Goal: Transaction & Acquisition: Purchase product/service

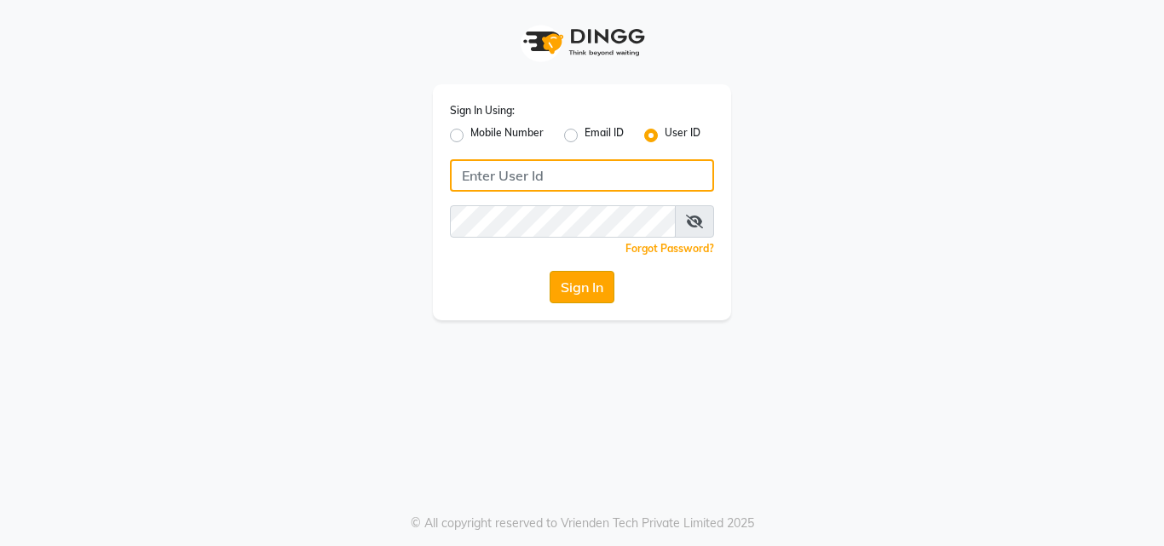
type input "e2405-01"
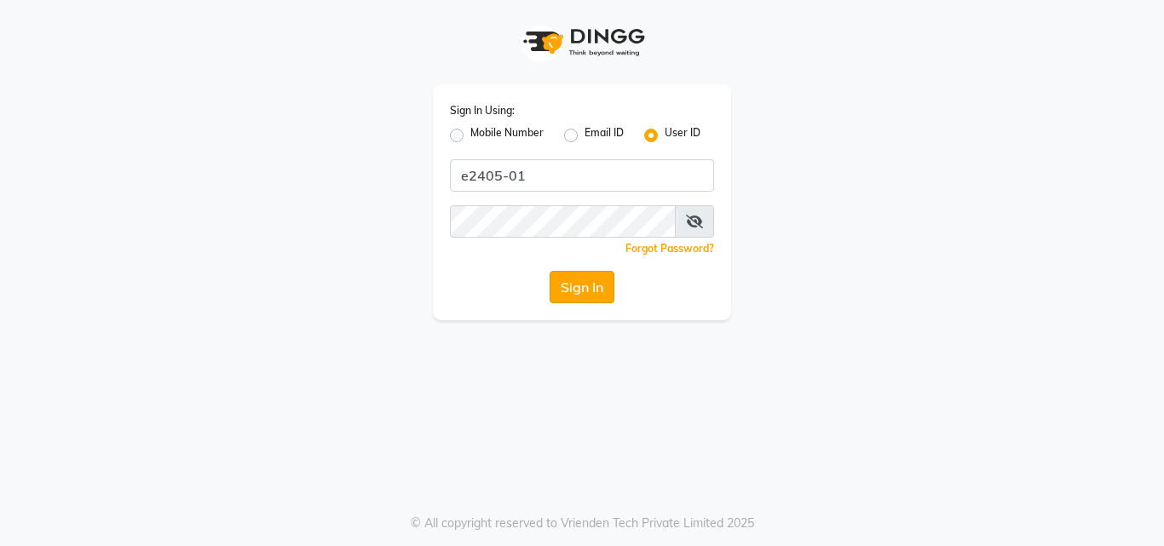
click at [572, 279] on button "Sign In" at bounding box center [582, 287] width 65 height 32
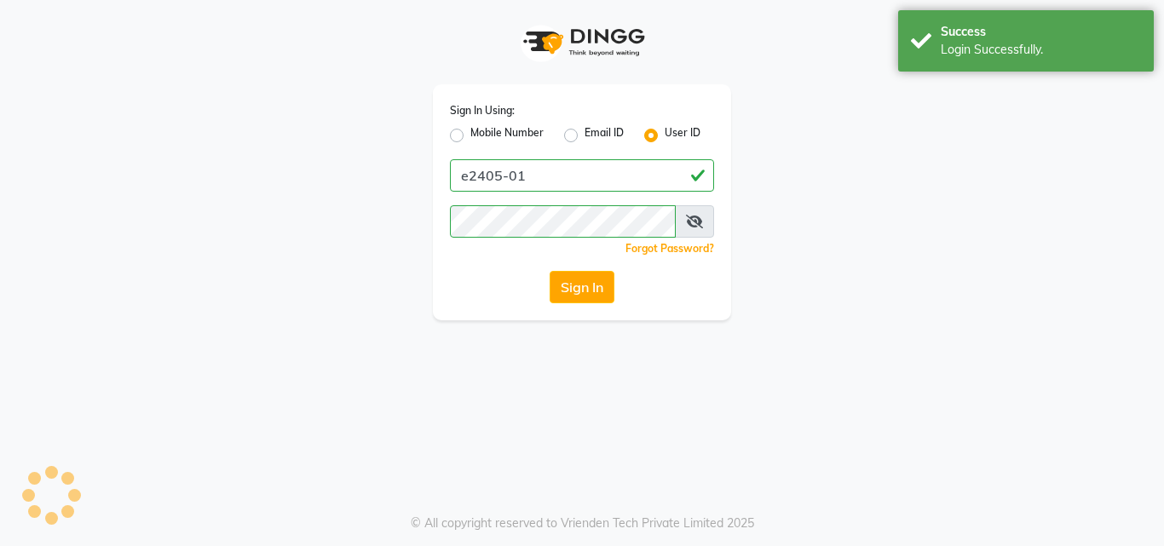
select select "4632"
select select "service"
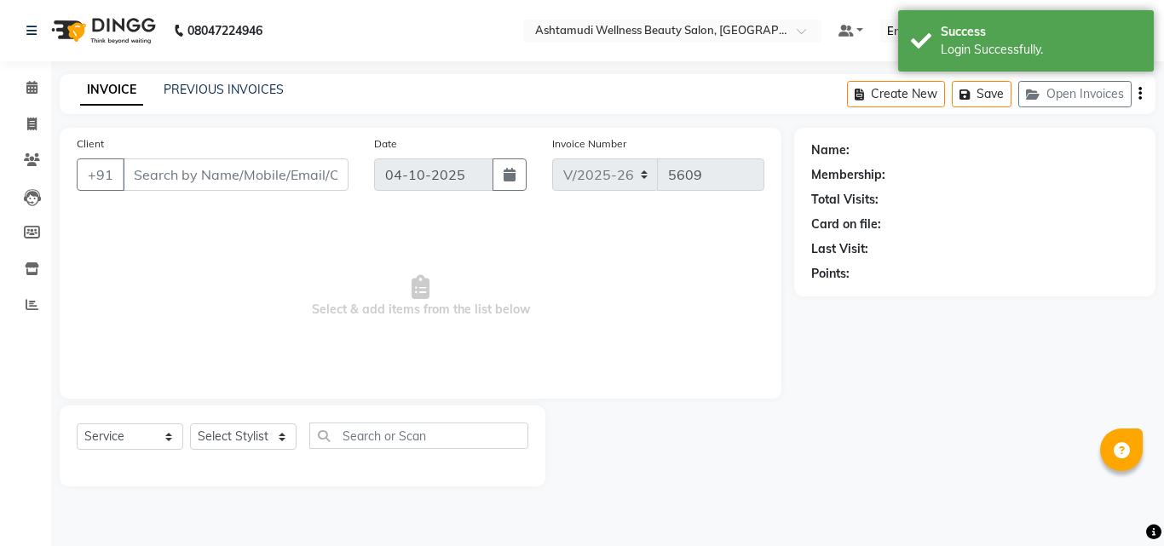
type input "8078736831"
type input "12-07-2025"
select select "34115"
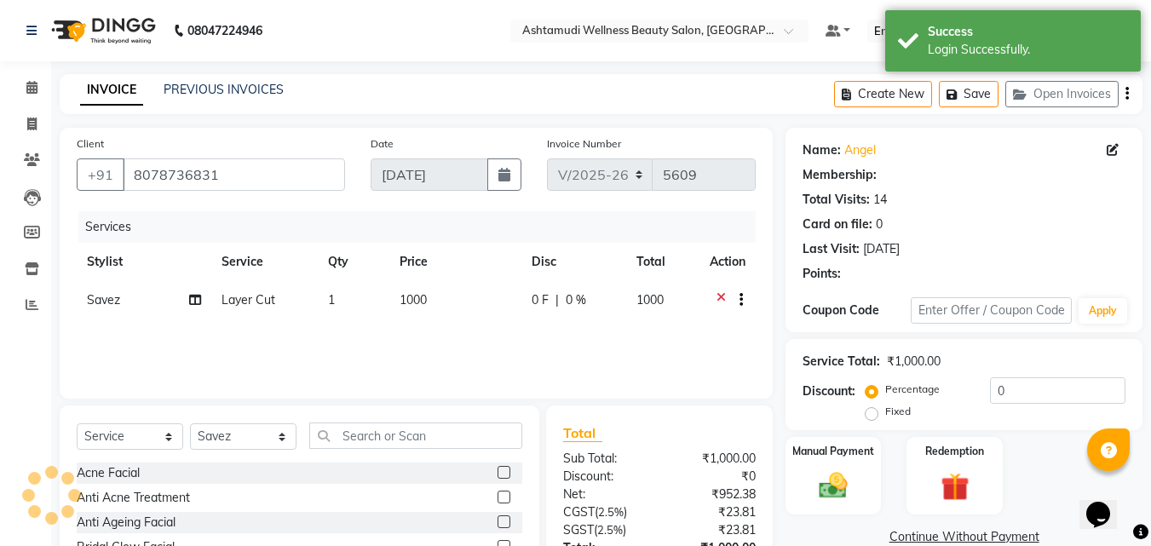
select select "2: Object"
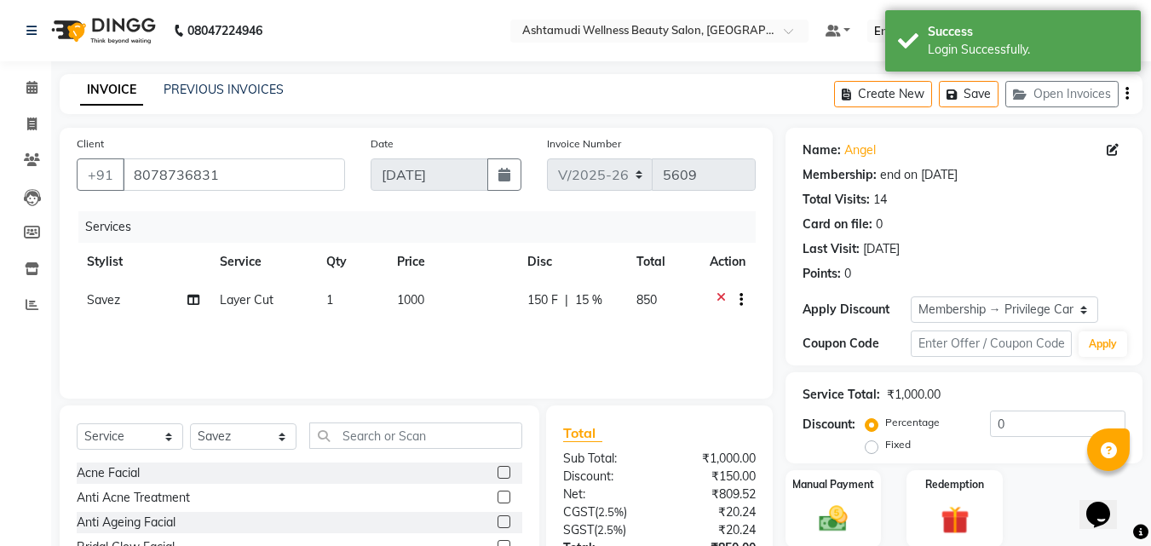
type input "15"
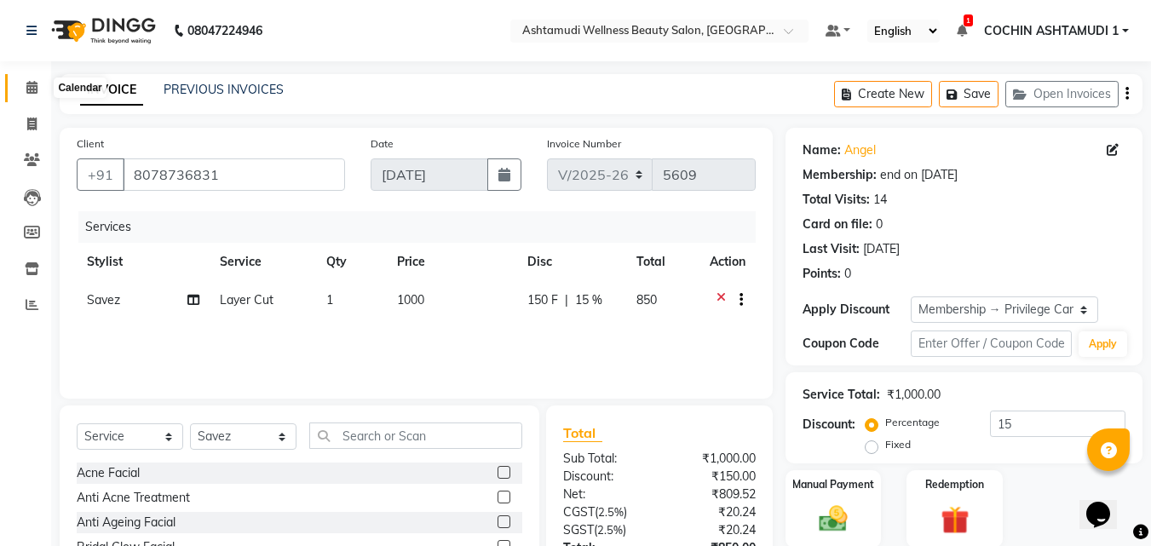
click at [27, 83] on icon at bounding box center [31, 87] width 11 height 13
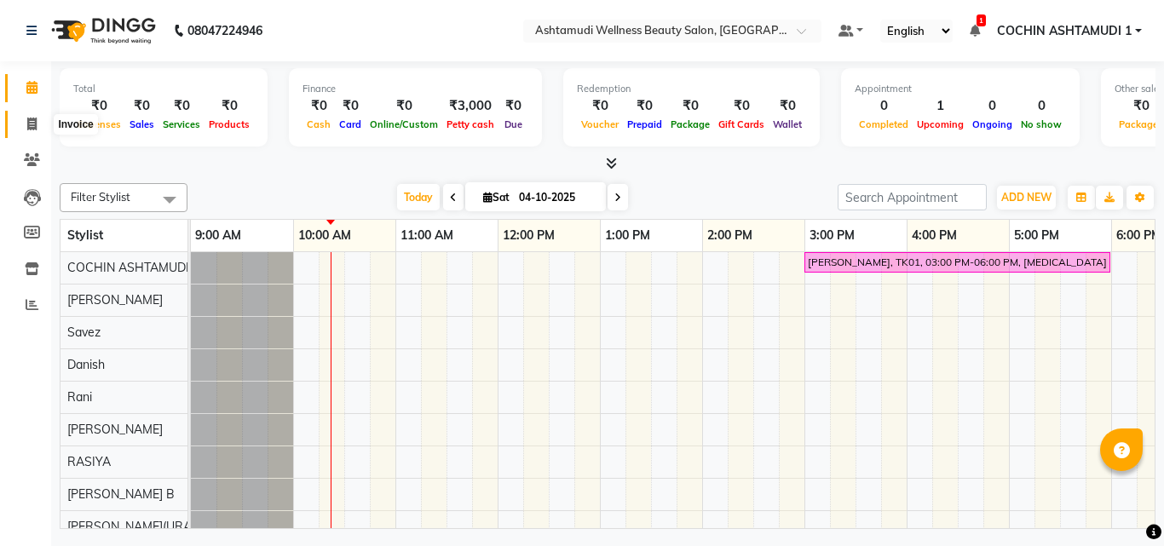
click at [30, 127] on icon at bounding box center [31, 124] width 9 height 13
select select "service"
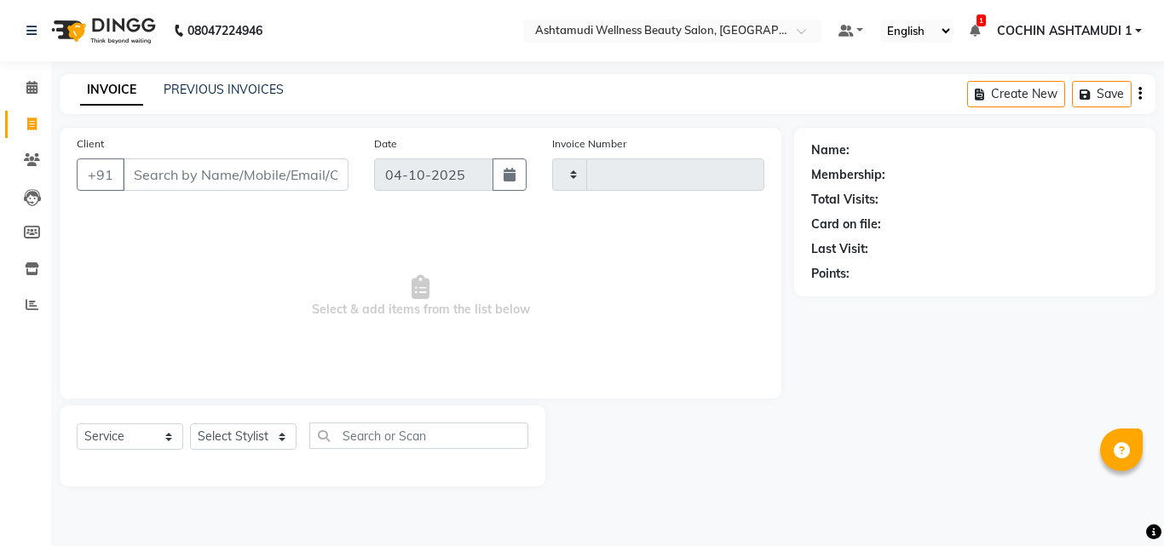
type input "5609"
select select "4632"
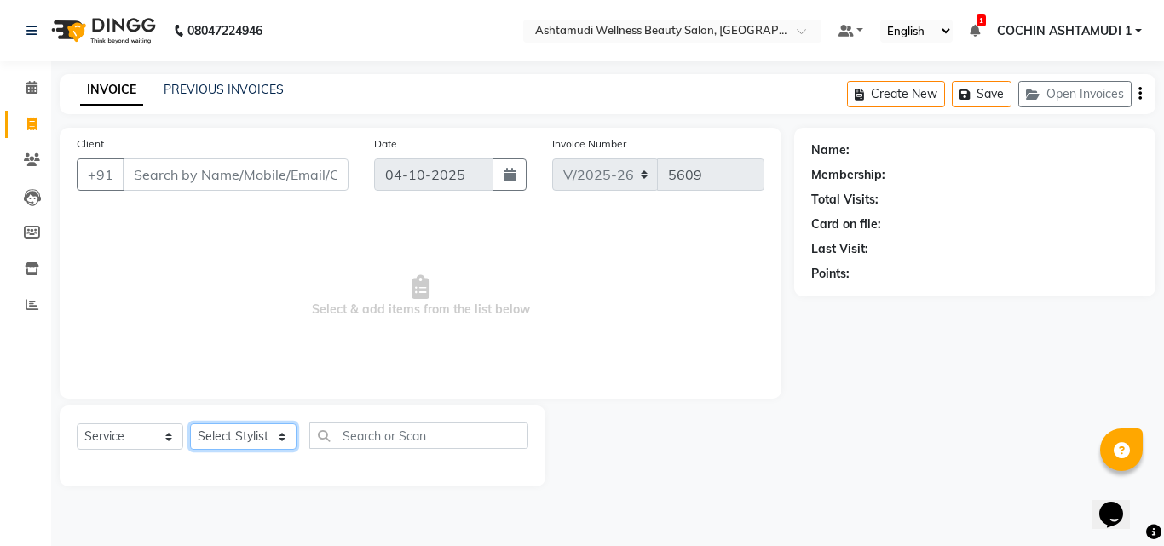
click at [209, 437] on select "Select Stylist Aiswarya B Ankith(URAJ) BINU MANGAR COCHIN ASHTAMUDI Danish Fous…" at bounding box center [243, 436] width 107 height 26
select select "44402"
click at [190, 423] on select "Select Stylist Aiswarya B Ankith(URAJ) BINU MANGAR COCHIN ASHTAMUDI Danish Fous…" at bounding box center [243, 436] width 107 height 26
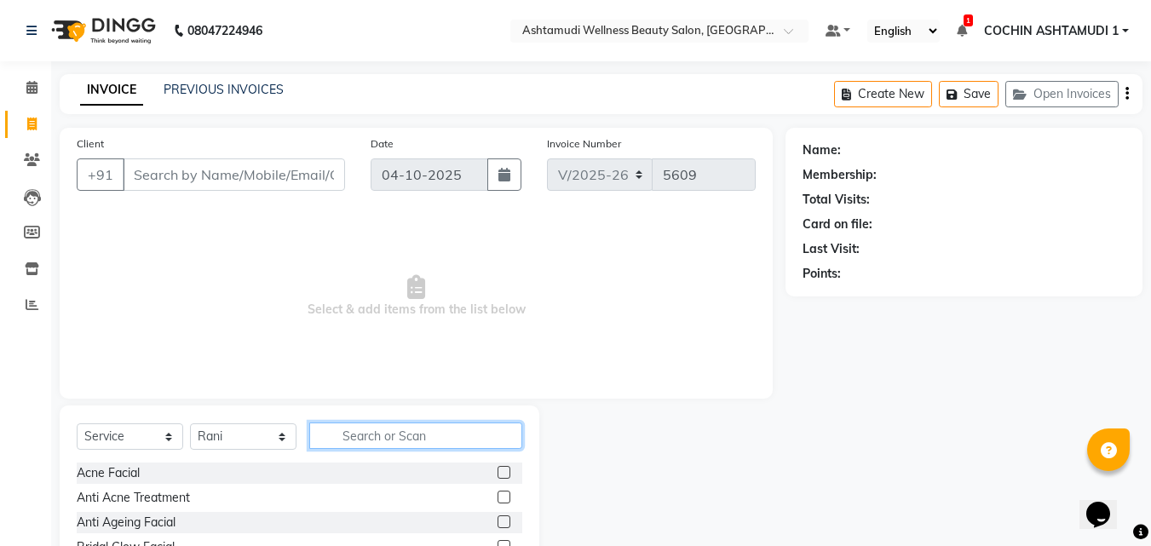
click at [386, 429] on input "text" at bounding box center [415, 436] width 213 height 26
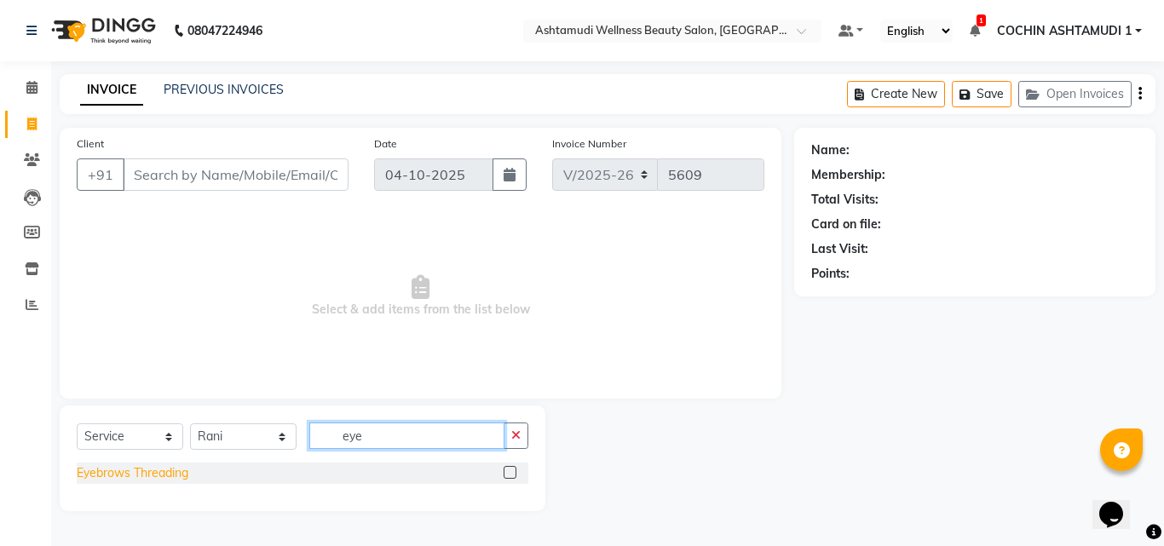
type input "eye"
click at [139, 476] on div "Eyebrows Threading" at bounding box center [133, 473] width 112 height 18
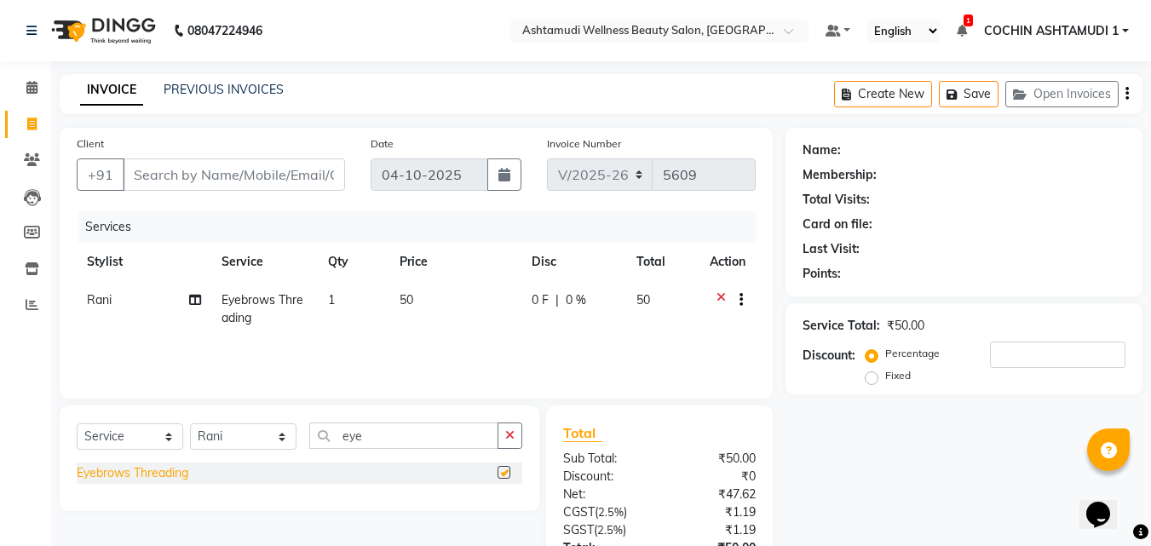
checkbox input "false"
click at [260, 170] on input "Client" at bounding box center [234, 174] width 222 height 32
type input "1"
type input "0"
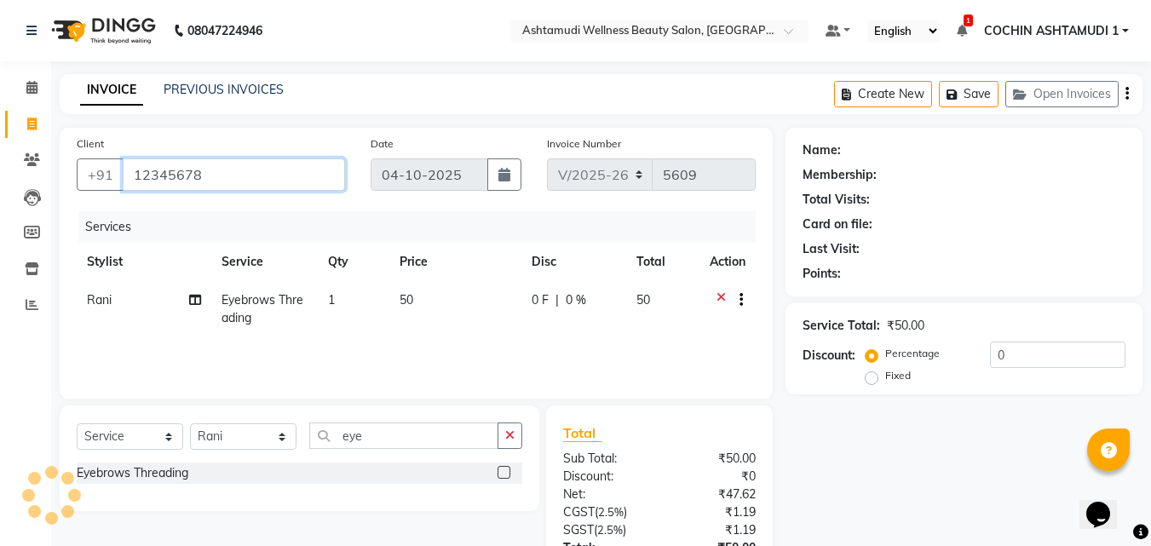
type input "12345678"
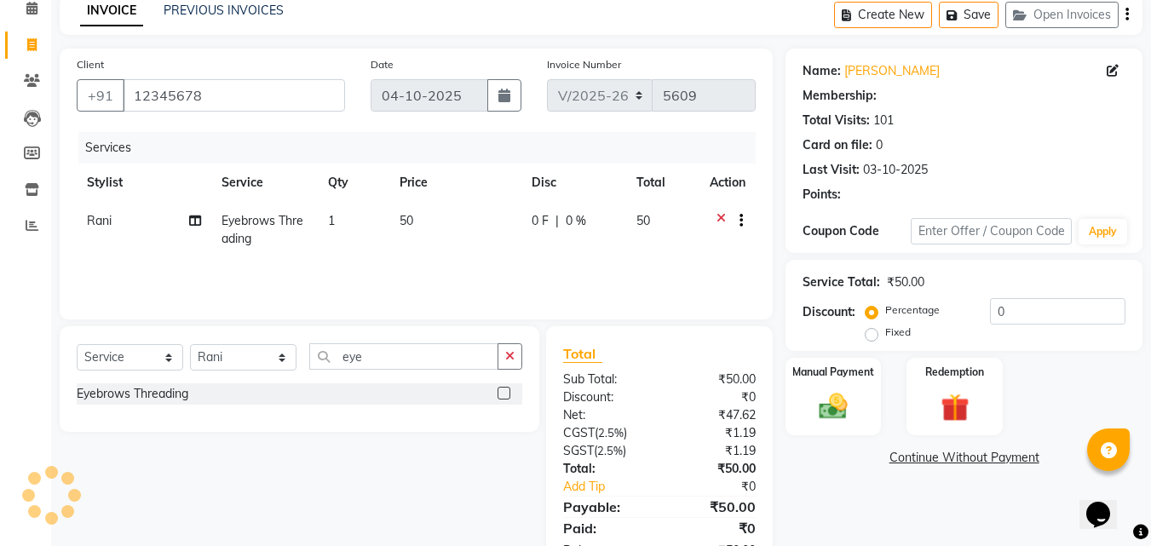
select select "1: Object"
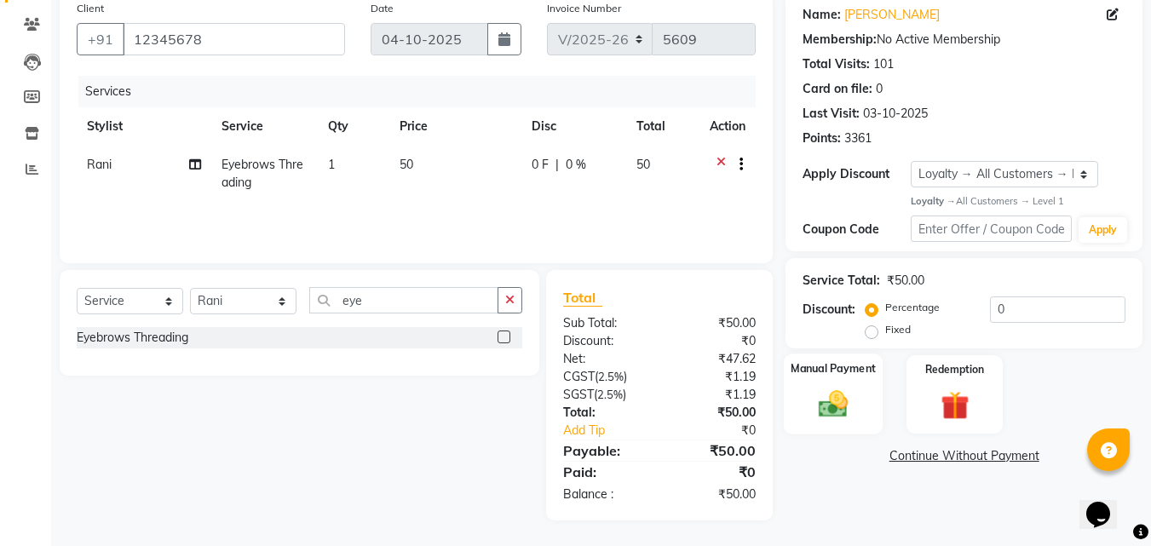
click at [790, 375] on div "Manual Payment" at bounding box center [834, 394] width 100 height 81
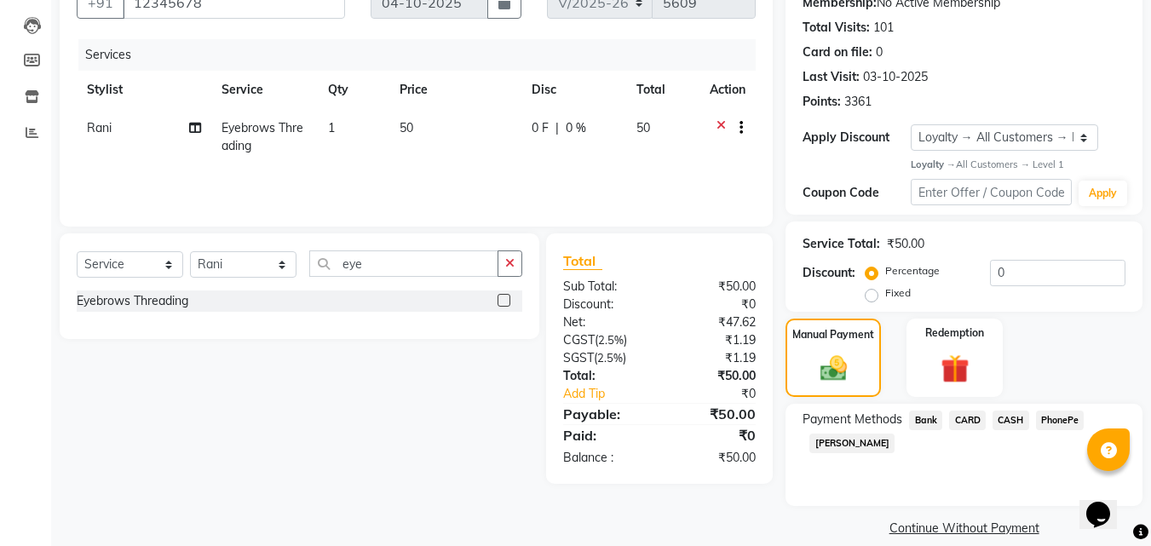
scroll to position [193, 0]
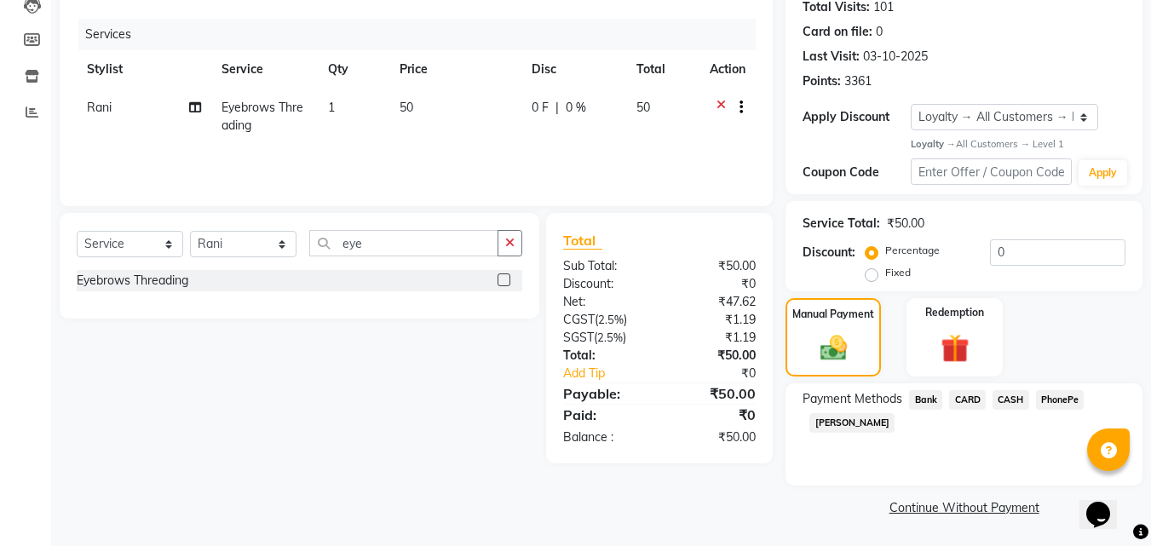
click at [1012, 395] on span "CASH" at bounding box center [1011, 400] width 37 height 20
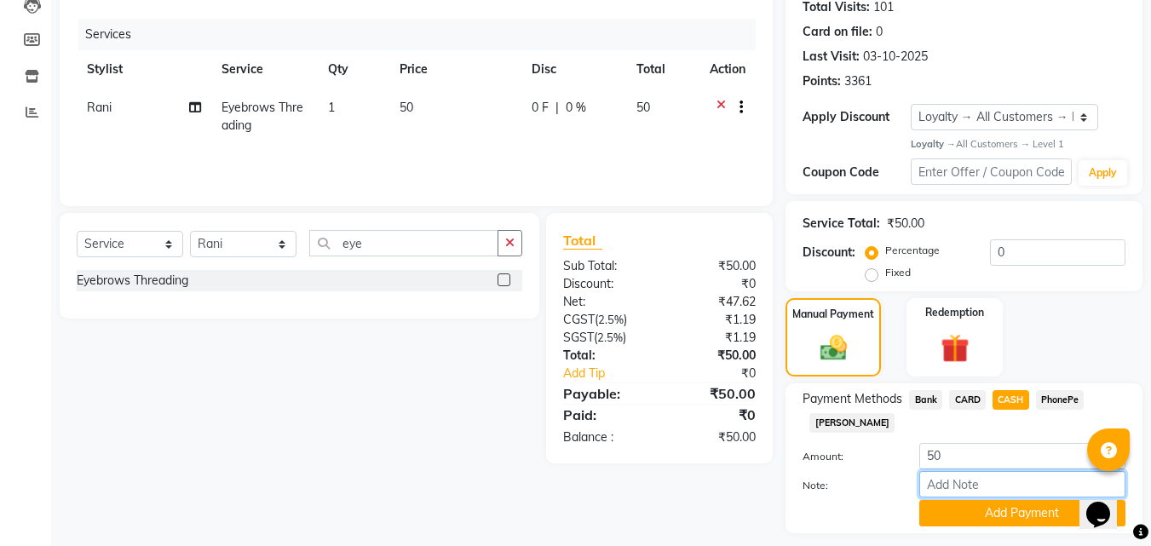
drag, startPoint x: 962, startPoint y: 481, endPoint x: 987, endPoint y: 441, distance: 47.5
click at [962, 481] on input "Note:" at bounding box center [1022, 484] width 206 height 26
type input "RAGHI"
click at [972, 519] on button "Add Payment" at bounding box center [1022, 513] width 206 height 26
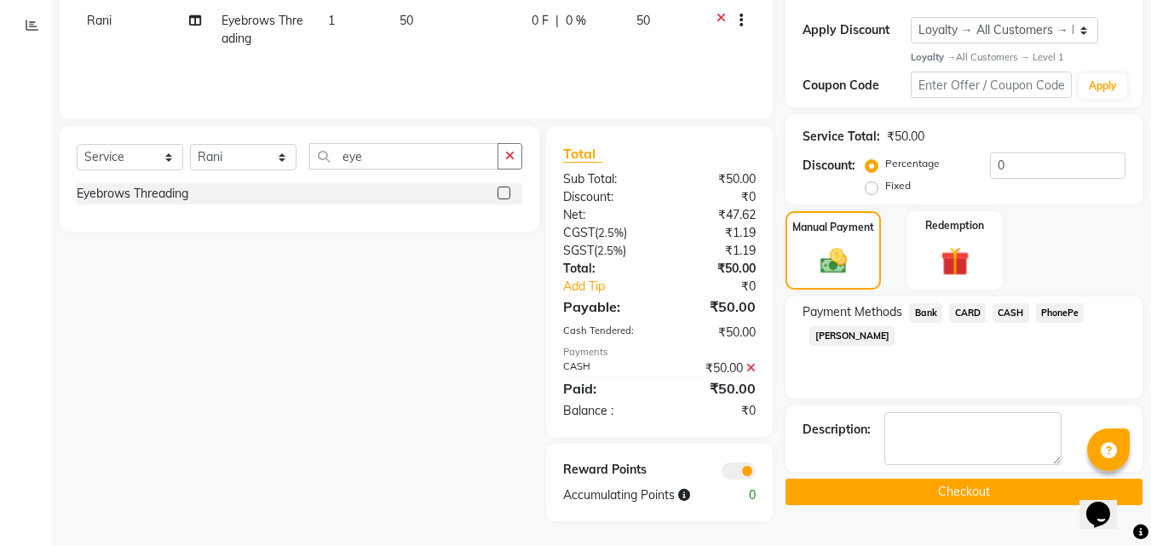
scroll to position [280, 0]
click at [921, 493] on button "Checkout" at bounding box center [964, 491] width 357 height 26
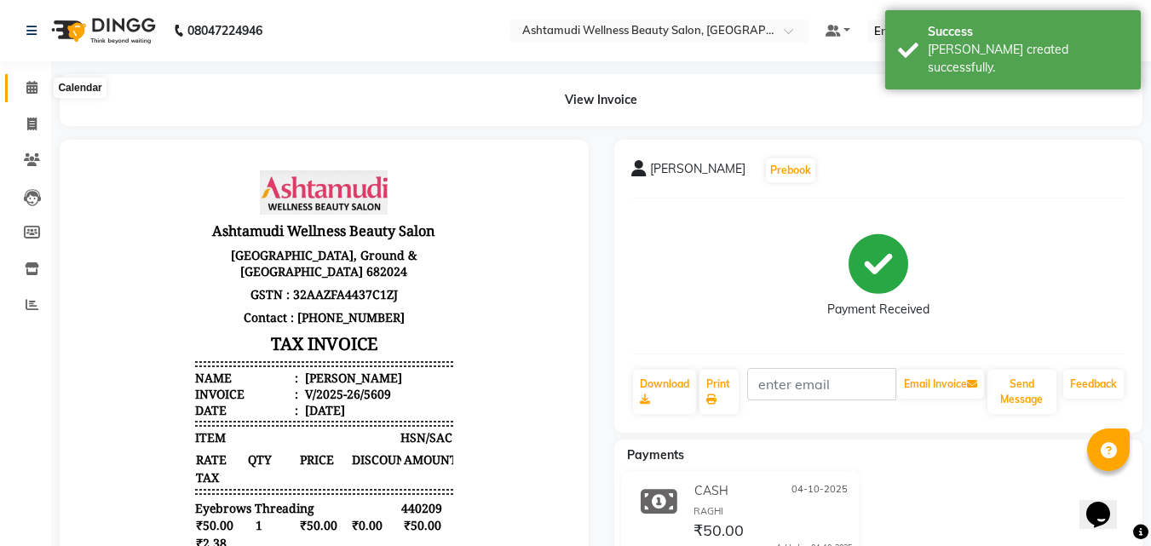
click at [25, 81] on span at bounding box center [32, 88] width 30 height 20
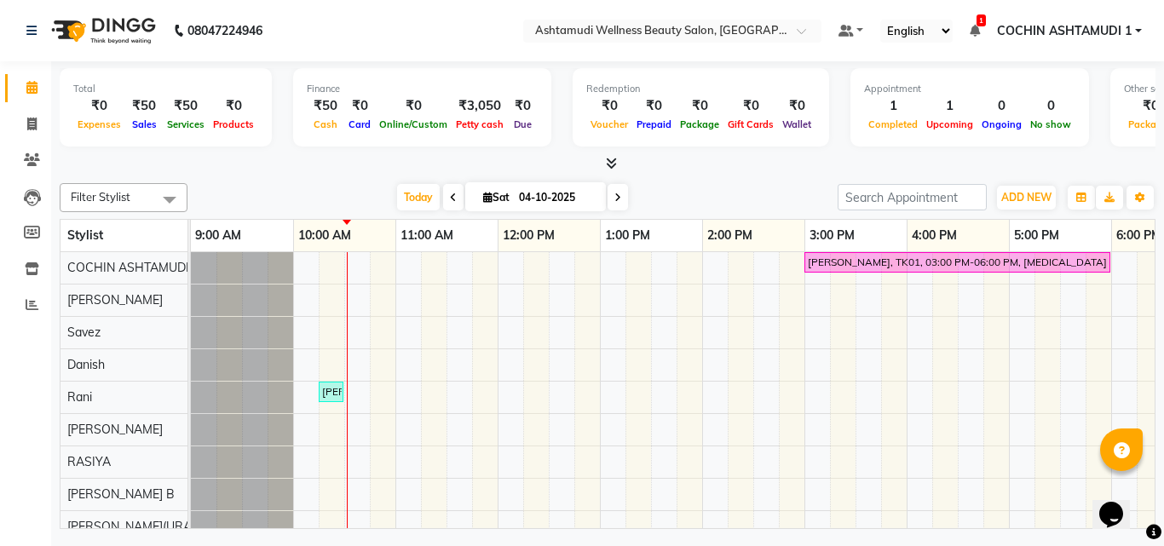
click at [611, 157] on icon at bounding box center [611, 163] width 11 height 13
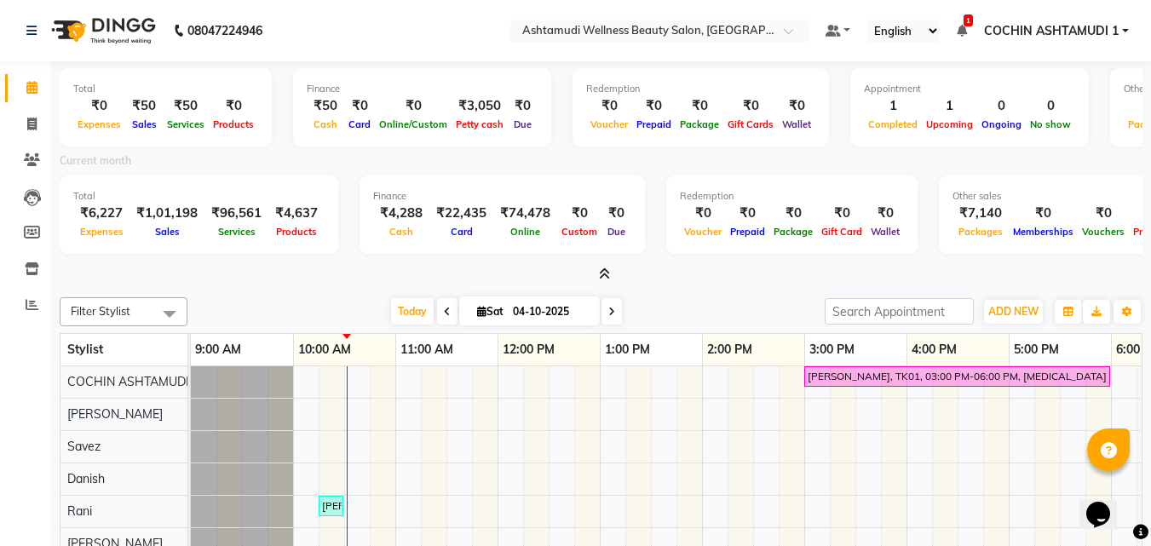
click at [603, 269] on icon at bounding box center [604, 274] width 11 height 13
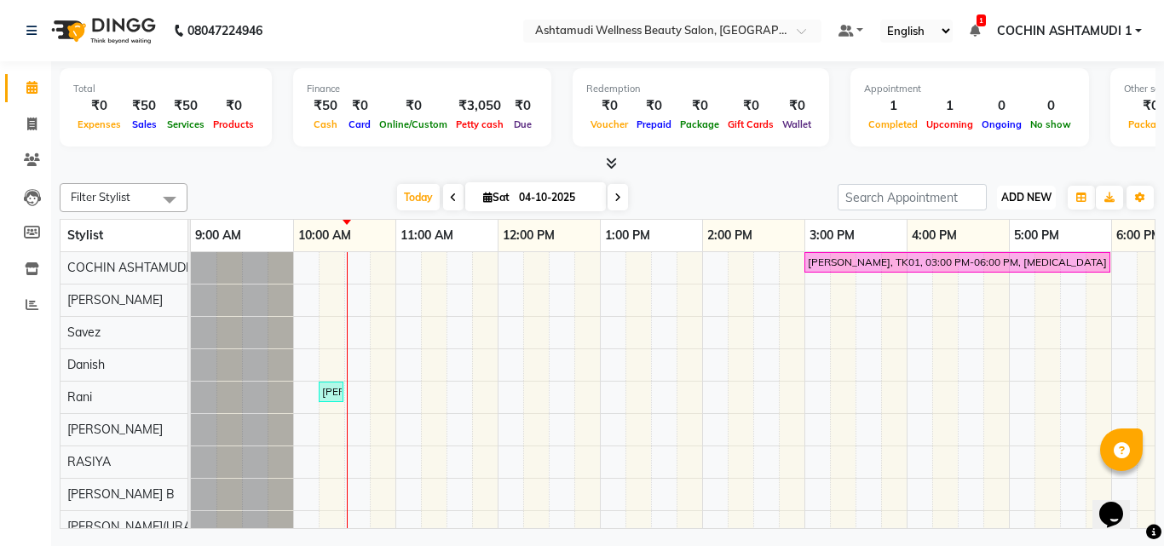
click at [1021, 195] on span "ADD NEW" at bounding box center [1026, 197] width 50 height 13
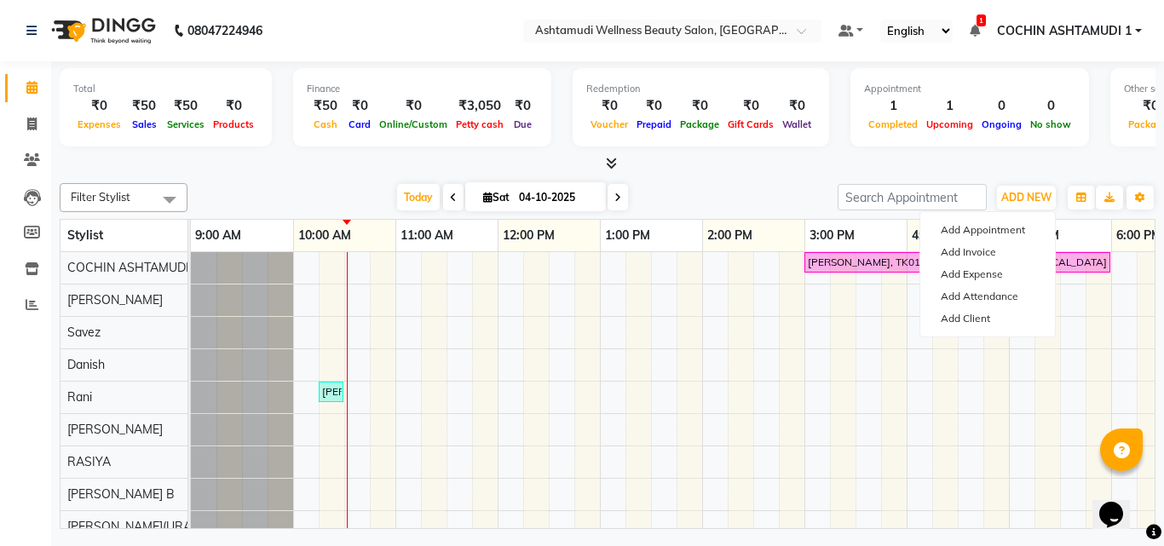
click at [789, 170] on div at bounding box center [608, 164] width 1096 height 18
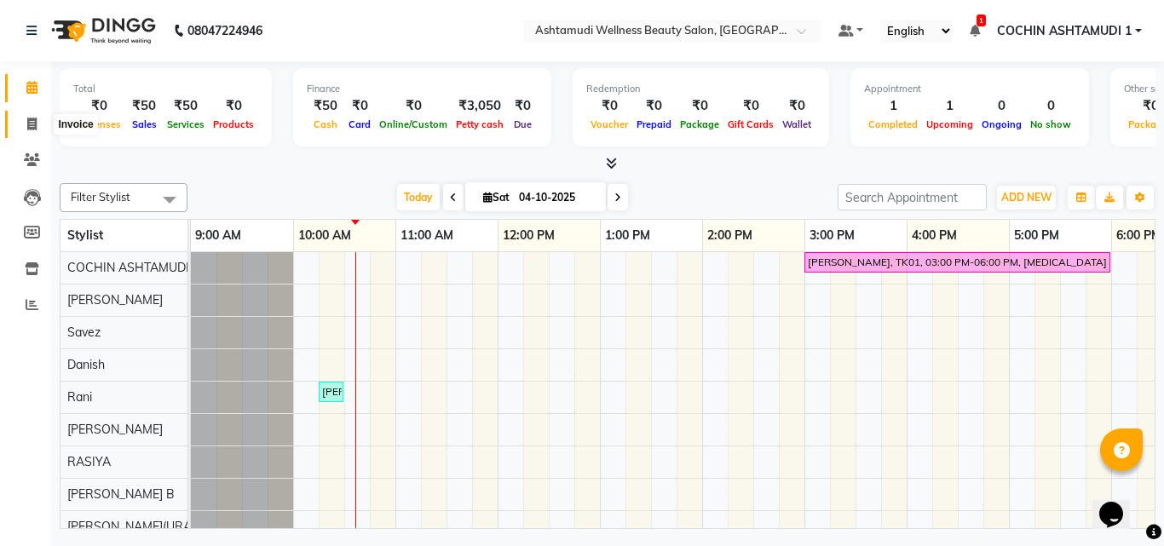
click at [31, 123] on icon at bounding box center [31, 124] width 9 height 13
select select "service"
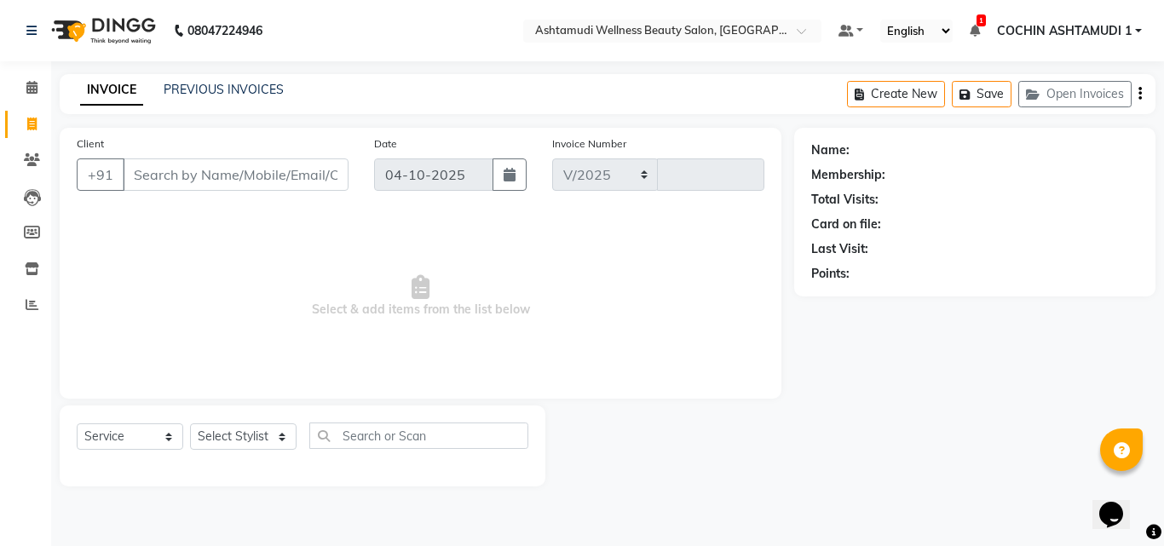
select select "4632"
type input "5610"
click at [245, 432] on select "Select Stylist" at bounding box center [243, 436] width 107 height 26
select select "61969"
click at [190, 423] on select "Select Stylist [PERSON_NAME](URAJ) [PERSON_NAME] COCHIN ASHTAMUDI Danish Fousiy…" at bounding box center [243, 436] width 107 height 26
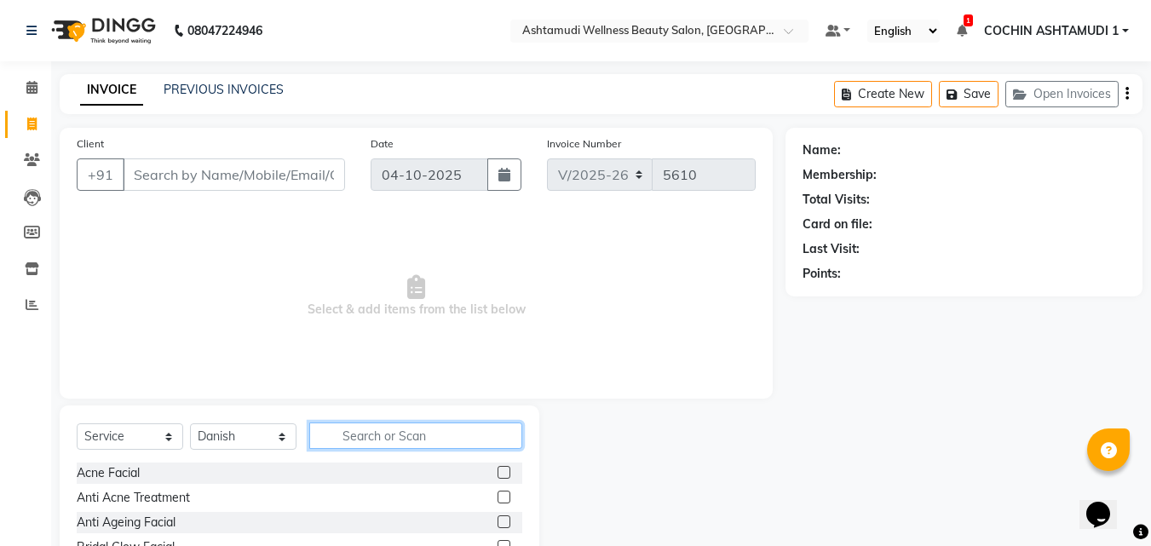
click at [389, 428] on input "text" at bounding box center [415, 436] width 213 height 26
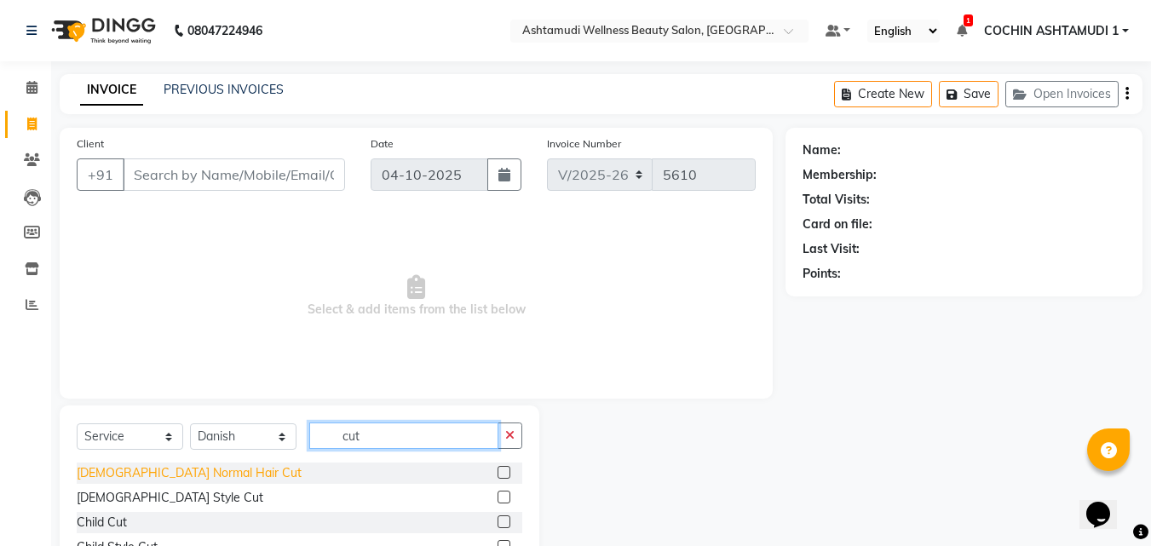
type input "cut"
click at [138, 474] on div "[DEMOGRAPHIC_DATA] Normal Hair Cut" at bounding box center [189, 473] width 225 height 18
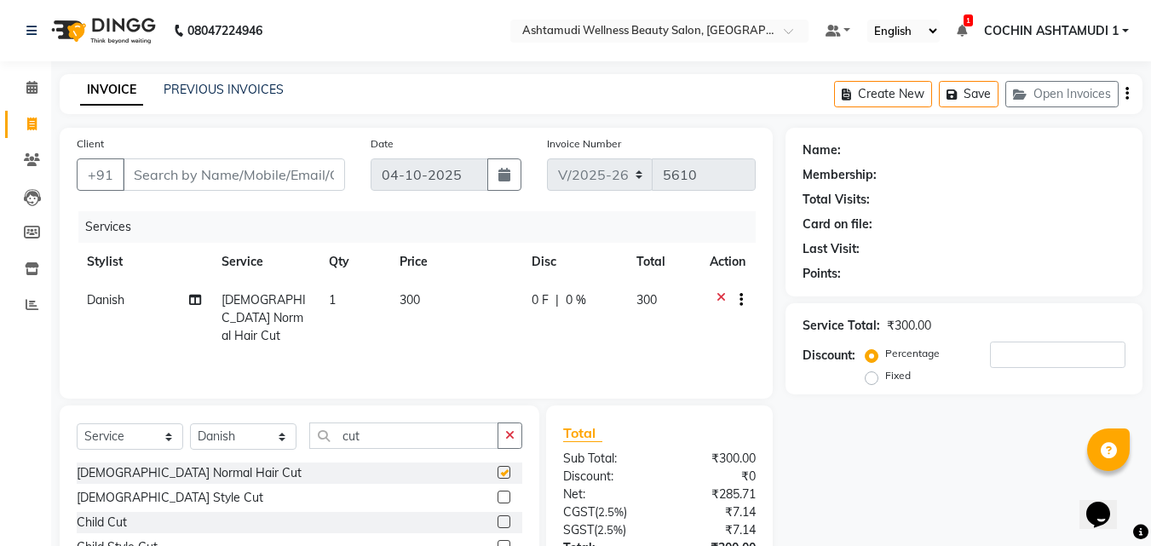
checkbox input "false"
click at [510, 435] on icon "button" at bounding box center [509, 435] width 9 height 12
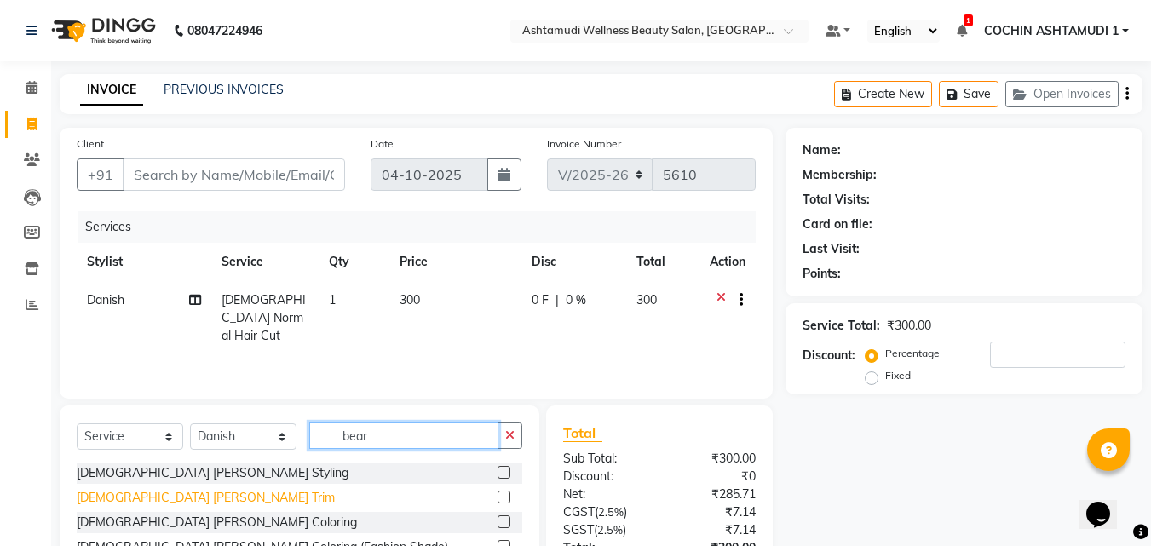
type input "bear"
click at [125, 497] on div "Gents Beard Trim" at bounding box center [206, 498] width 258 height 18
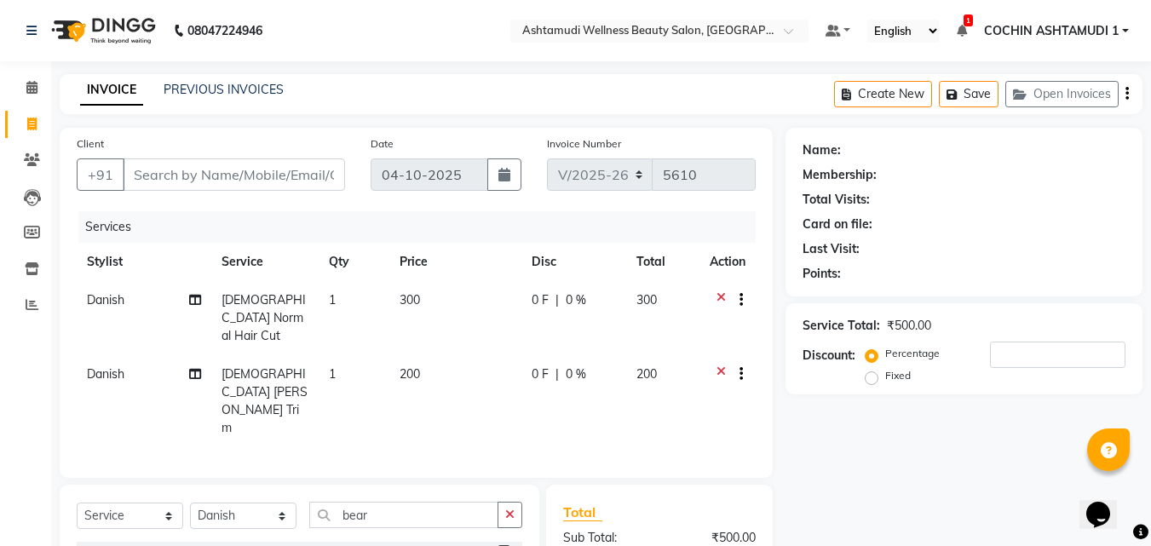
checkbox input "false"
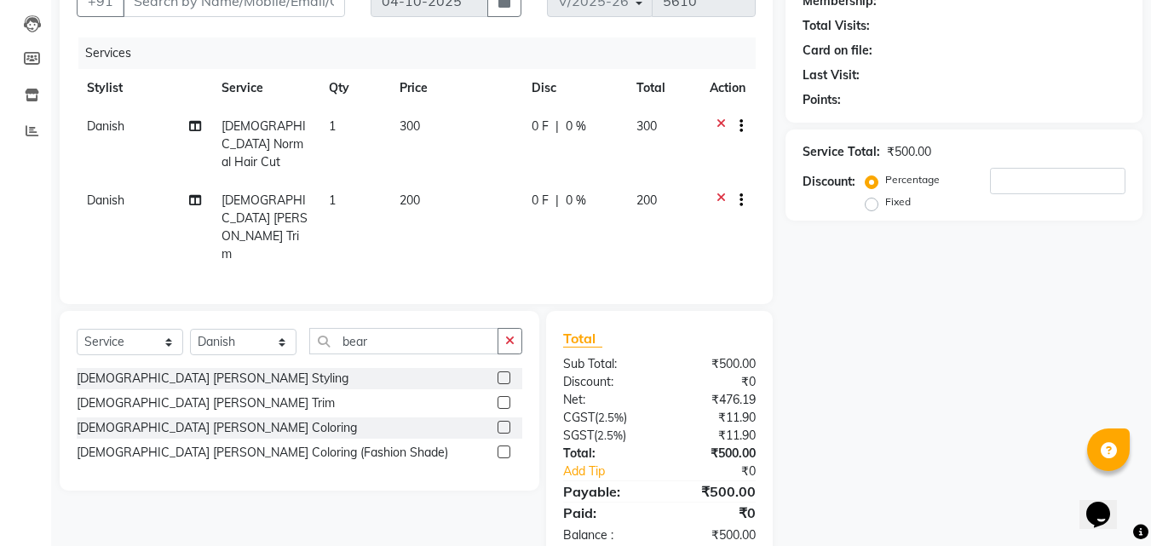
scroll to position [3, 0]
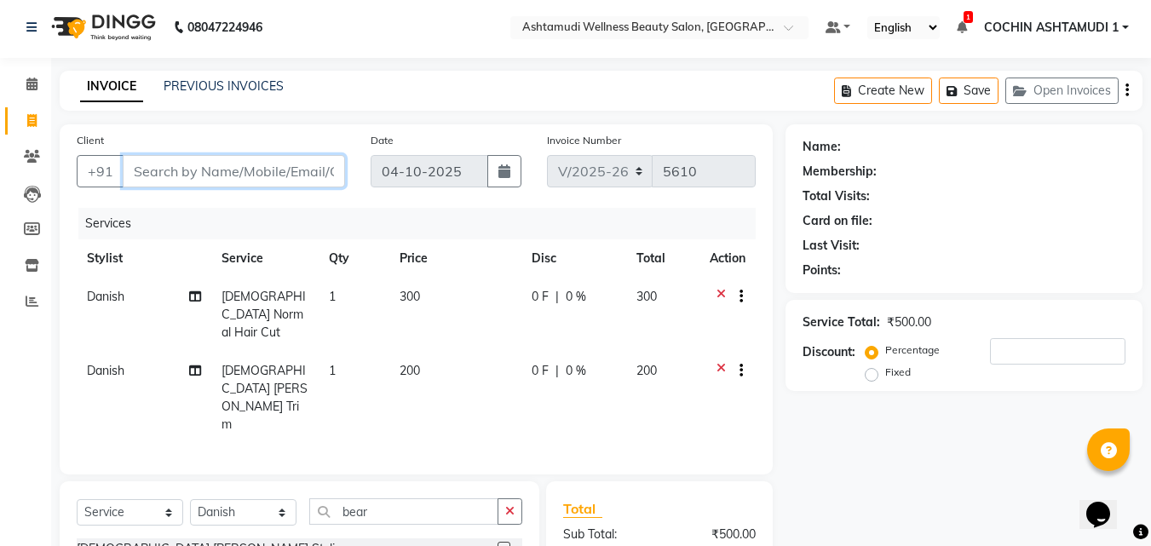
click at [256, 179] on input "Client" at bounding box center [234, 171] width 222 height 32
type input "7"
type input "0"
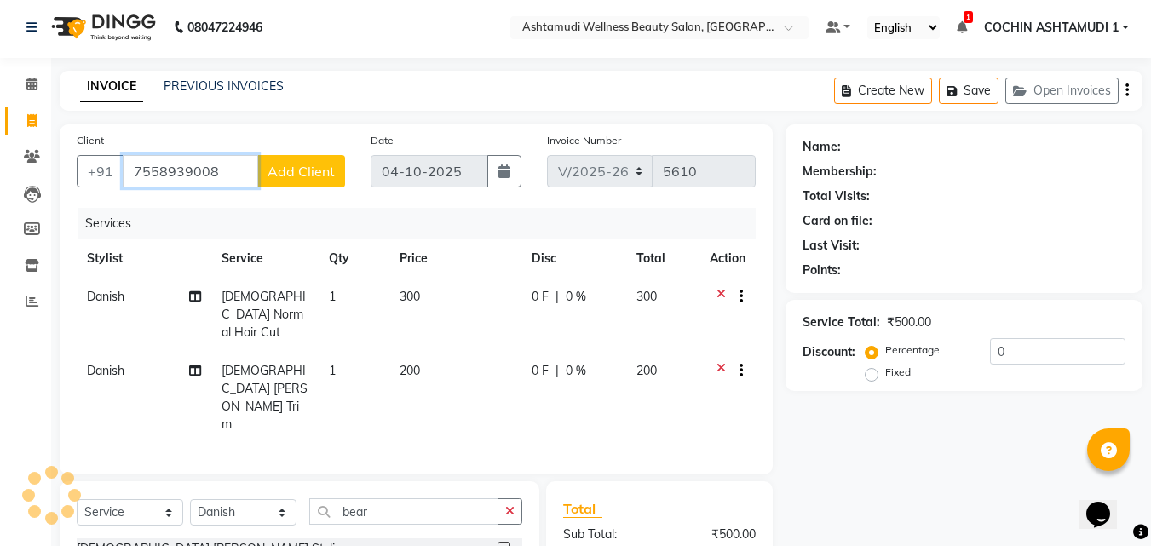
type input "7558939008"
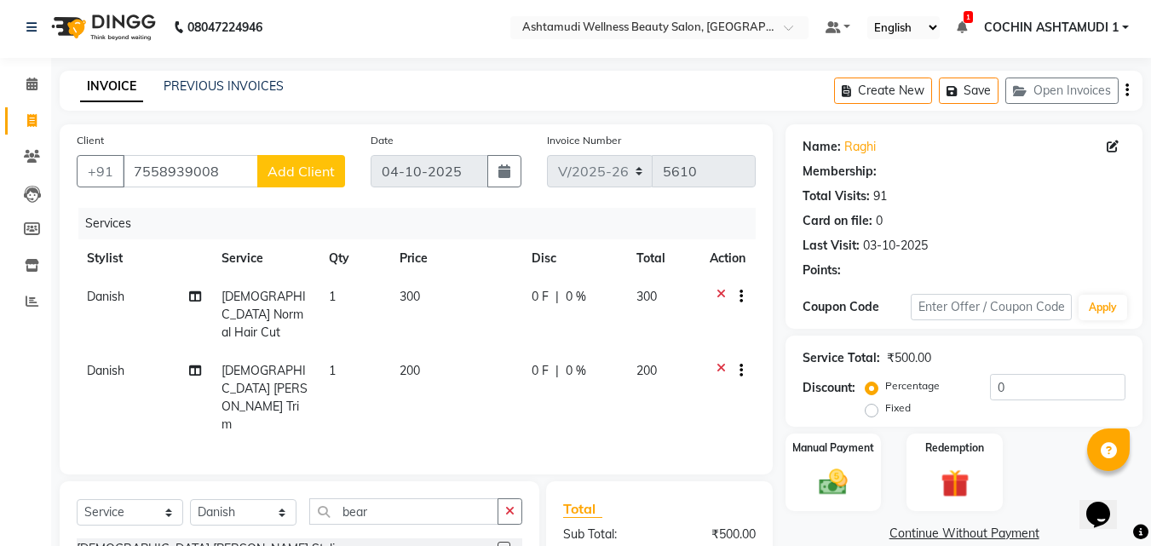
select select "1: Object"
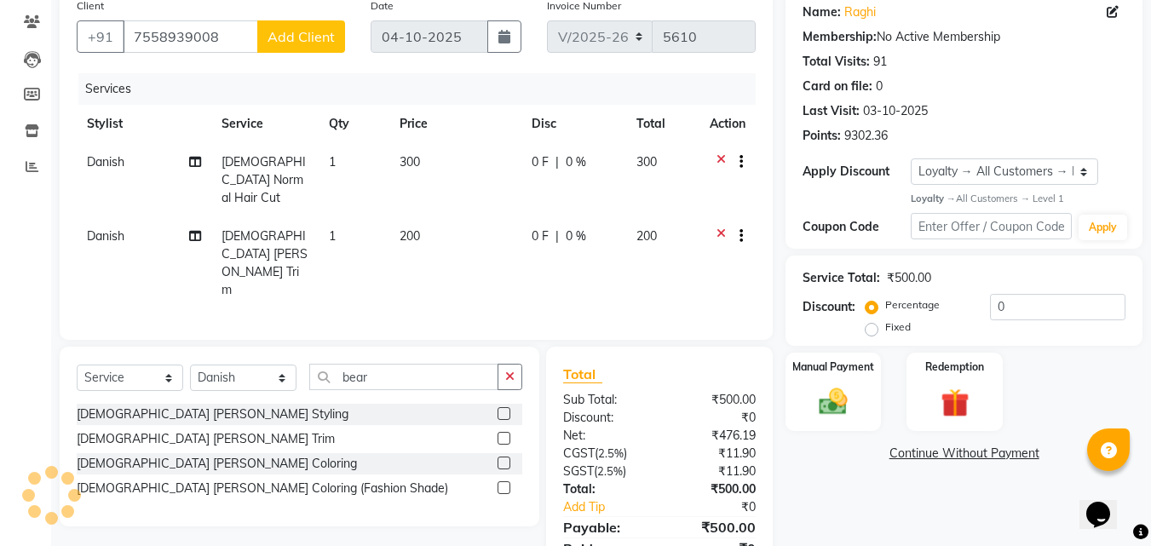
scroll to position [174, 0]
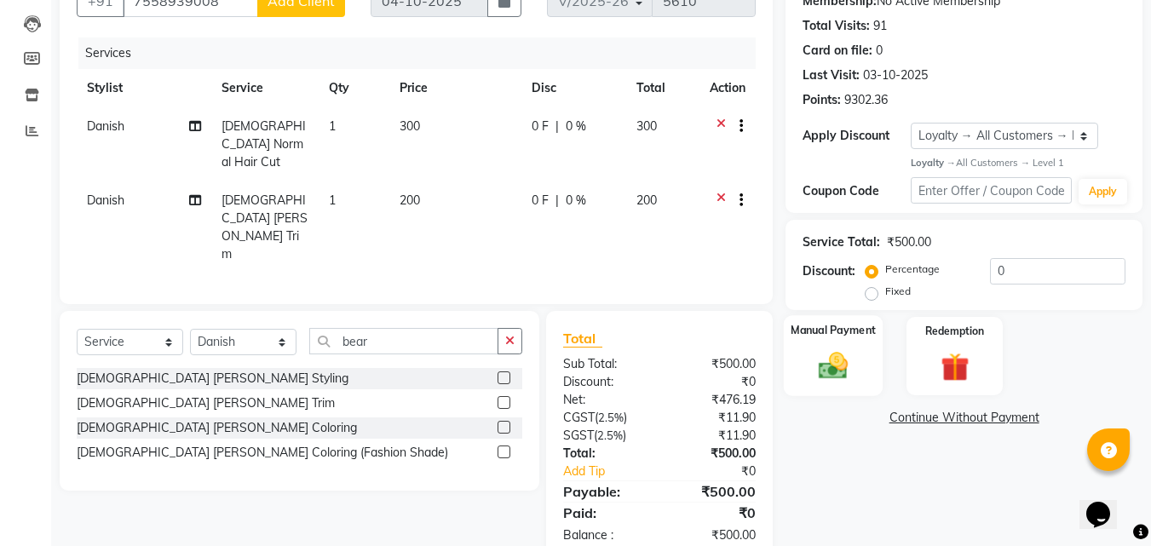
click at [823, 360] on img at bounding box center [833, 366] width 48 height 34
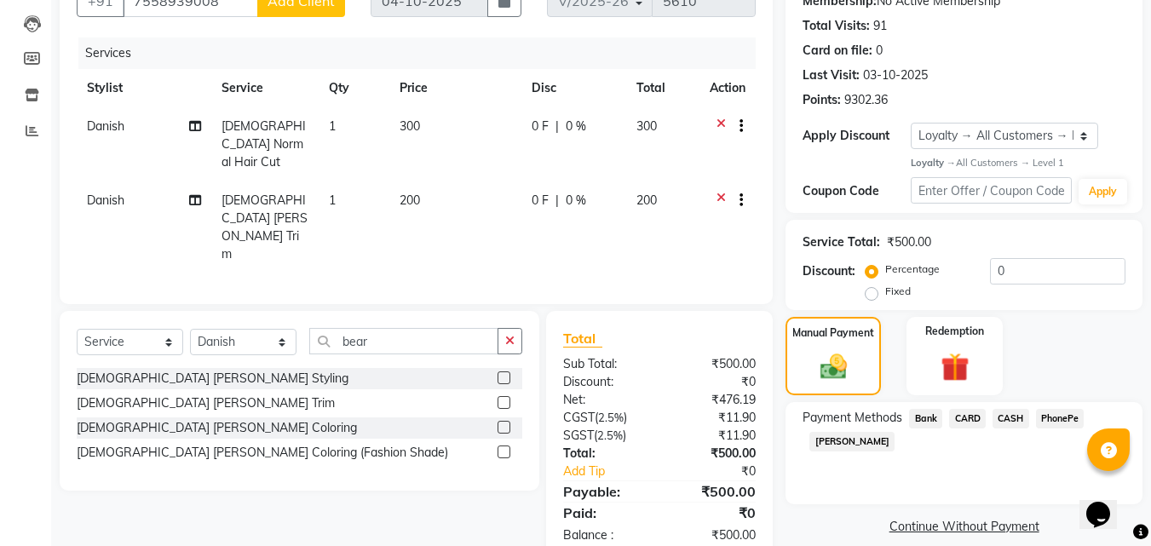
click at [965, 422] on span "CARD" at bounding box center [967, 419] width 37 height 20
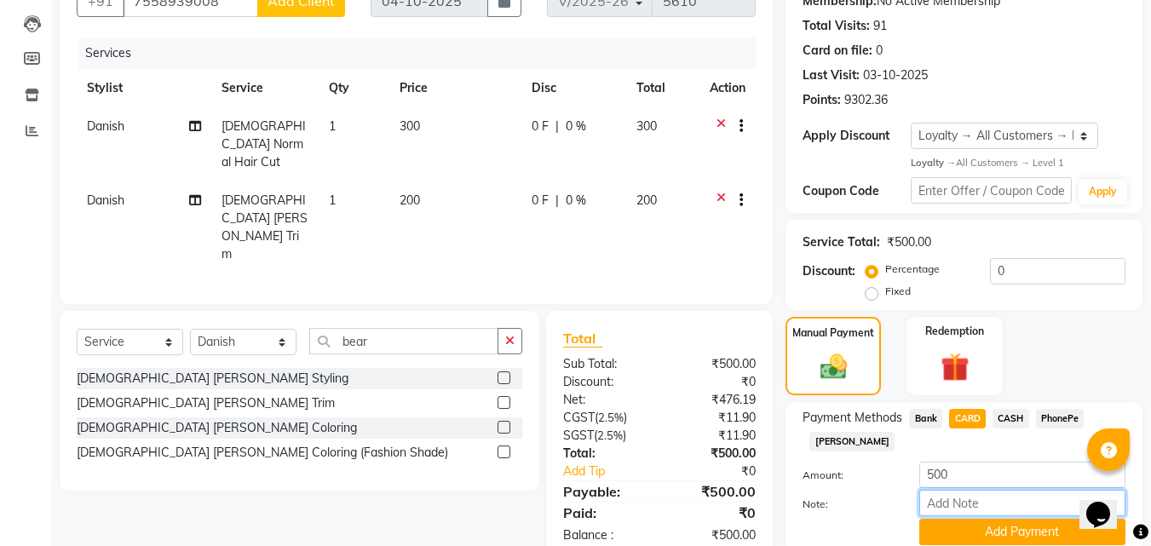
click at [947, 490] on input "Note:" at bounding box center [1022, 503] width 206 height 26
type input "[PERSON_NAME]"
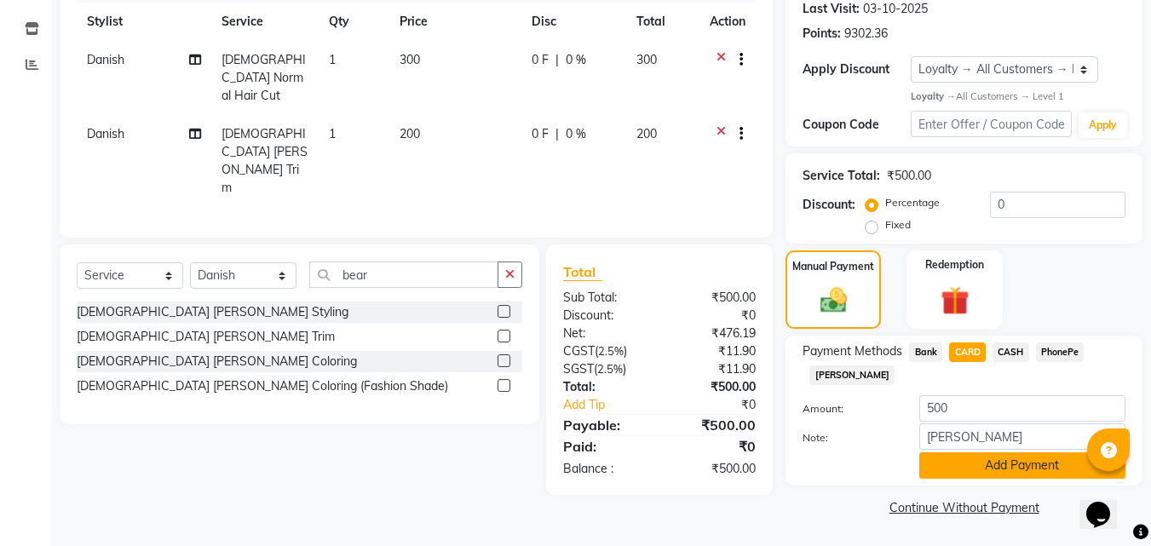
click at [1005, 463] on button "Add Payment" at bounding box center [1022, 465] width 206 height 26
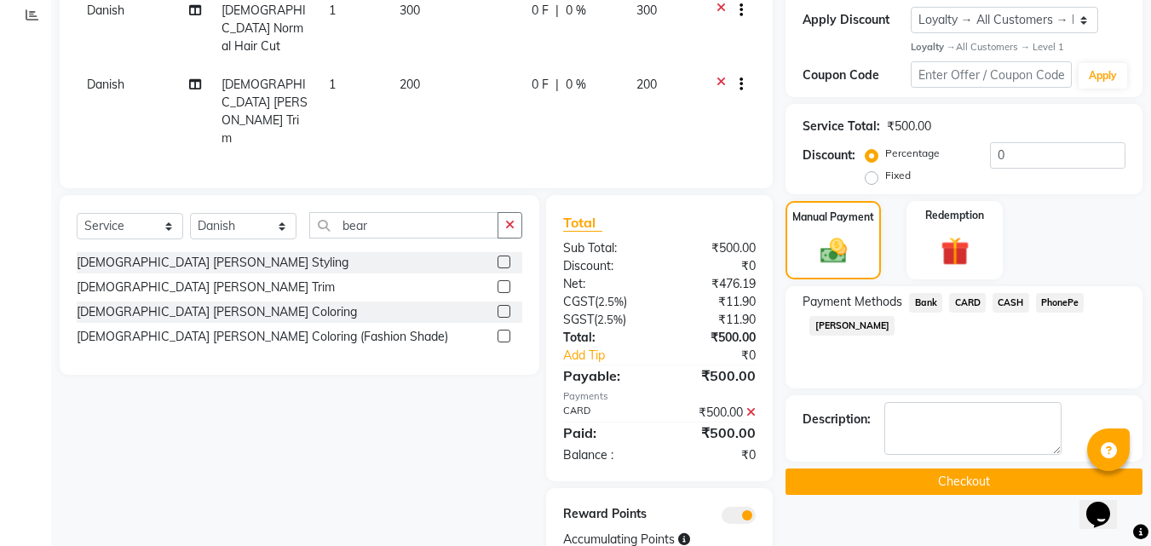
scroll to position [312, 0]
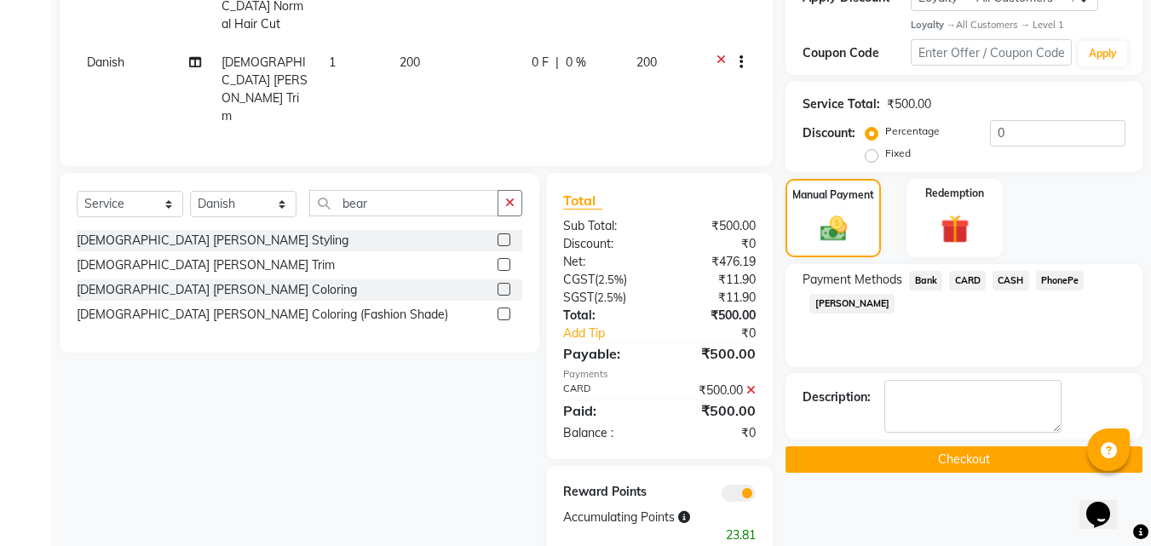
click at [994, 463] on button "Checkout" at bounding box center [964, 459] width 357 height 26
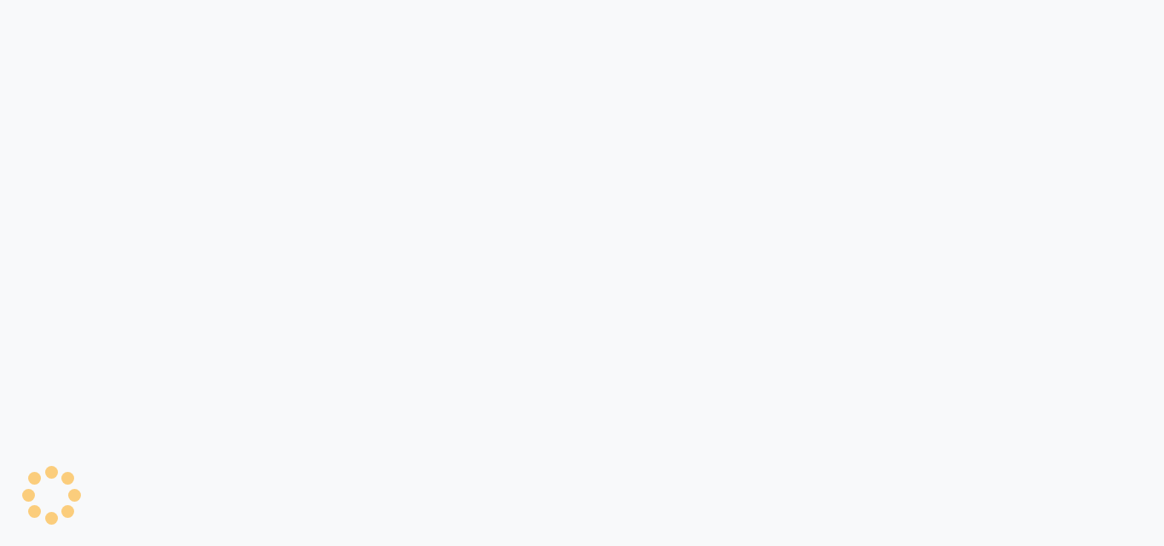
select select "4632"
select select "service"
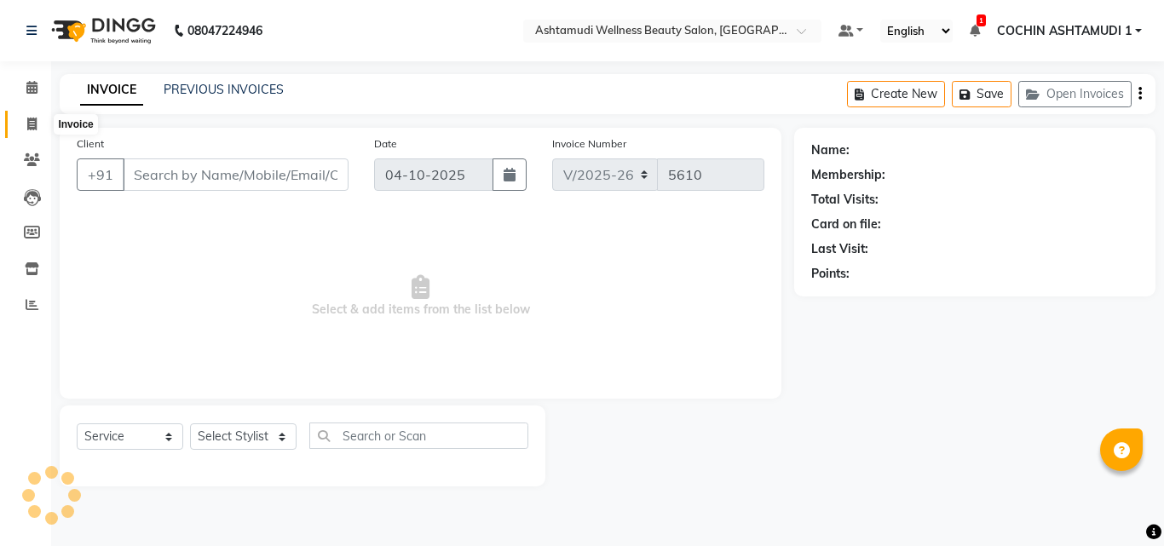
click at [32, 122] on icon at bounding box center [31, 124] width 9 height 13
select select "service"
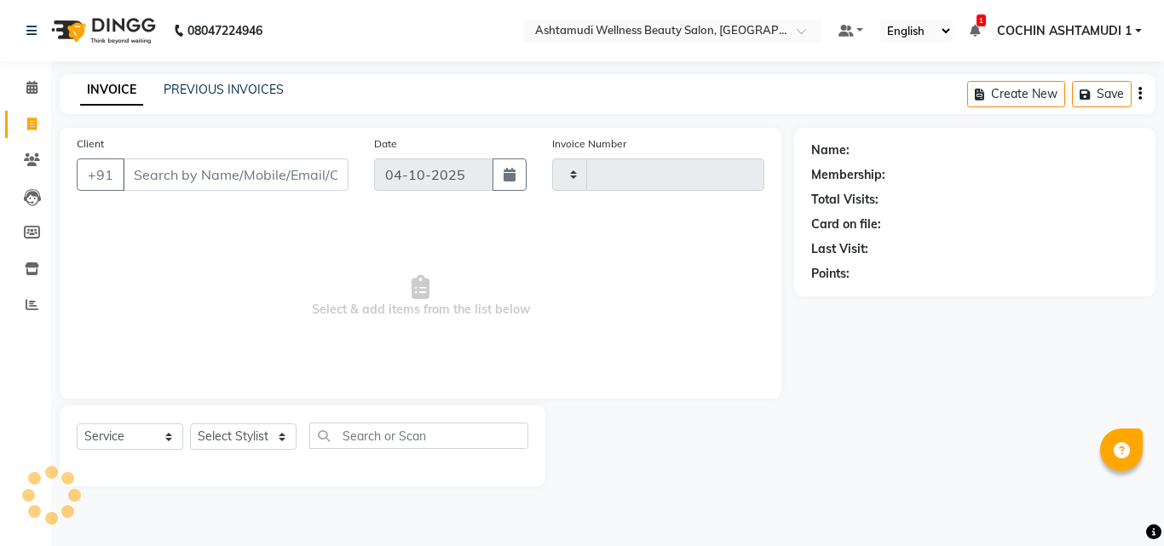
type input "5610"
select select "4632"
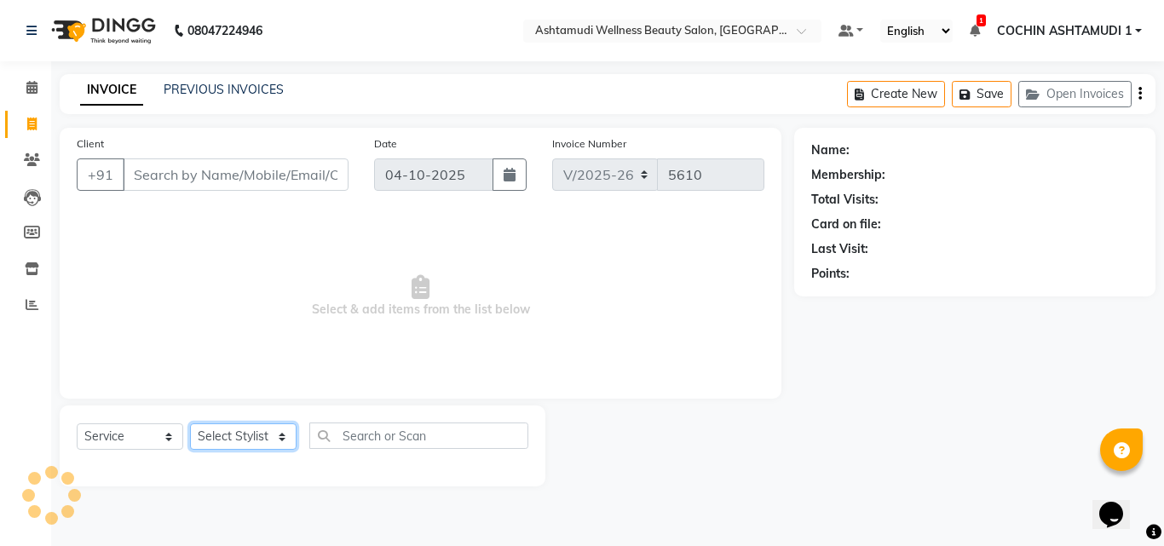
click at [232, 440] on select "Select Stylist [PERSON_NAME](URAJ) [PERSON_NAME] COCHIN ASHTAMUDI Danish Fousiy…" at bounding box center [243, 436] width 107 height 26
select select "44402"
click at [190, 423] on select "Select Stylist [PERSON_NAME](URAJ) [PERSON_NAME] COCHIN ASHTAMUDI Danish Fousiy…" at bounding box center [243, 436] width 107 height 26
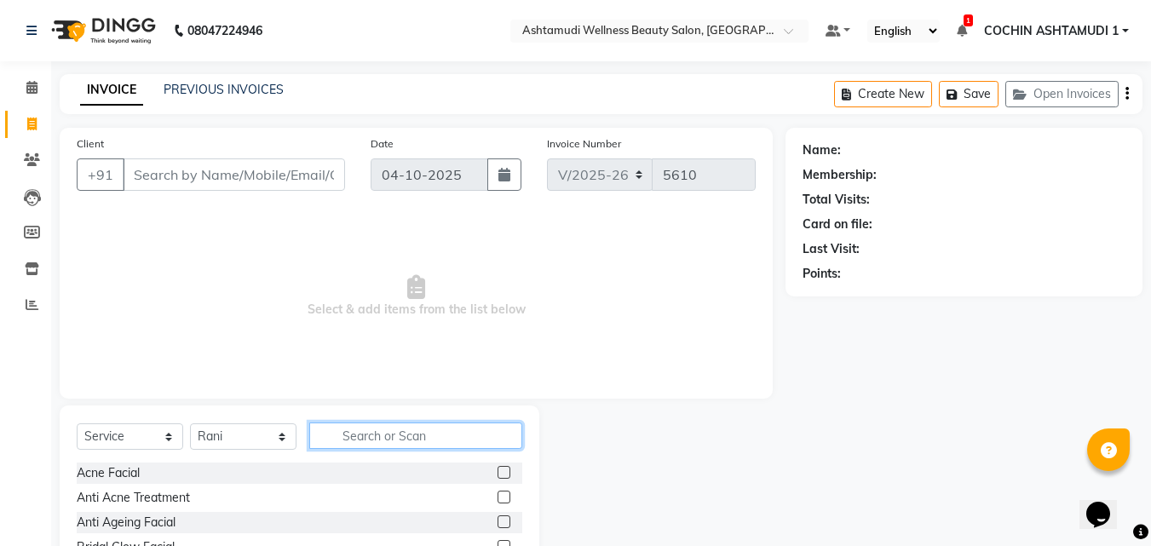
click at [378, 440] on input "text" at bounding box center [415, 436] width 213 height 26
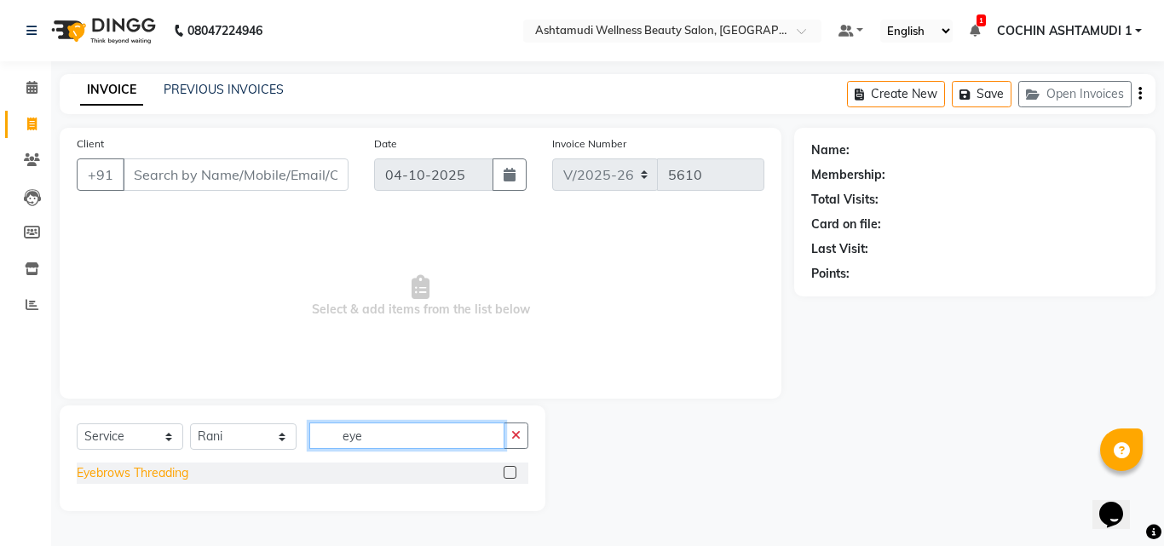
type input "eye"
click at [161, 469] on div "Eyebrows Threading" at bounding box center [133, 473] width 112 height 18
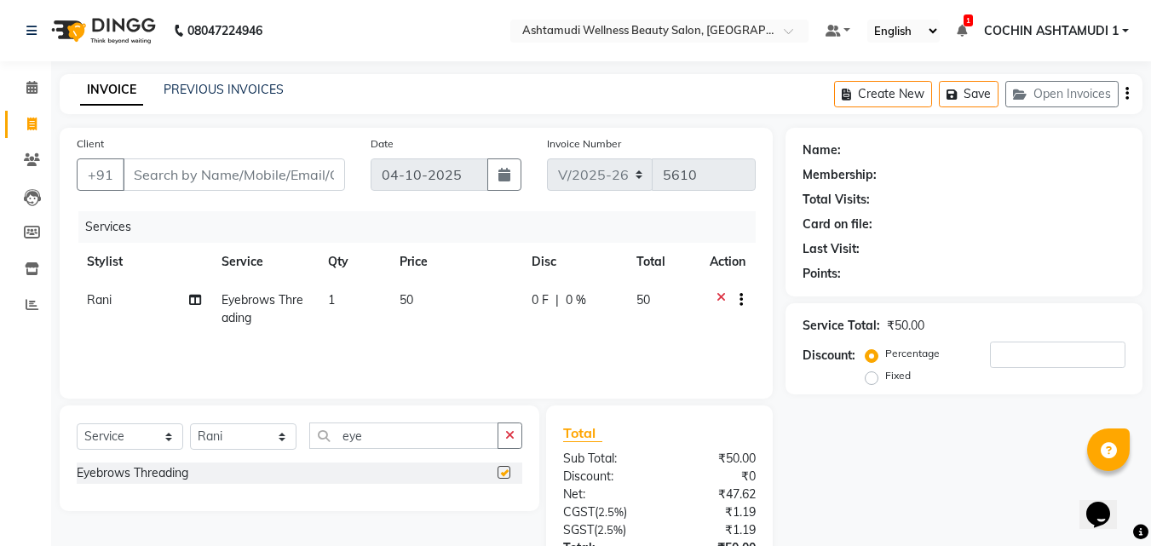
checkbox input "false"
click at [516, 433] on button "button" at bounding box center [510, 436] width 25 height 26
type input "fore"
click at [102, 464] on div "Forehead Threading" at bounding box center [132, 473] width 110 height 18
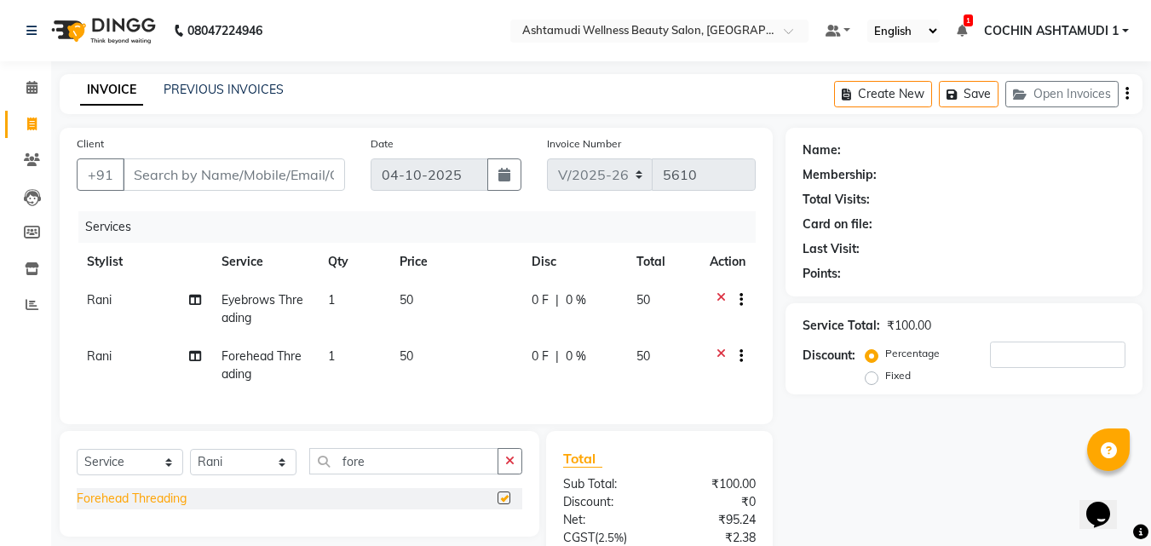
checkbox input "false"
click at [280, 171] on input "Client" at bounding box center [234, 174] width 222 height 32
type input "7"
type input "0"
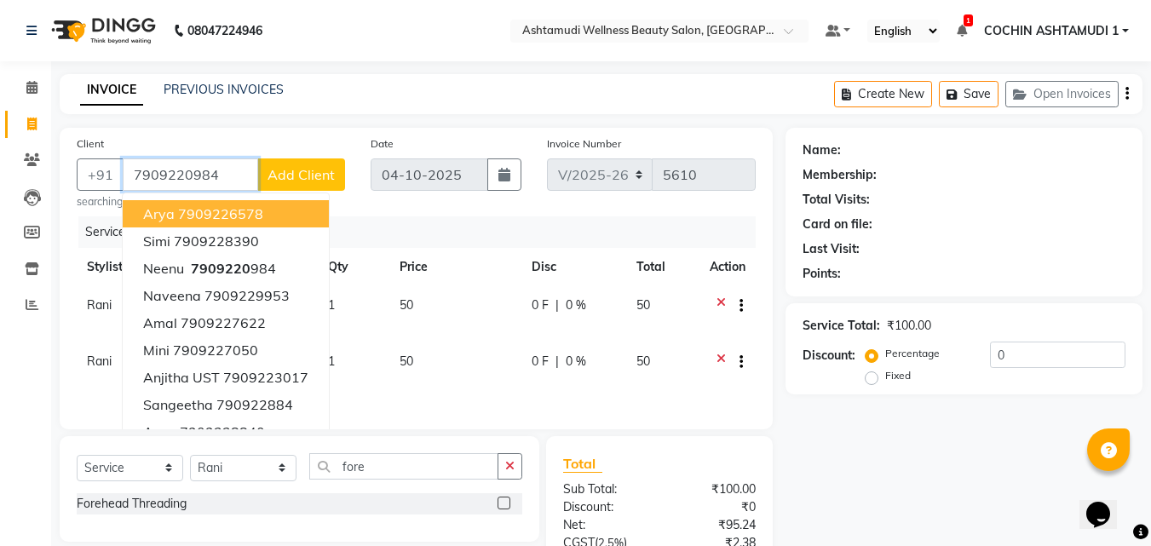
type input "7909220984"
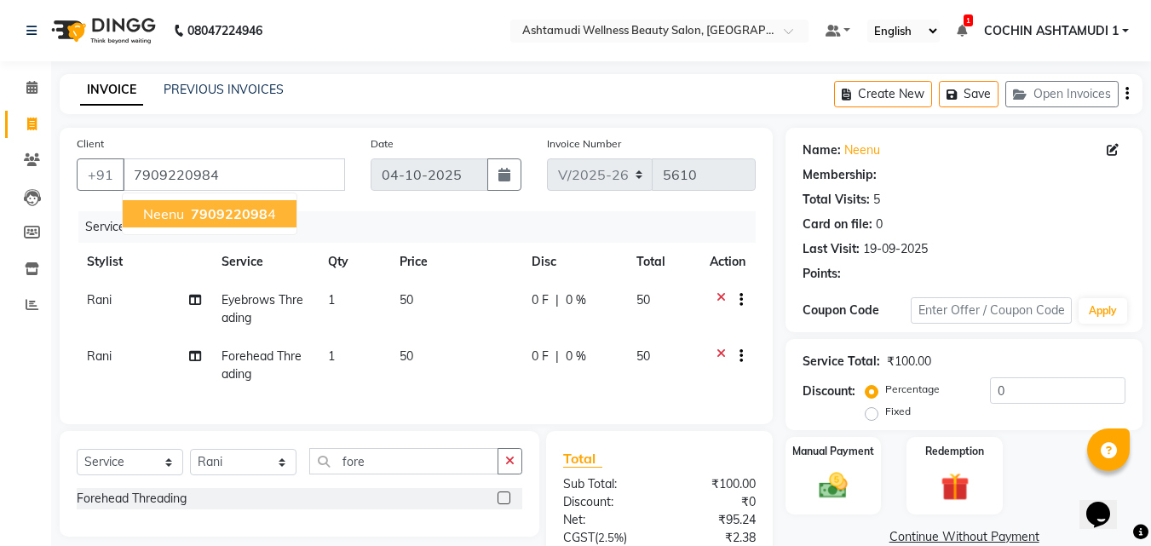
select select "1: Object"
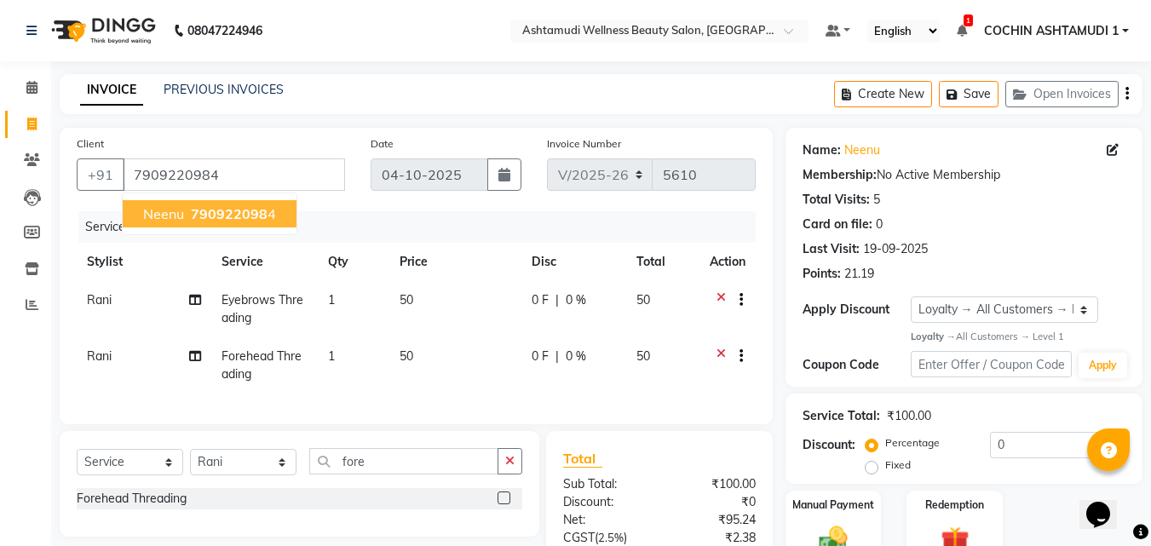
click at [234, 213] on span "790922098" at bounding box center [229, 213] width 77 height 17
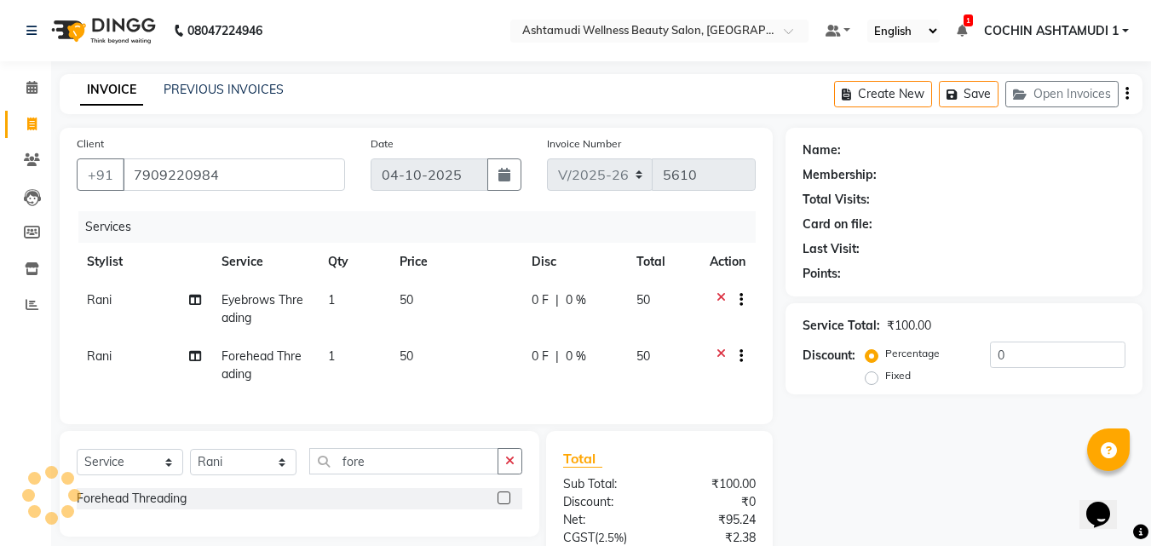
select select "1: Object"
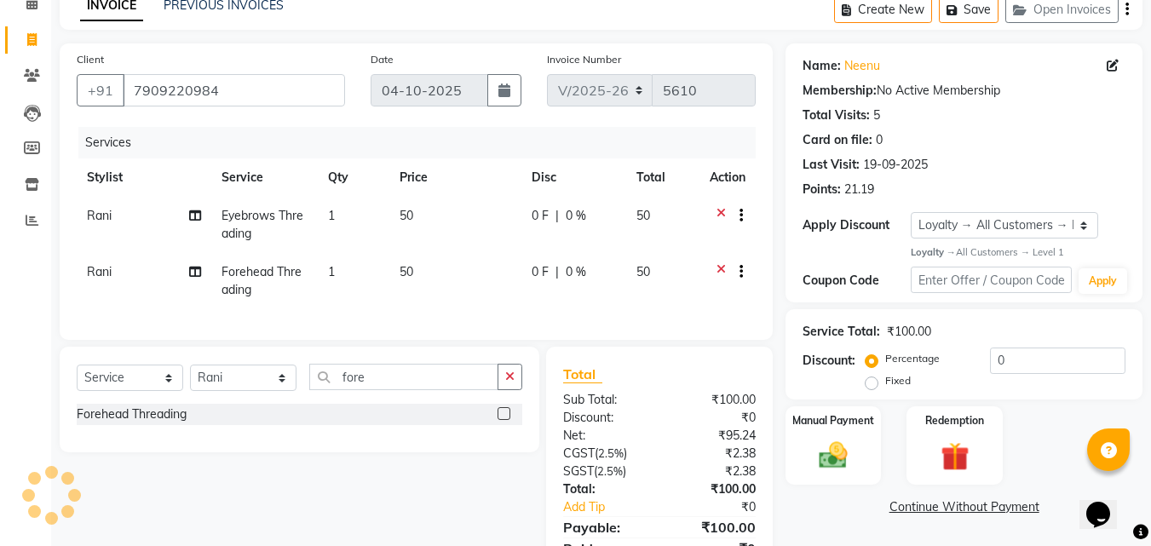
scroll to position [174, 0]
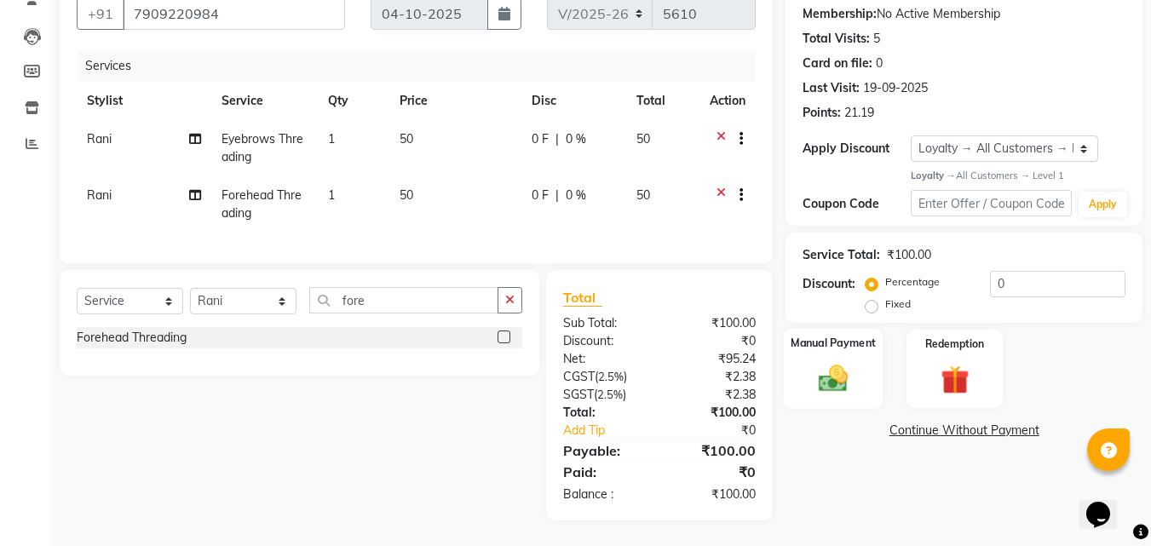
click at [815, 362] on img at bounding box center [833, 379] width 48 height 34
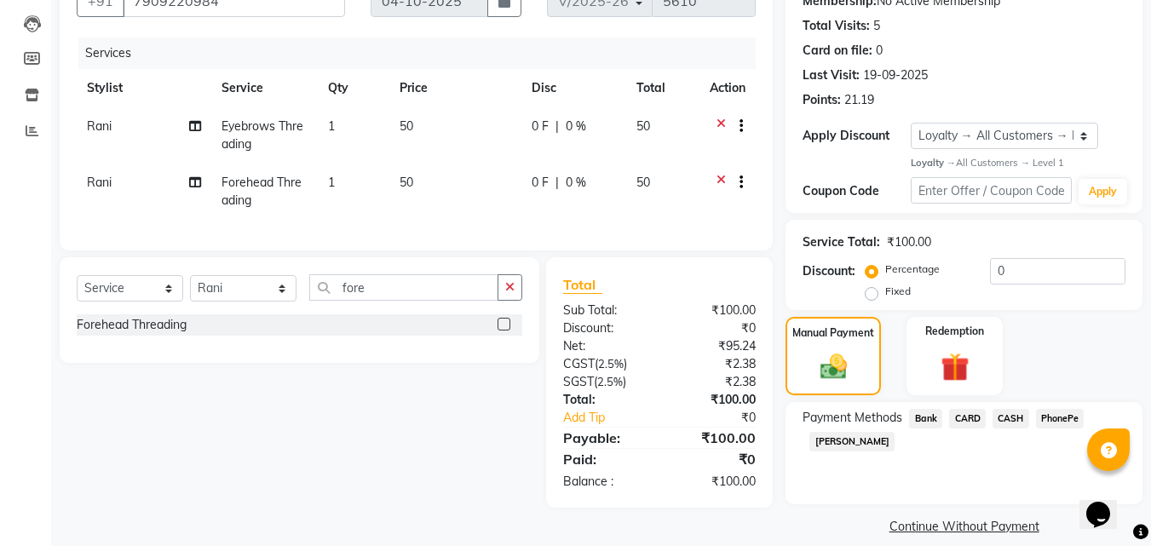
click at [1067, 417] on span "PhonePe" at bounding box center [1060, 419] width 49 height 20
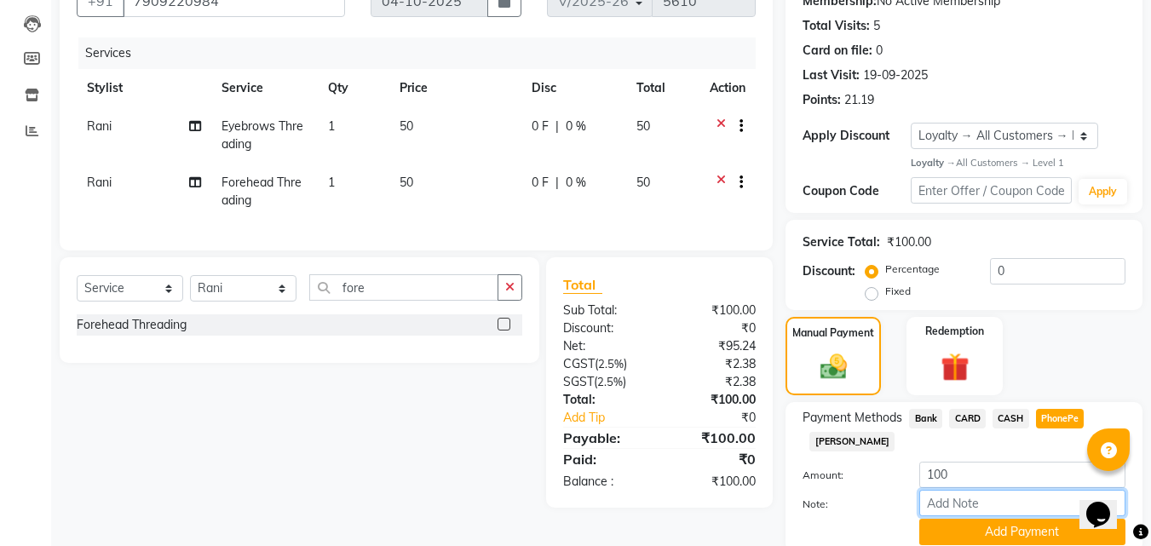
click at [953, 502] on input "Note:" at bounding box center [1022, 503] width 206 height 26
type input "RAGHI"
click at [970, 527] on button "Add Payment" at bounding box center [1022, 532] width 206 height 26
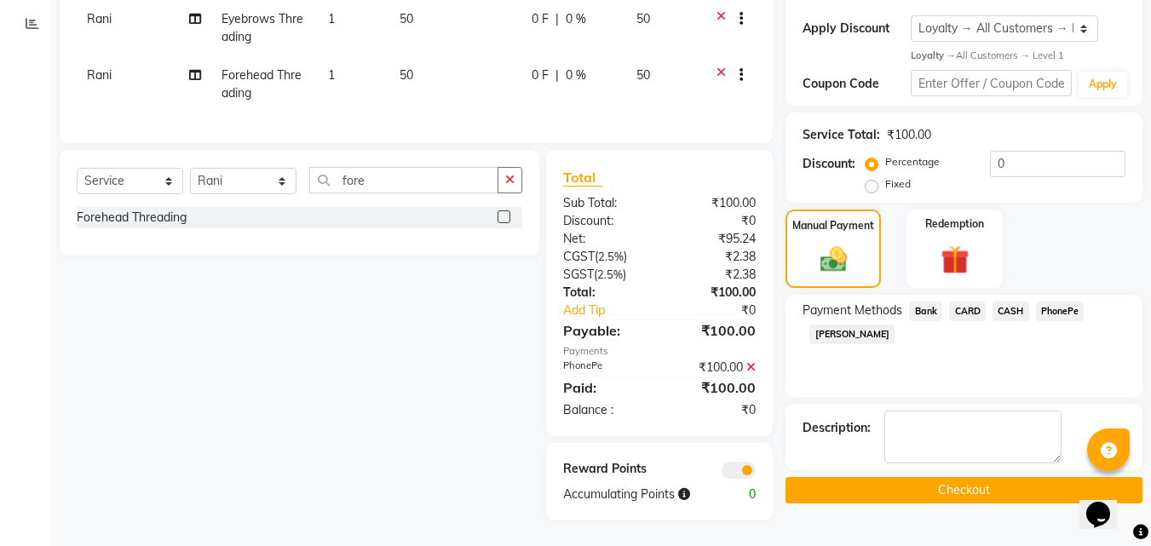
scroll to position [294, 0]
click at [938, 477] on button "Checkout" at bounding box center [964, 490] width 357 height 26
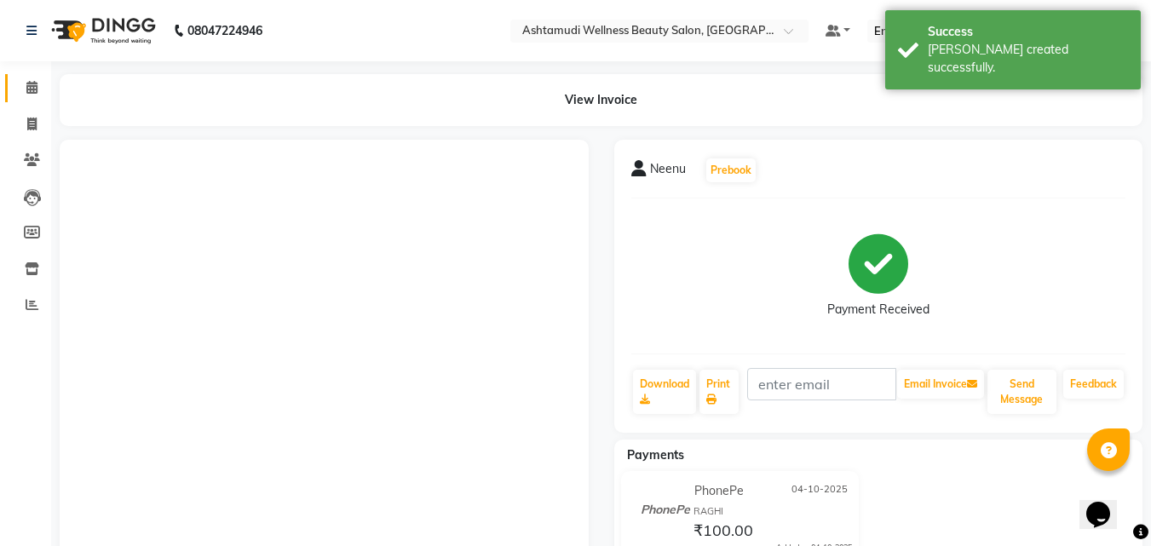
click at [26, 75] on link "Calendar" at bounding box center [25, 88] width 41 height 28
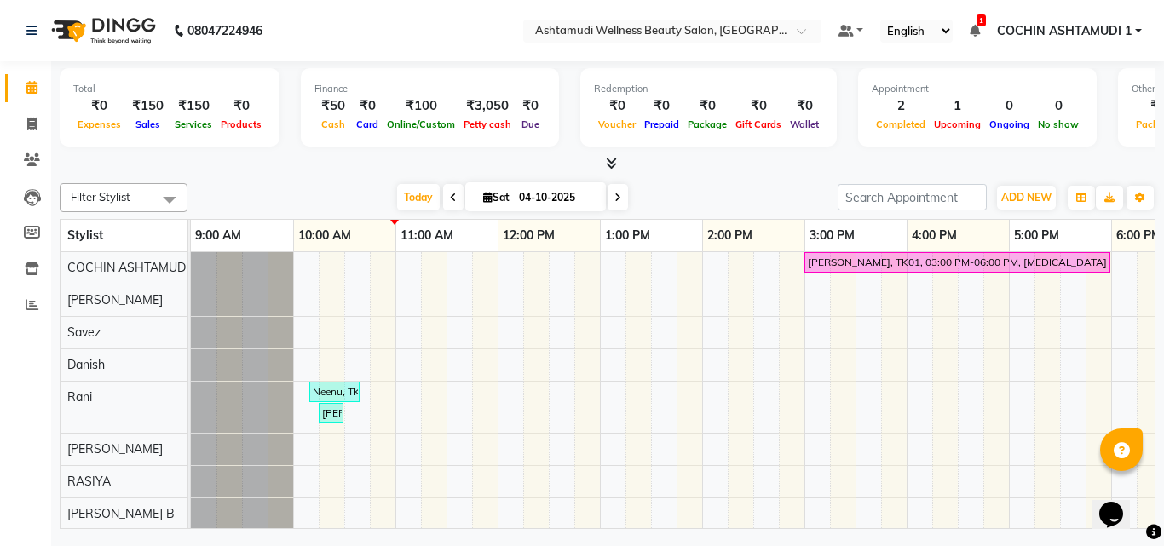
click at [538, 194] on input "04-10-2025" at bounding box center [556, 198] width 85 height 26
select select "10"
select select "2025"
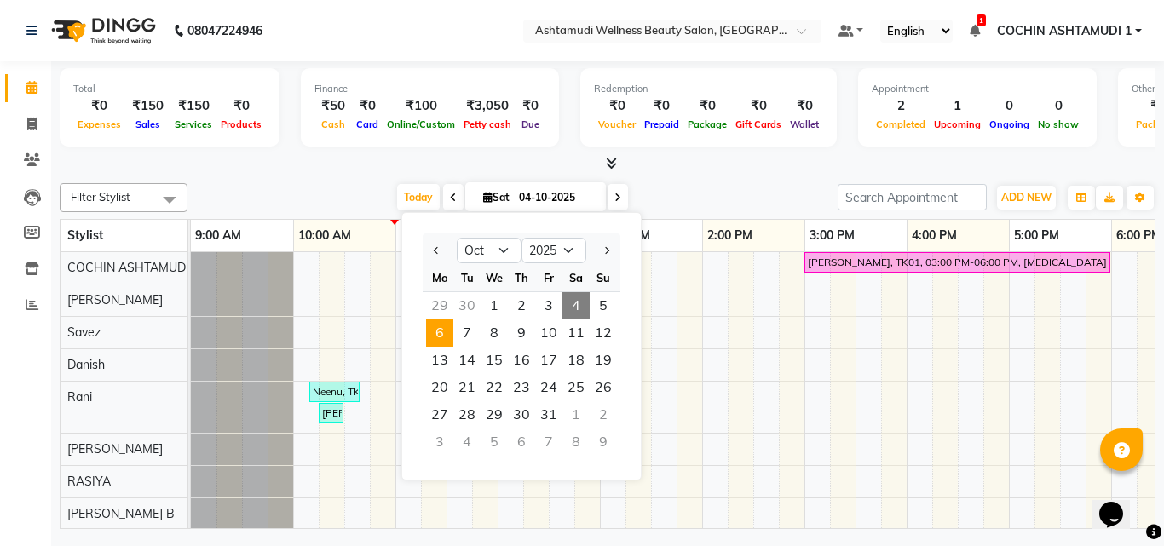
click at [438, 335] on span "6" at bounding box center [439, 333] width 27 height 27
type input "06-10-2025"
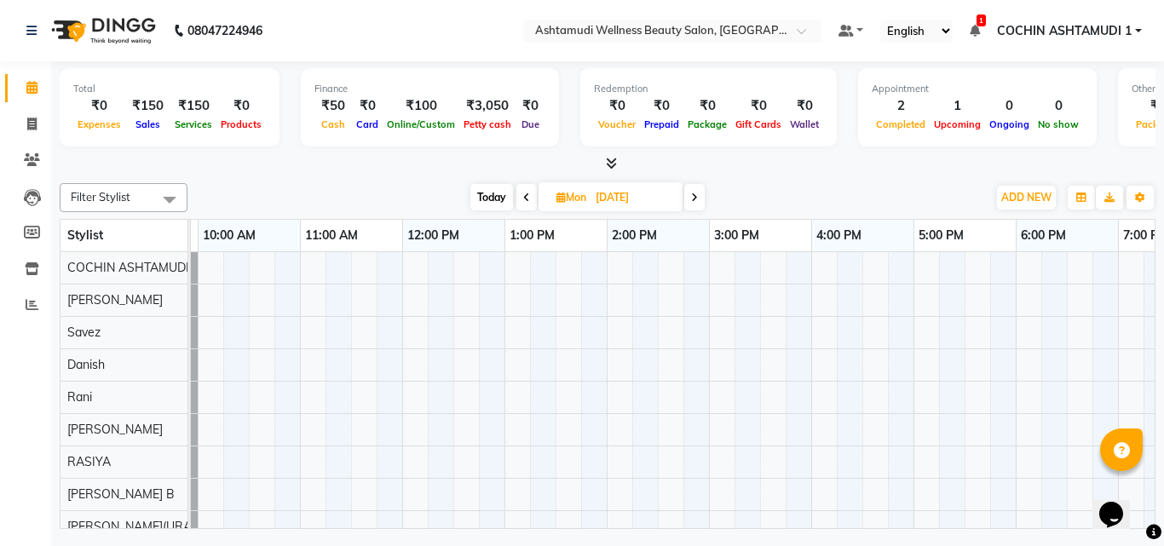
scroll to position [0, 31]
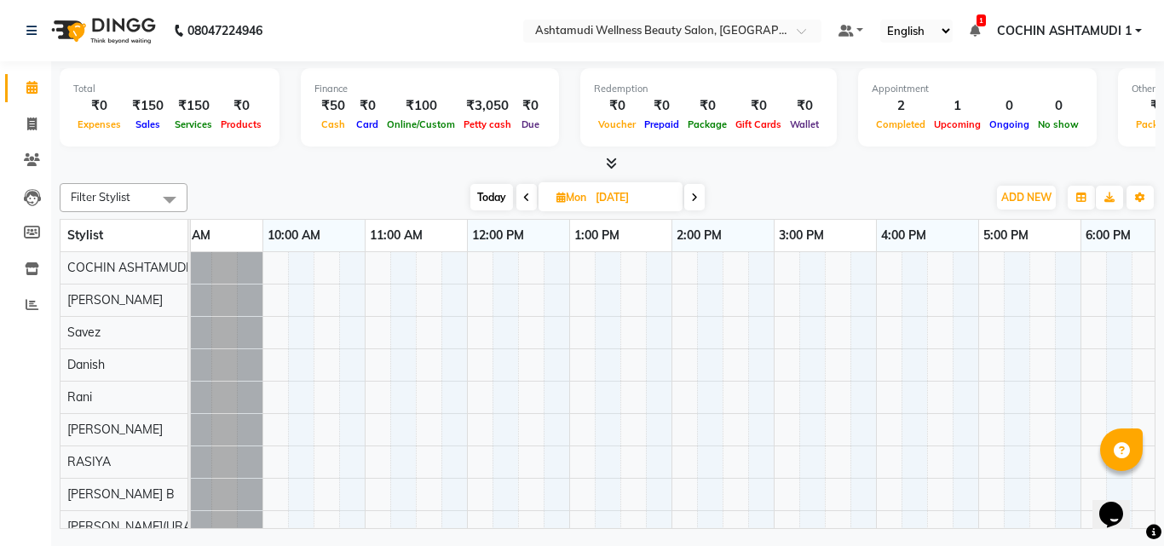
click at [785, 257] on div at bounding box center [773, 510] width 1227 height 517
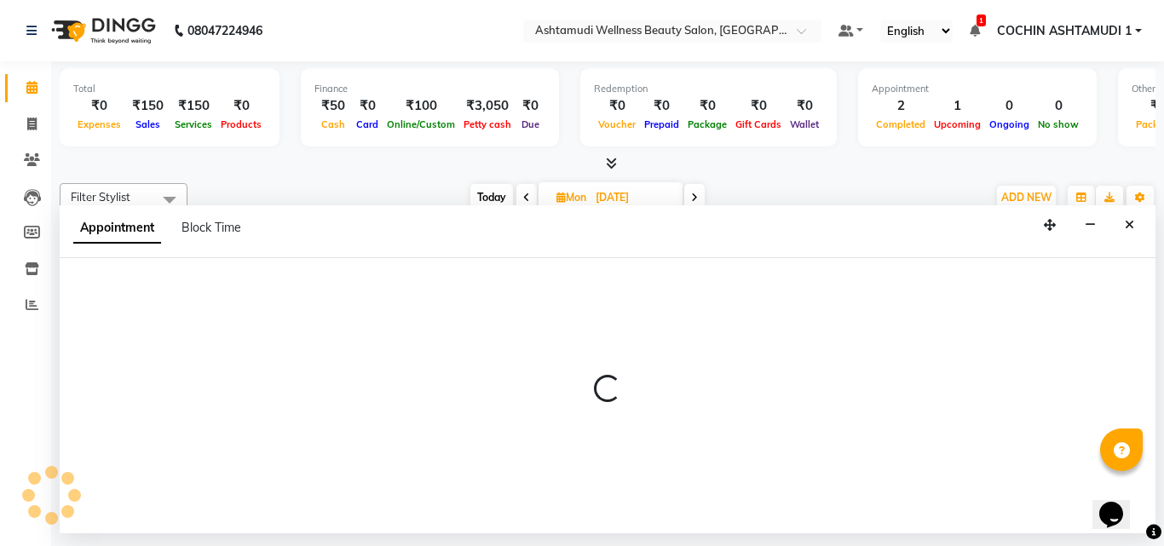
select select "27313"
select select "900"
select select "tentative"
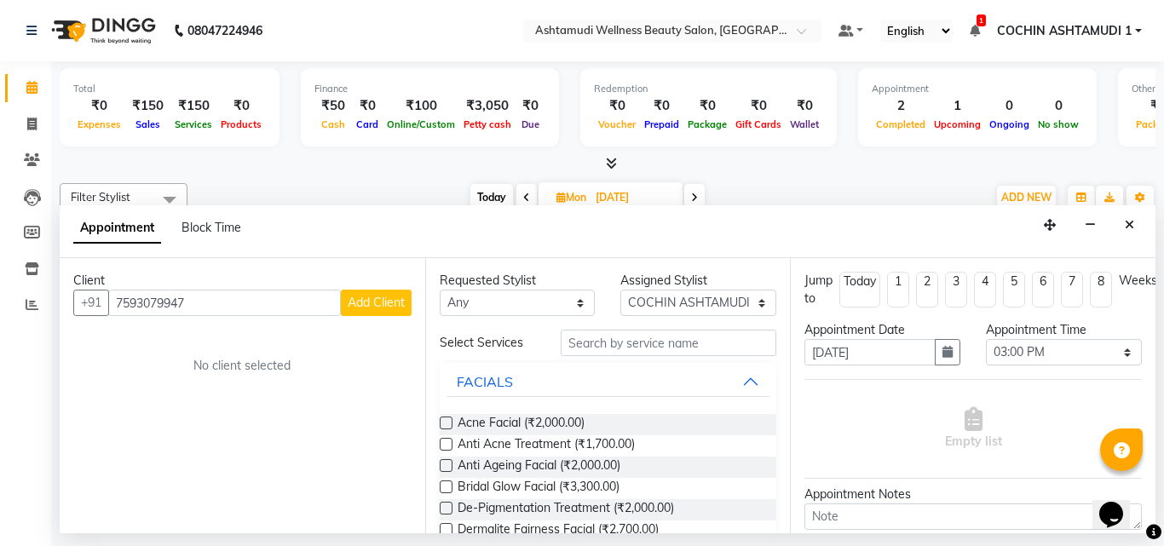
type input "7593079947"
click at [369, 292] on button "Add Client" at bounding box center [376, 303] width 71 height 26
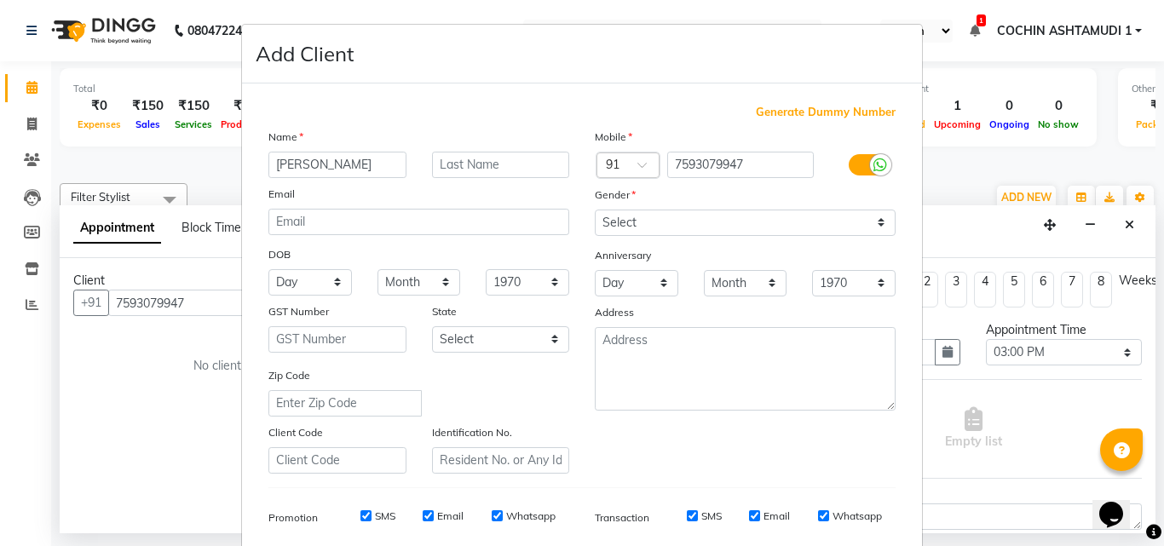
type input "[PERSON_NAME]"
click at [642, 211] on select "Select Male Female Other Prefer Not To Say" at bounding box center [745, 223] width 301 height 26
select select "female"
click at [595, 210] on select "Select Male Female Other Prefer Not To Say" at bounding box center [745, 223] width 301 height 26
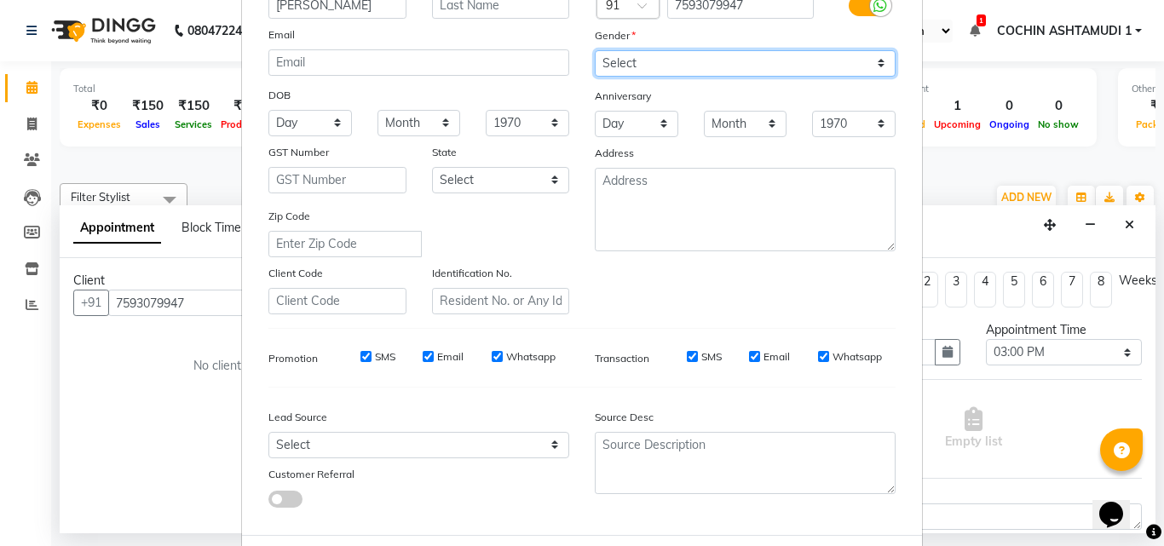
scroll to position [240, 0]
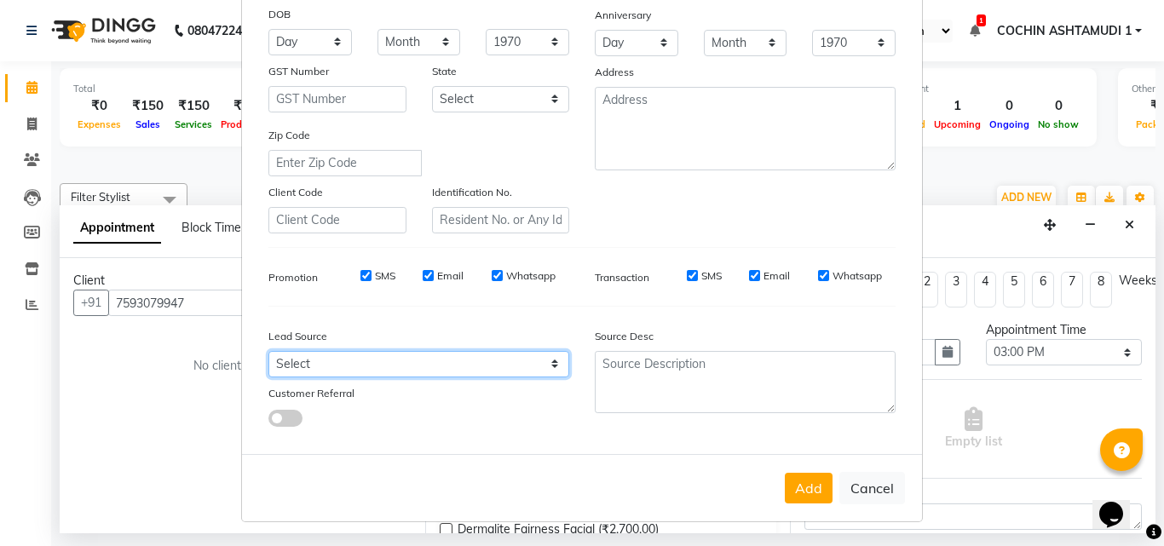
drag, startPoint x: 331, startPoint y: 367, endPoint x: 337, endPoint y: 354, distance: 14.5
click at [331, 367] on select "Select Walk-in Referral Internet Friend Word of Mouth Advertisement Facebook Ju…" at bounding box center [418, 364] width 301 height 26
select select "31346"
click at [268, 351] on select "Select Walk-in Referral Internet Friend Word of Mouth Advertisement Facebook Ju…" at bounding box center [418, 364] width 301 height 26
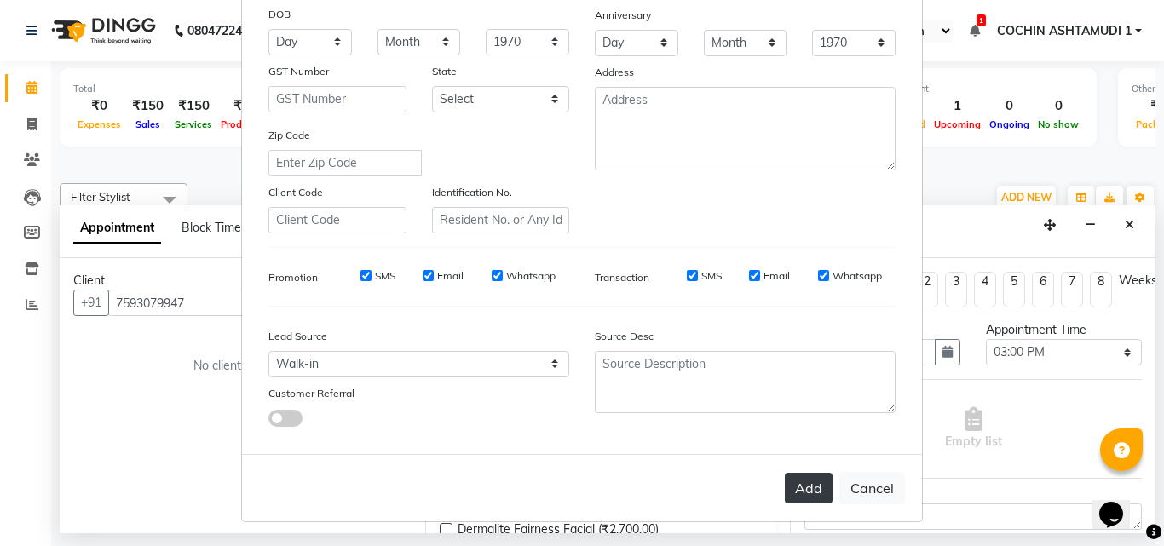
click at [805, 480] on button "Add" at bounding box center [809, 488] width 48 height 31
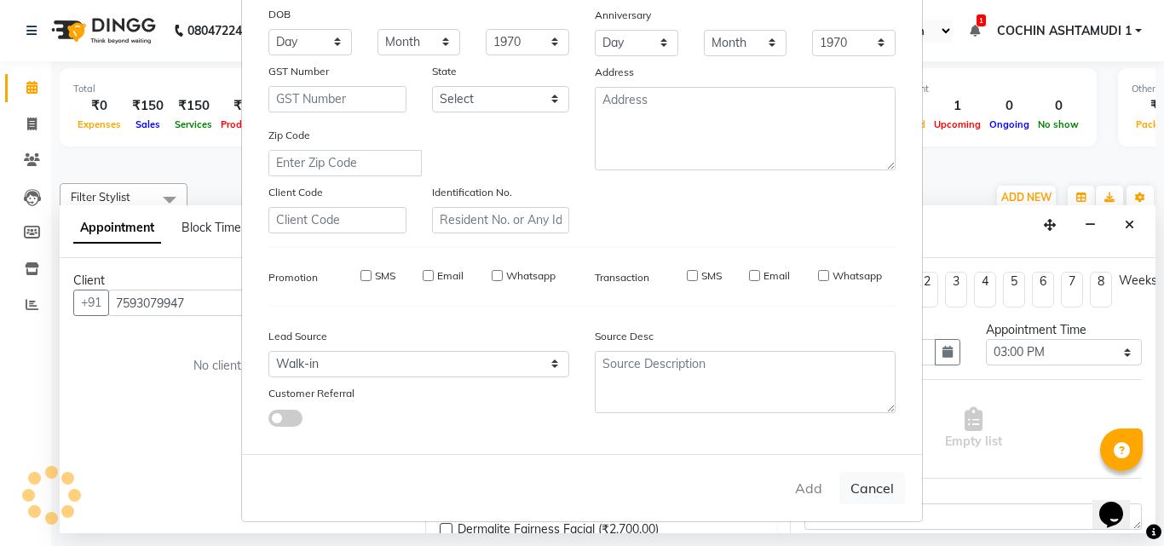
select select
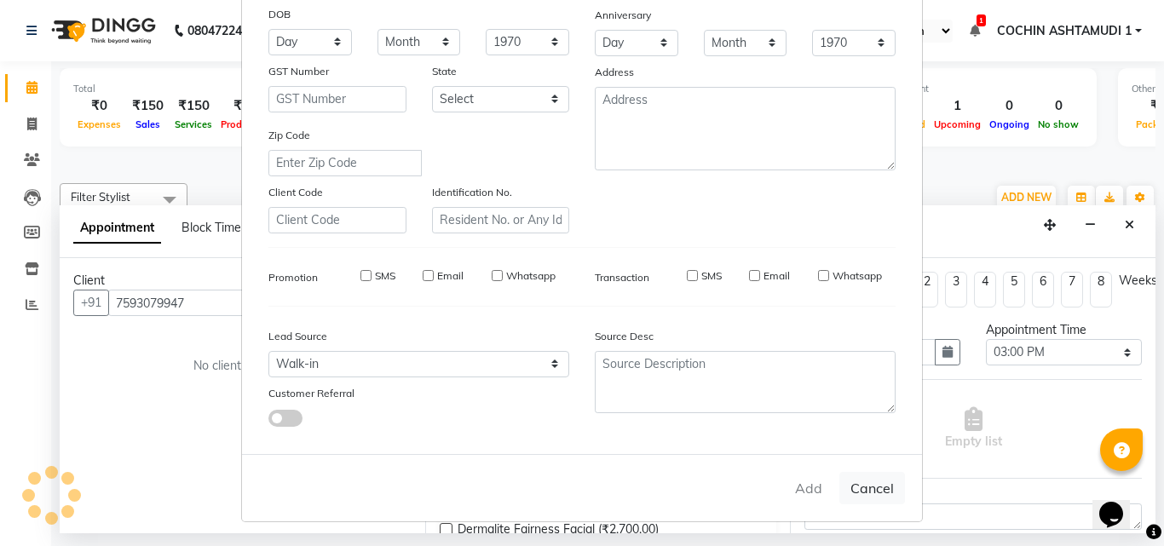
select select
checkbox input "false"
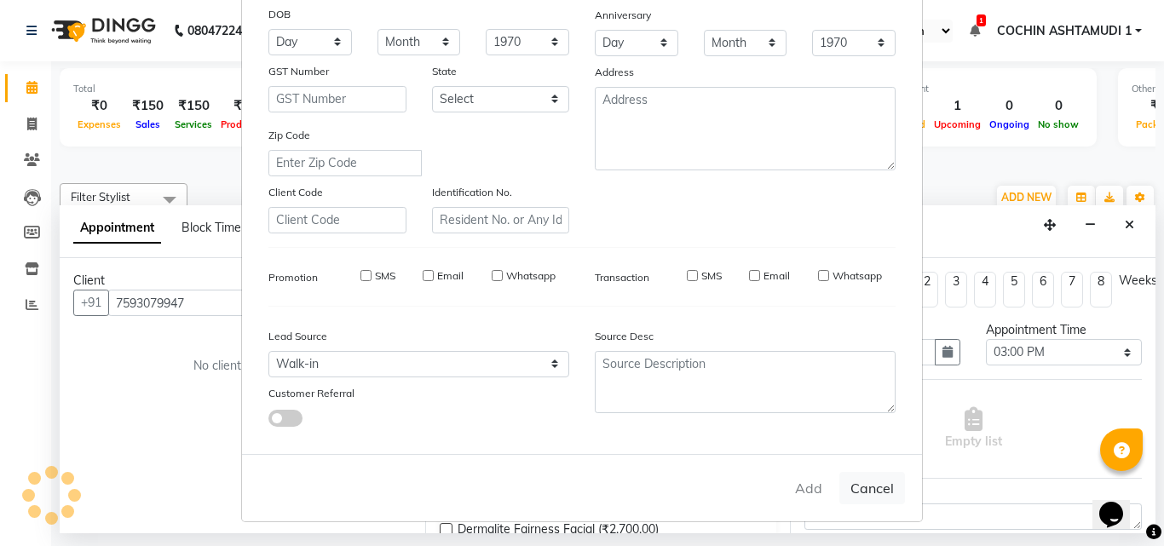
checkbox input "false"
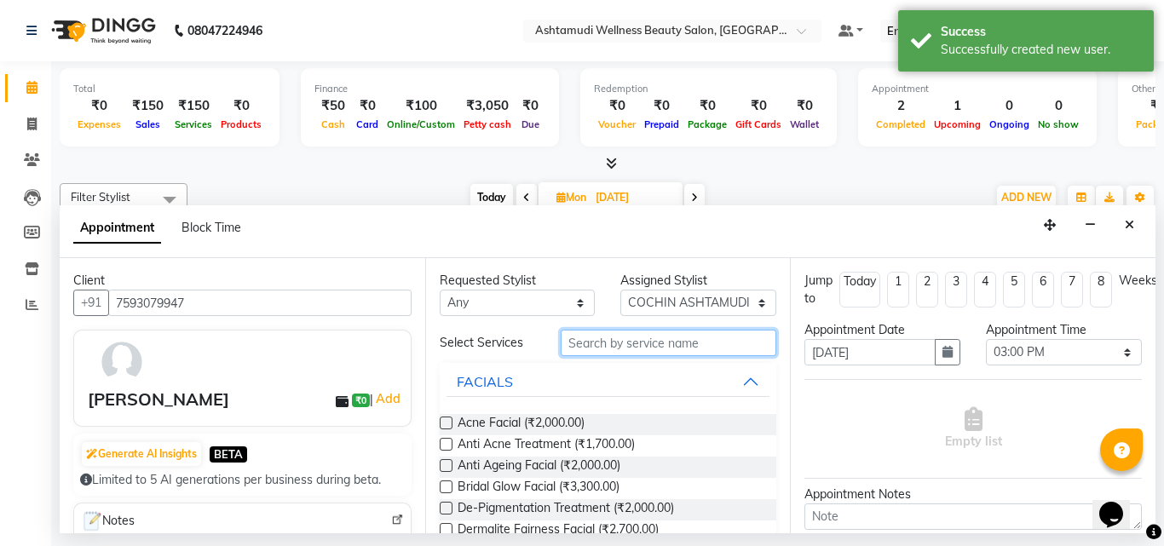
click at [645, 343] on input "text" at bounding box center [669, 343] width 216 height 26
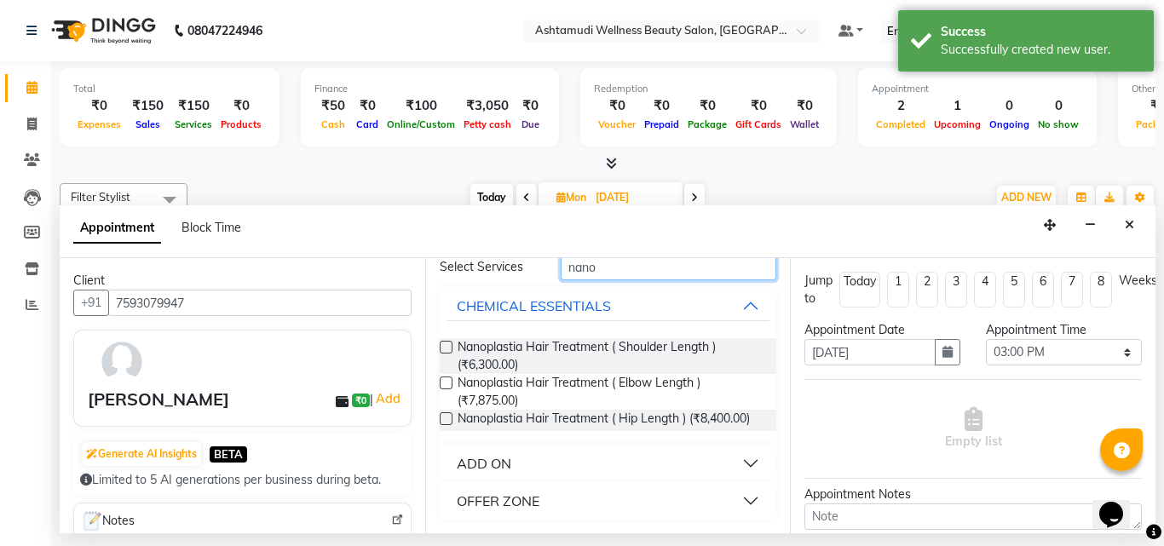
type input "nano"
click at [533, 496] on div "OFFER ZONE" at bounding box center [498, 501] width 83 height 20
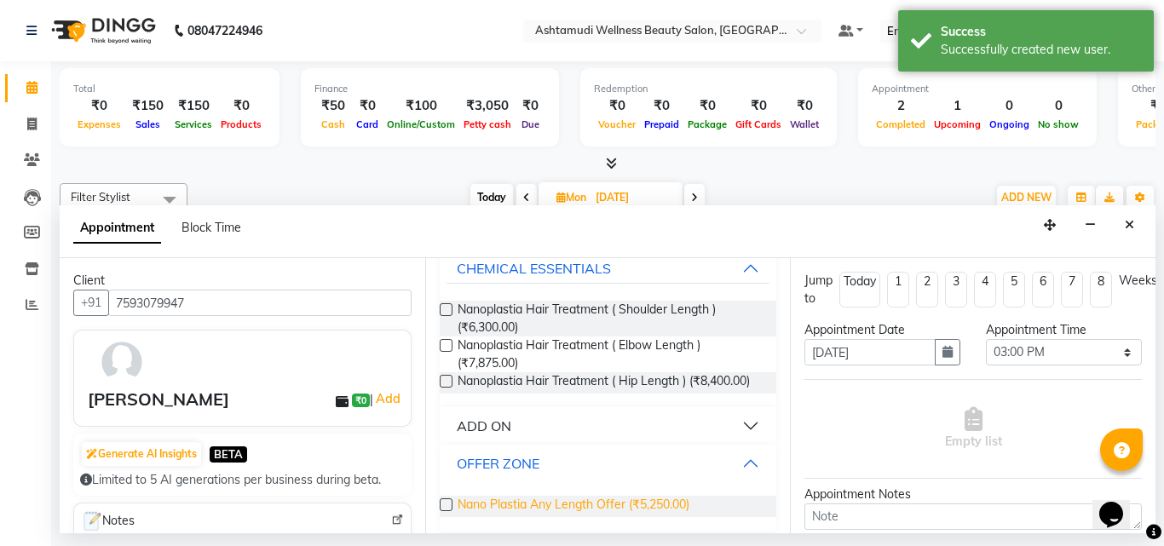
scroll to position [133, 0]
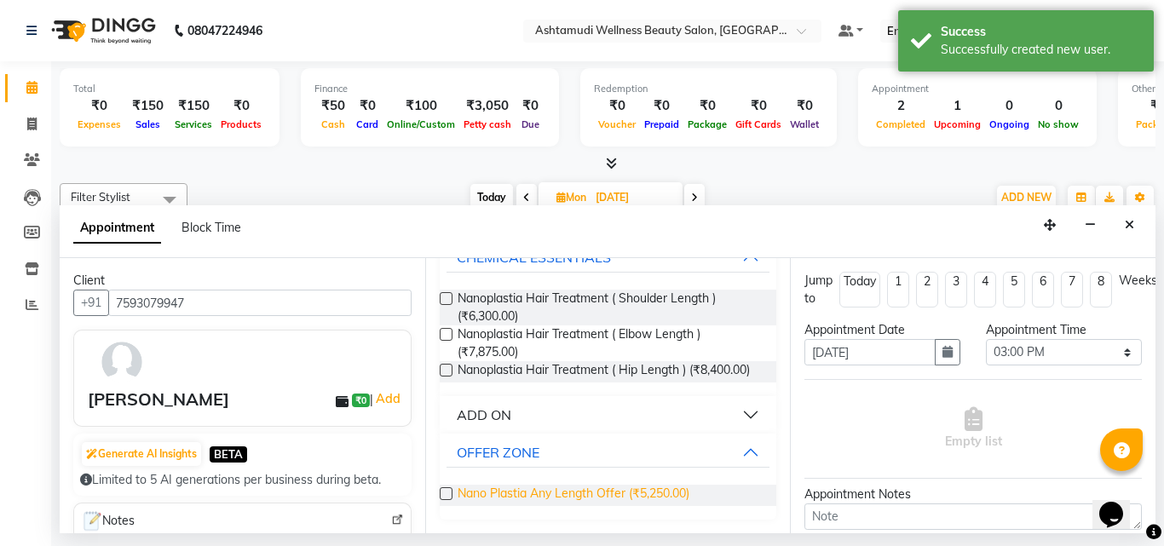
click at [535, 496] on span "Nano Plastia Any Length Offer (₹5,250.00)" at bounding box center [574, 495] width 232 height 21
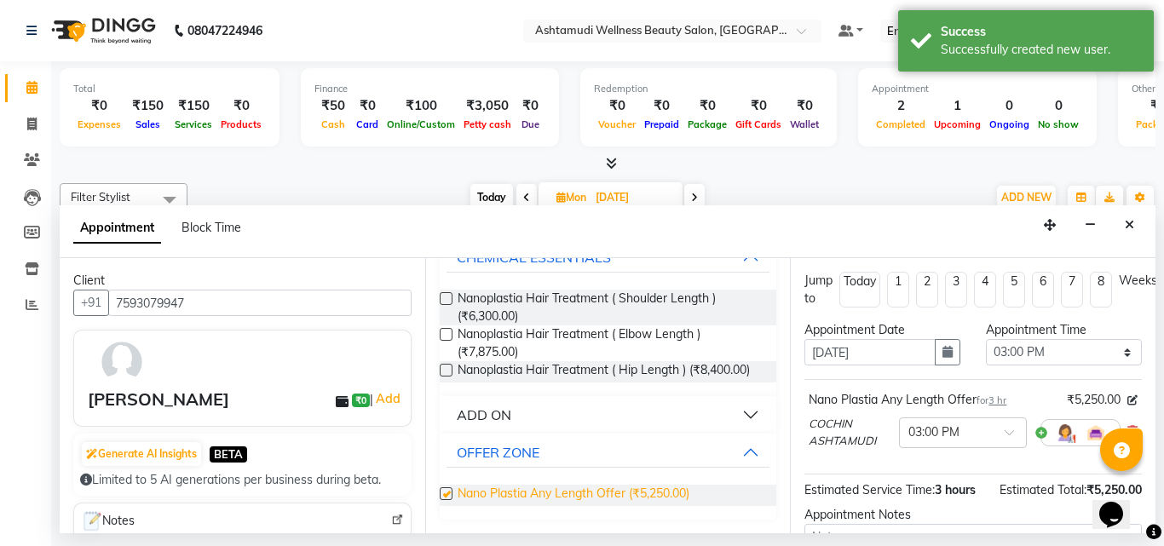
checkbox input "false"
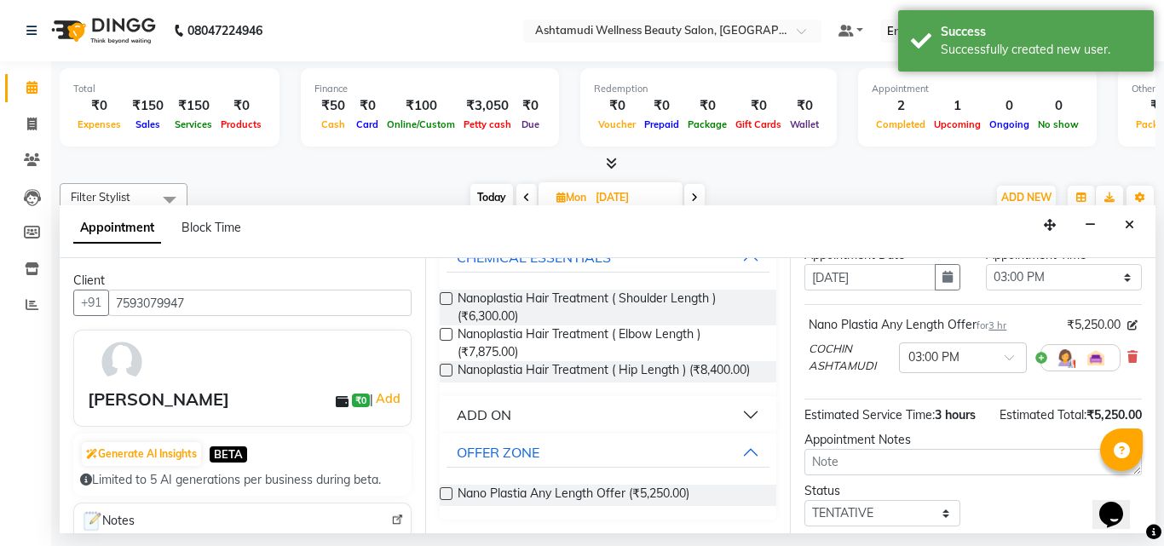
scroll to position [178, 0]
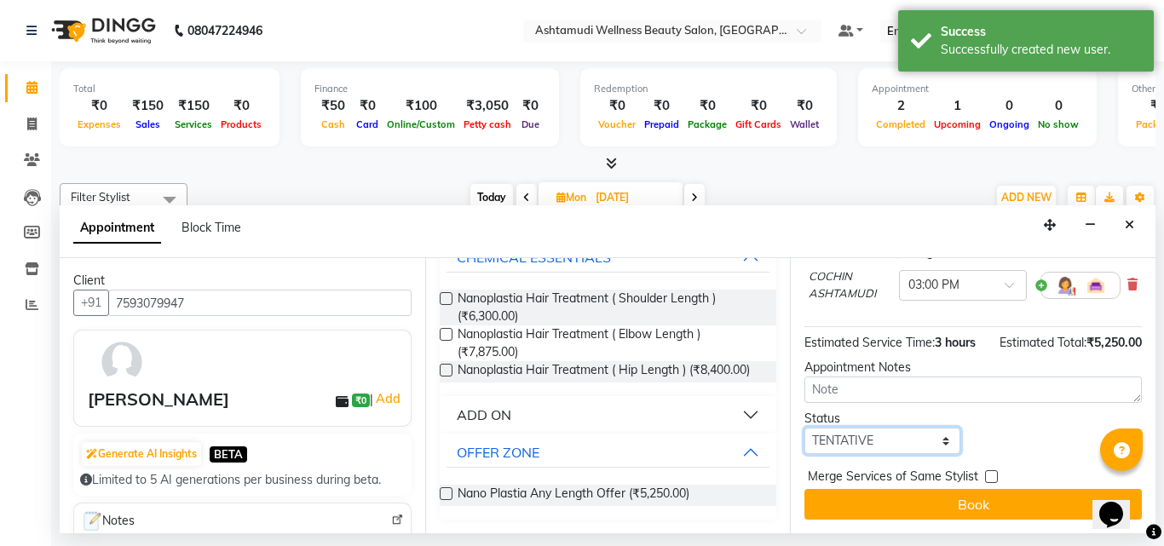
click at [863, 428] on select "Select TENTATIVE CONFIRM UPCOMING" at bounding box center [882, 441] width 156 height 26
select select "upcoming"
click at [804, 428] on select "Select TENTATIVE CONFIRM UPCOMING" at bounding box center [882, 441] width 156 height 26
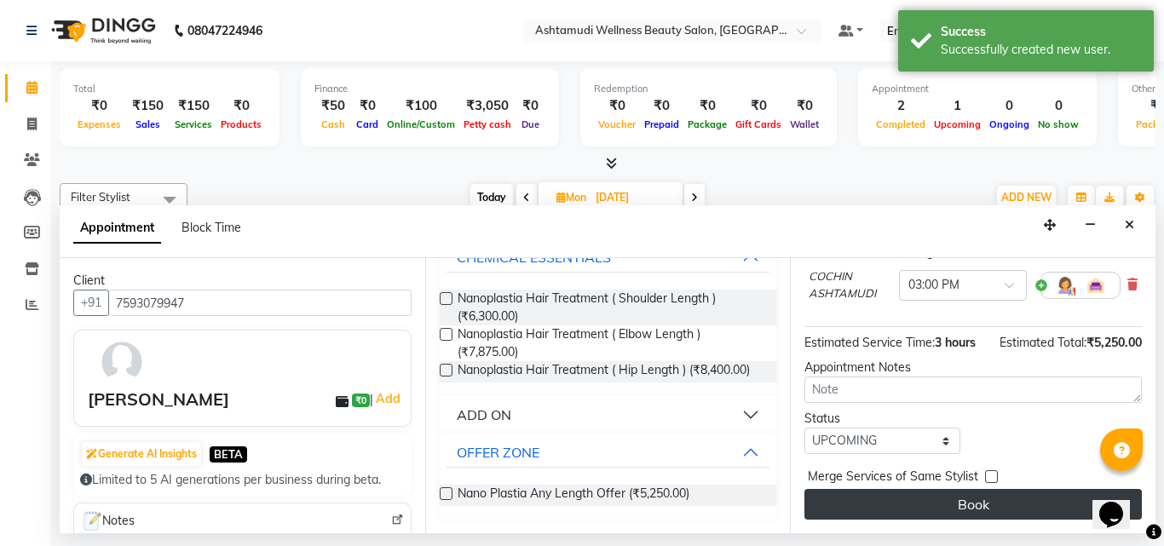
click at [926, 503] on button "Book" at bounding box center [972, 504] width 337 height 31
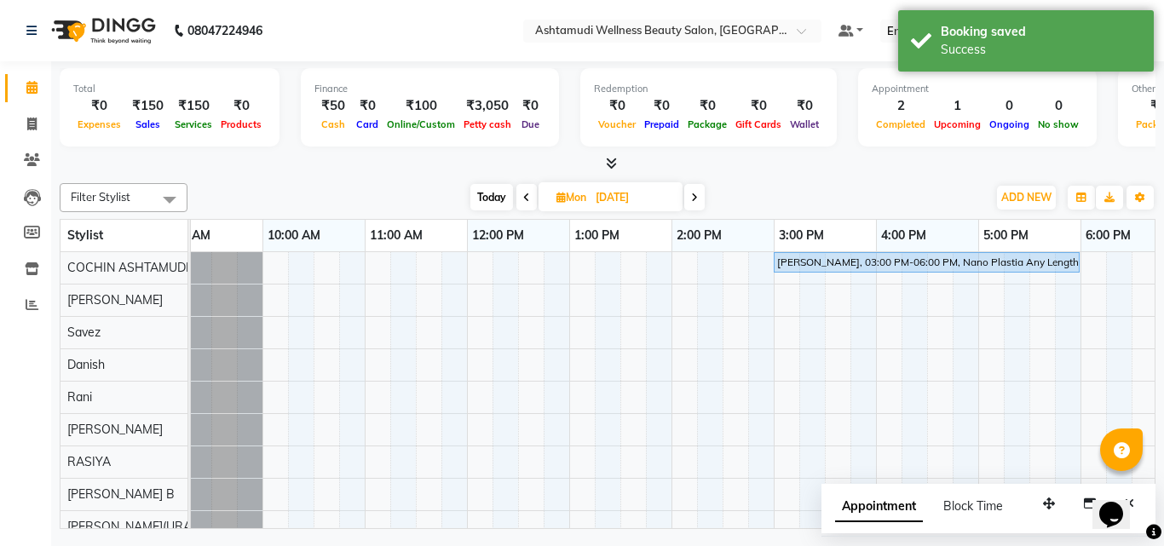
click at [487, 188] on span "Today" at bounding box center [491, 197] width 43 height 26
type input "04-10-2025"
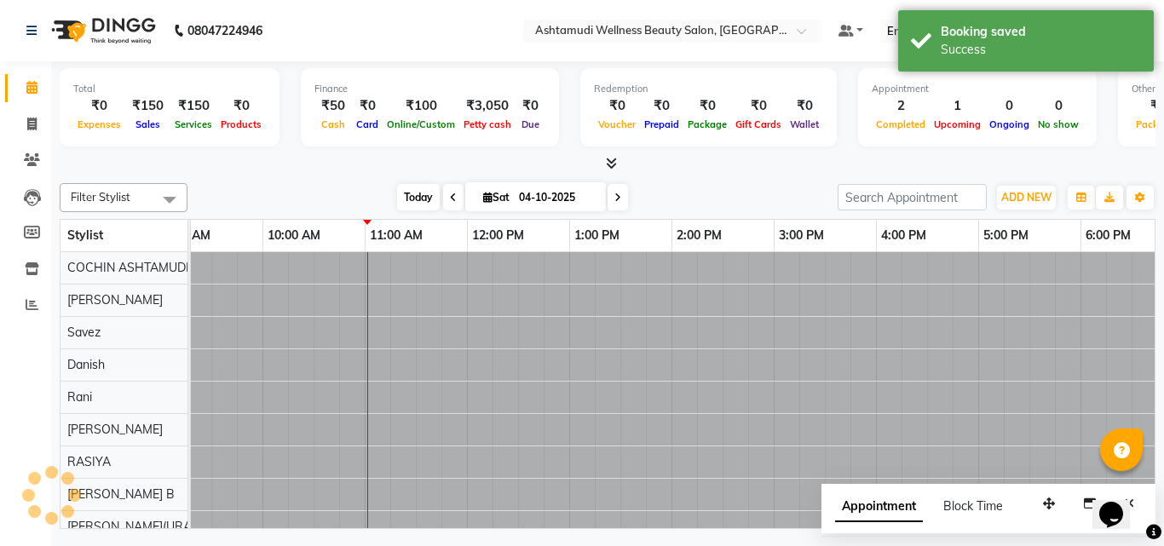
scroll to position [0, 205]
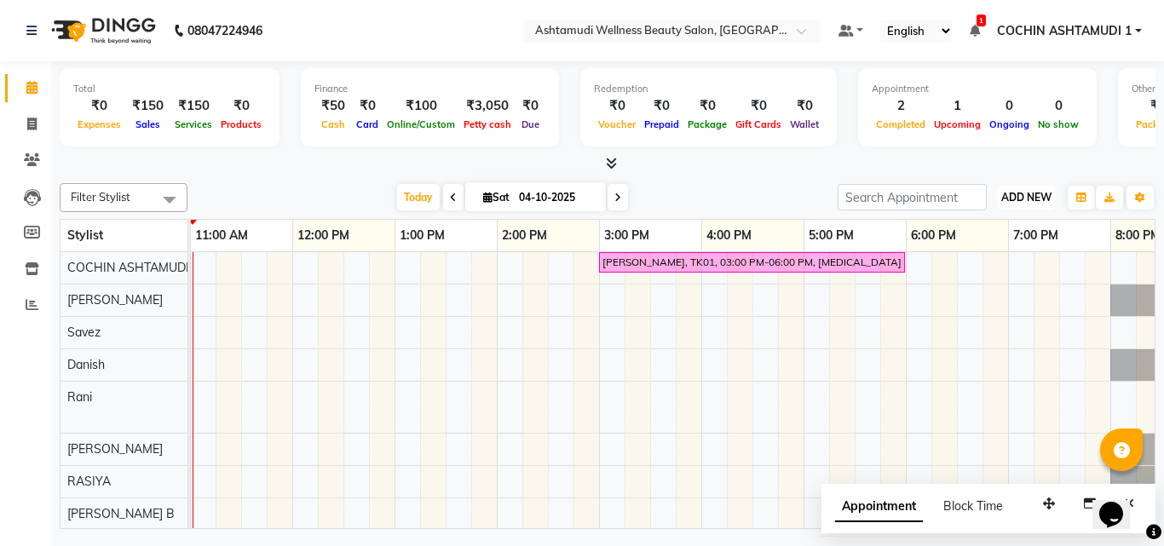
click at [1028, 202] on span "ADD NEW" at bounding box center [1026, 197] width 50 height 13
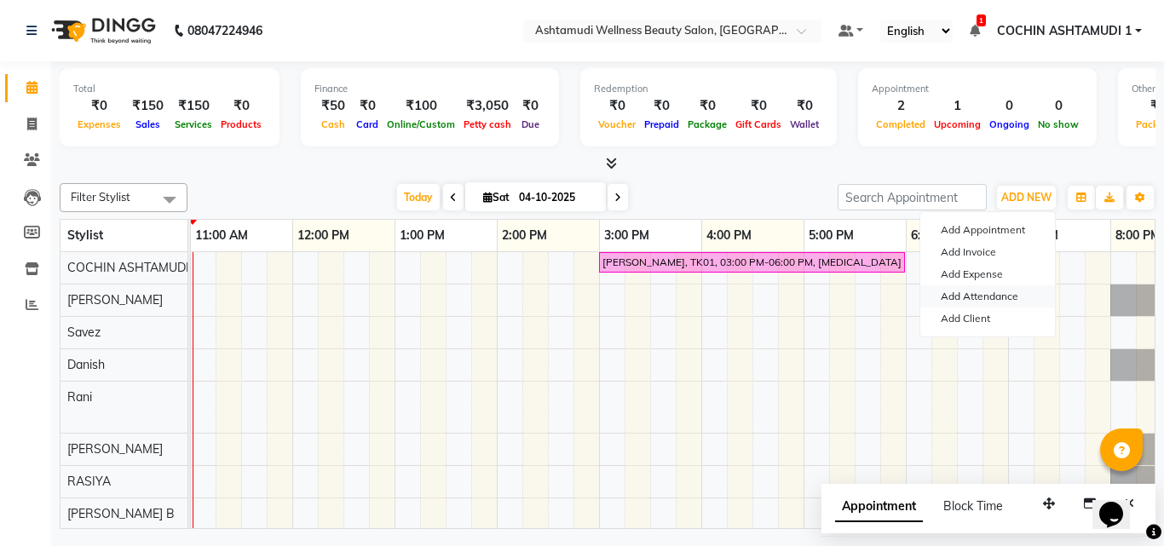
click at [983, 294] on link "Add Attendance" at bounding box center [987, 296] width 135 height 22
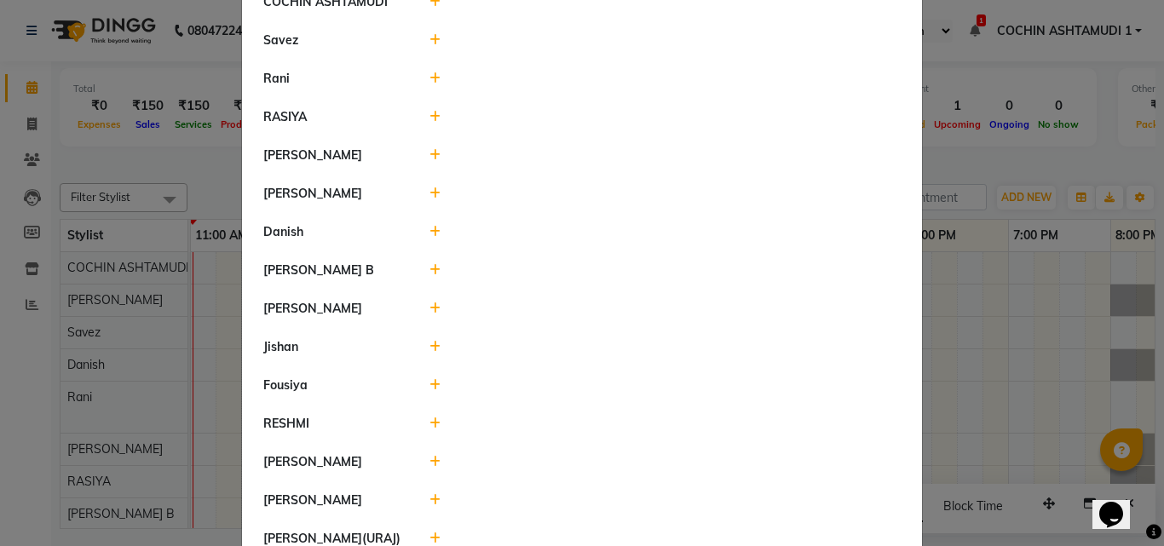
scroll to position [224, 0]
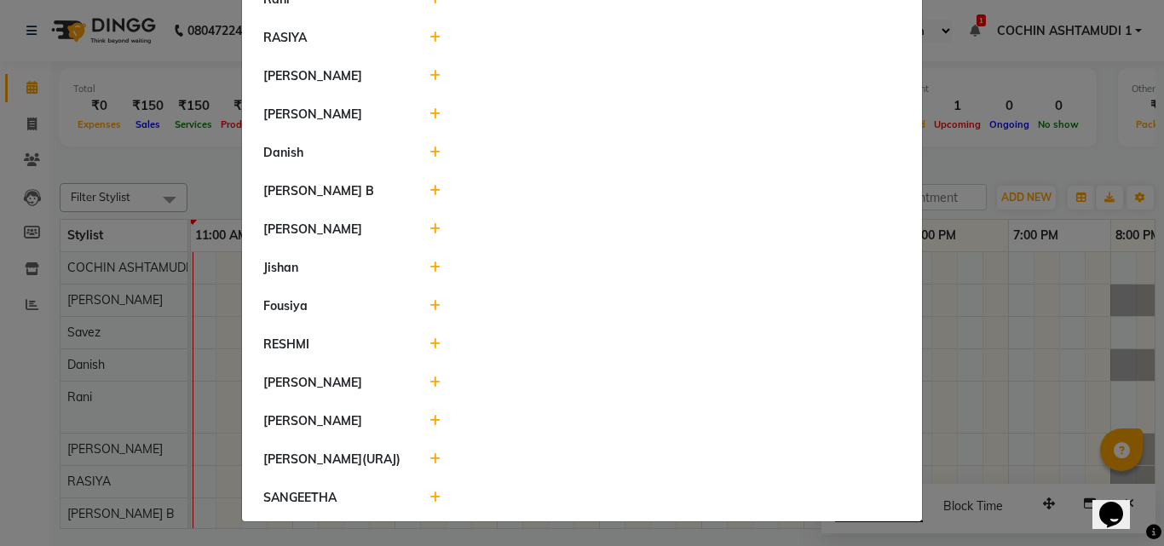
click at [431, 420] on icon at bounding box center [434, 421] width 11 height 12
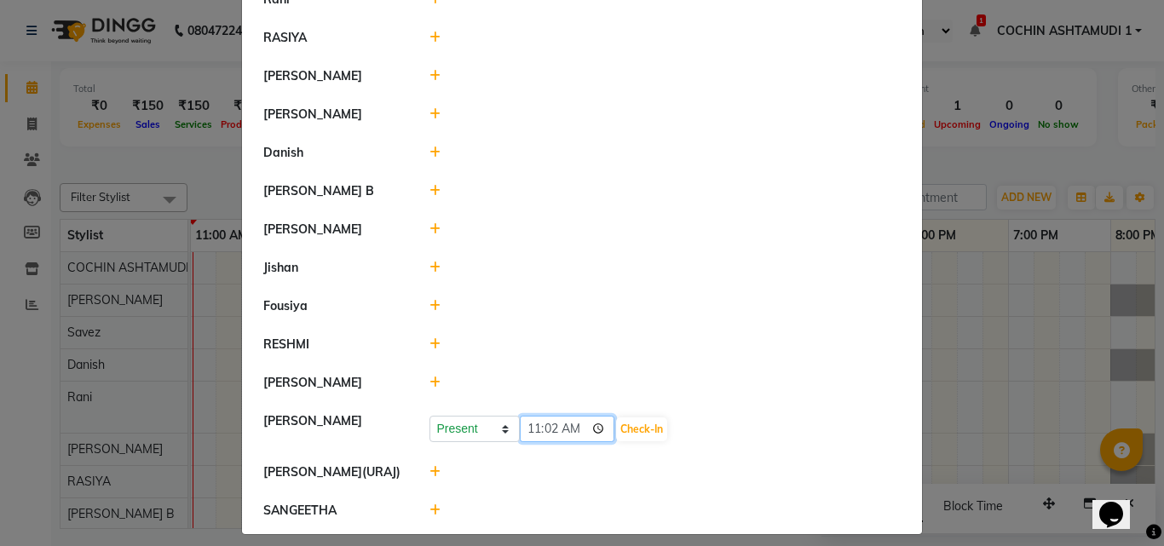
click at [586, 428] on input "11:02" at bounding box center [567, 429] width 95 height 26
click at [616, 428] on button "Check-In" at bounding box center [641, 429] width 51 height 24
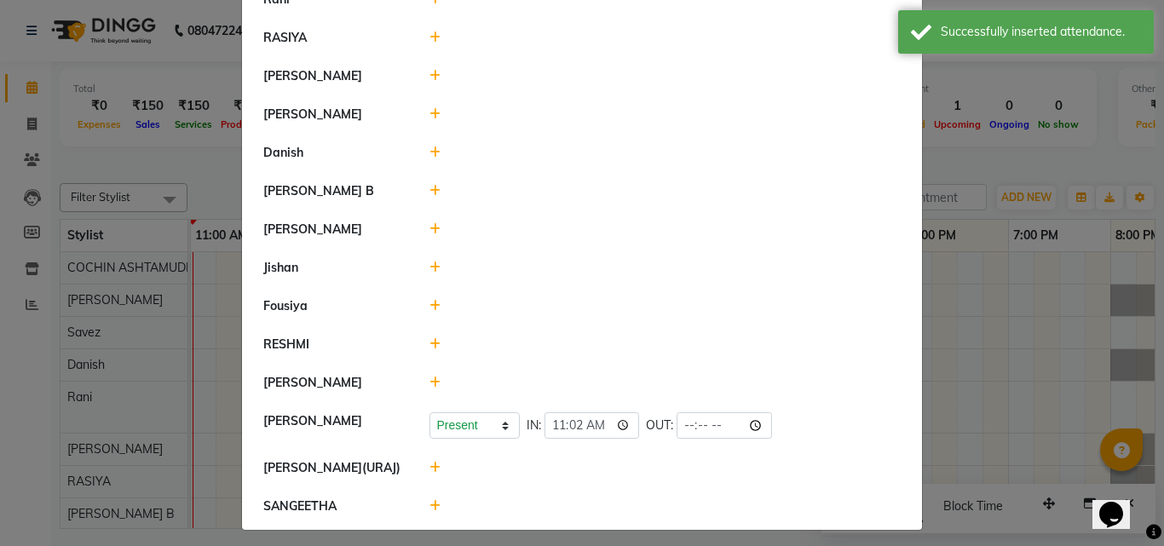
click at [429, 227] on icon at bounding box center [434, 229] width 11 height 12
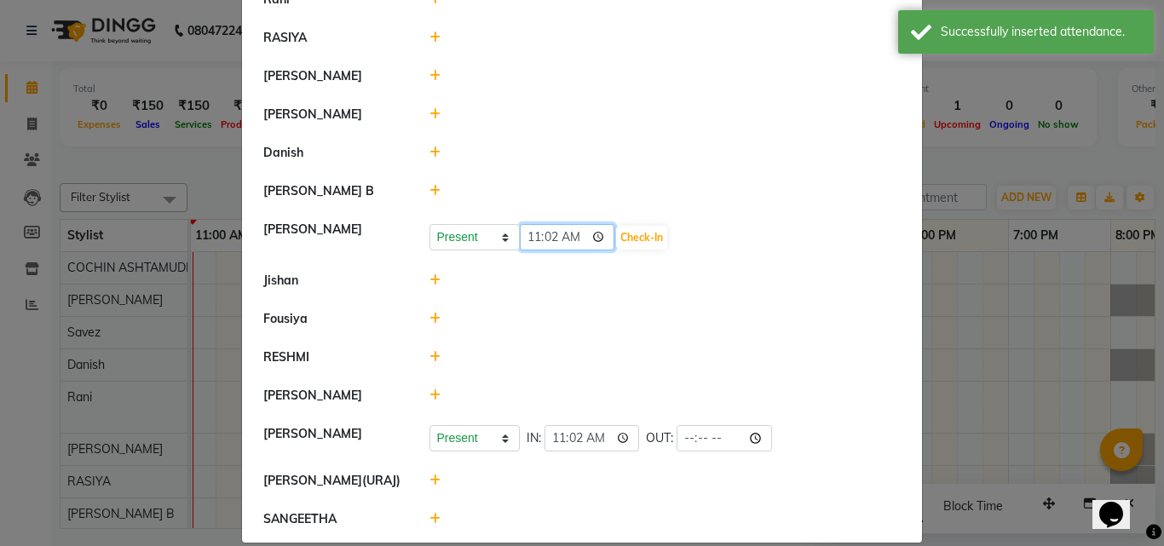
click at [525, 233] on input "11:02" at bounding box center [567, 237] width 95 height 26
type input "09:56"
click at [630, 233] on button "Check-In" at bounding box center [641, 238] width 51 height 24
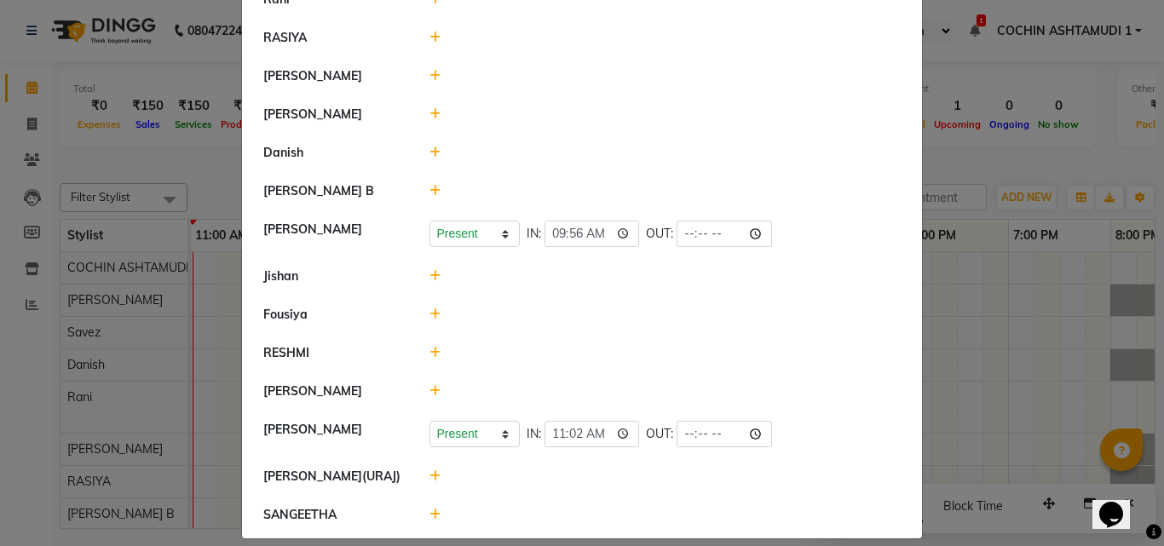
scroll to position [139, 0]
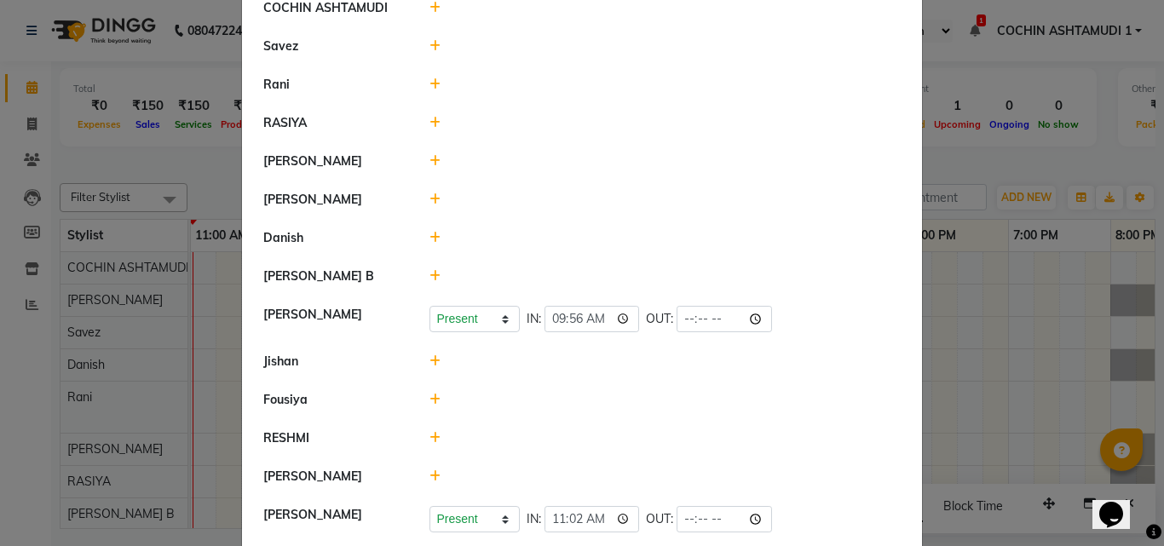
click at [429, 44] on icon at bounding box center [434, 46] width 11 height 12
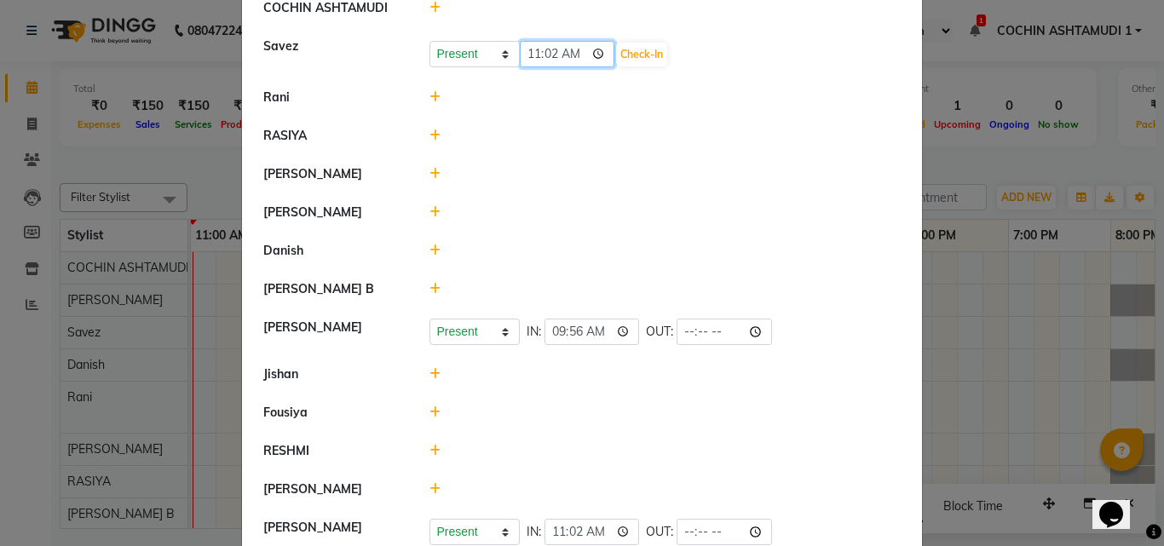
click at [527, 54] on input "11:02" at bounding box center [567, 54] width 95 height 26
type input "09:57"
click at [616, 49] on button "Check-In" at bounding box center [641, 55] width 51 height 24
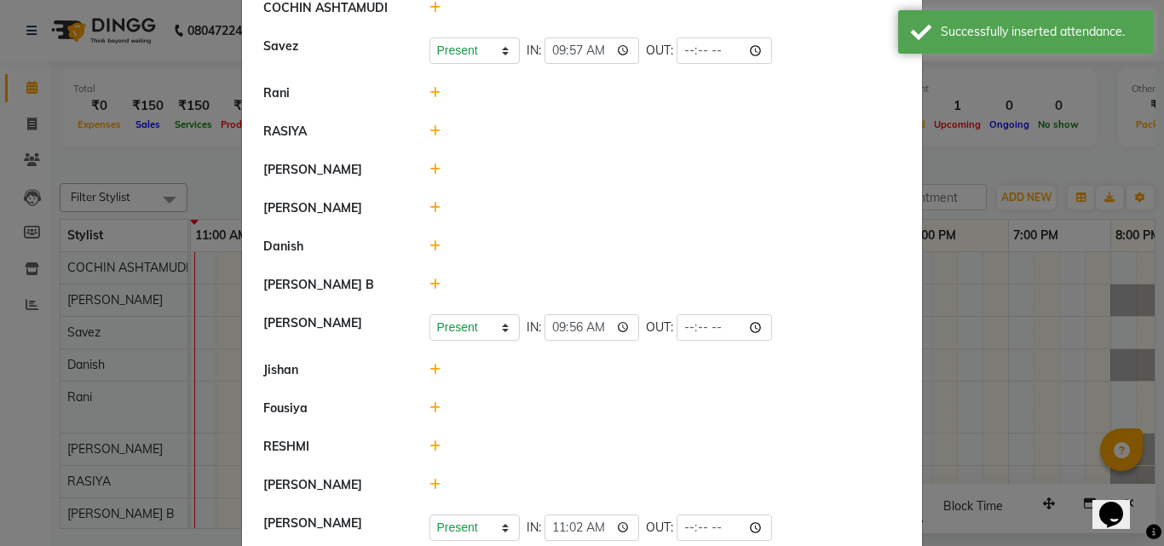
click at [429, 132] on icon at bounding box center [434, 131] width 11 height 12
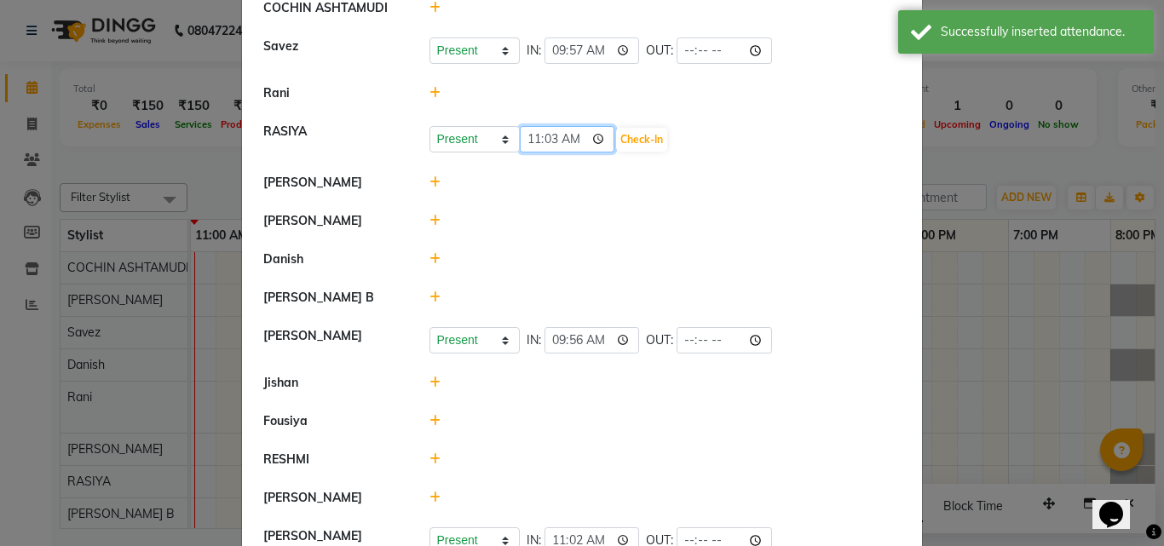
click at [531, 140] on input "11:03" at bounding box center [567, 139] width 95 height 26
type input "10:03"
click at [626, 135] on button "Check-In" at bounding box center [641, 140] width 51 height 24
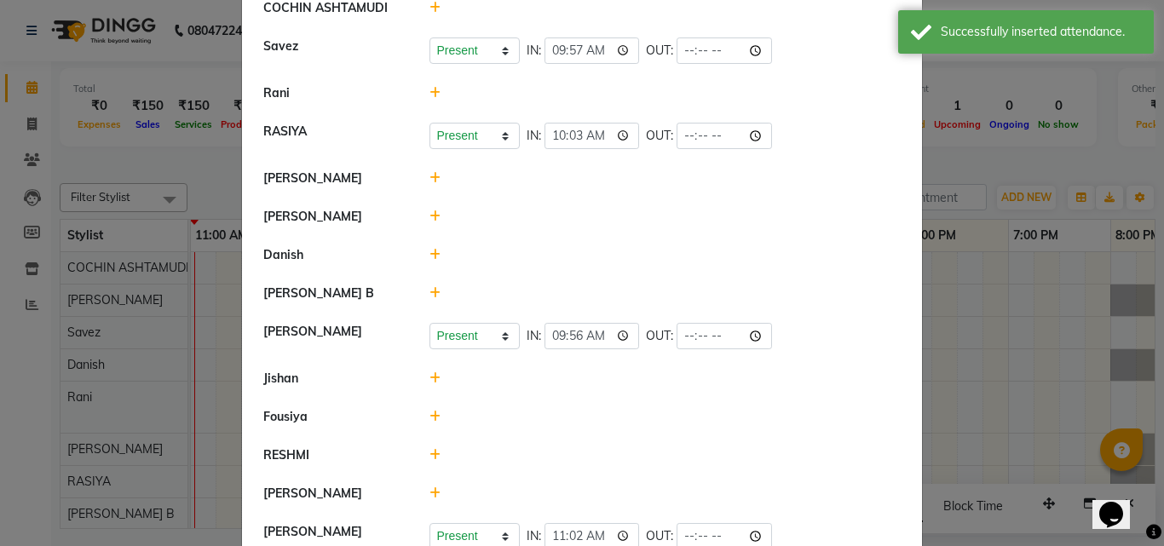
click at [429, 176] on icon at bounding box center [434, 178] width 11 height 12
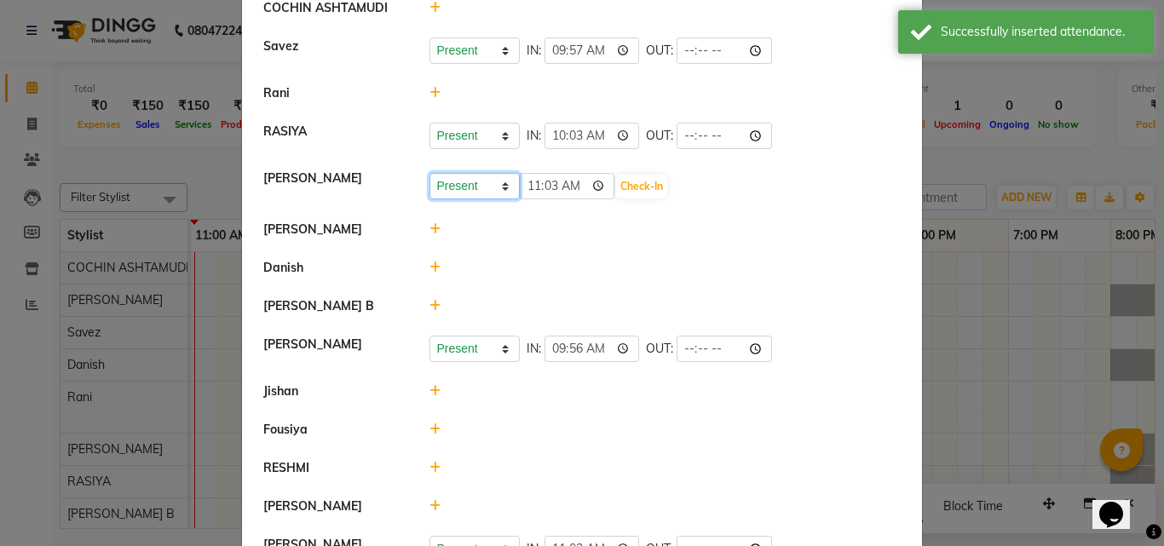
drag, startPoint x: 453, startPoint y: 180, endPoint x: 452, endPoint y: 195, distance: 15.4
click at [453, 180] on select "Present Absent Late Half Day Weekly Off" at bounding box center [474, 186] width 90 height 26
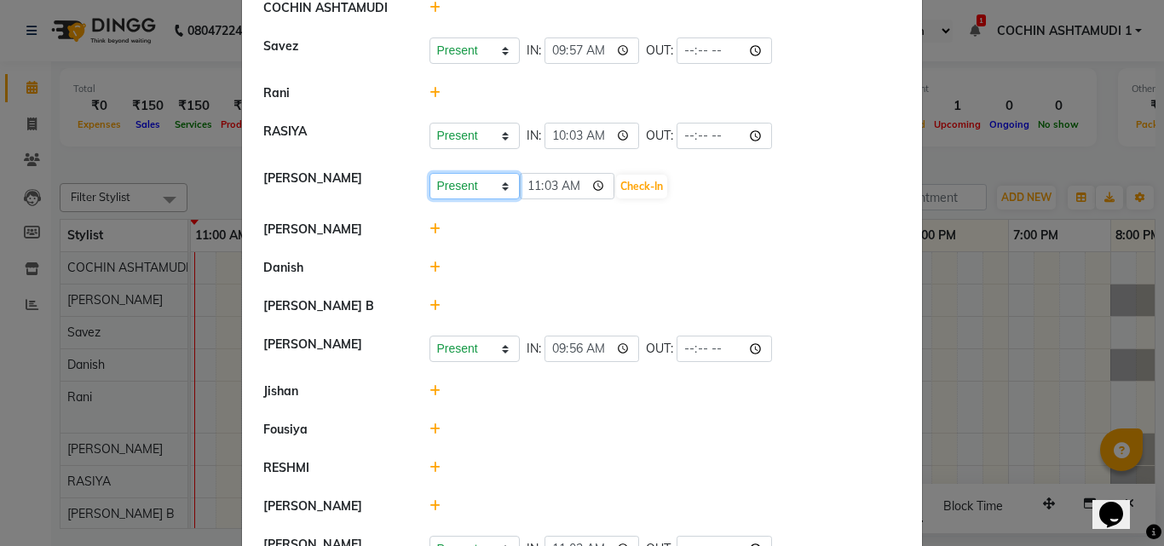
select select "A"
click at [429, 173] on select "Present Absent Late Half Day Weekly Off" at bounding box center [474, 186] width 90 height 26
click at [535, 187] on button "Save" at bounding box center [537, 187] width 33 height 24
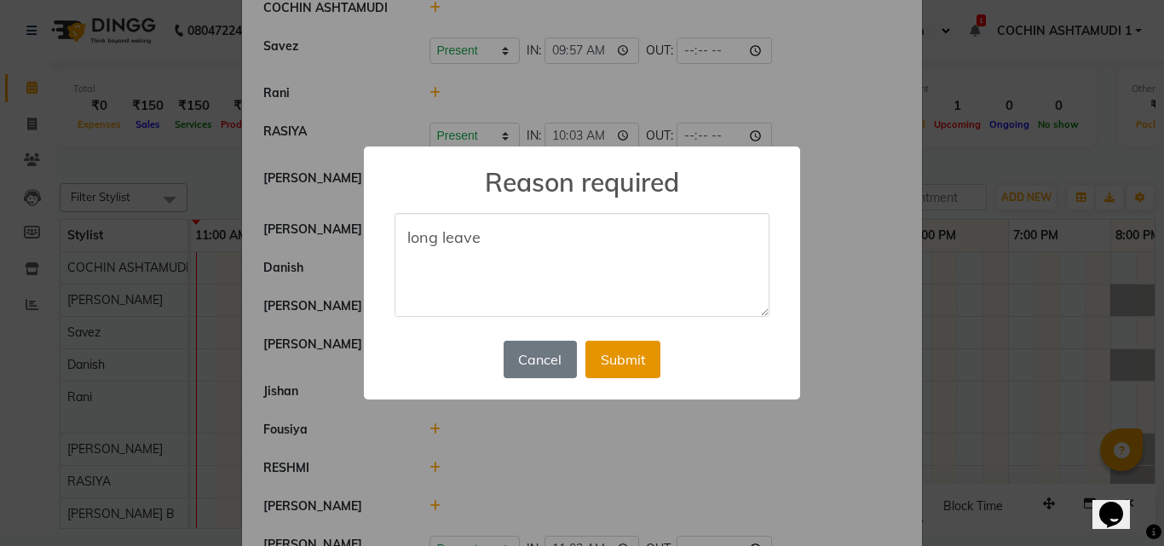
type textarea "long leave"
click at [619, 346] on button "Submit" at bounding box center [622, 359] width 75 height 37
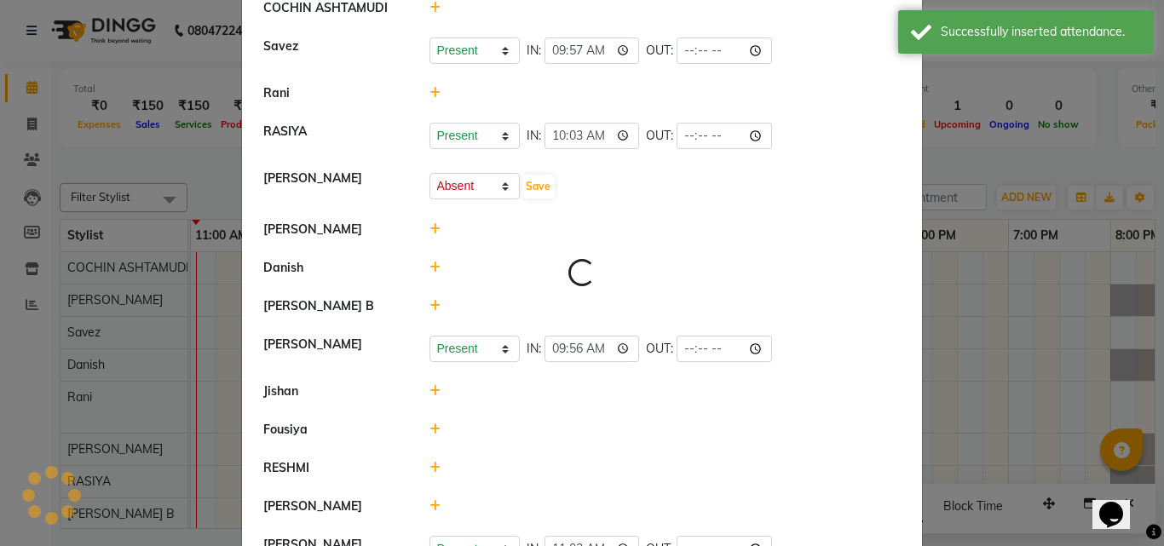
scroll to position [0, 0]
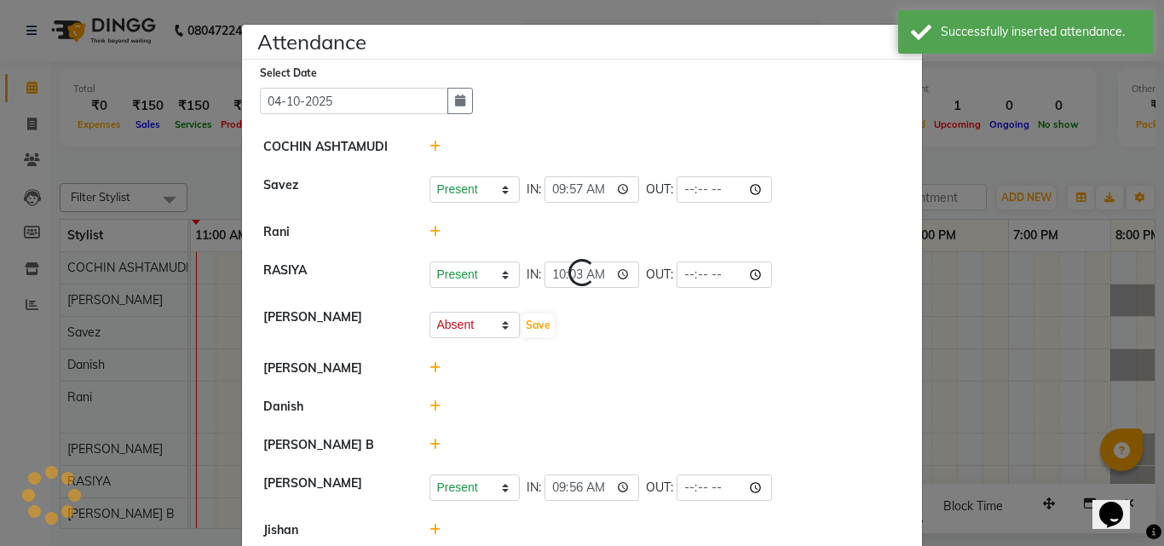
select select "A"
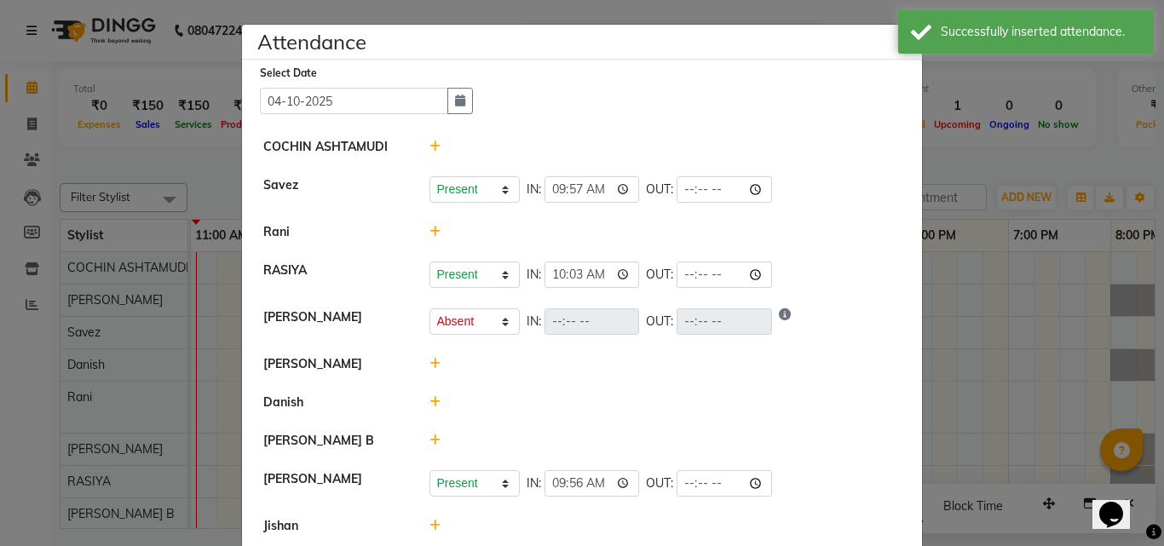
click at [429, 360] on icon at bounding box center [434, 364] width 11 height 12
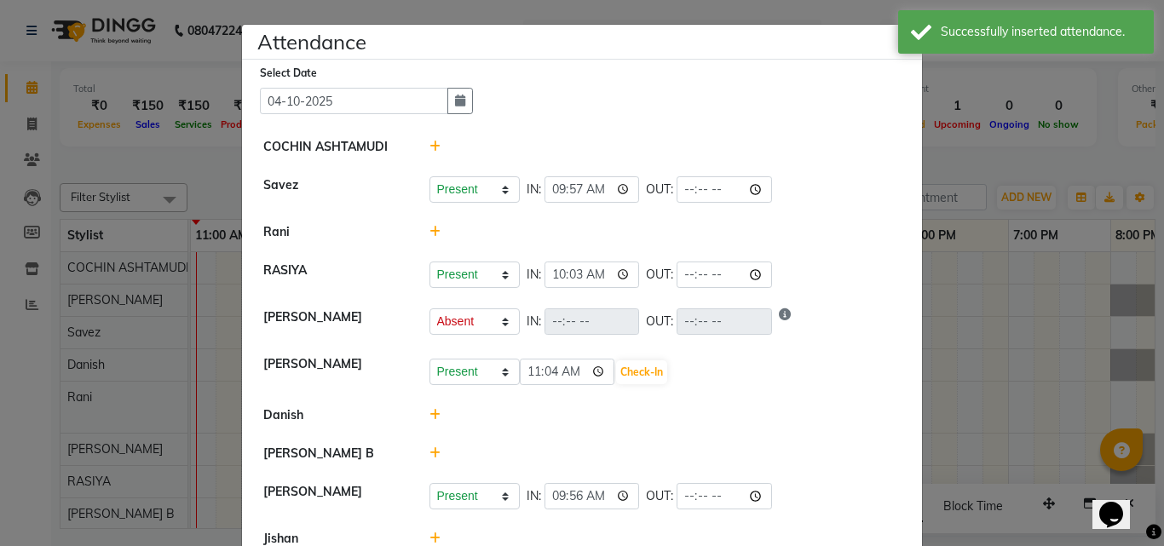
click at [487, 355] on div "Present Absent Late Half Day Weekly Off 11:04 Check-In" at bounding box center [666, 370] width 498 height 31
click at [481, 376] on select "Present Absent Late Half Day Weekly Off" at bounding box center [474, 372] width 90 height 26
select select "A"
click at [429, 359] on select "Present Absent Late Half Day Weekly Off" at bounding box center [474, 372] width 90 height 26
click at [531, 368] on button "Save" at bounding box center [537, 372] width 33 height 24
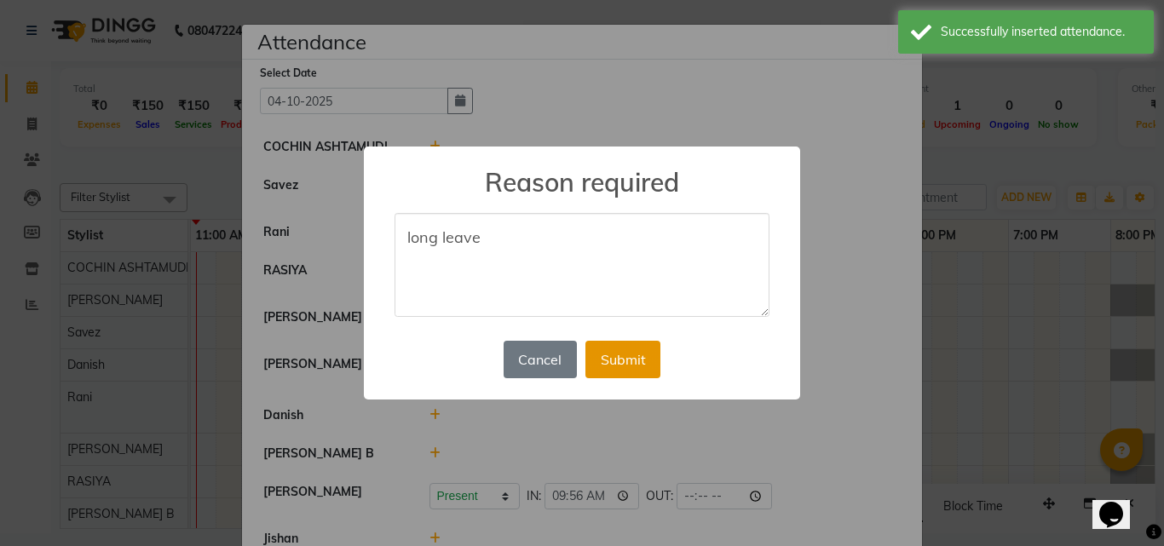
type textarea "long leave"
click at [632, 364] on button "Submit" at bounding box center [622, 359] width 75 height 37
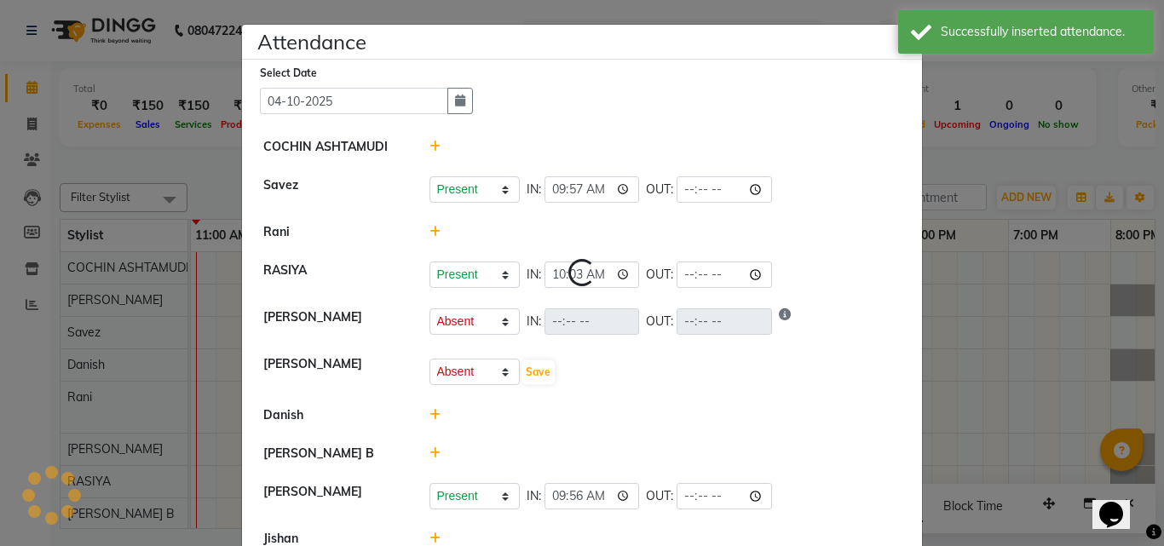
select select "A"
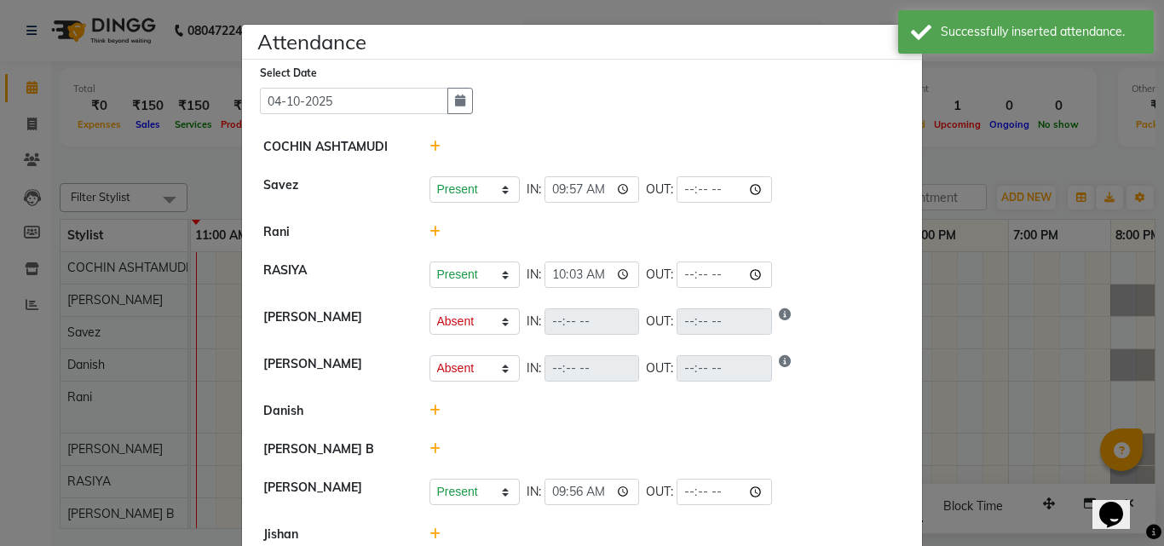
click at [429, 413] on icon at bounding box center [434, 411] width 11 height 12
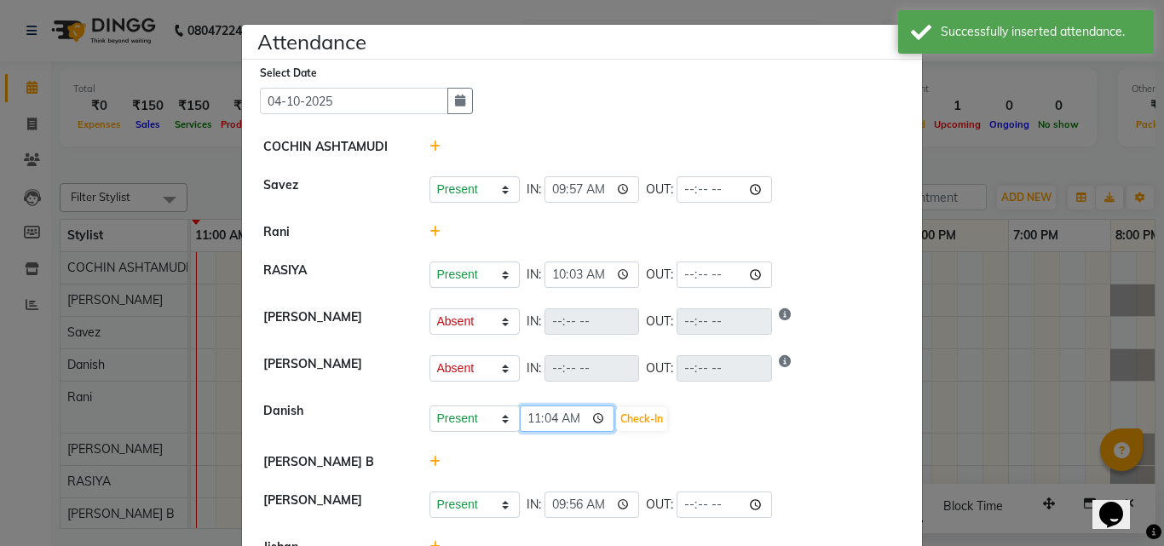
click at [532, 418] on input "11:04" at bounding box center [567, 419] width 95 height 26
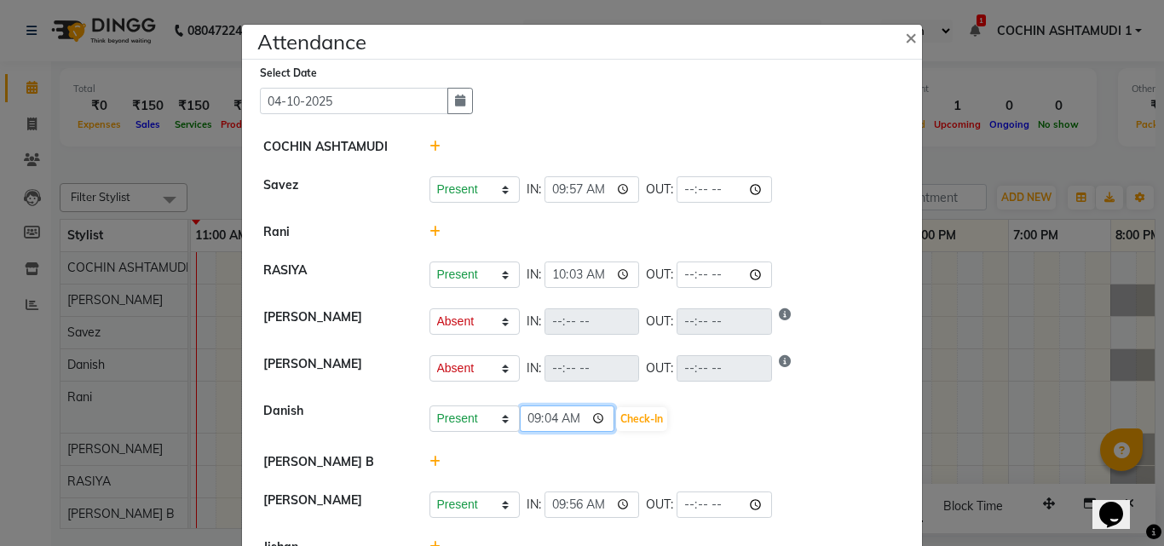
type input "09:05"
type input "09:45"
click at [616, 418] on button "Check-In" at bounding box center [641, 419] width 51 height 24
select select "A"
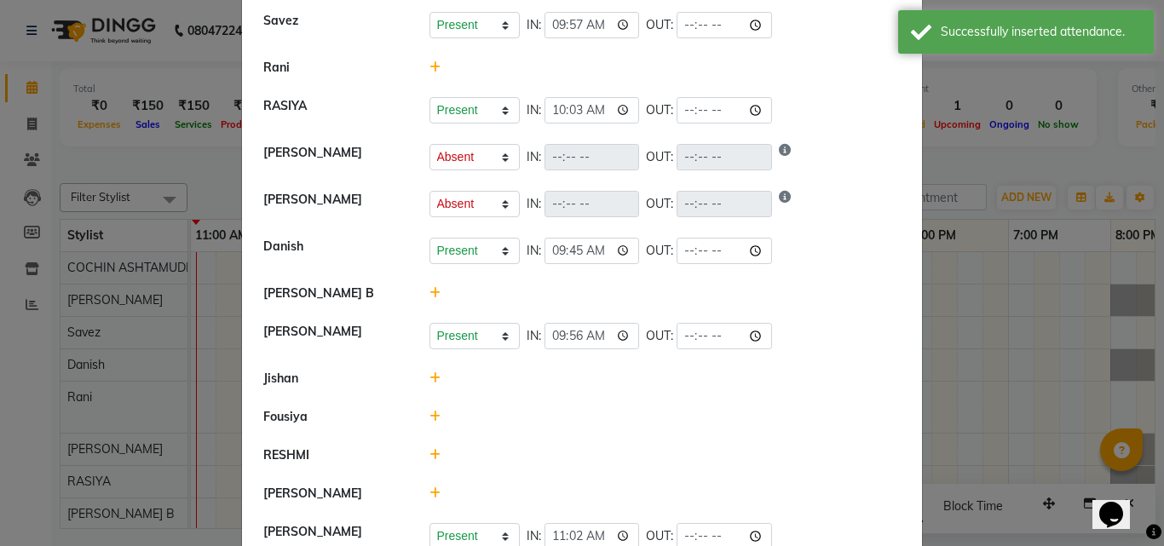
scroll to position [284, 0]
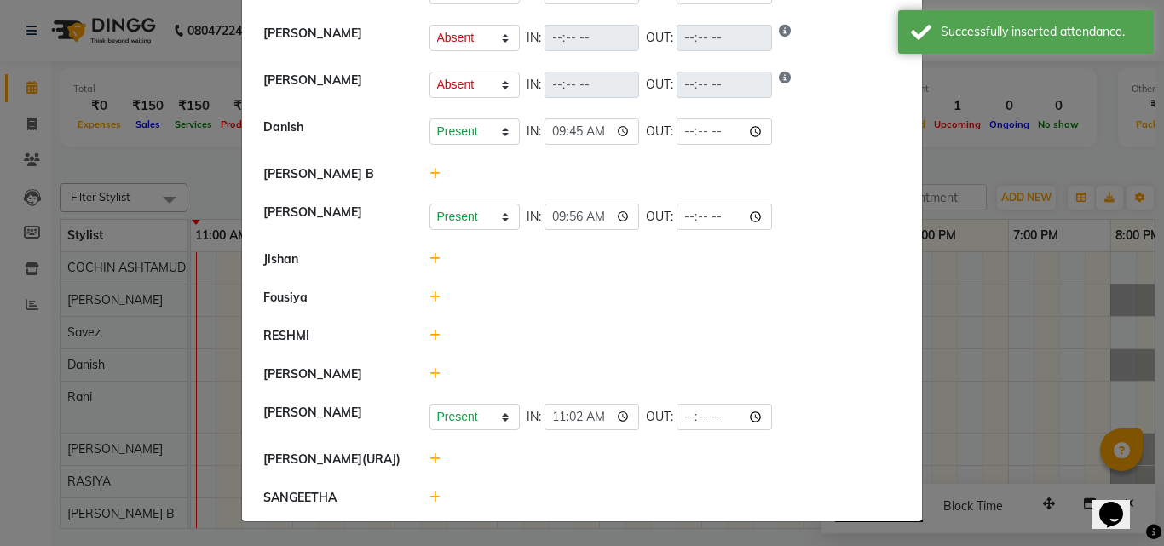
click at [429, 463] on icon at bounding box center [434, 459] width 11 height 12
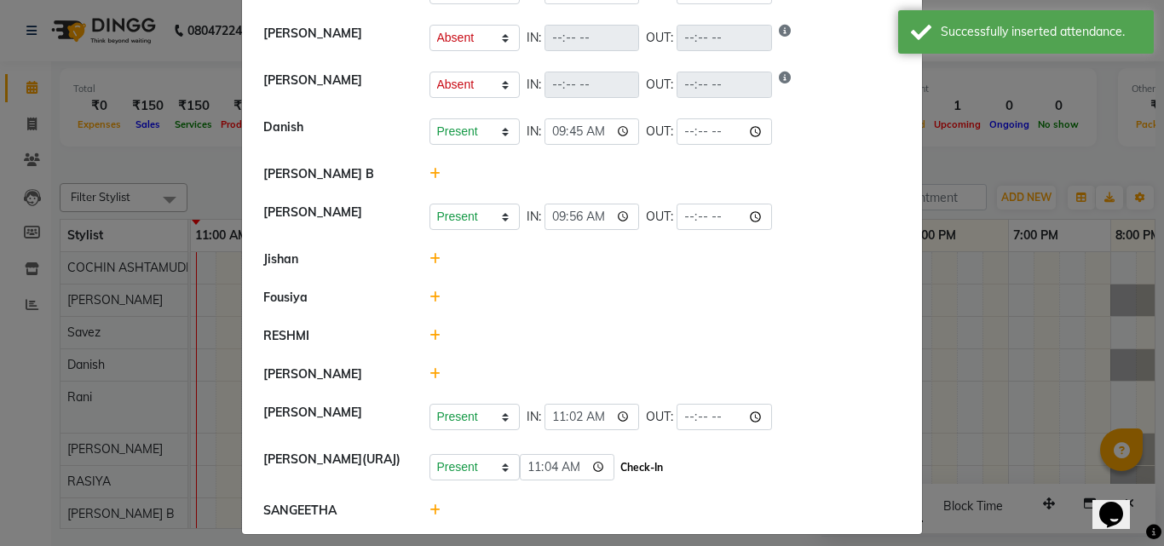
click at [619, 465] on button "Check-In" at bounding box center [641, 468] width 51 height 24
select select "A"
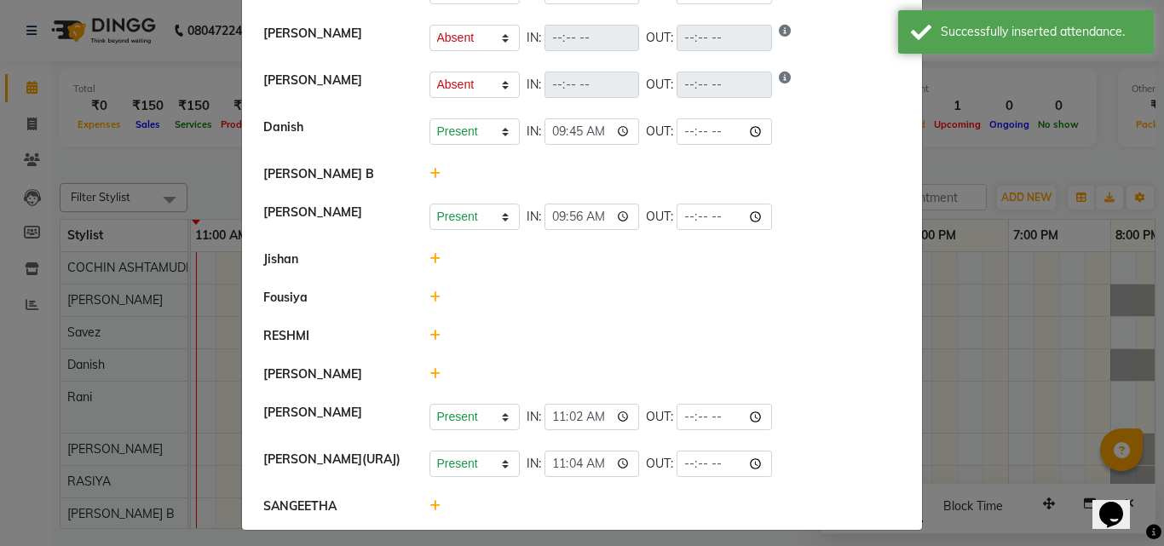
click at [429, 371] on icon at bounding box center [434, 374] width 11 height 12
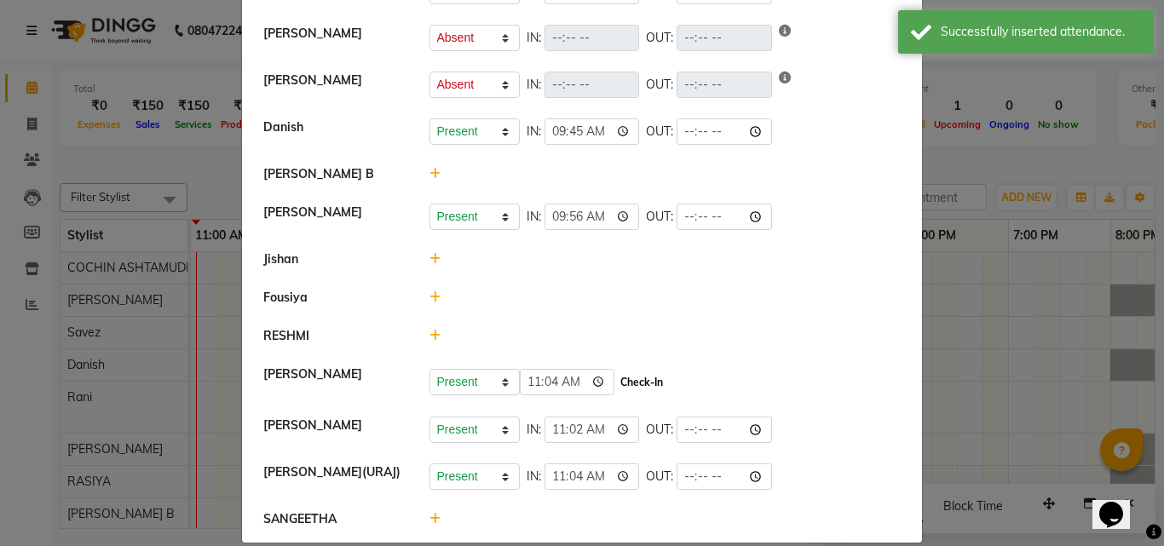
click at [616, 379] on button "Check-In" at bounding box center [641, 383] width 51 height 24
select select "A"
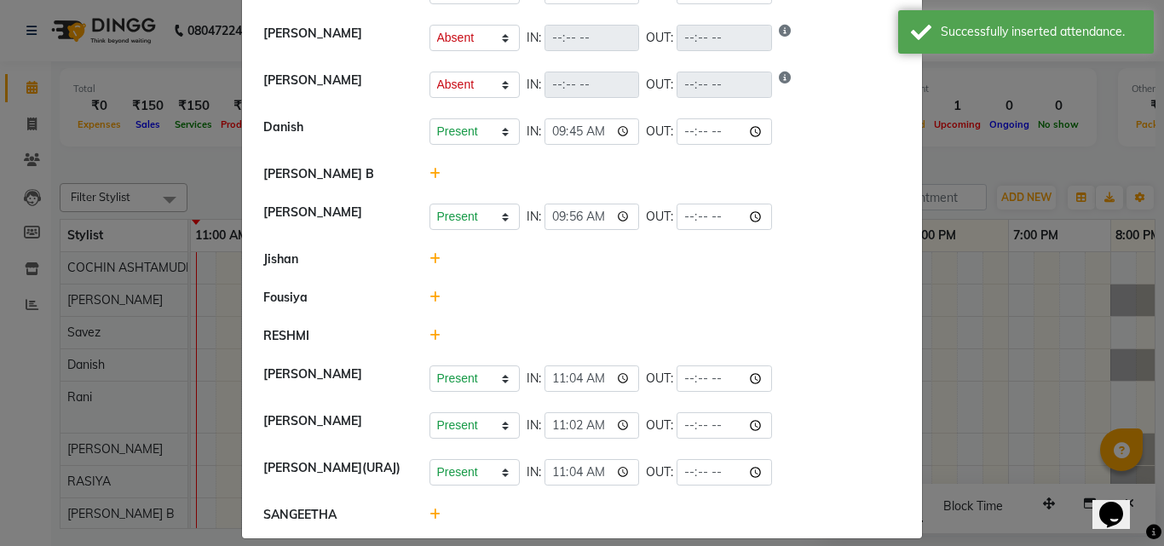
click at [429, 298] on icon at bounding box center [434, 297] width 11 height 12
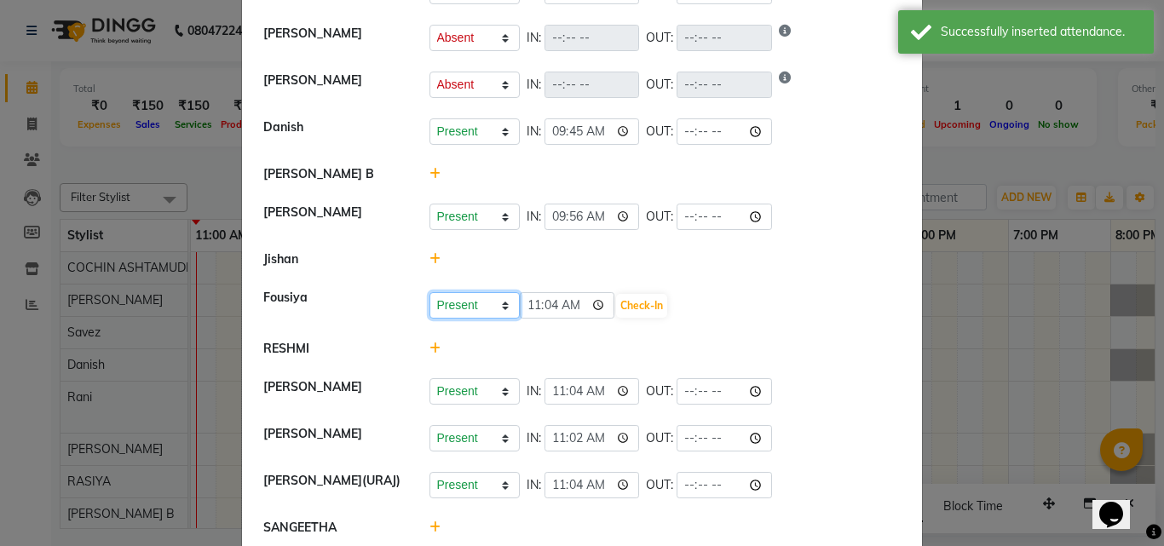
drag, startPoint x: 460, startPoint y: 303, endPoint x: 469, endPoint y: 315, distance: 14.7
click at [460, 303] on select "Present Absent Late Half Day Weekly Off" at bounding box center [474, 305] width 90 height 26
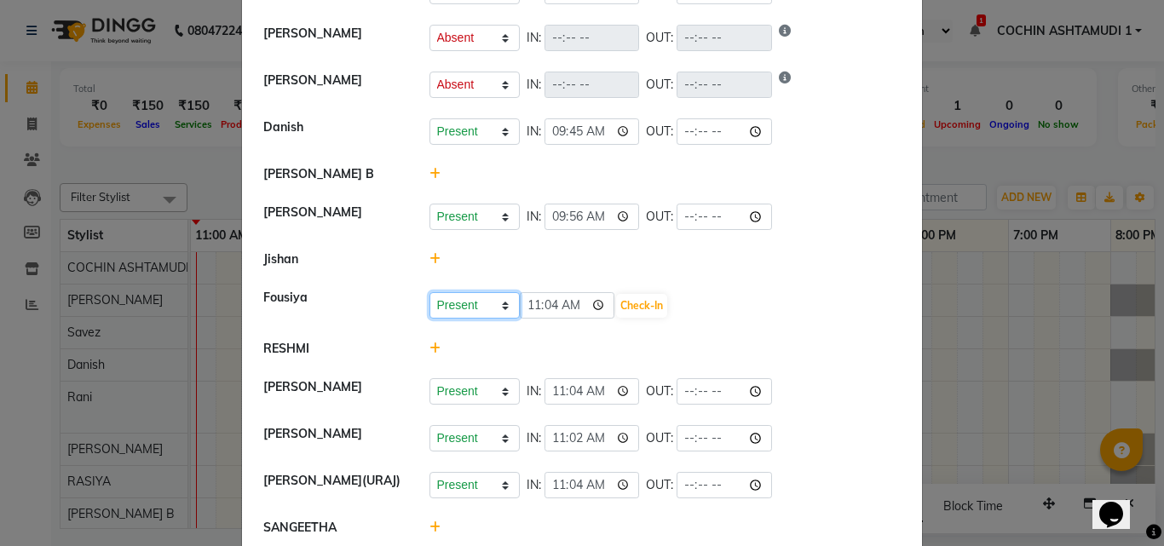
select select "A"
click at [429, 292] on select "Present Absent Late Half Day Weekly Off" at bounding box center [474, 305] width 90 height 26
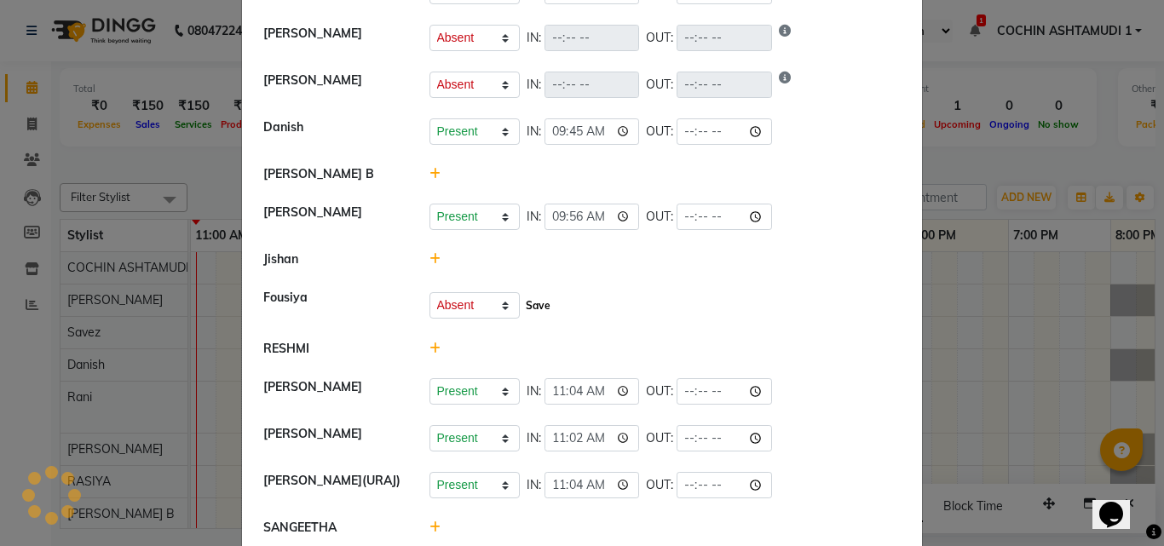
click at [527, 299] on button "Save" at bounding box center [537, 306] width 33 height 24
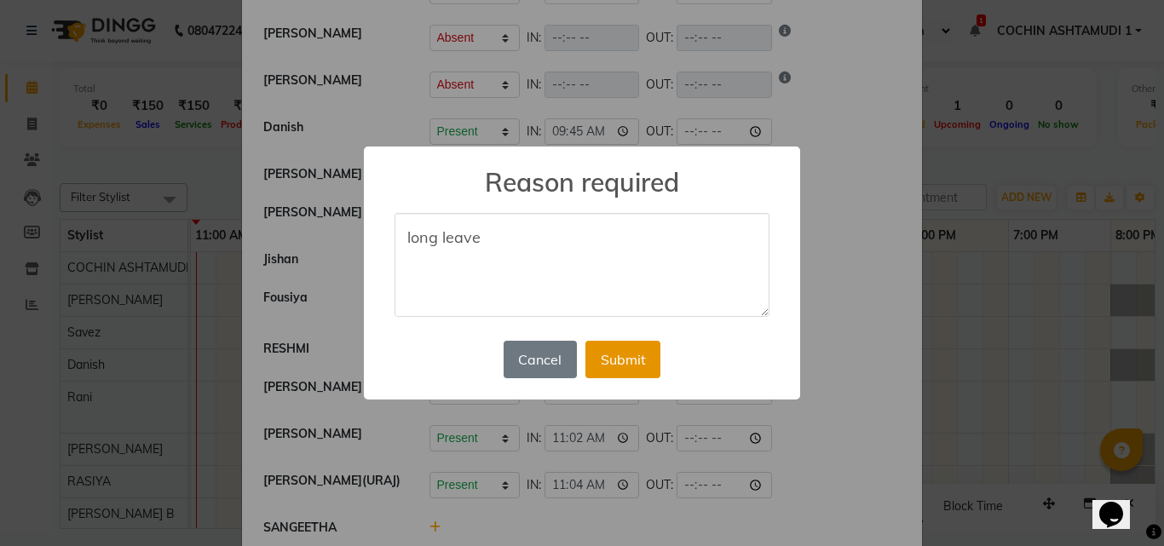
type textarea "long leave"
click at [639, 357] on button "Submit" at bounding box center [622, 359] width 75 height 37
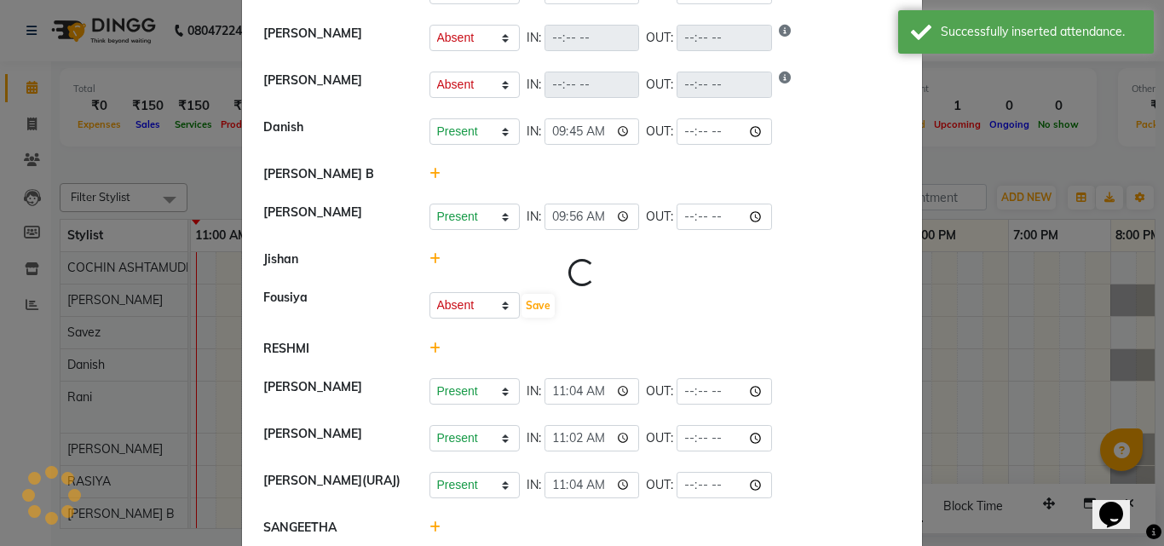
scroll to position [0, 0]
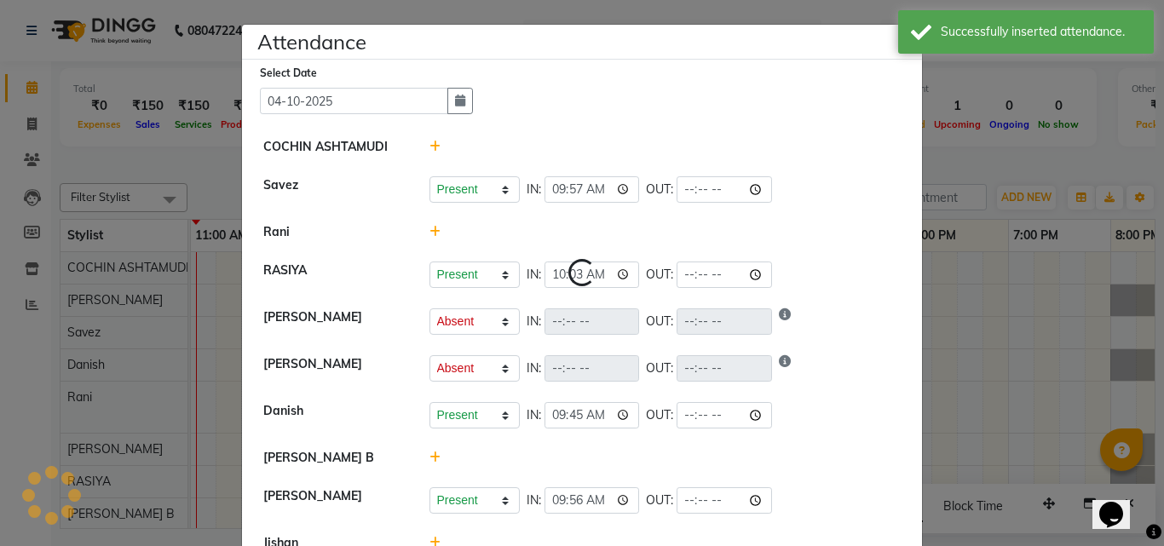
select select "A"
click at [429, 226] on icon at bounding box center [434, 232] width 11 height 12
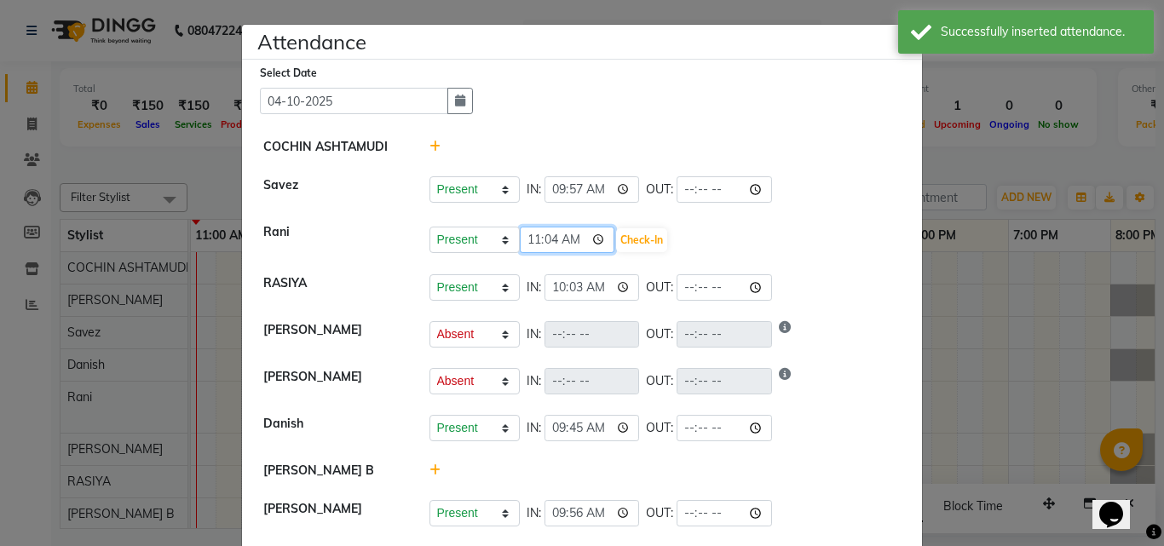
click at [520, 231] on input "11:04" at bounding box center [567, 240] width 95 height 26
type input "09:50"
click at [616, 233] on button "Check-In" at bounding box center [641, 240] width 51 height 24
select select "A"
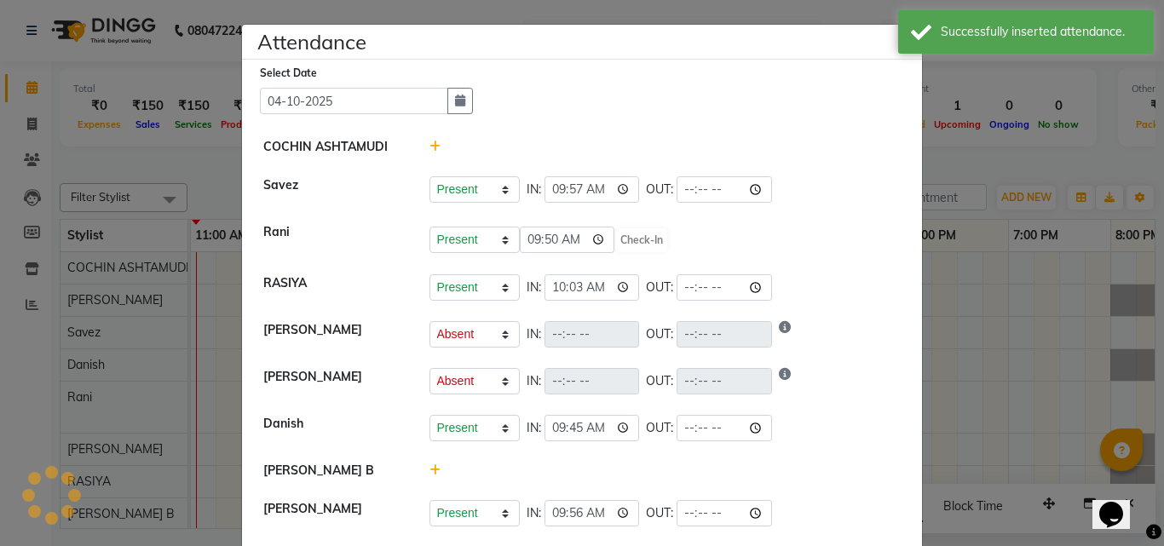
select select "A"
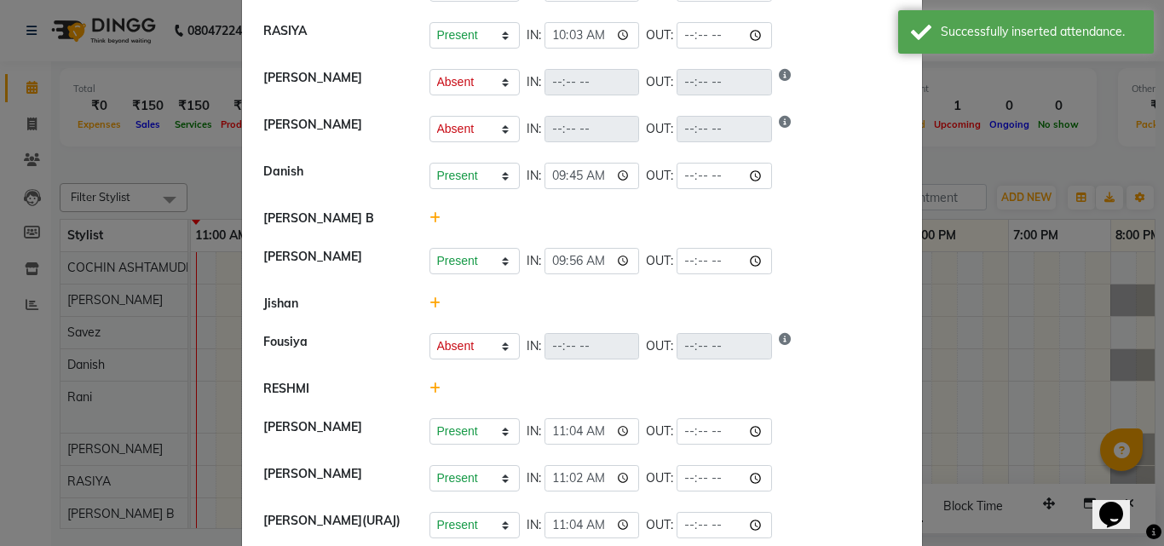
scroll to position [256, 0]
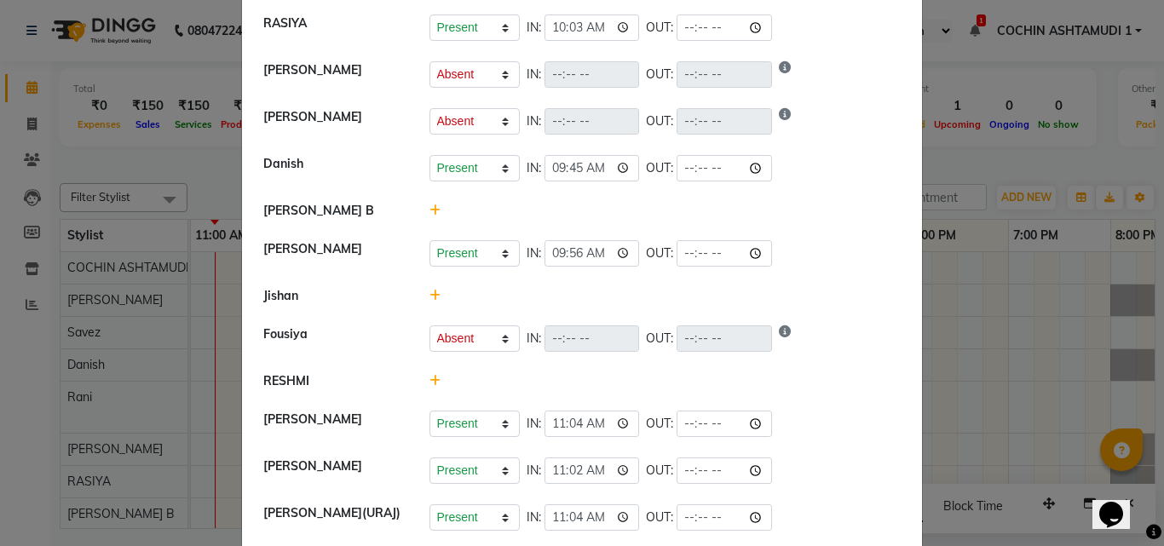
click at [435, 207] on div at bounding box center [666, 211] width 498 height 18
click at [431, 207] on icon at bounding box center [434, 210] width 11 height 12
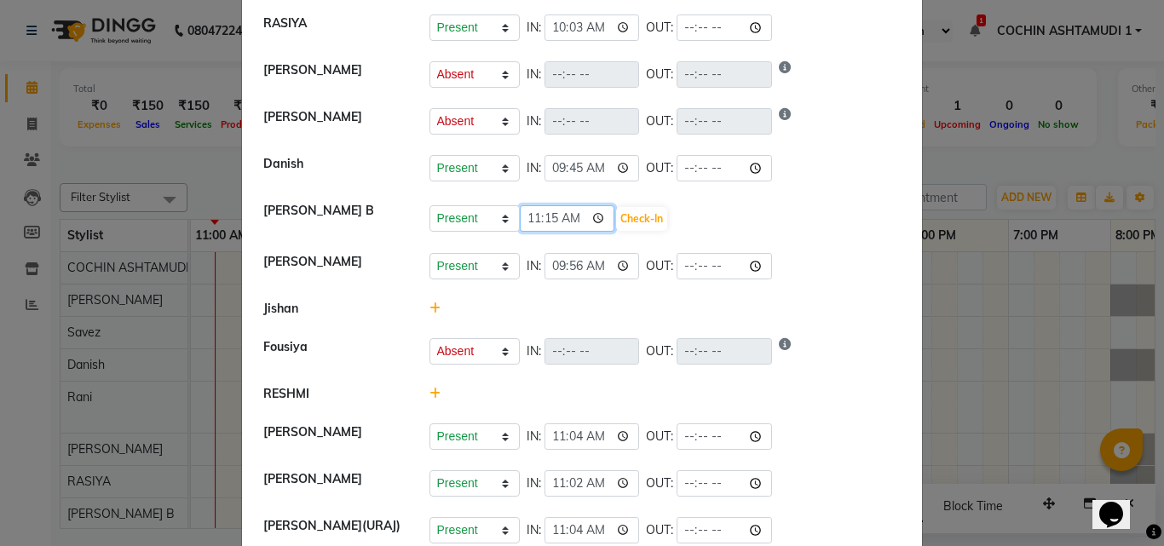
click at [527, 224] on input "11:15" at bounding box center [567, 218] width 95 height 26
type input "10:50"
click at [622, 214] on button "Check-In" at bounding box center [641, 219] width 51 height 24
select select "A"
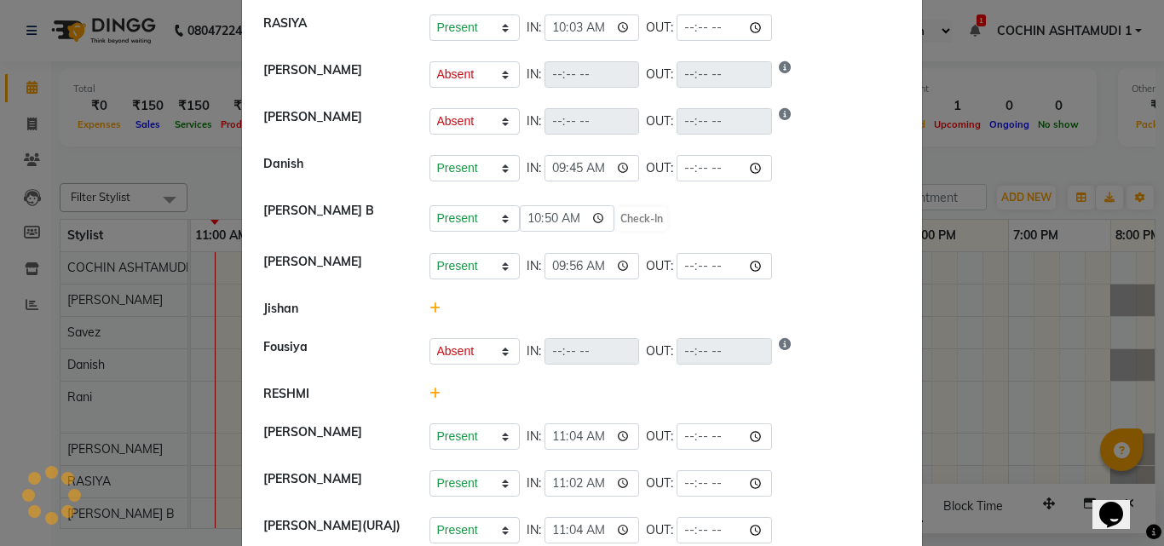
select select "A"
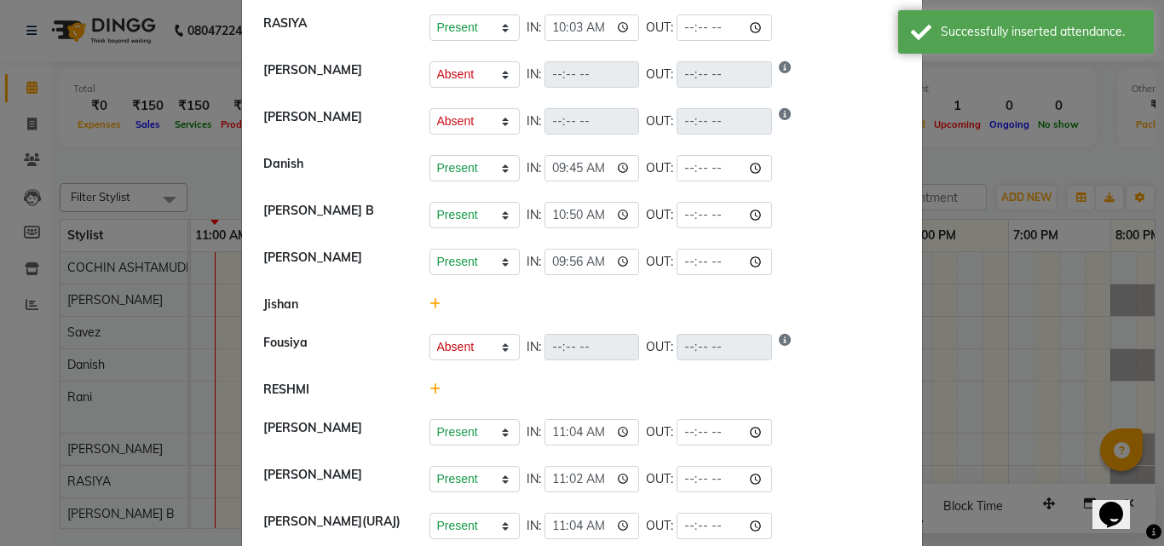
scroll to position [326, 0]
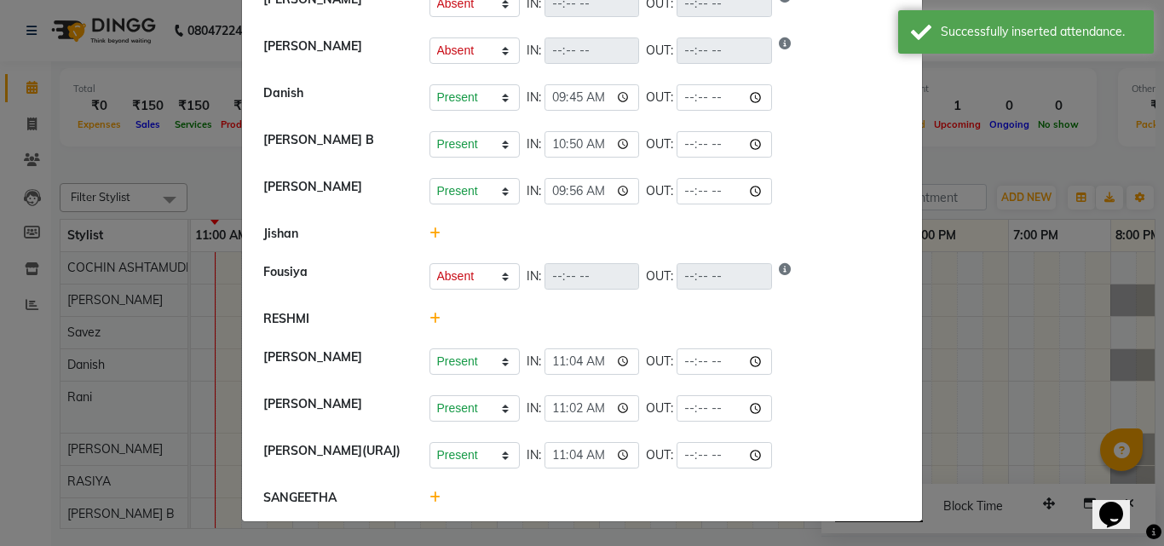
click at [429, 323] on icon at bounding box center [434, 319] width 11 height 12
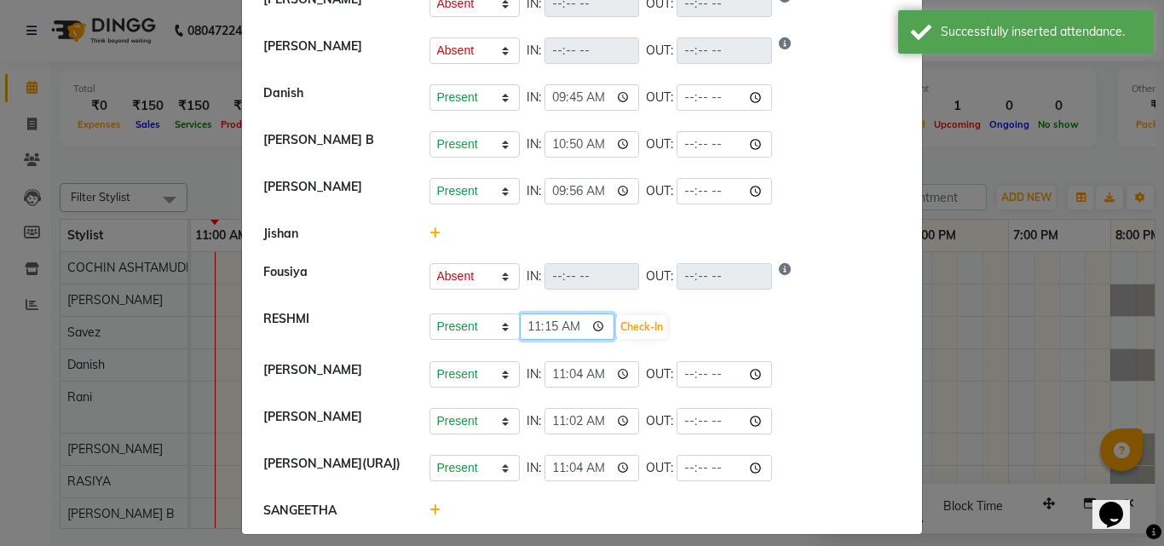
click at [546, 331] on input "11:15" at bounding box center [567, 327] width 95 height 26
type input "11:07"
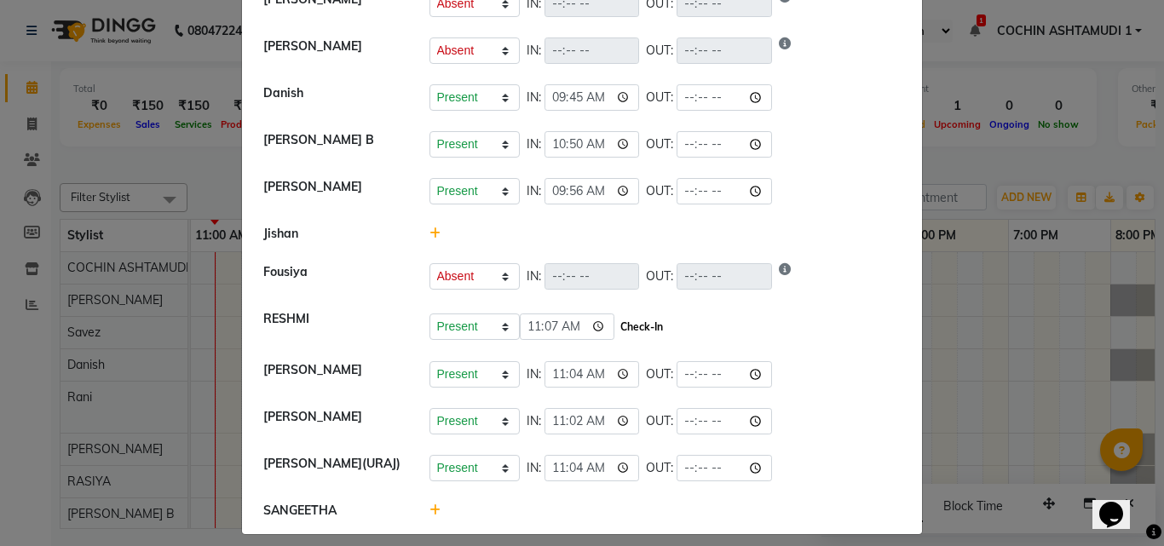
click at [616, 332] on button "Check-In" at bounding box center [641, 327] width 51 height 24
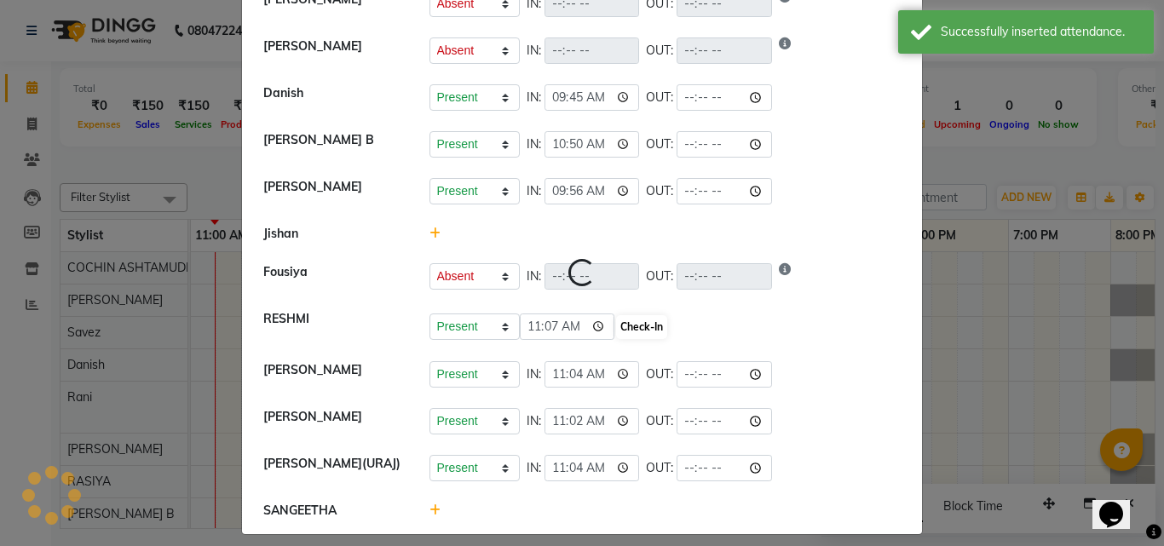
select select "A"
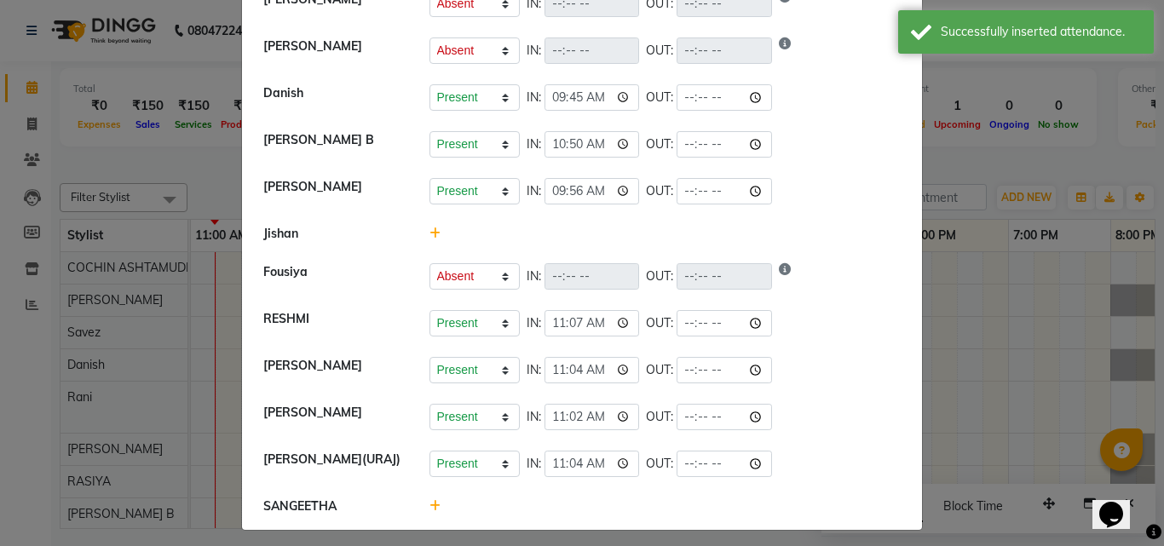
scroll to position [335, 0]
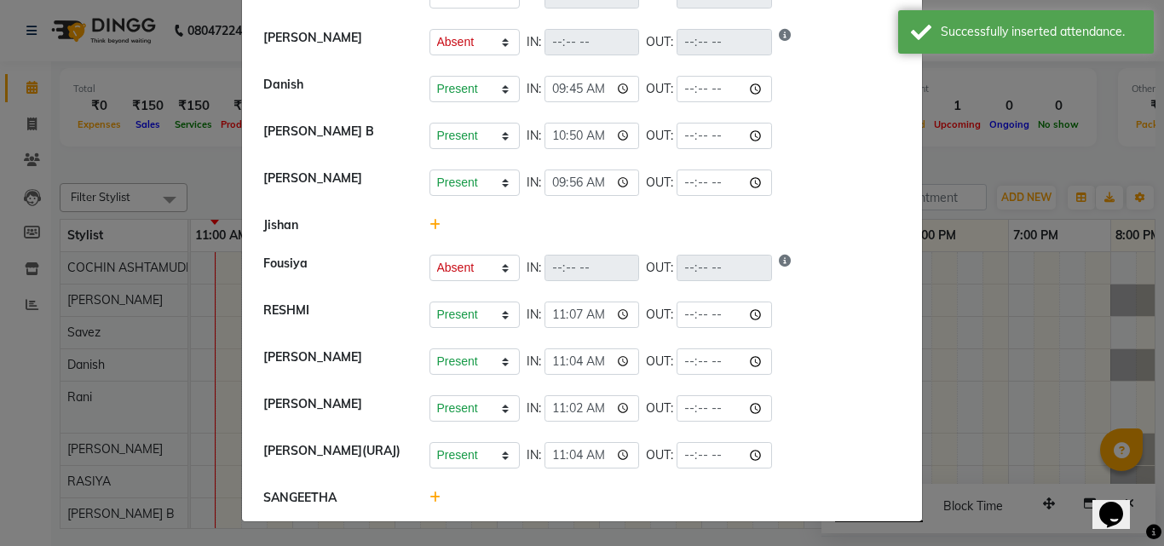
click at [429, 499] on icon at bounding box center [434, 498] width 11 height 12
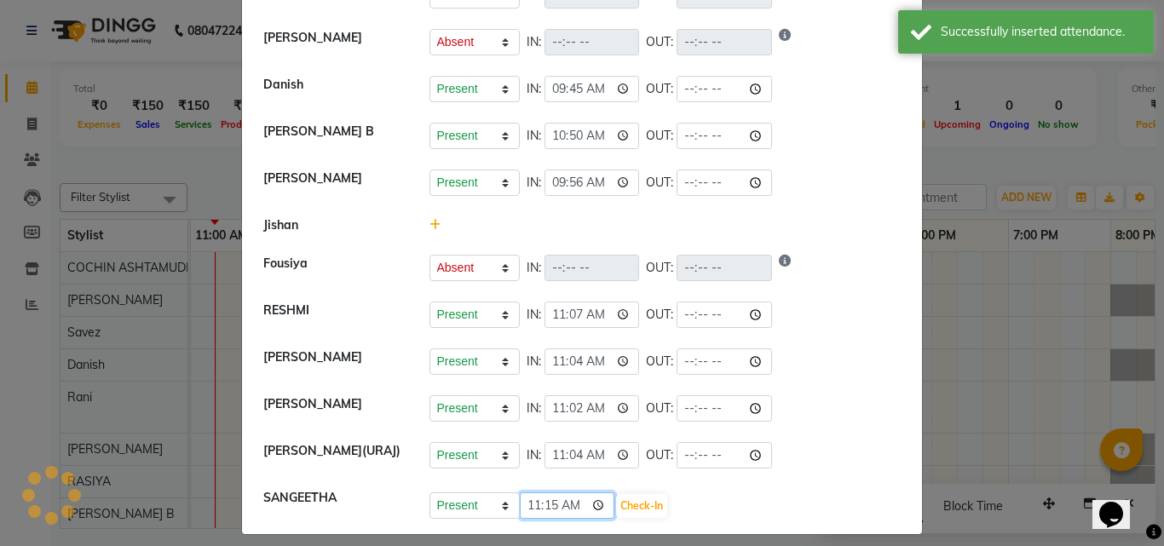
click at [529, 508] on input "11:15" at bounding box center [567, 505] width 95 height 26
click at [548, 509] on input "11:15" at bounding box center [567, 505] width 95 height 26
type input "11:02"
click at [616, 501] on button "Check-In" at bounding box center [641, 506] width 51 height 24
select select "A"
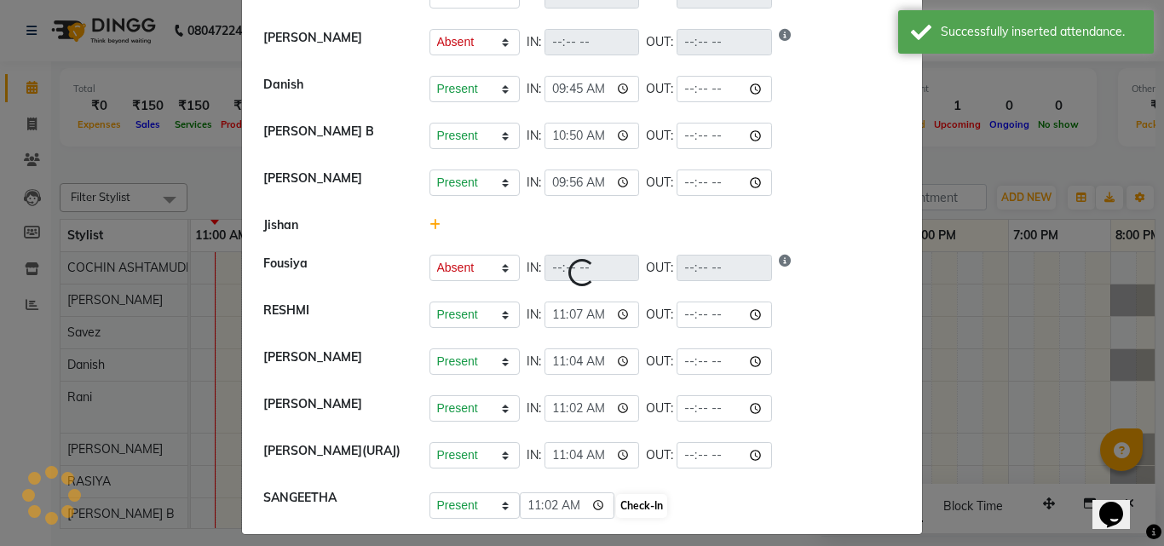
select select "A"
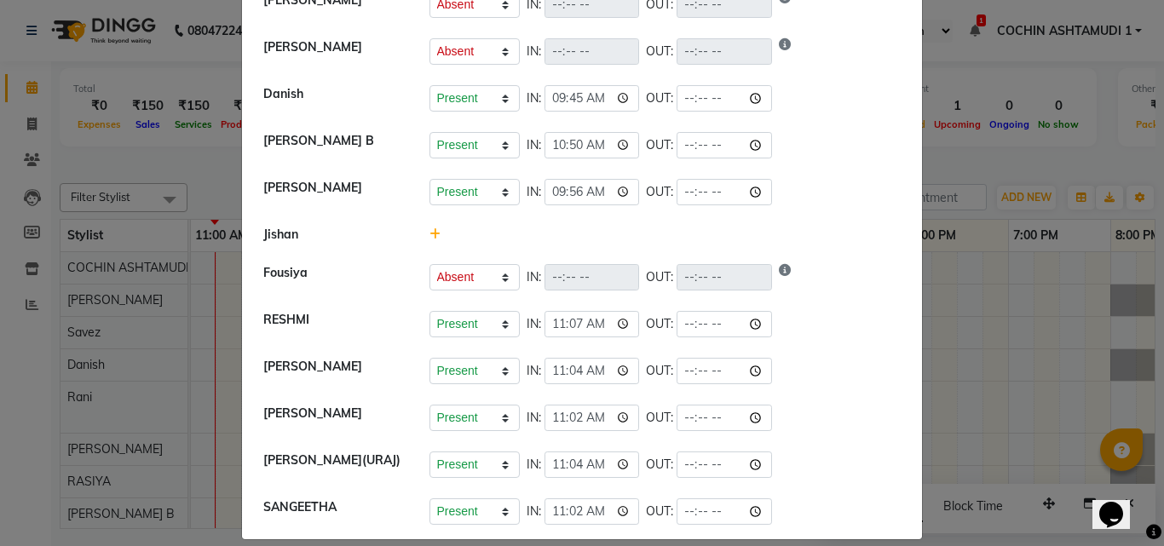
scroll to position [341, 0]
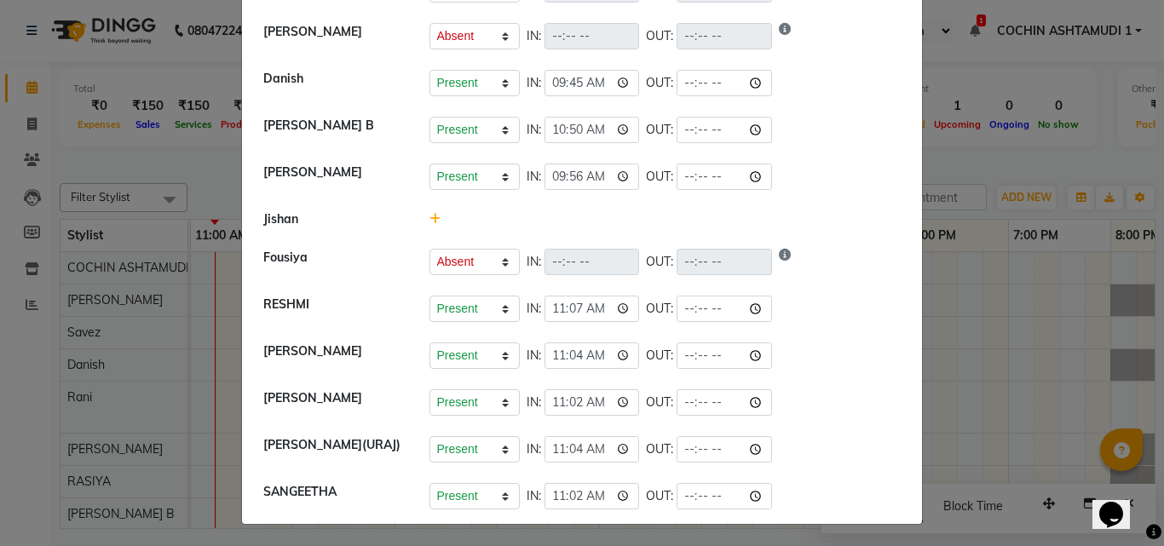
click at [429, 222] on icon at bounding box center [434, 219] width 11 height 12
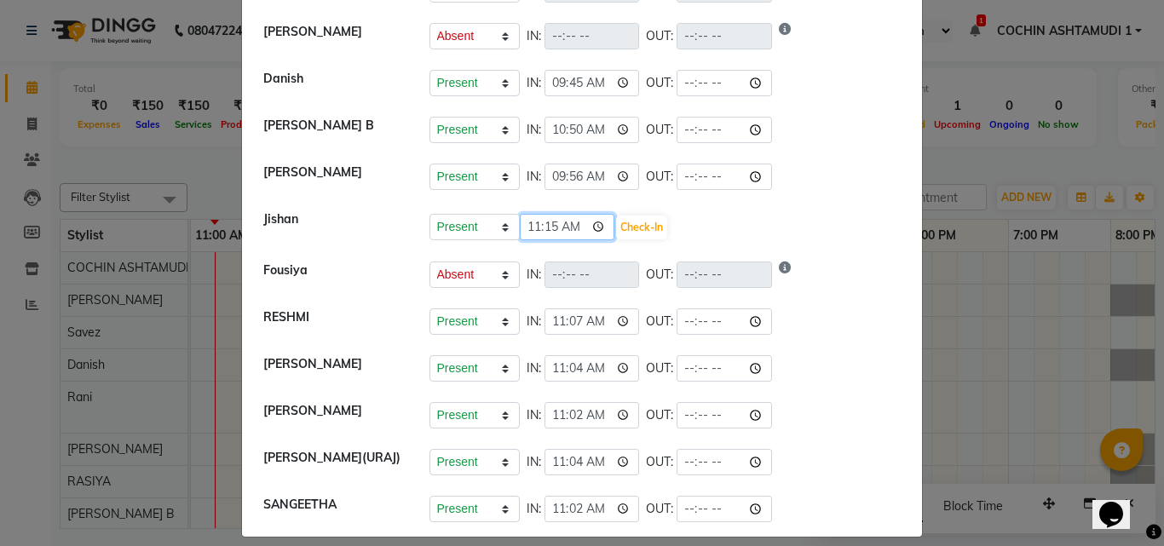
click at [545, 227] on input "11:15" at bounding box center [567, 227] width 95 height 26
type input "11:00"
click at [616, 232] on button "Check-In" at bounding box center [641, 228] width 51 height 24
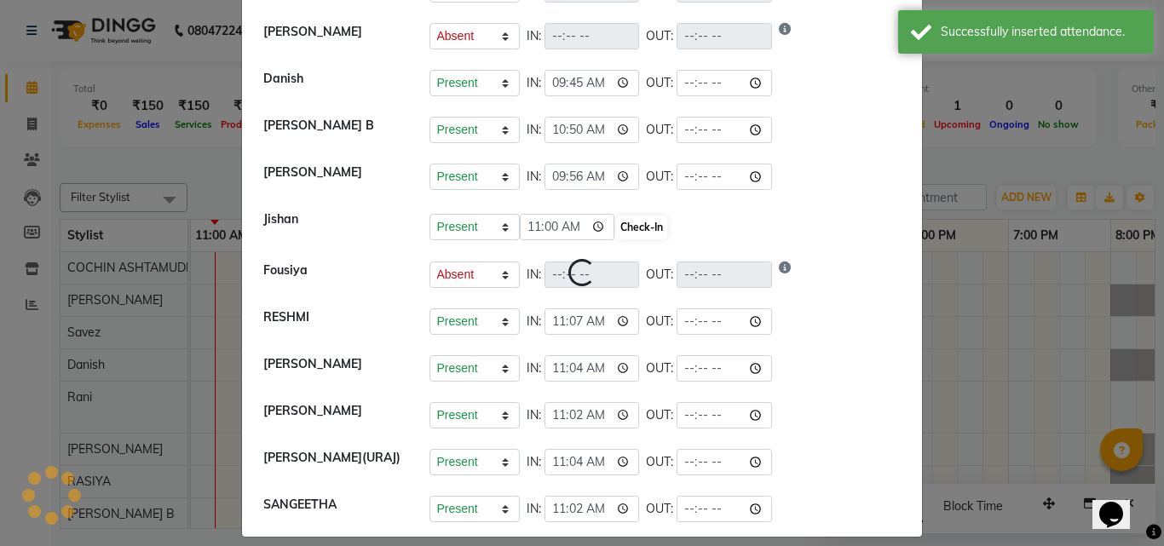
select select "A"
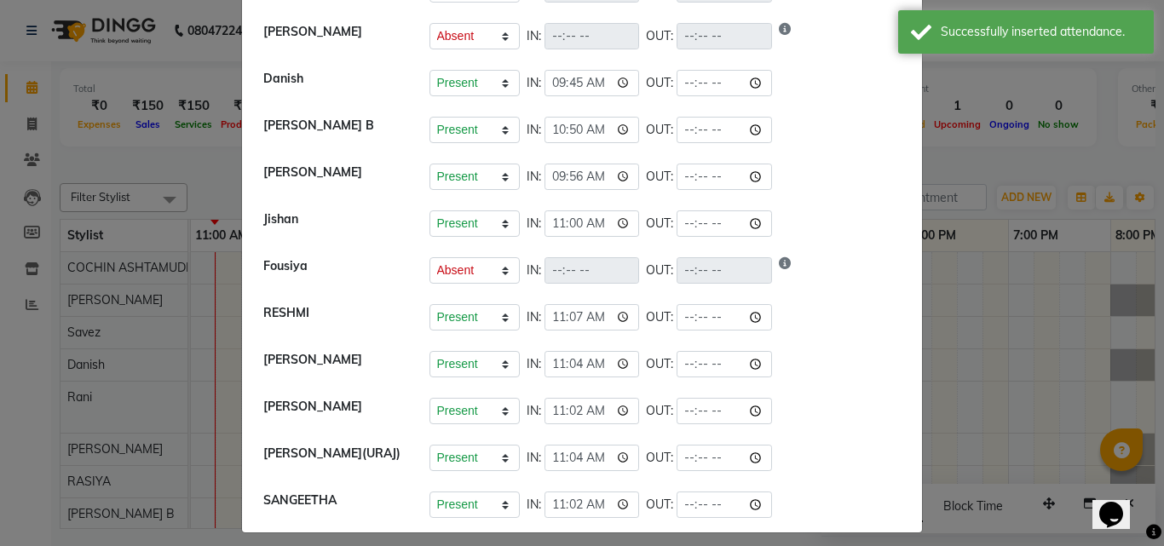
scroll to position [0, 0]
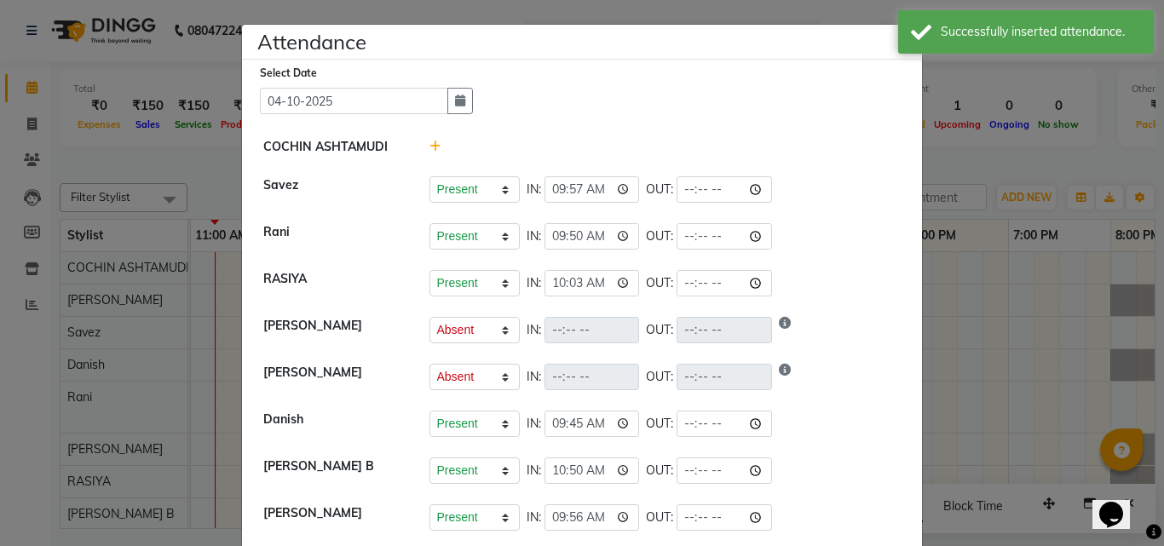
click at [941, 250] on ngb-modal-window "Attendance × Select Date 04-10-2025 COCHIN ASHTAMUDI Savez Present Absent Late …" at bounding box center [582, 273] width 1164 height 546
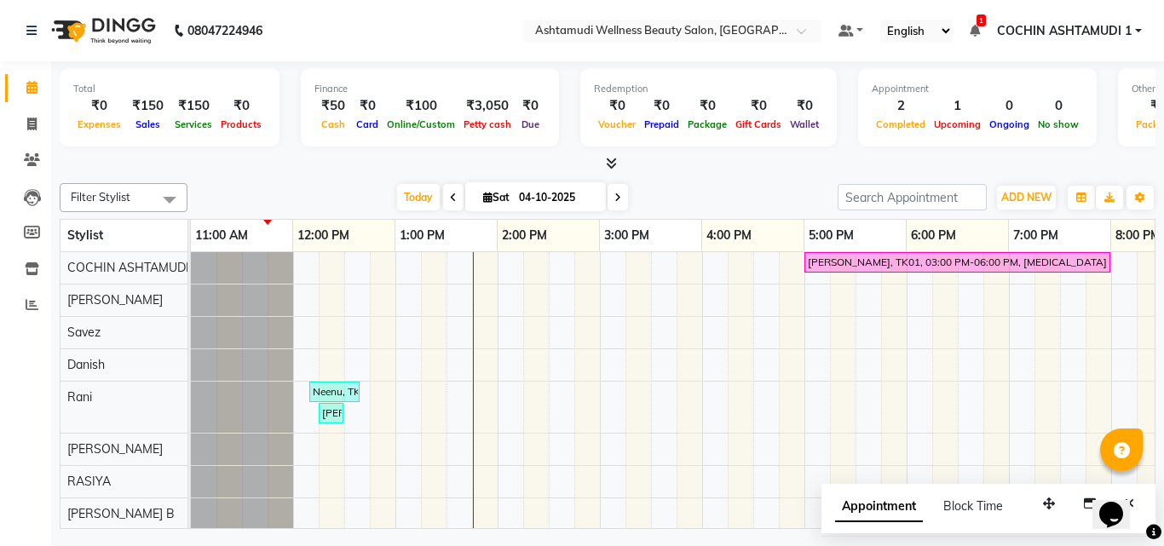
scroll to position [0, 205]
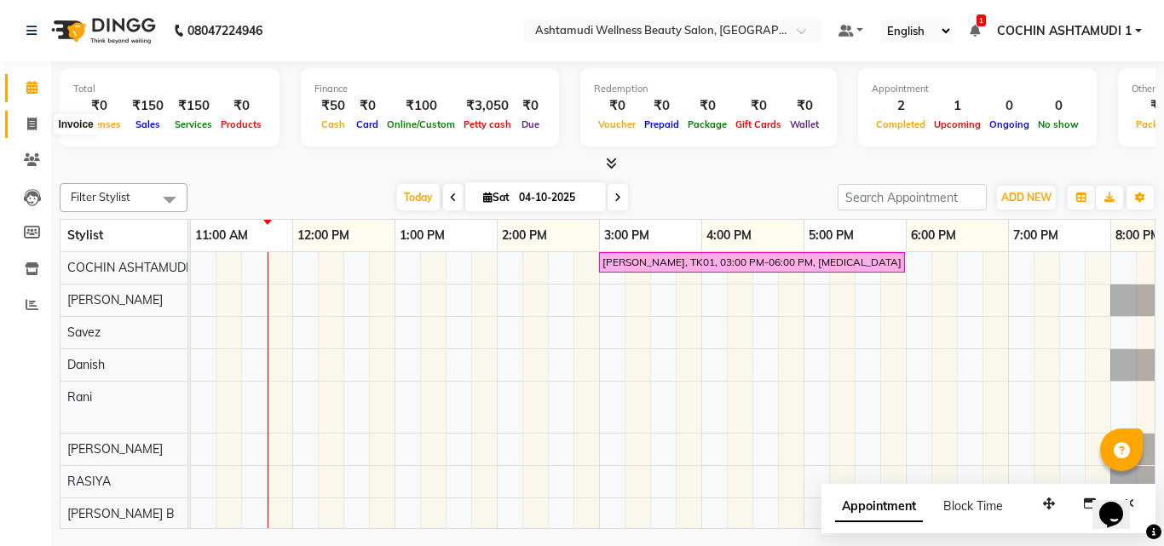
click at [21, 118] on span at bounding box center [32, 125] width 30 height 20
select select "service"
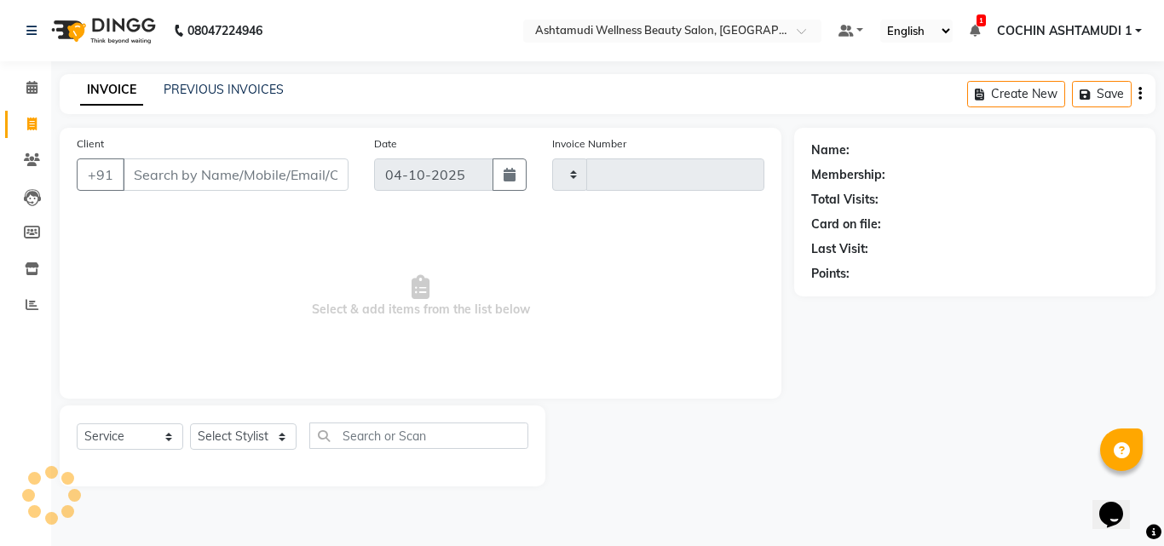
type input "5612"
select select "4632"
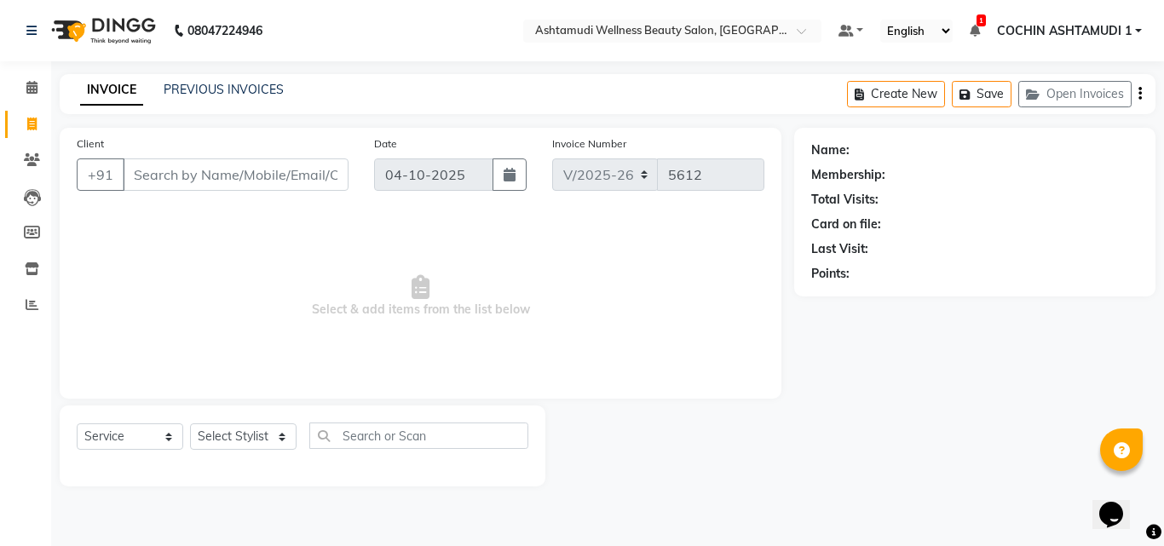
click at [188, 177] on input "Client" at bounding box center [236, 174] width 226 height 32
click at [248, 440] on select "Select Stylist [PERSON_NAME](URAJ) [PERSON_NAME] COCHIN ASHTAMUDI Danish Fousiy…" at bounding box center [243, 436] width 107 height 26
select select "88294"
click at [190, 423] on select "Select Stylist [PERSON_NAME](URAJ) [PERSON_NAME] COCHIN ASHTAMUDI Danish Fousiy…" at bounding box center [243, 436] width 107 height 26
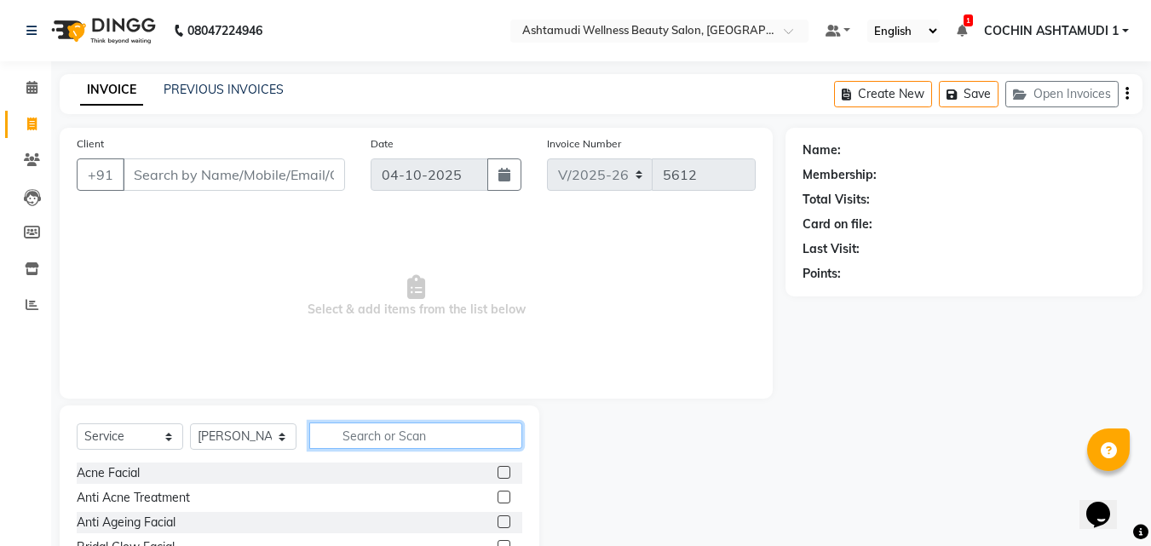
click at [359, 437] on input "text" at bounding box center [415, 436] width 213 height 26
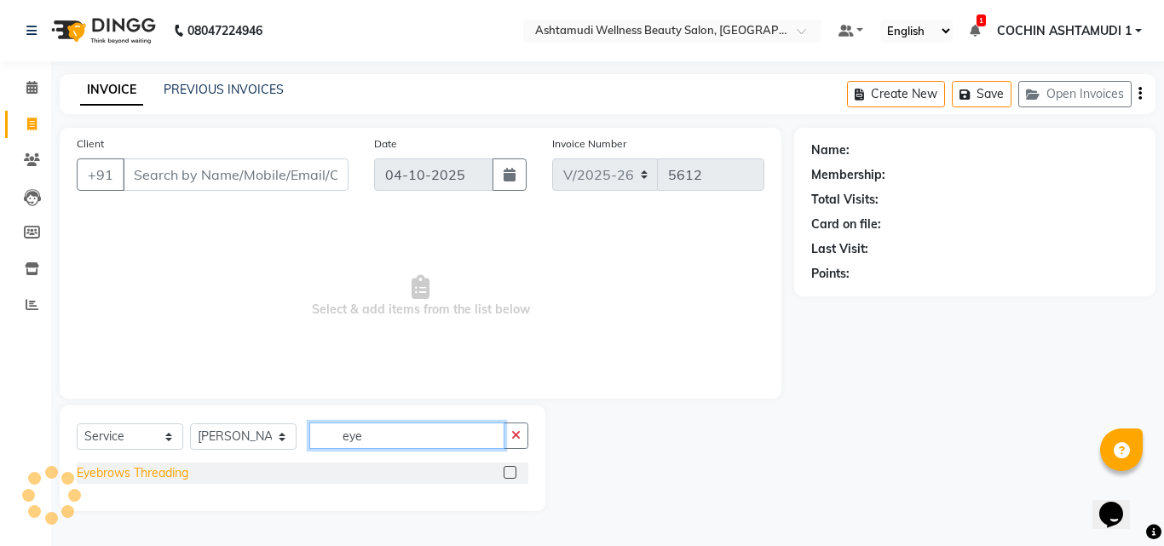
type input "eye"
click at [118, 469] on div "Eyebrows Threading" at bounding box center [133, 473] width 112 height 18
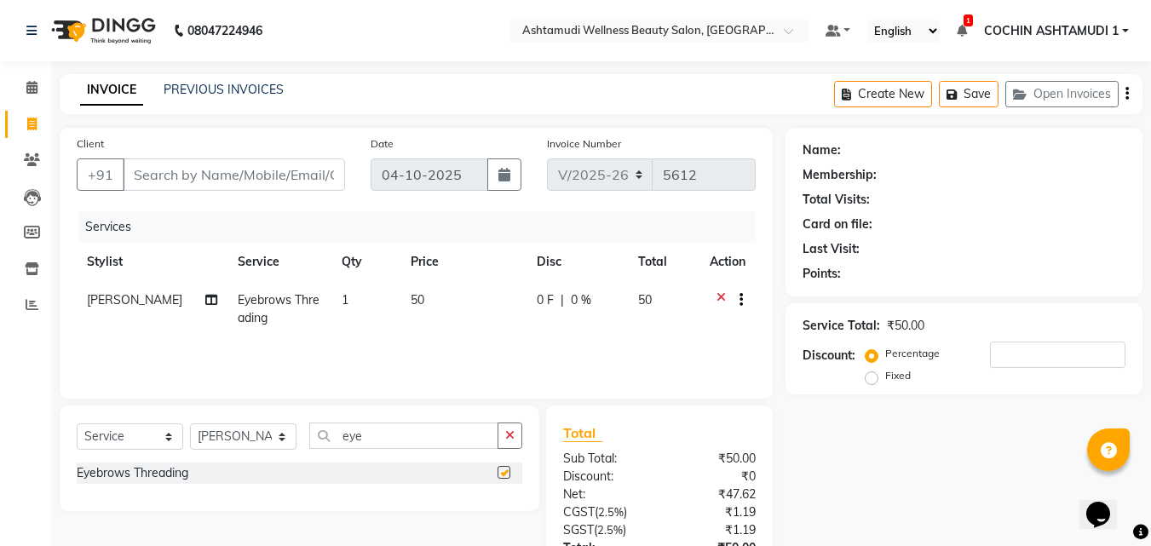
checkbox input "false"
click at [187, 180] on input "Client" at bounding box center [234, 174] width 222 height 32
type input "7"
type input "0"
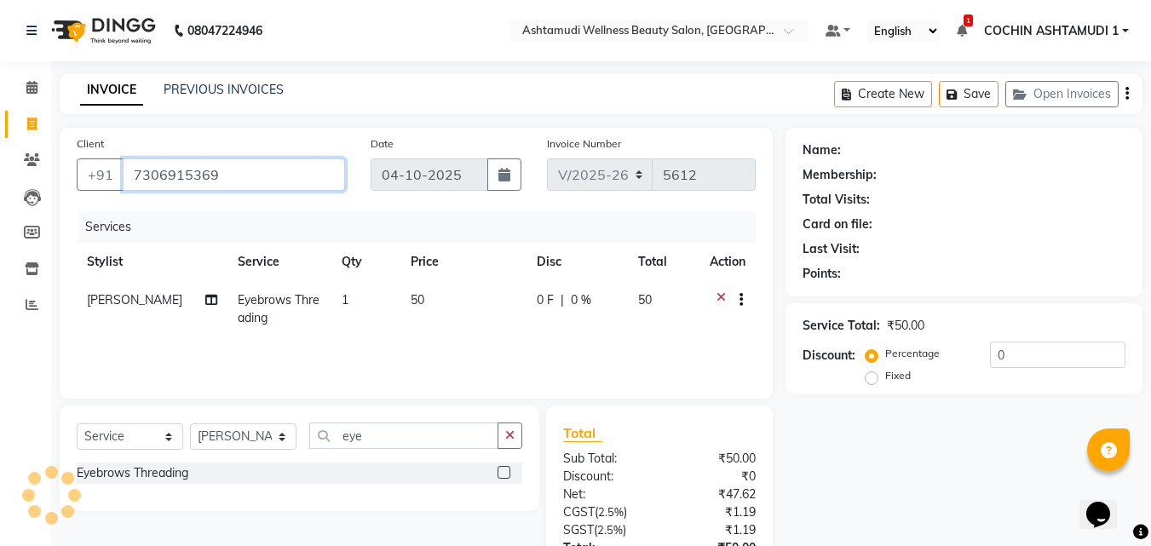
type input "7306915369"
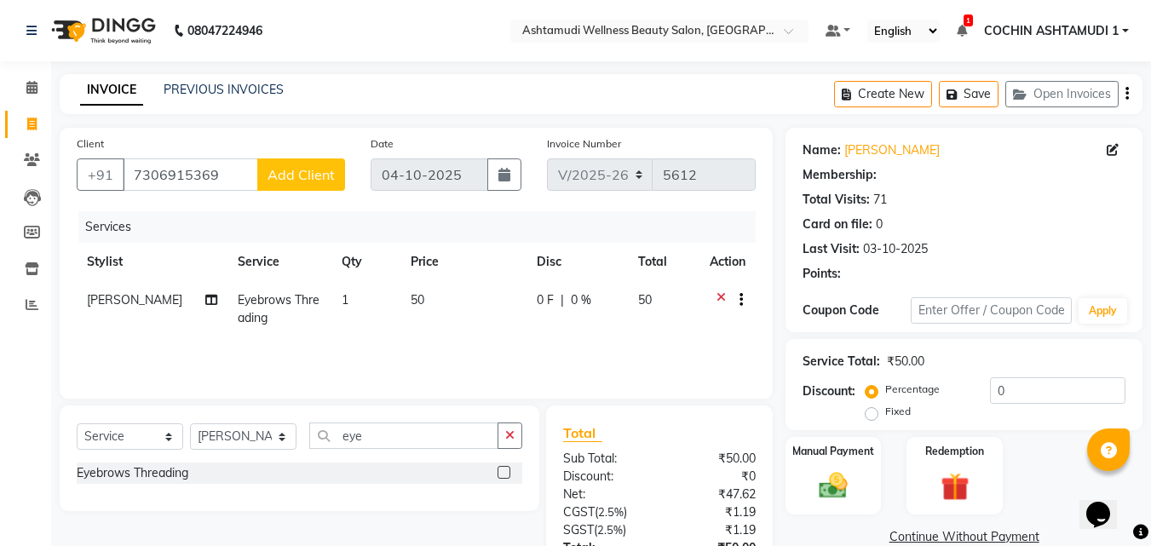
select select "1: Object"
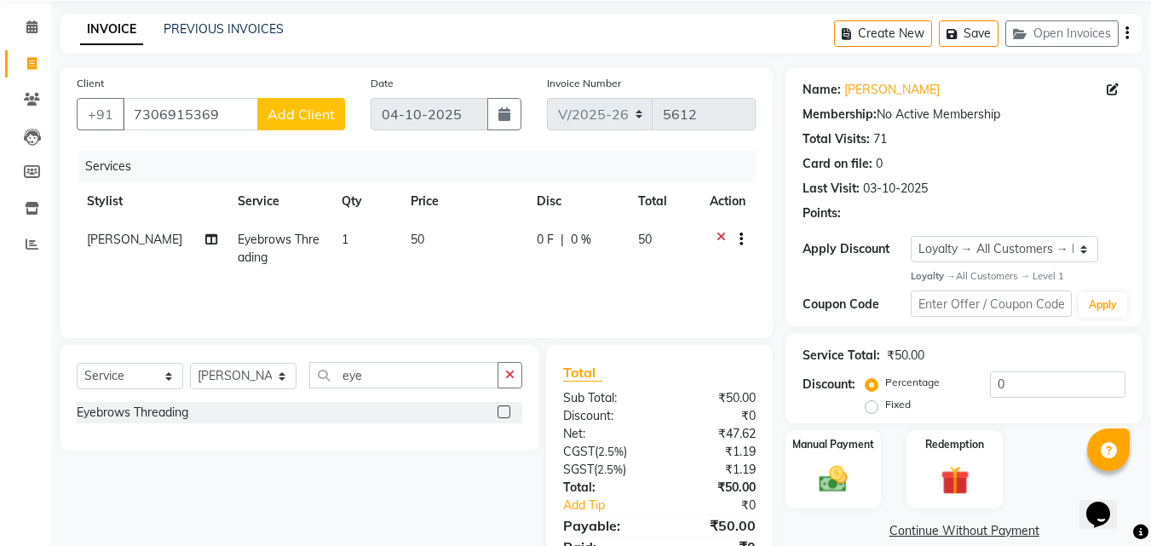
scroll to position [135, 0]
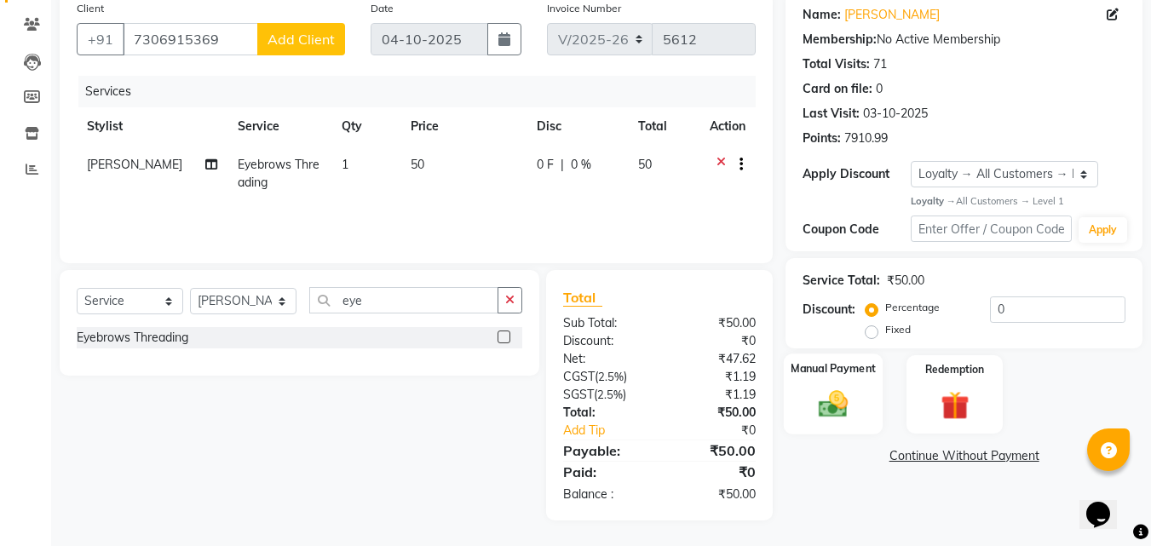
click at [826, 417] on img at bounding box center [833, 405] width 48 height 34
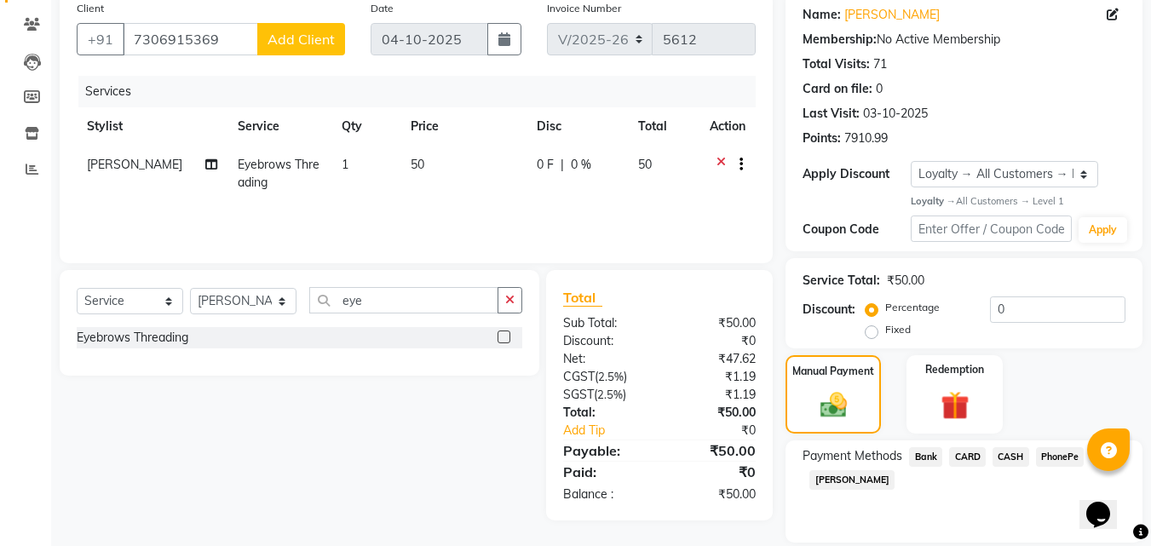
scroll to position [193, 0]
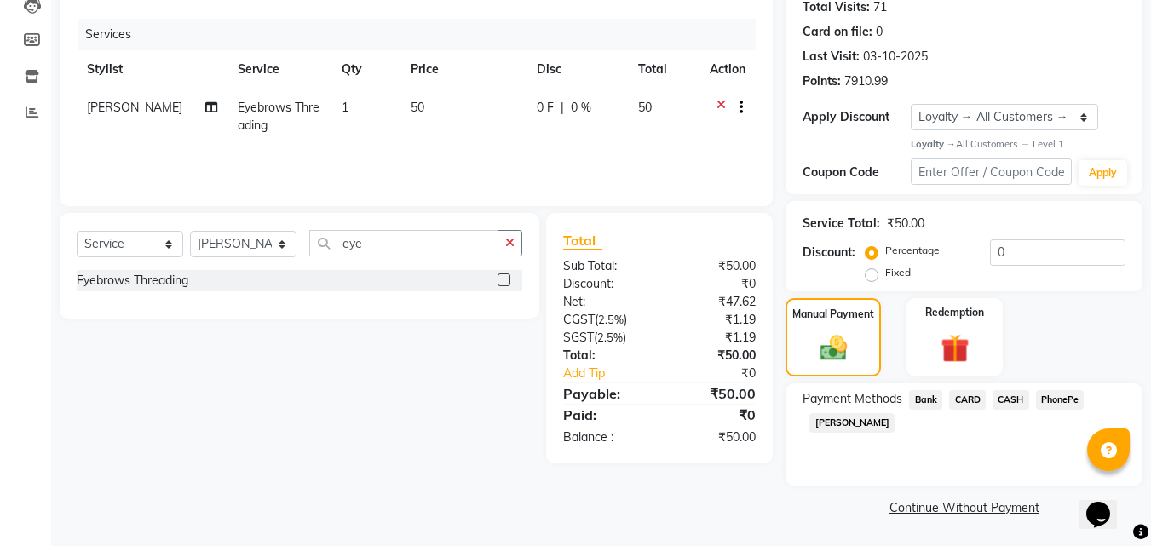
click at [1051, 395] on span "PhonePe" at bounding box center [1060, 400] width 49 height 20
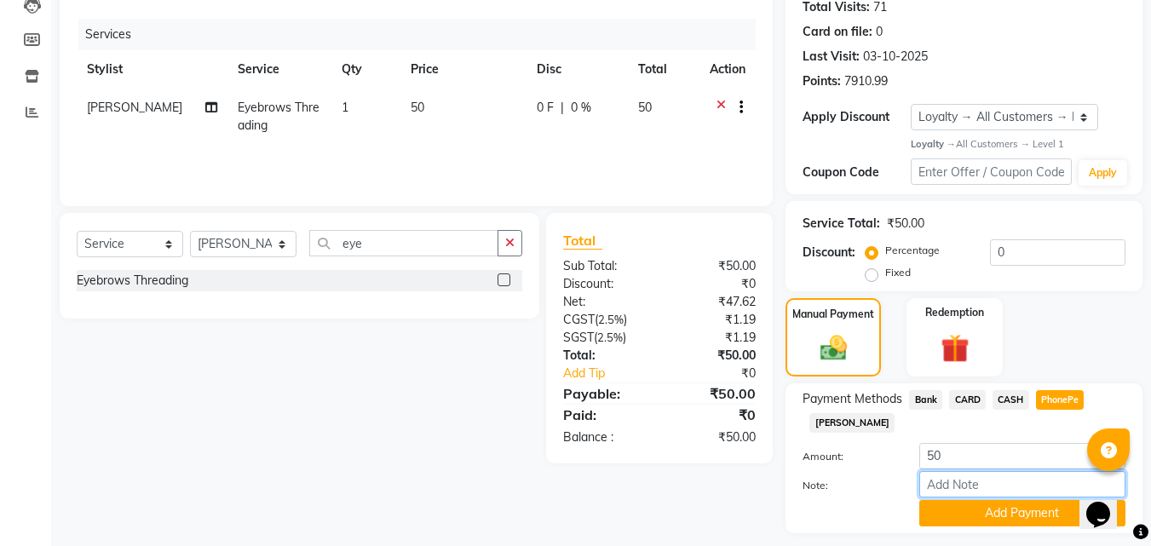
click at [957, 482] on input "Note:" at bounding box center [1022, 484] width 206 height 26
type input "Aiswarya"
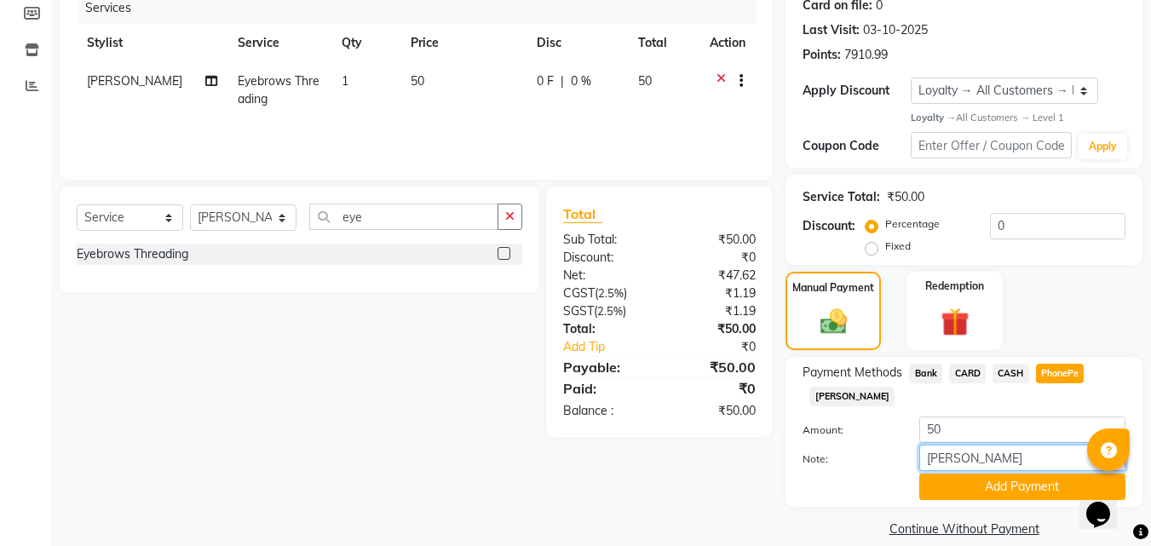
scroll to position [240, 0]
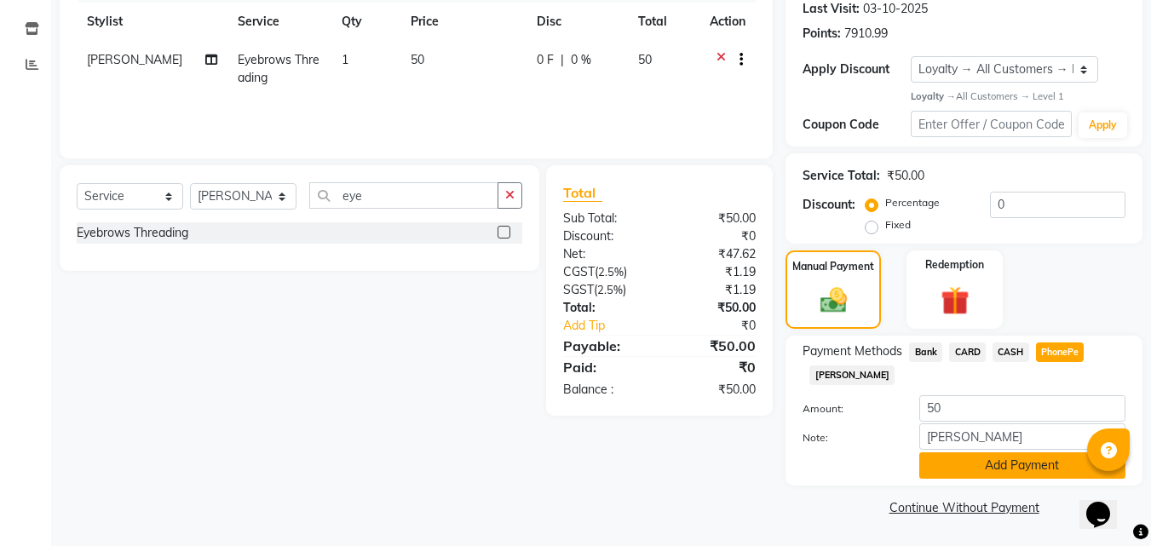
click at [1009, 468] on button "Add Payment" at bounding box center [1022, 465] width 206 height 26
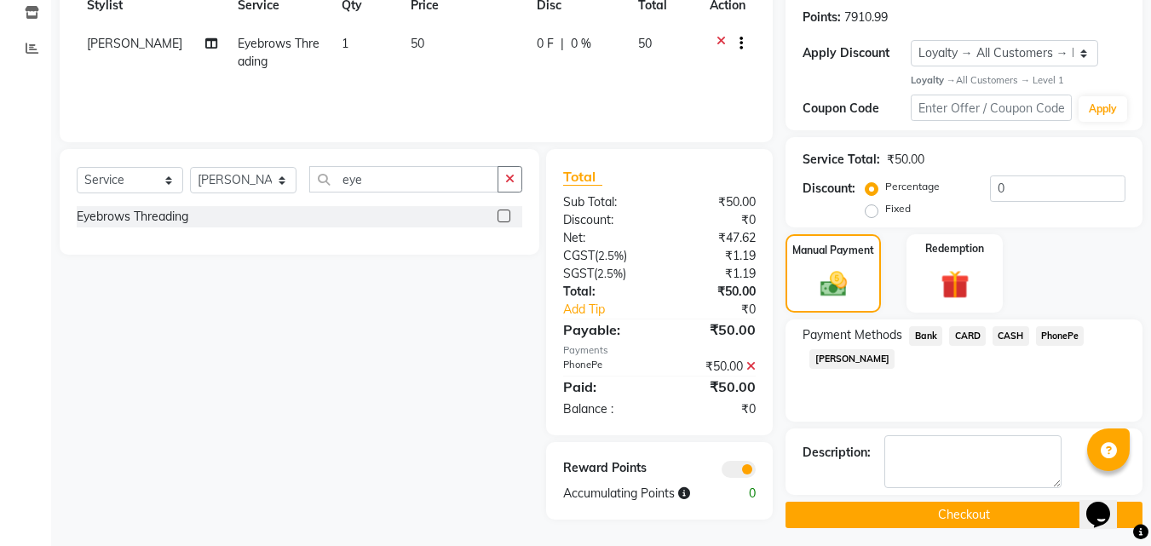
scroll to position [264, 0]
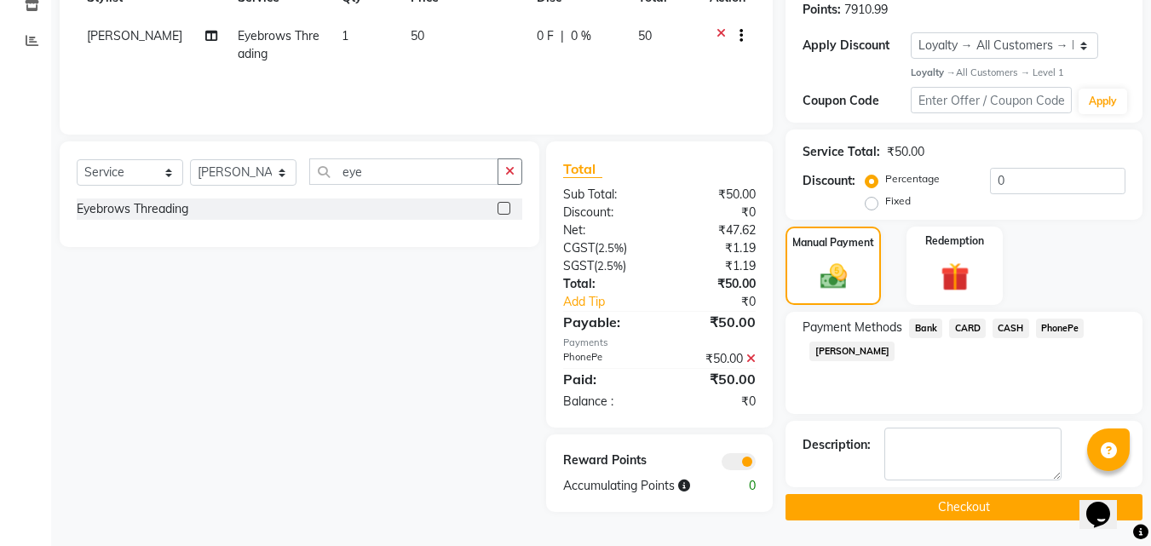
click at [938, 504] on button "Checkout" at bounding box center [964, 507] width 357 height 26
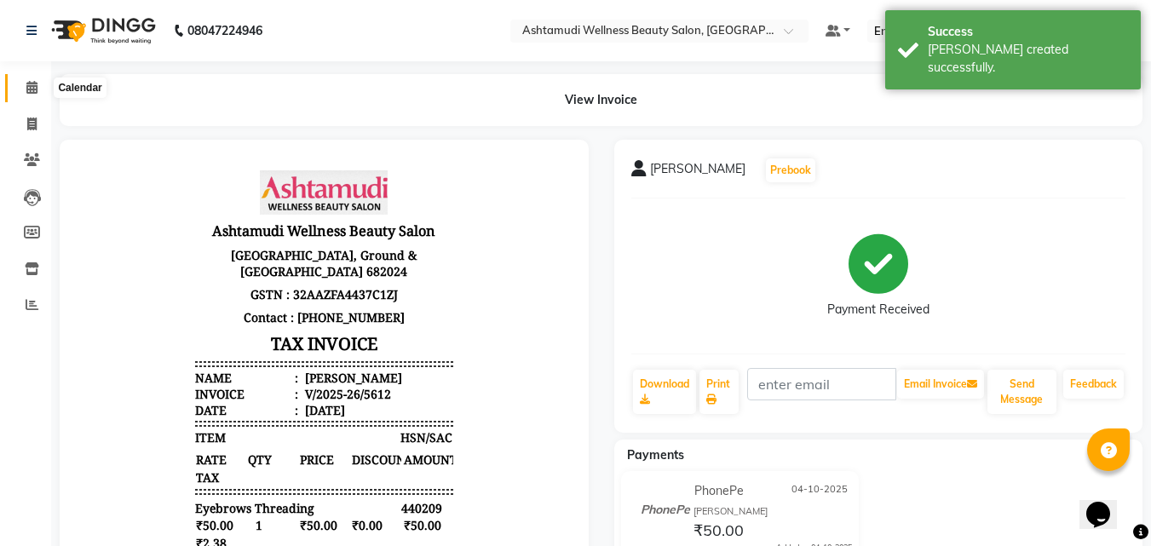
click at [26, 83] on icon at bounding box center [31, 87] width 11 height 13
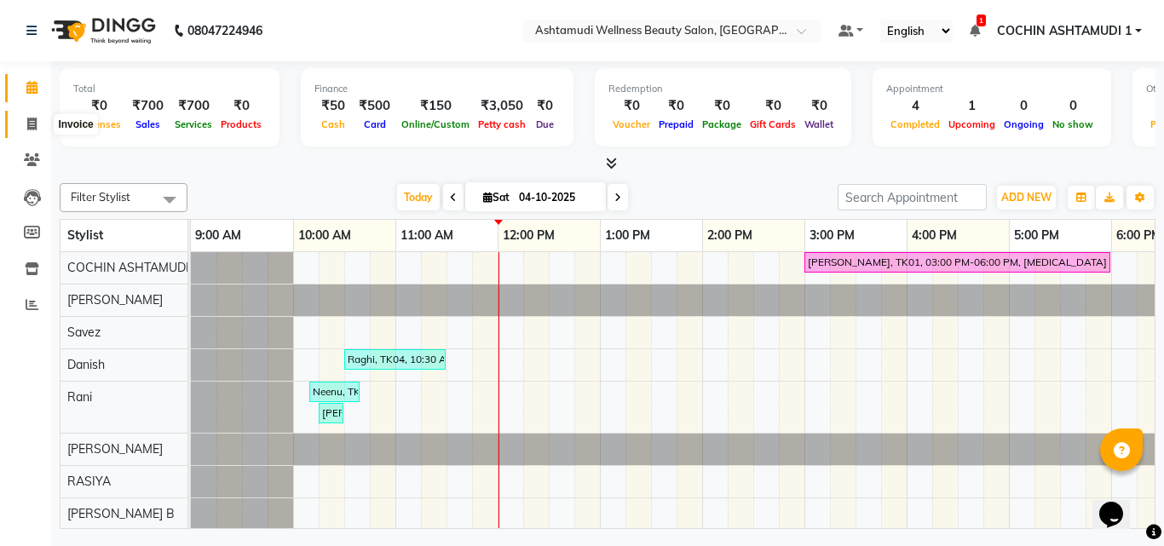
click at [27, 122] on icon at bounding box center [31, 124] width 9 height 13
select select "service"
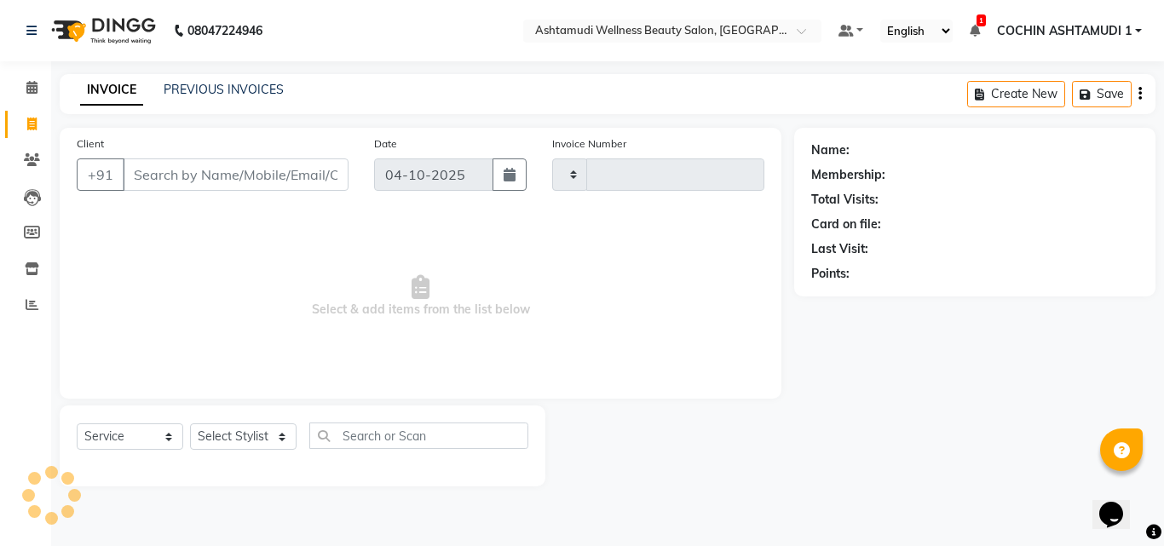
type input "5613"
select select "4632"
click at [176, 180] on input "Client" at bounding box center [236, 174] width 226 height 32
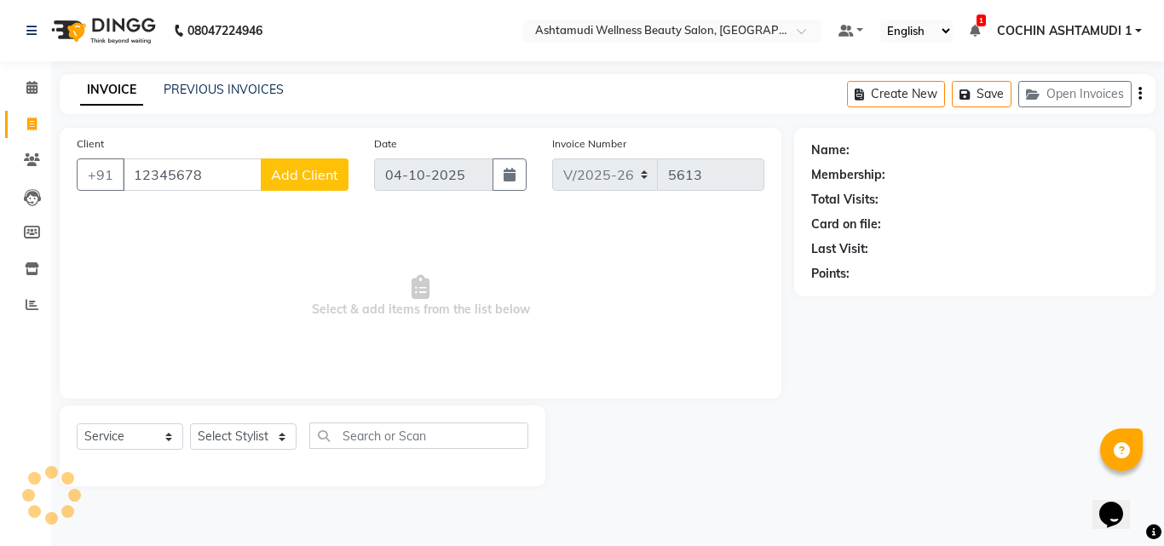
type input "12345678"
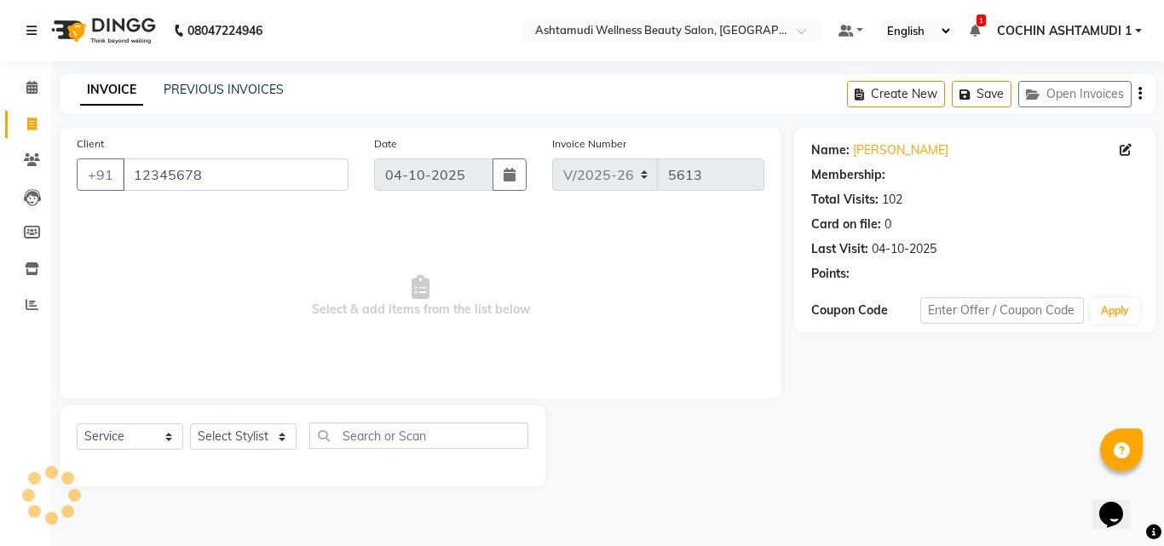
select select "1: Object"
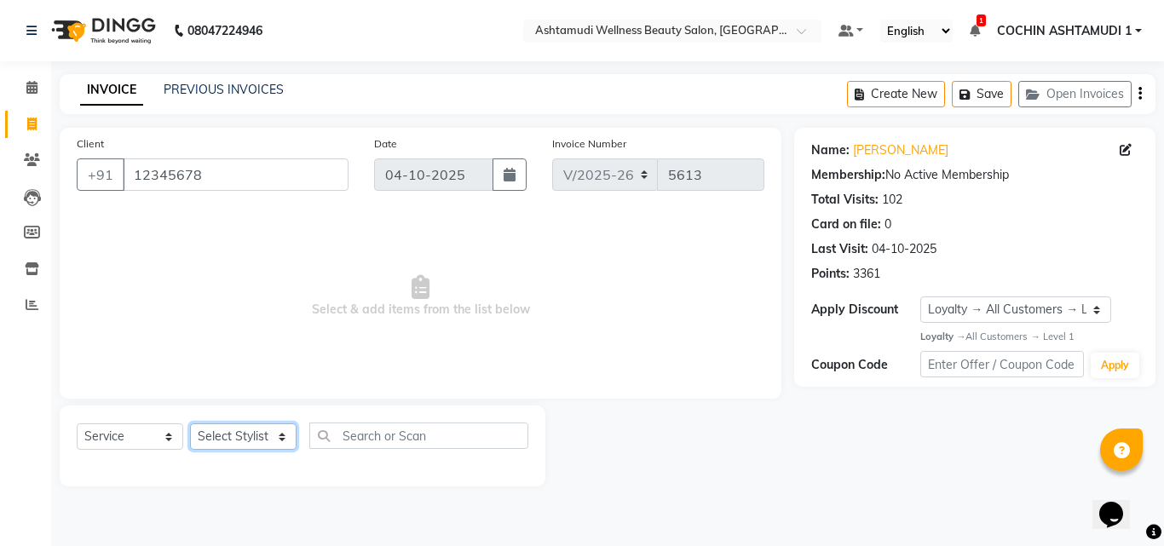
click at [218, 440] on select "Select Stylist [PERSON_NAME](URAJ) [PERSON_NAME] COCHIN ASHTAMUDI Danish Fousiy…" at bounding box center [243, 436] width 107 height 26
select select "44402"
click at [190, 423] on select "Select Stylist [PERSON_NAME](URAJ) [PERSON_NAME] COCHIN ASHTAMUDI Danish Fousiy…" at bounding box center [243, 436] width 107 height 26
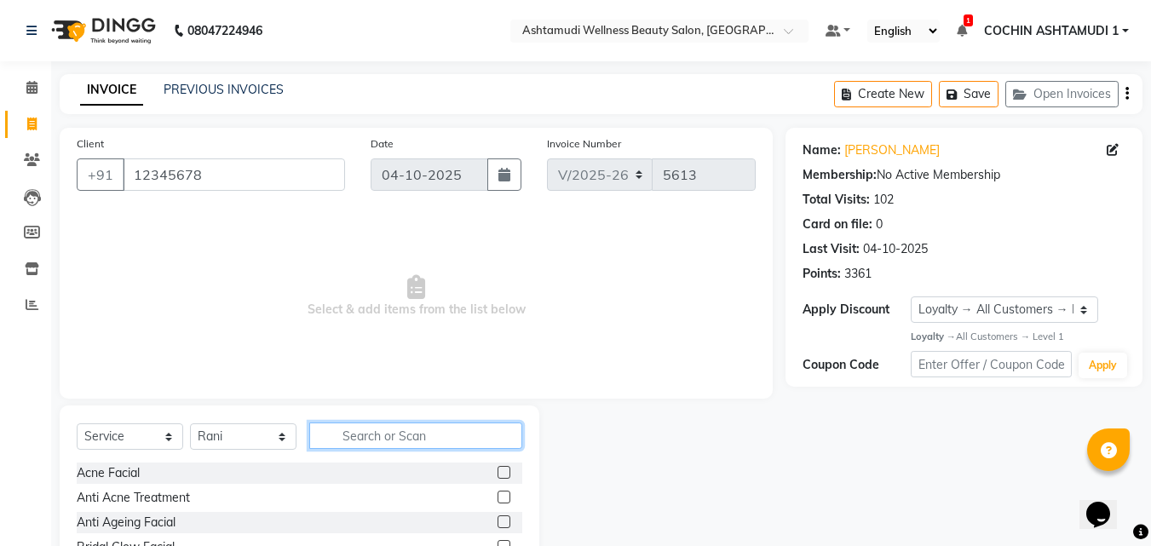
click at [367, 424] on input "text" at bounding box center [415, 436] width 213 height 26
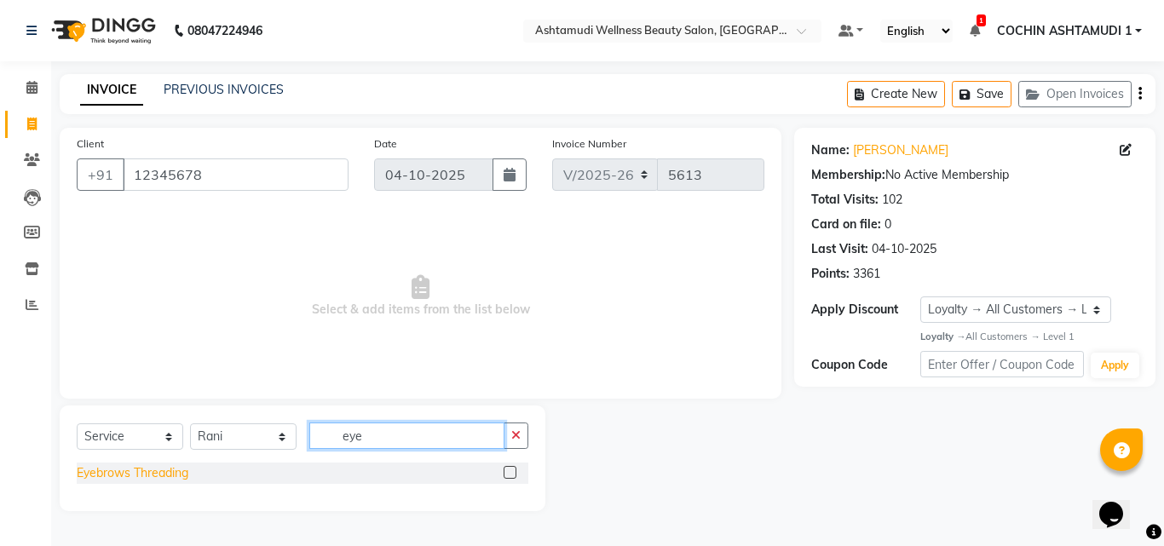
type input "eye"
click at [184, 470] on div "Eyebrows Threading" at bounding box center [133, 473] width 112 height 18
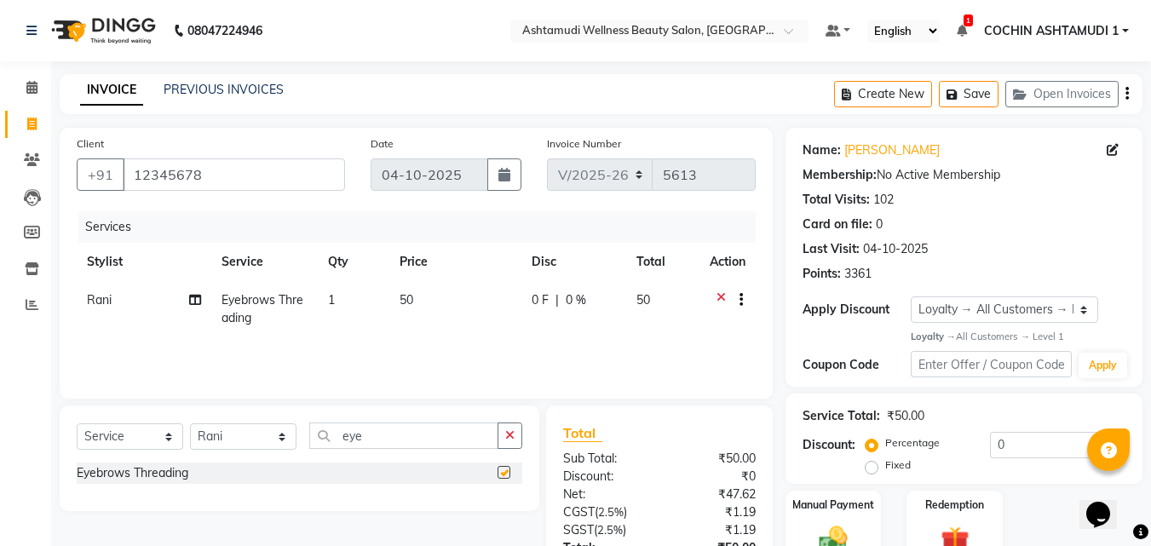
checkbox input "false"
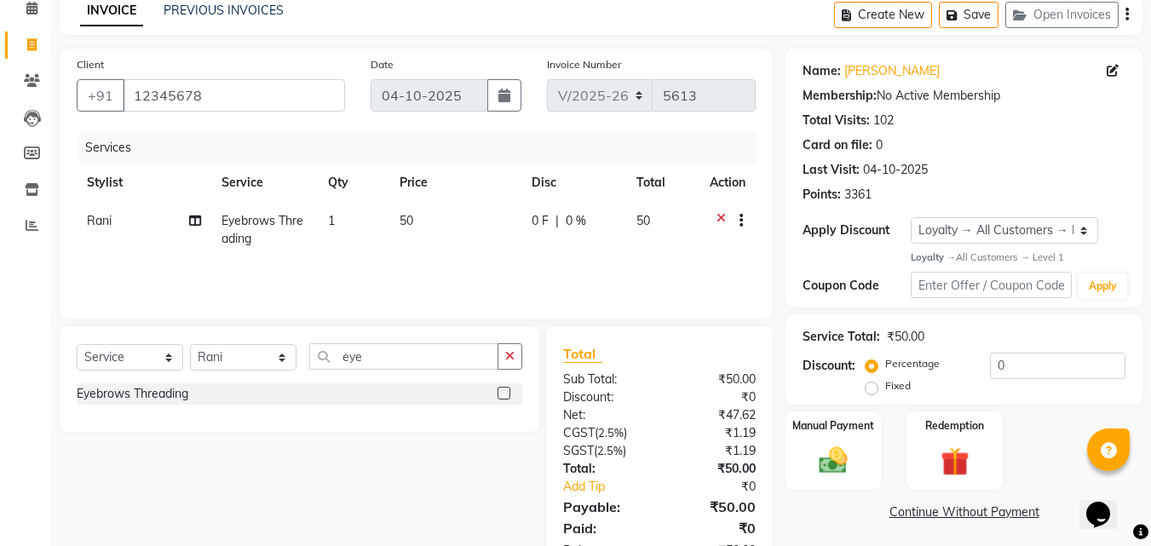
scroll to position [135, 0]
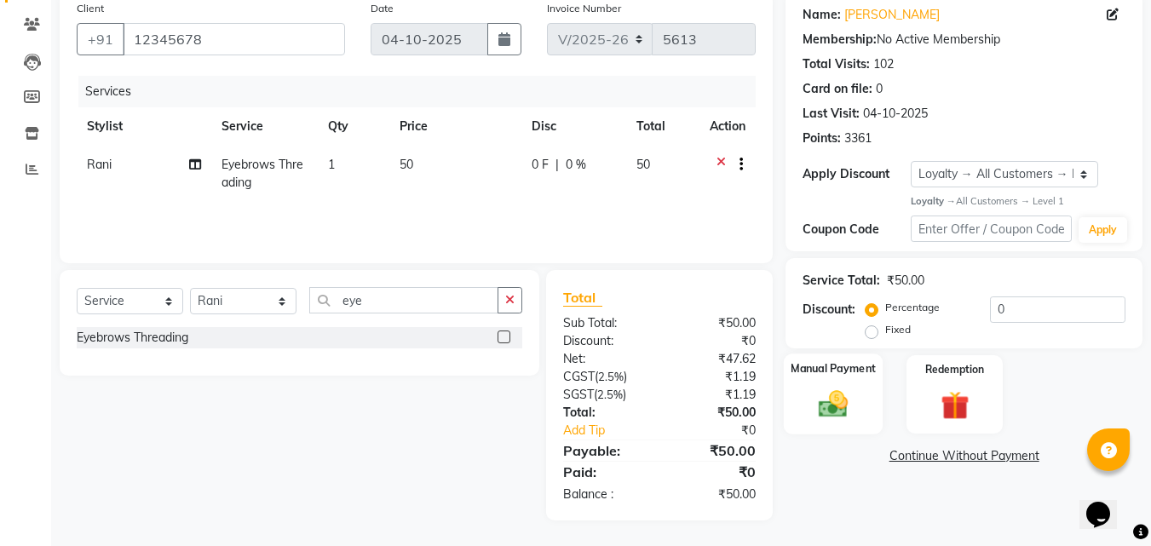
click at [821, 380] on div "Manual Payment" at bounding box center [834, 394] width 100 height 81
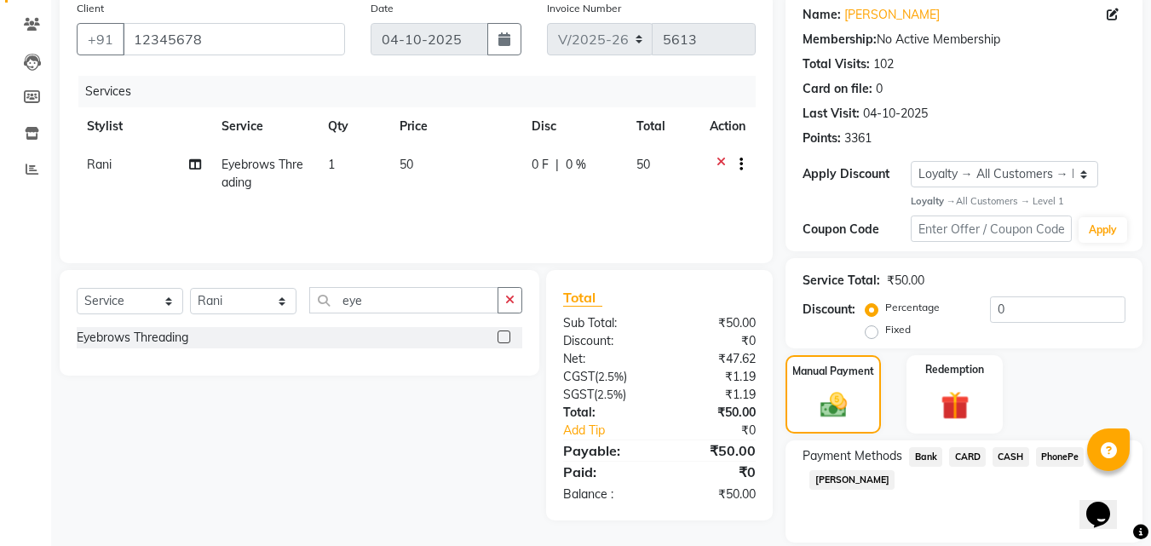
click at [1042, 459] on span "PhonePe" at bounding box center [1060, 457] width 49 height 20
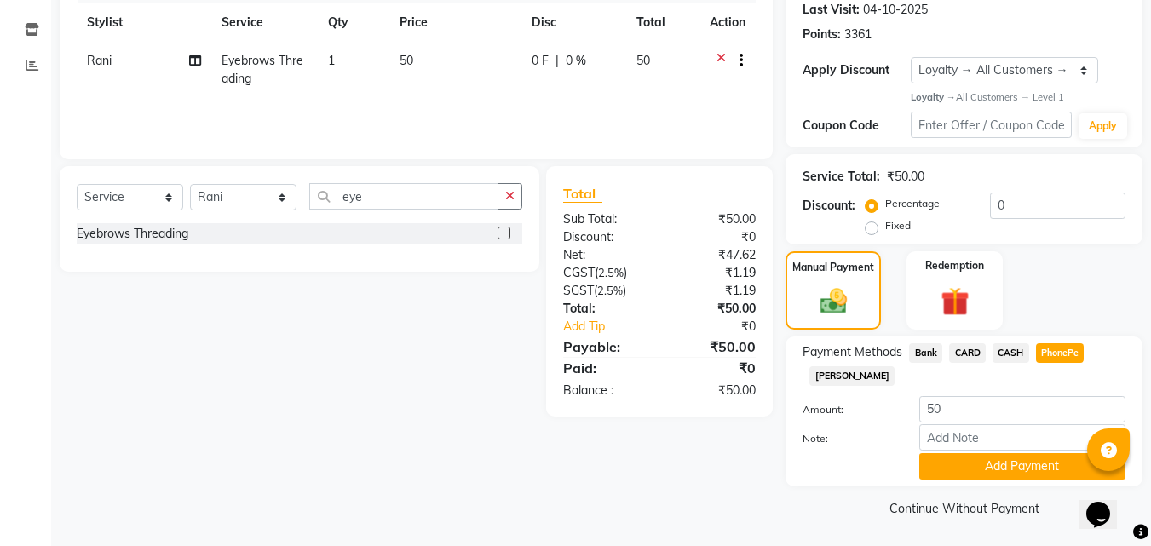
scroll to position [240, 0]
click at [977, 438] on input "Note:" at bounding box center [1022, 436] width 206 height 26
type input "[PERSON_NAME]"
click at [1025, 463] on button "Add Payment" at bounding box center [1022, 465] width 206 height 26
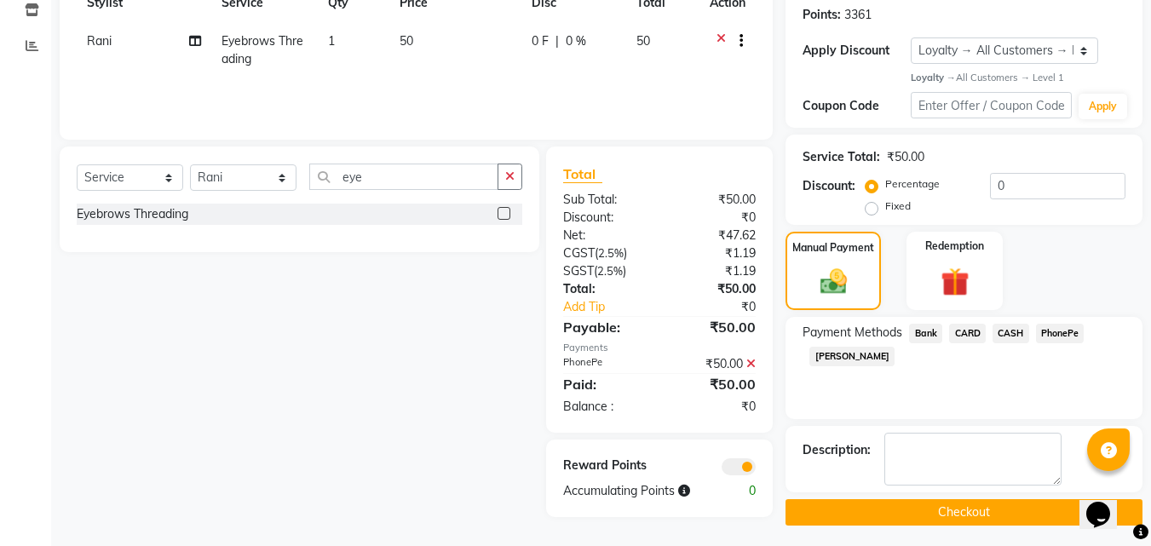
scroll to position [264, 0]
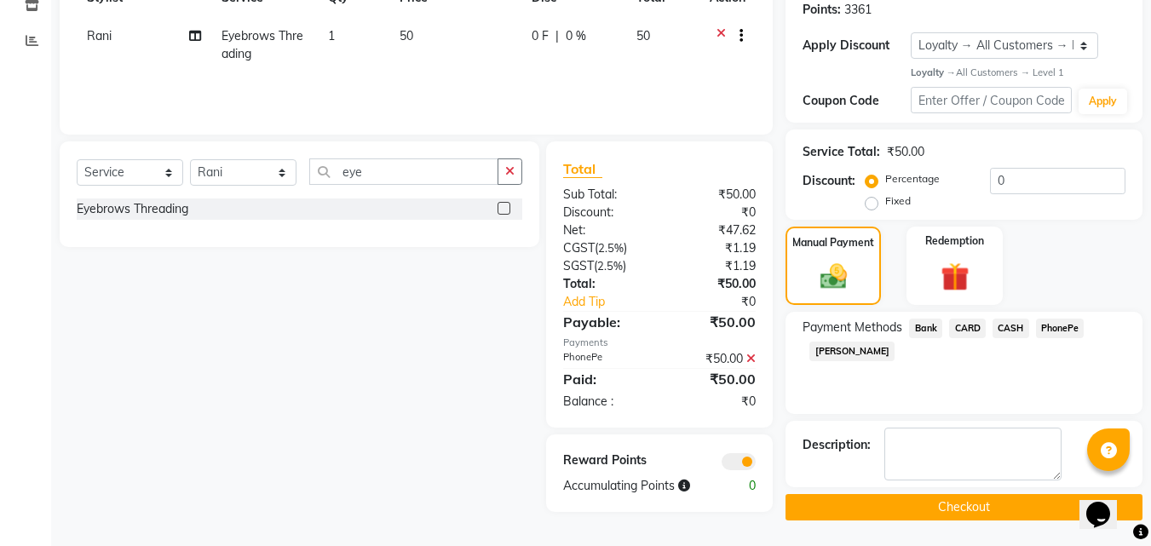
click at [988, 501] on button "Checkout" at bounding box center [964, 507] width 357 height 26
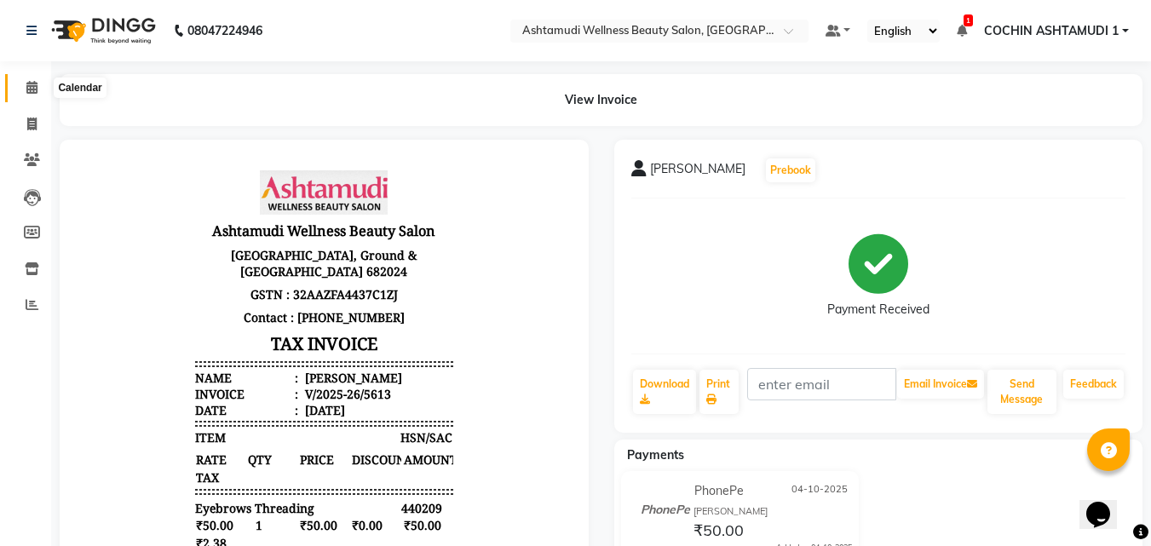
click at [32, 89] on icon at bounding box center [31, 87] width 11 height 13
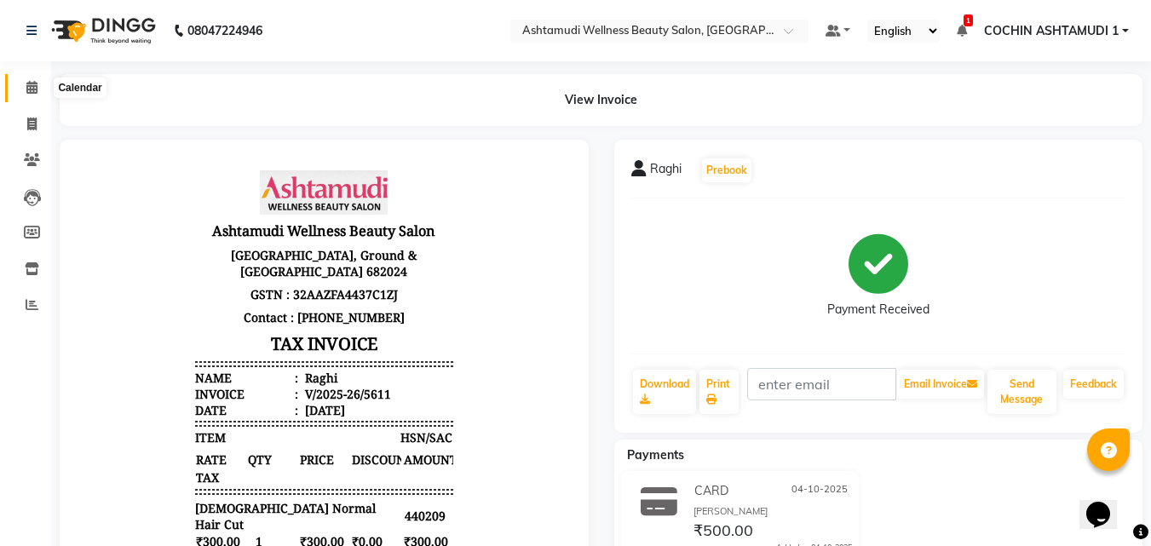
click at [35, 89] on icon at bounding box center [31, 87] width 11 height 13
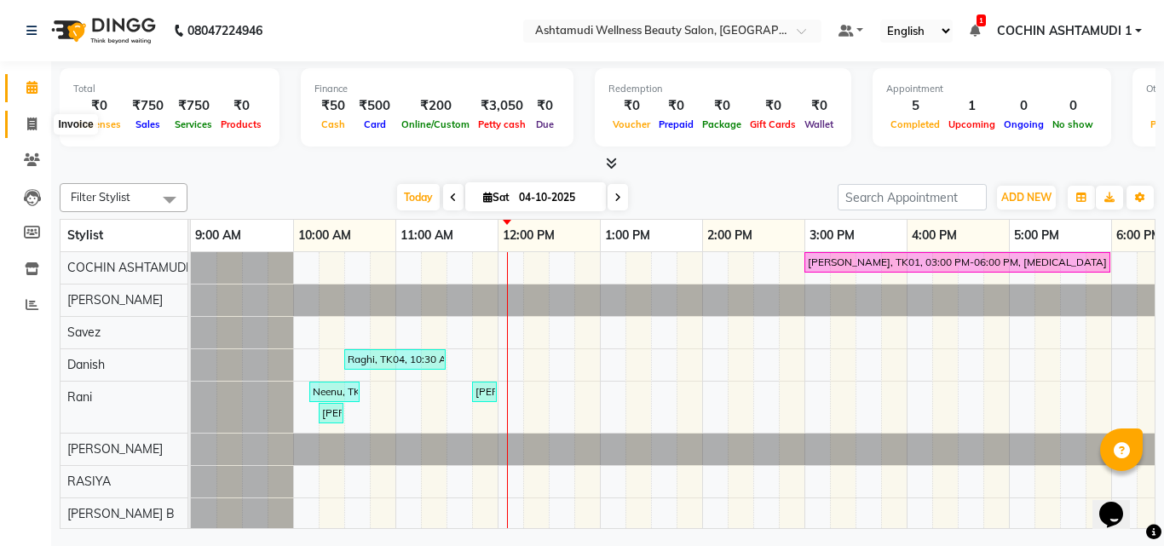
click at [17, 120] on span at bounding box center [32, 125] width 30 height 20
select select "service"
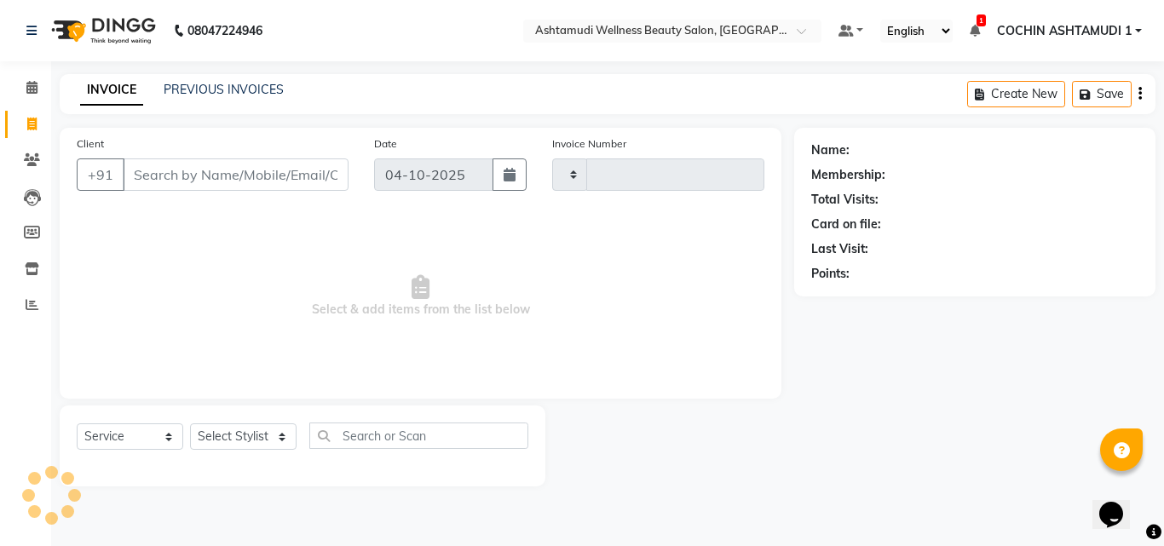
type input "5614"
select select "4632"
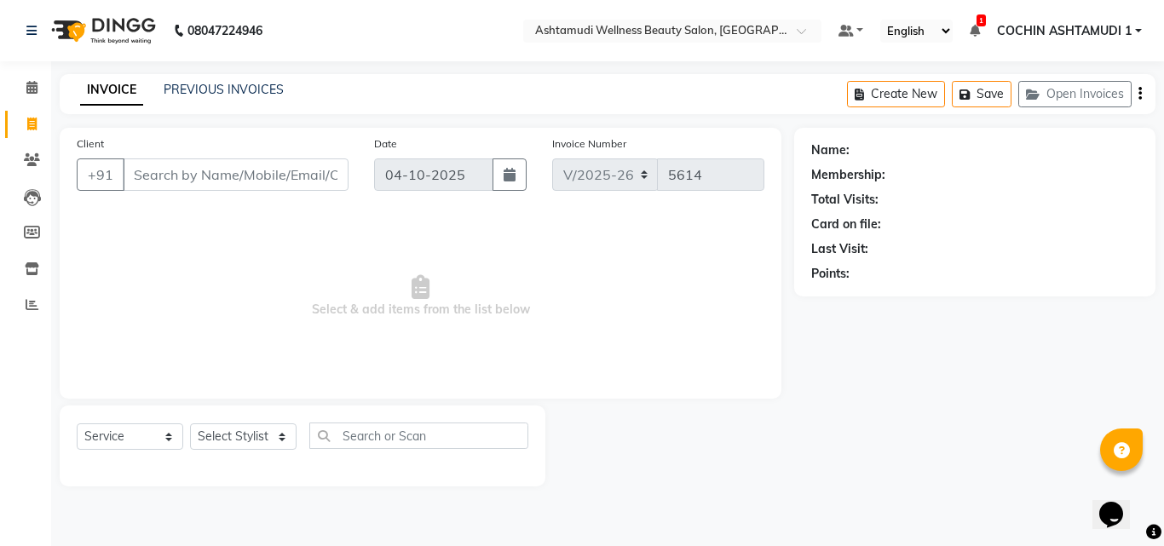
click at [147, 176] on input "Client" at bounding box center [236, 174] width 226 height 32
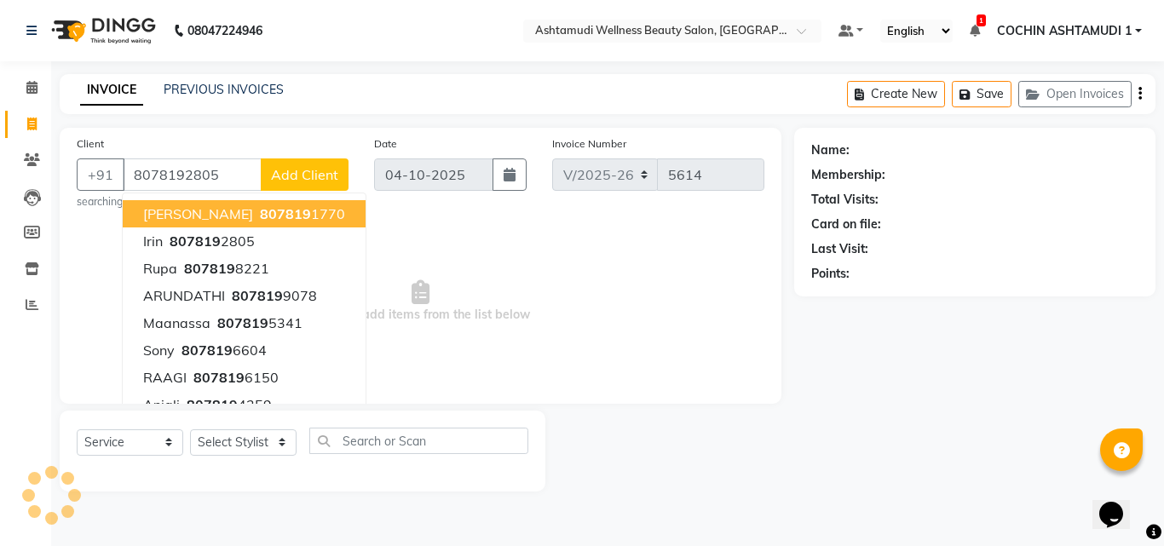
type input "8078192805"
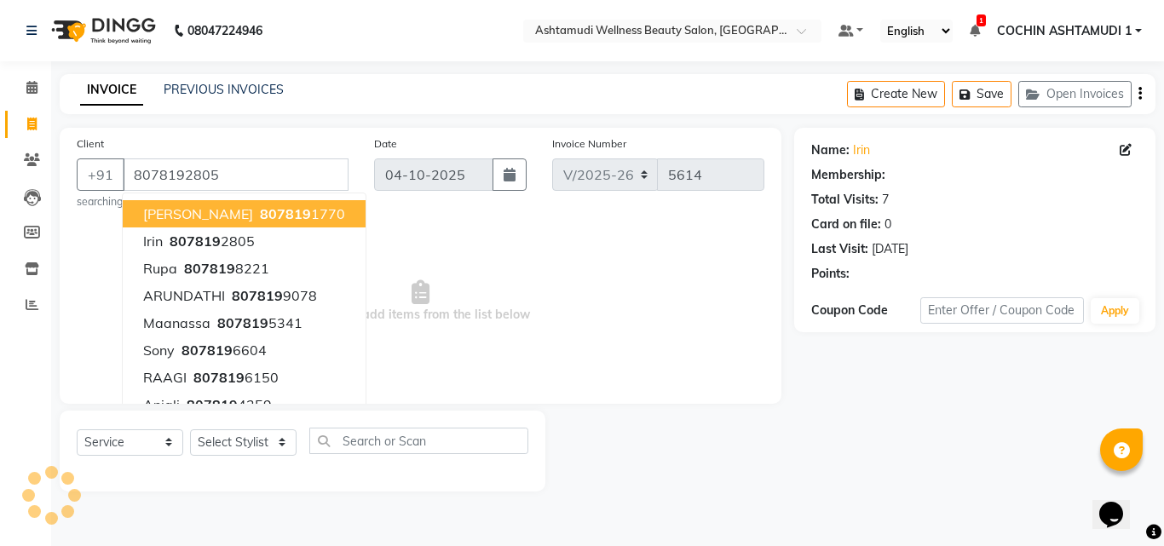
select select "1: Object"
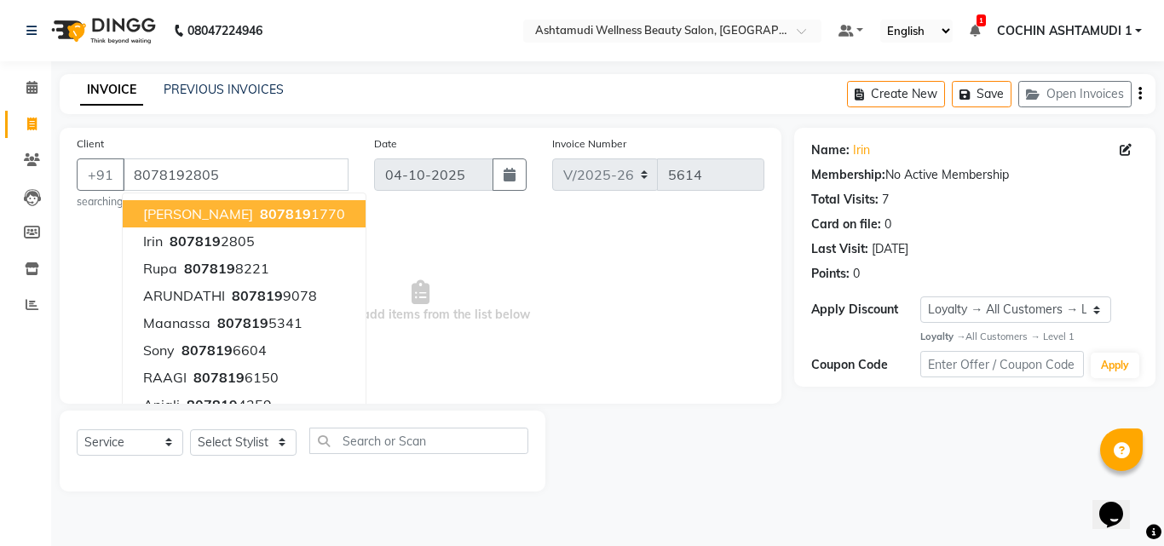
click at [550, 274] on span "Select & add items from the list below" at bounding box center [421, 301] width 688 height 170
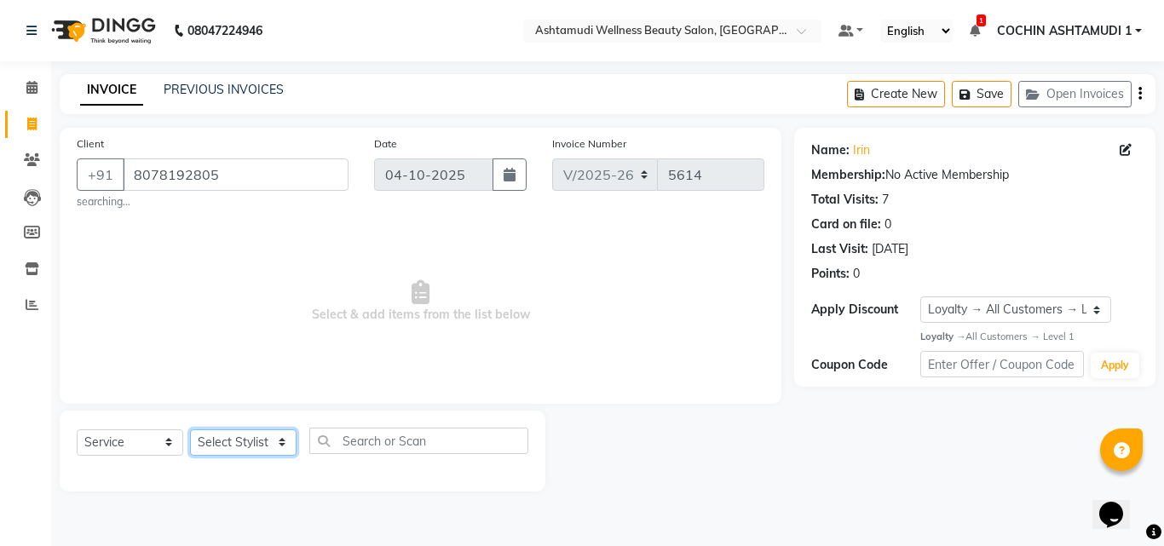
click at [234, 449] on select "Select Stylist [PERSON_NAME](URAJ) [PERSON_NAME] COCHIN ASHTAMUDI Danish Fousiy…" at bounding box center [243, 442] width 107 height 26
select select "34115"
click at [190, 429] on select "Select Stylist [PERSON_NAME](URAJ) [PERSON_NAME] COCHIN ASHTAMUDI Danish Fousiy…" at bounding box center [243, 442] width 107 height 26
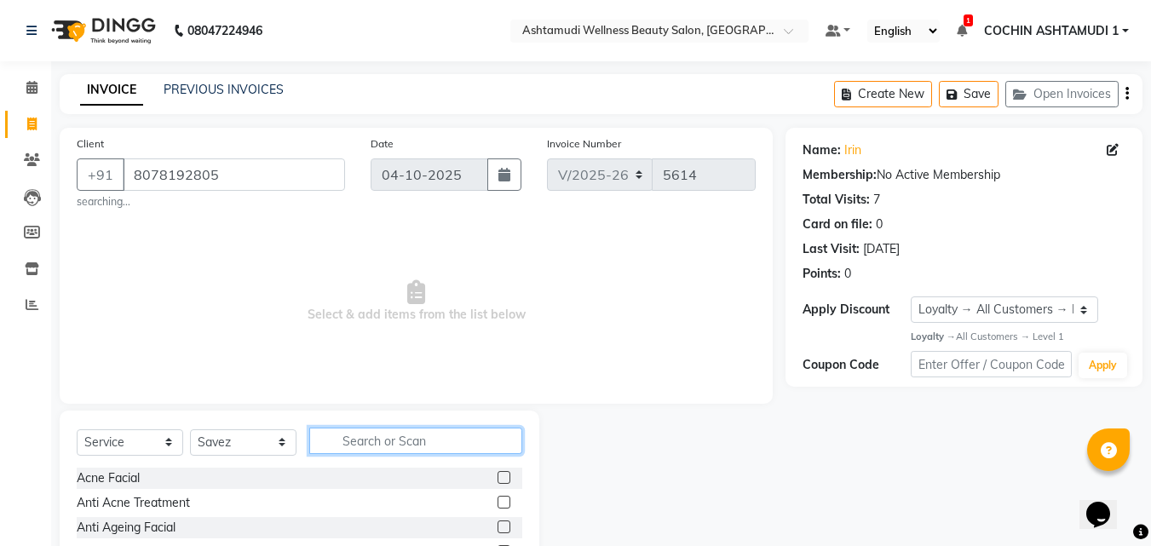
click at [369, 448] on input "text" at bounding box center [415, 441] width 213 height 26
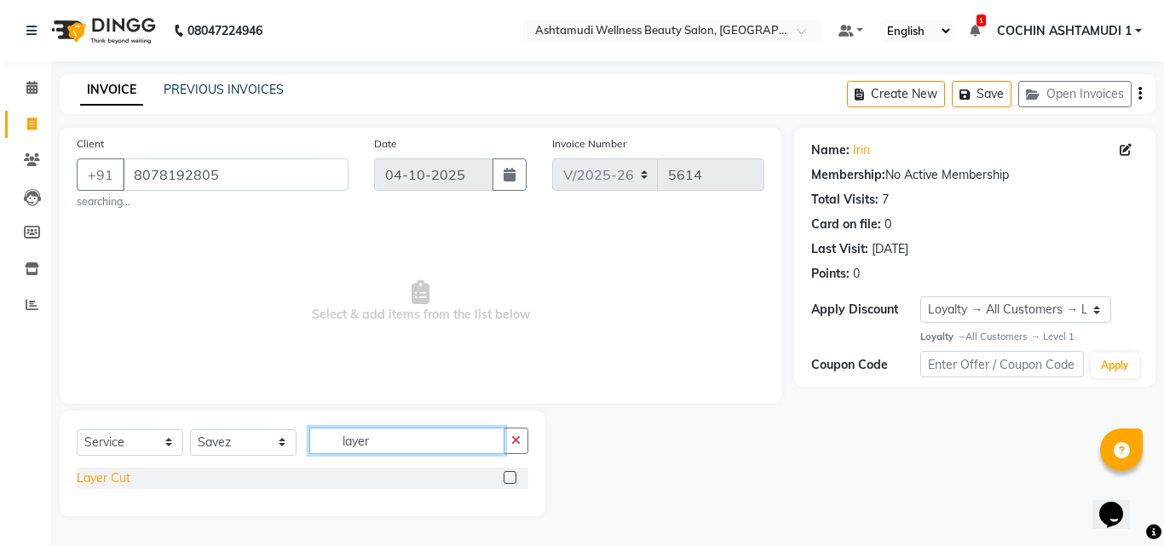
type input "layer"
click at [94, 483] on div "Layer Cut" at bounding box center [104, 478] width 54 height 18
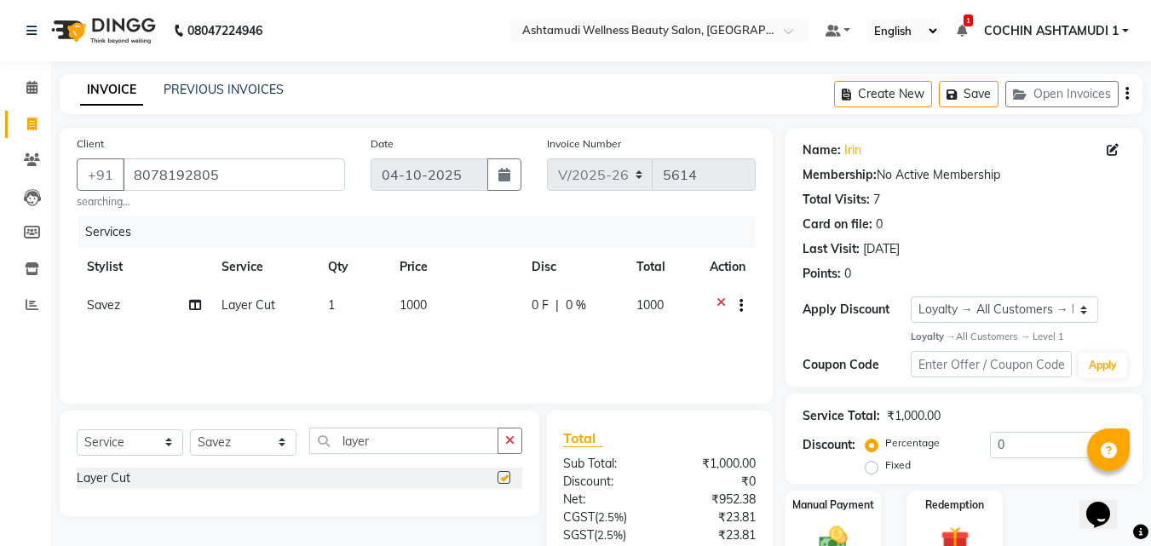
checkbox input "false"
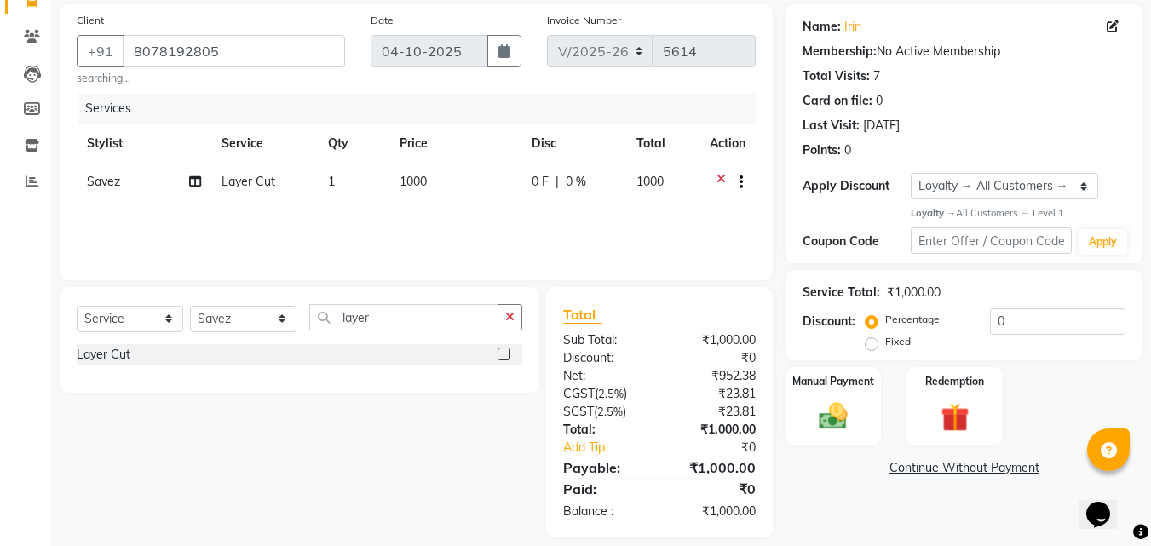
scroll to position [141, 0]
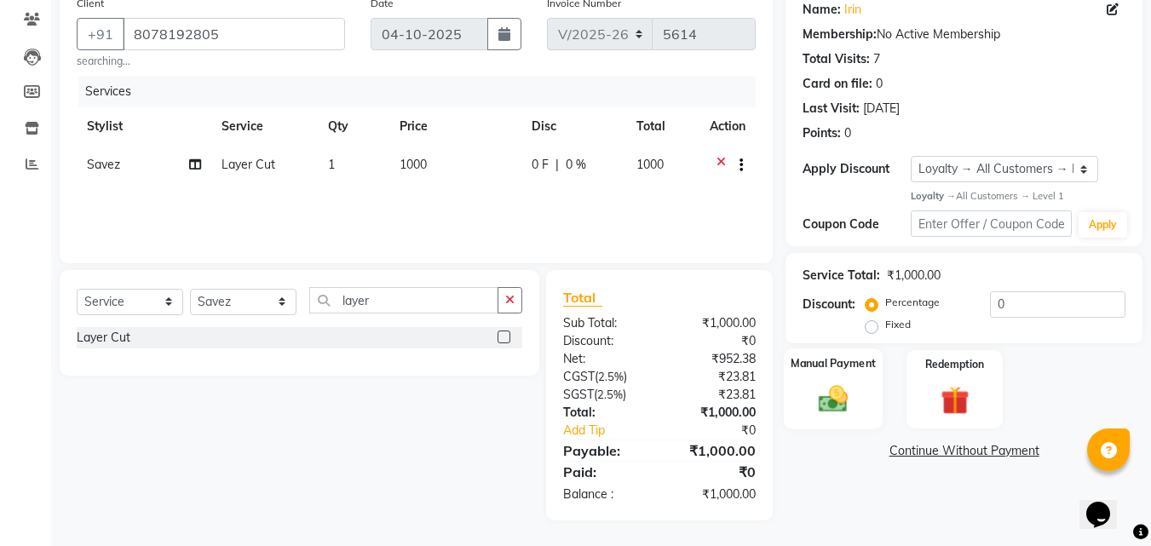
click at [827, 397] on img at bounding box center [833, 400] width 48 height 34
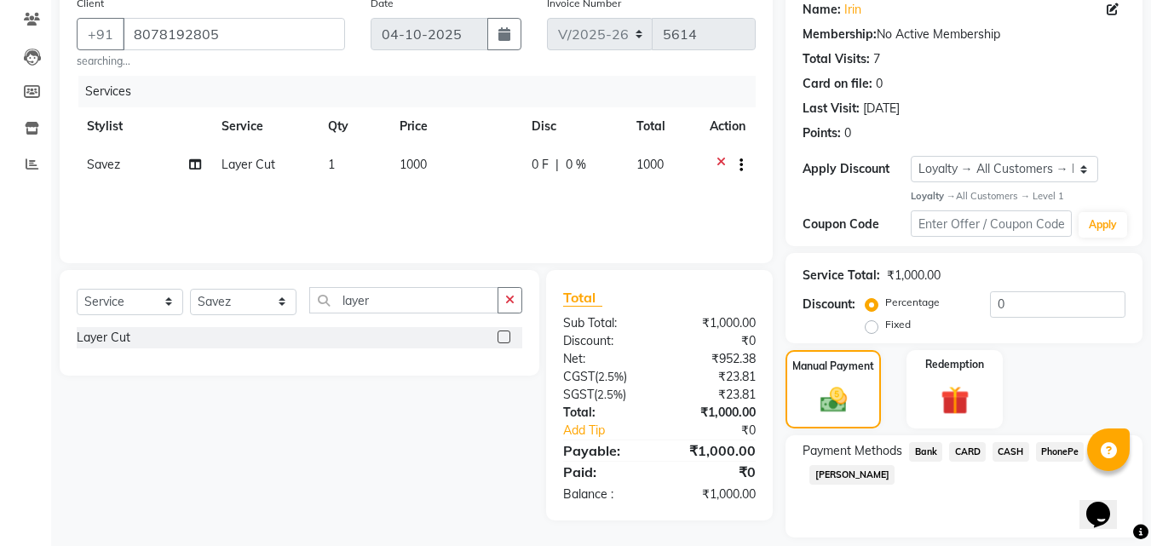
click at [1046, 448] on span "PhonePe" at bounding box center [1060, 452] width 49 height 20
click at [1006, 537] on input "Note:" at bounding box center [1022, 536] width 206 height 26
type input "[PERSON_NAME]"
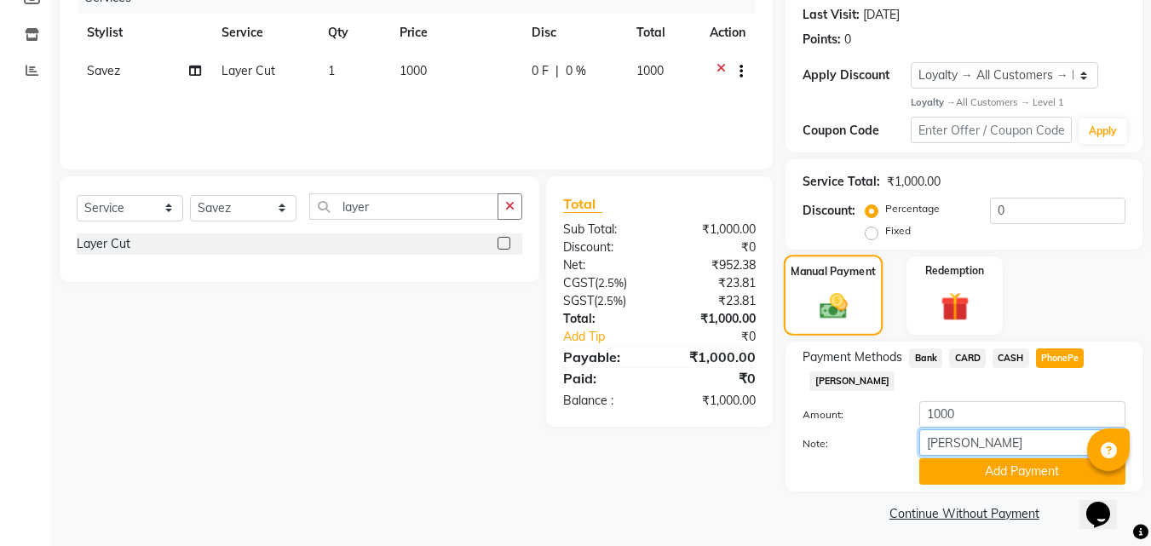
scroll to position [240, 0]
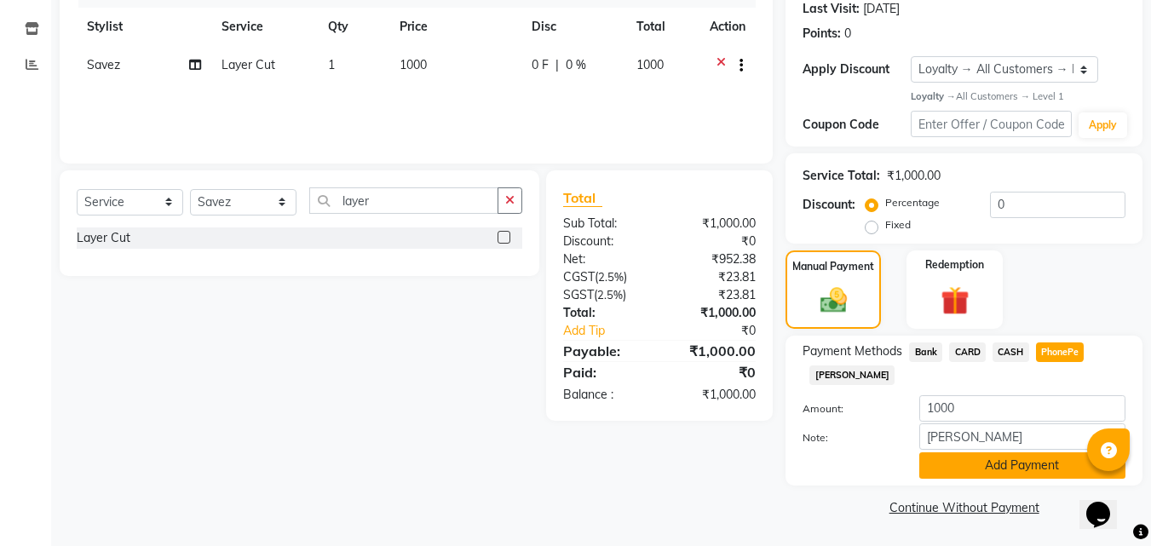
click at [999, 469] on button "Add Payment" at bounding box center [1022, 465] width 206 height 26
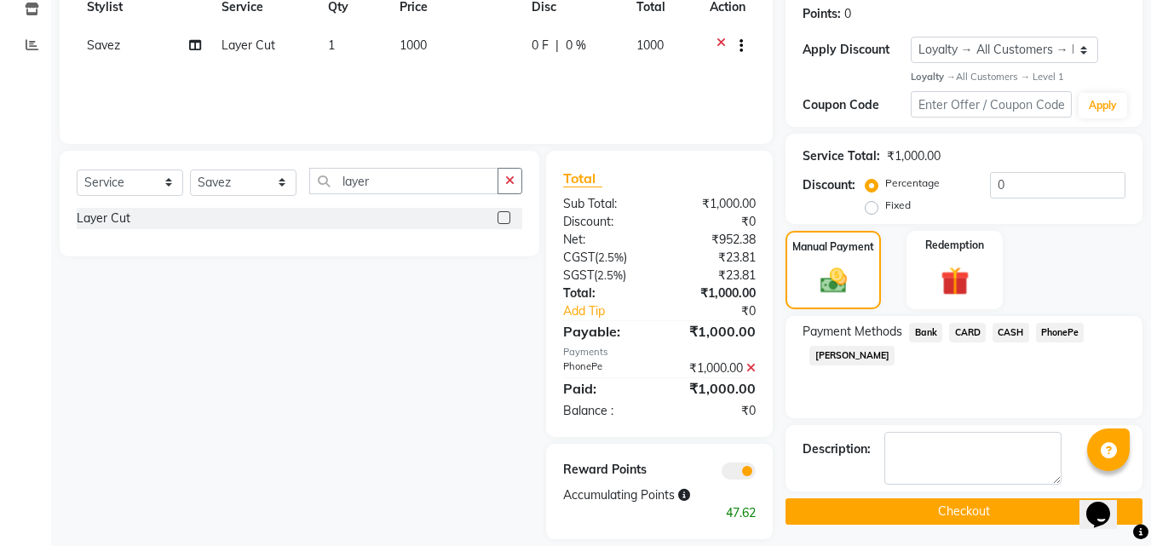
scroll to position [279, 0]
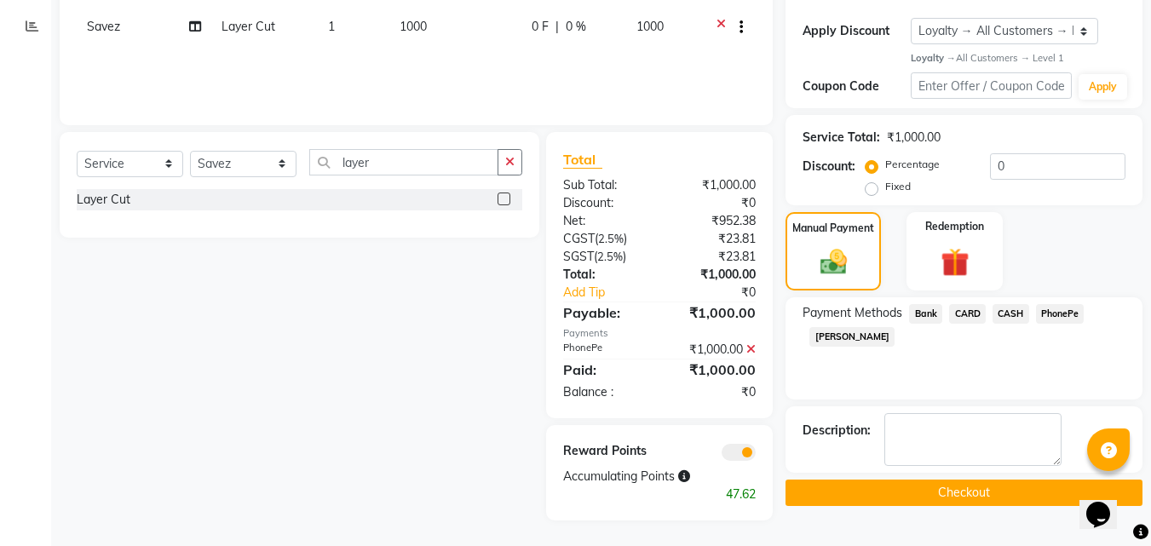
click at [937, 492] on button "Checkout" at bounding box center [964, 493] width 357 height 26
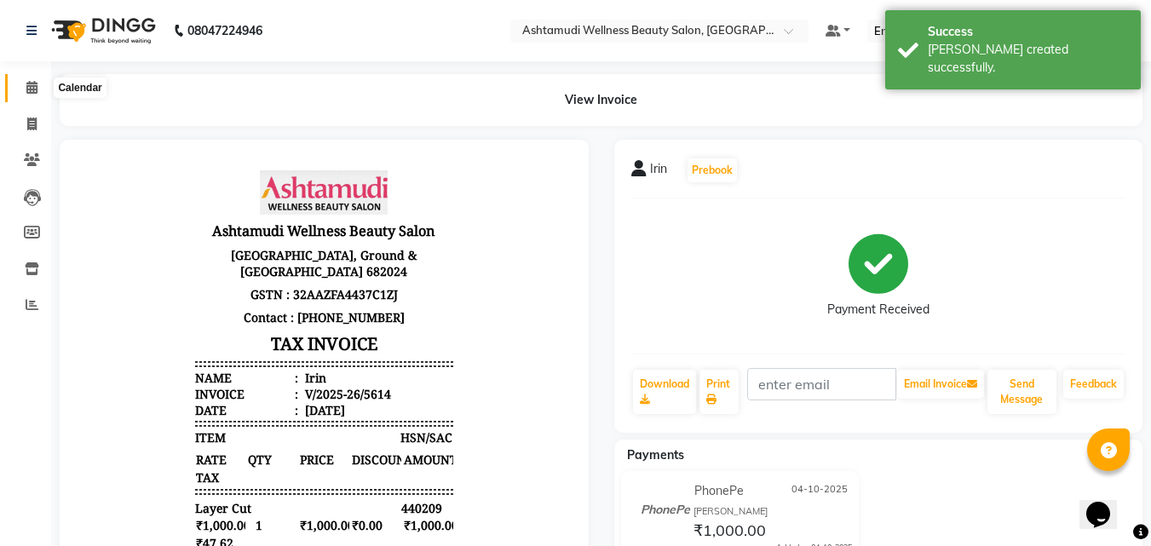
click at [32, 79] on span at bounding box center [32, 88] width 30 height 20
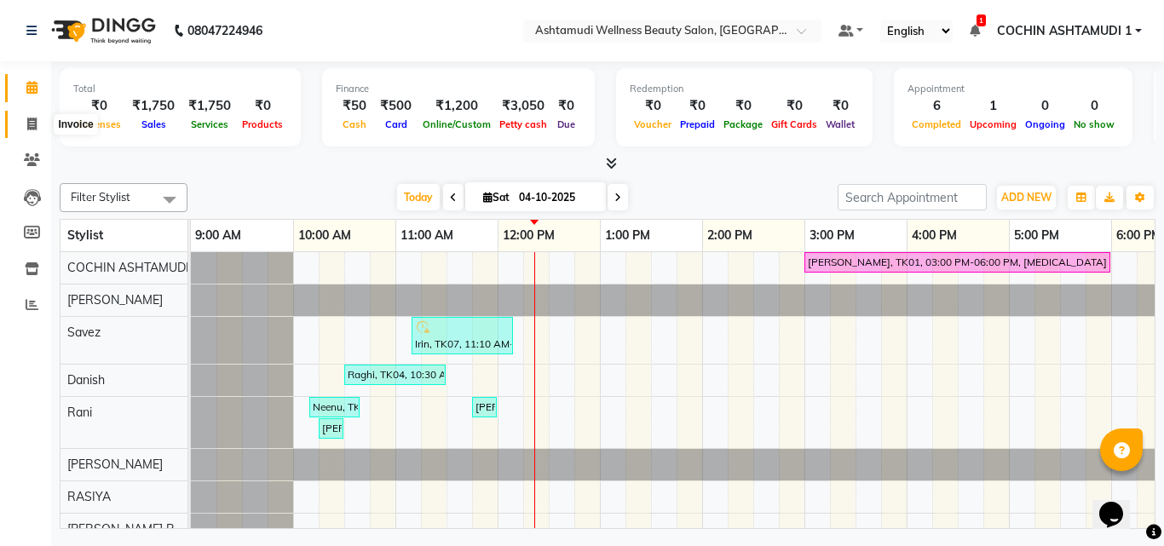
click at [32, 124] on icon at bounding box center [31, 124] width 9 height 13
select select "service"
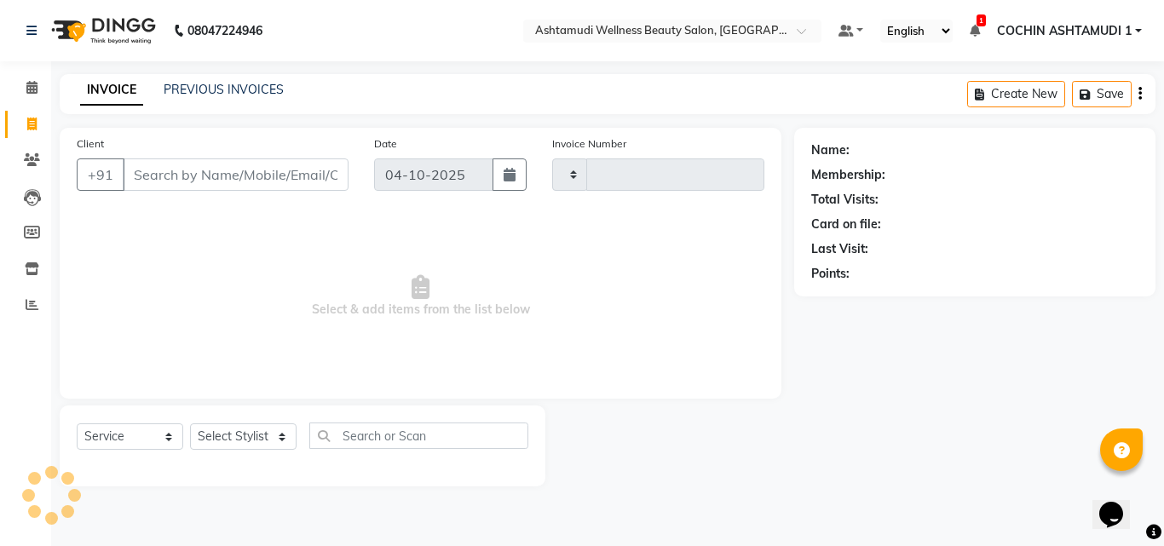
type input "5615"
select select "4632"
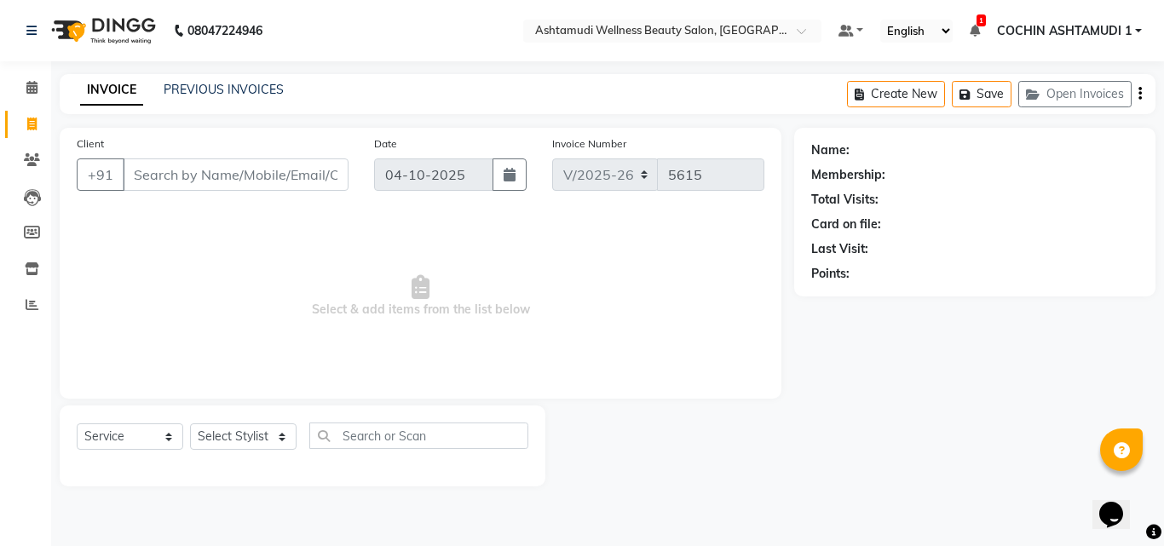
click at [174, 179] on input "Client" at bounding box center [236, 174] width 226 height 32
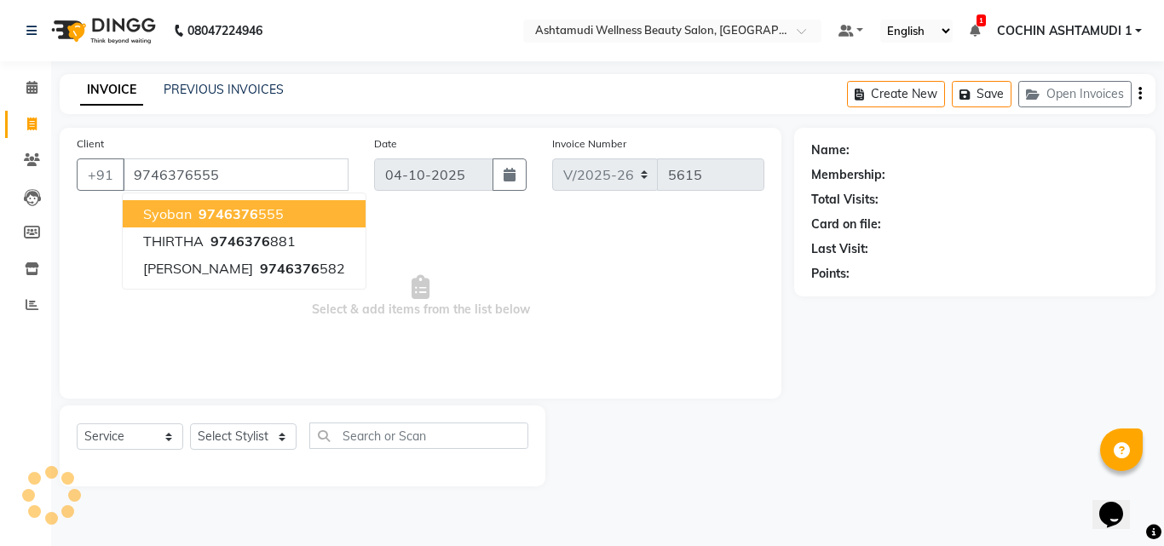
type input "9746376555"
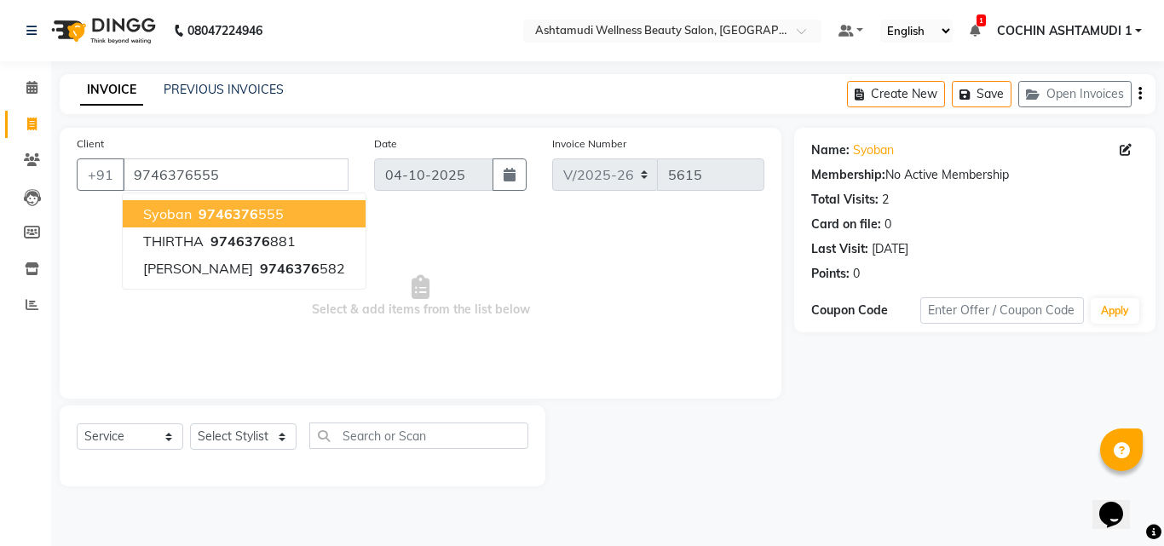
click at [634, 308] on span "Select & add items from the list below" at bounding box center [421, 296] width 688 height 170
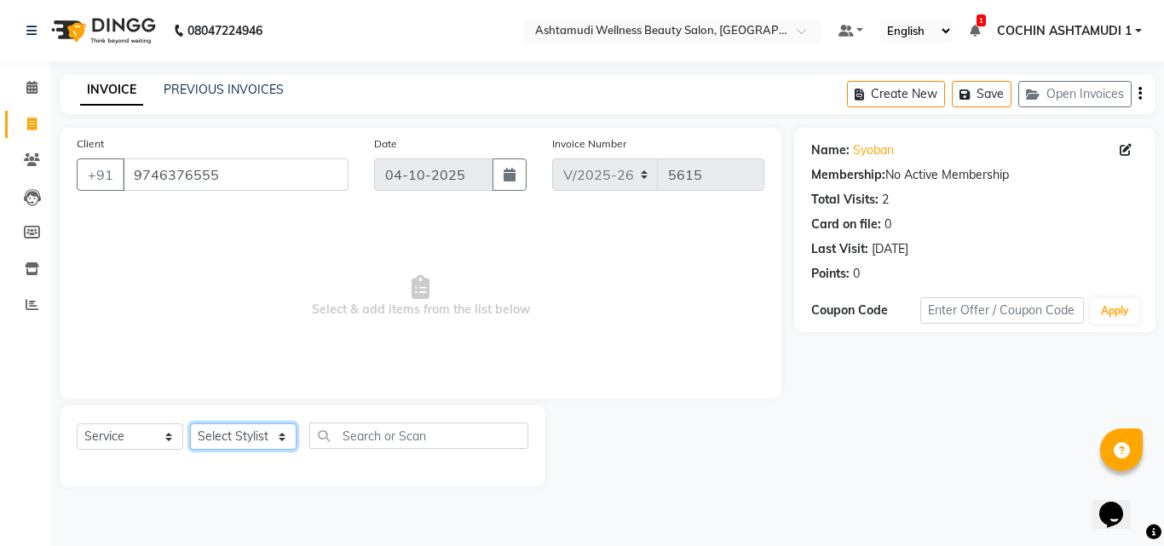
click at [241, 432] on select "Select Stylist [PERSON_NAME](URAJ) [PERSON_NAME] COCHIN ASHTAMUDI Danish Fousiy…" at bounding box center [243, 436] width 107 height 26
select select "88283"
click at [190, 423] on select "Select Stylist [PERSON_NAME](URAJ) [PERSON_NAME] COCHIN ASHTAMUDI Danish Fousiy…" at bounding box center [243, 436] width 107 height 26
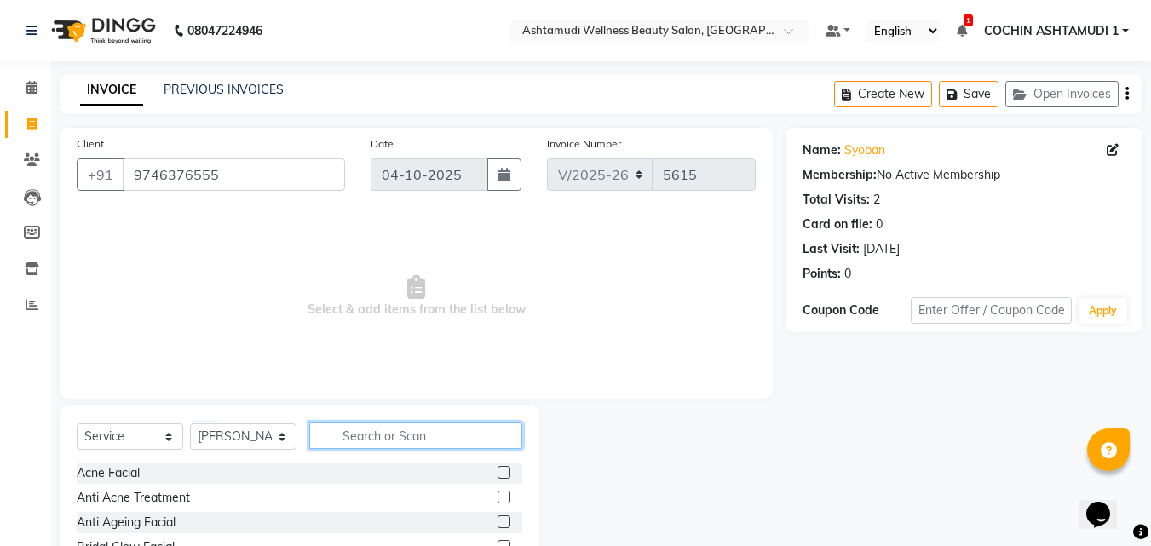
click at [364, 441] on input "text" at bounding box center [415, 436] width 213 height 26
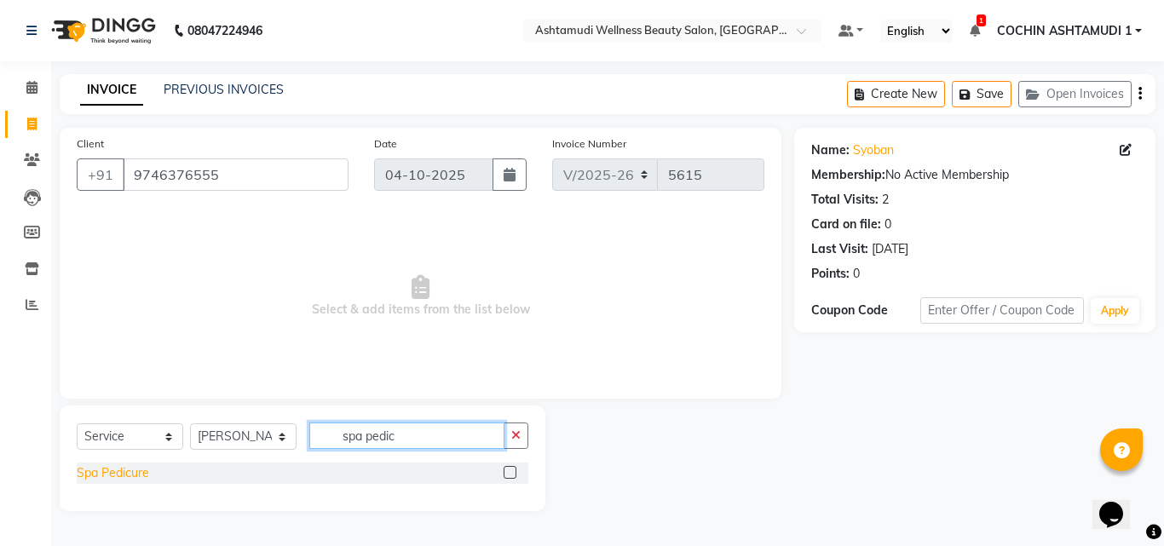
type input "spa pedic"
click at [105, 473] on div "Spa Pedicure" at bounding box center [113, 473] width 72 height 18
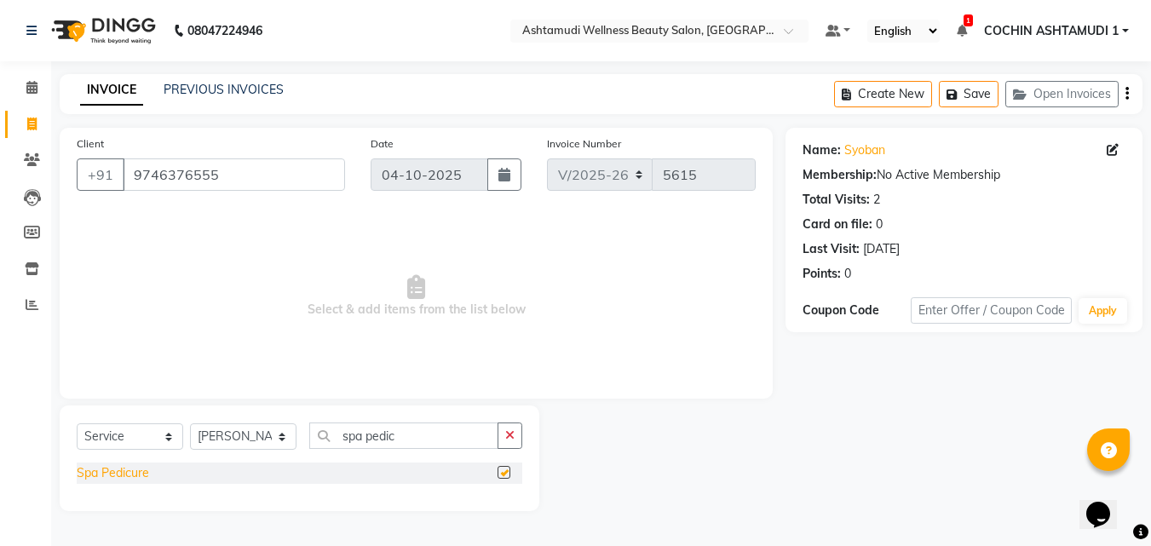
checkbox input "false"
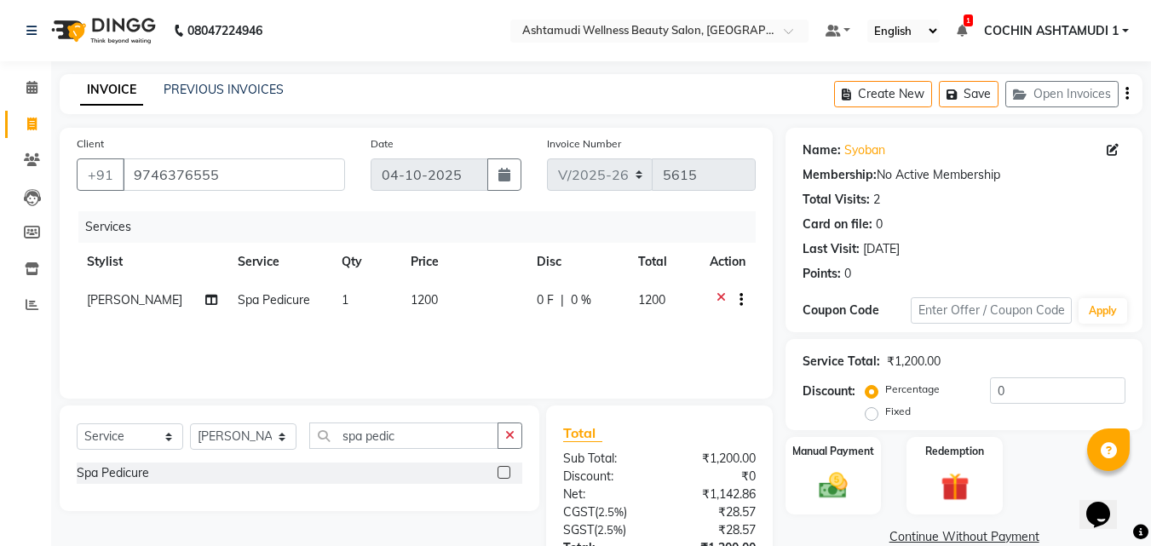
scroll to position [135, 0]
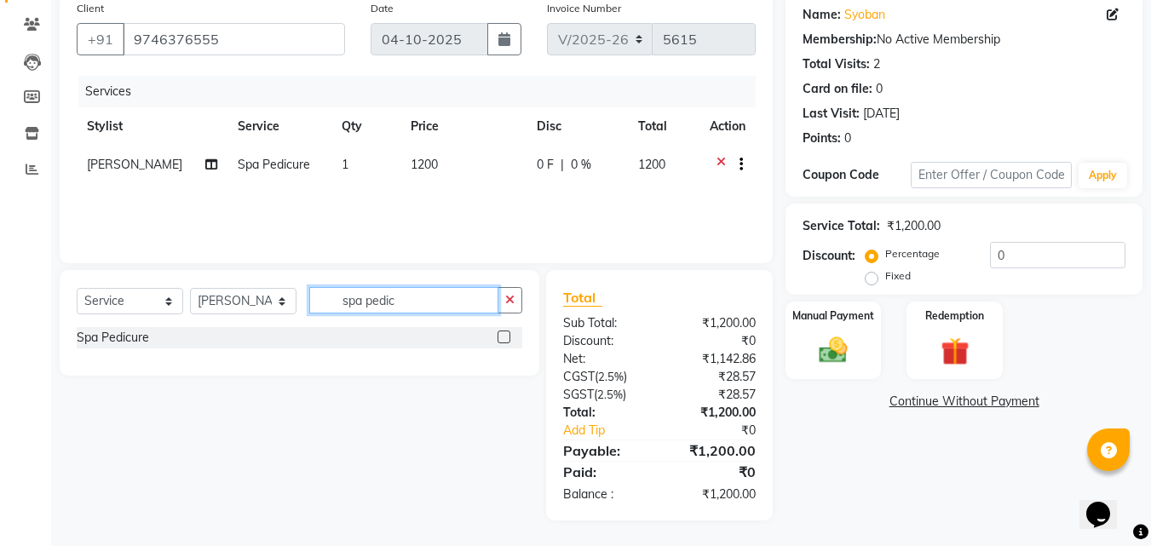
drag, startPoint x: 431, startPoint y: 299, endPoint x: 311, endPoint y: 313, distance: 120.9
click at [311, 313] on input "spa pedic" at bounding box center [403, 300] width 189 height 26
type input "eye"
click at [181, 338] on div "Eyebrows Threading" at bounding box center [133, 338] width 112 height 18
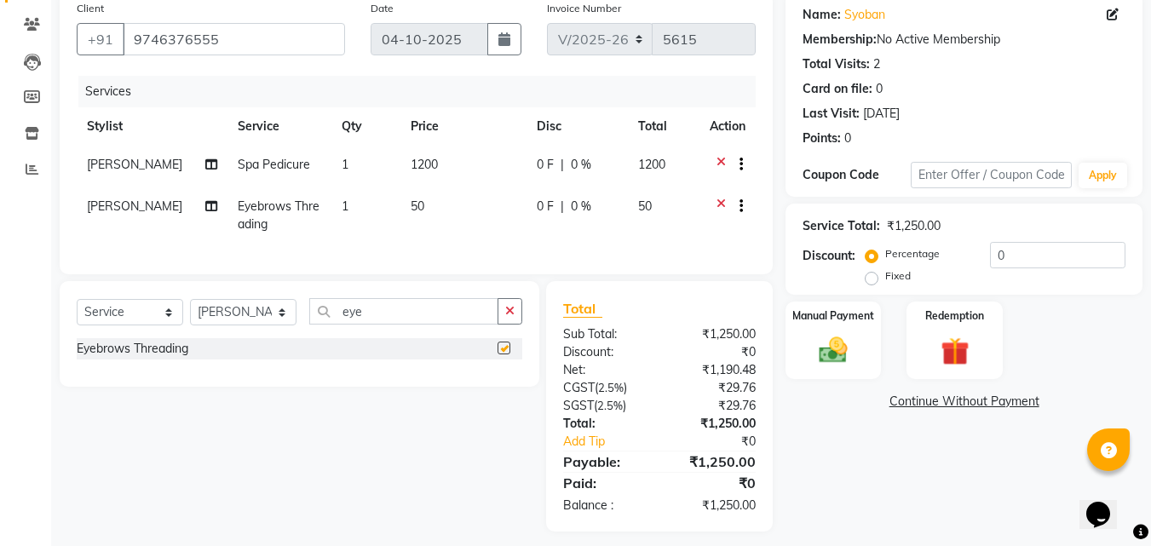
checkbox input "false"
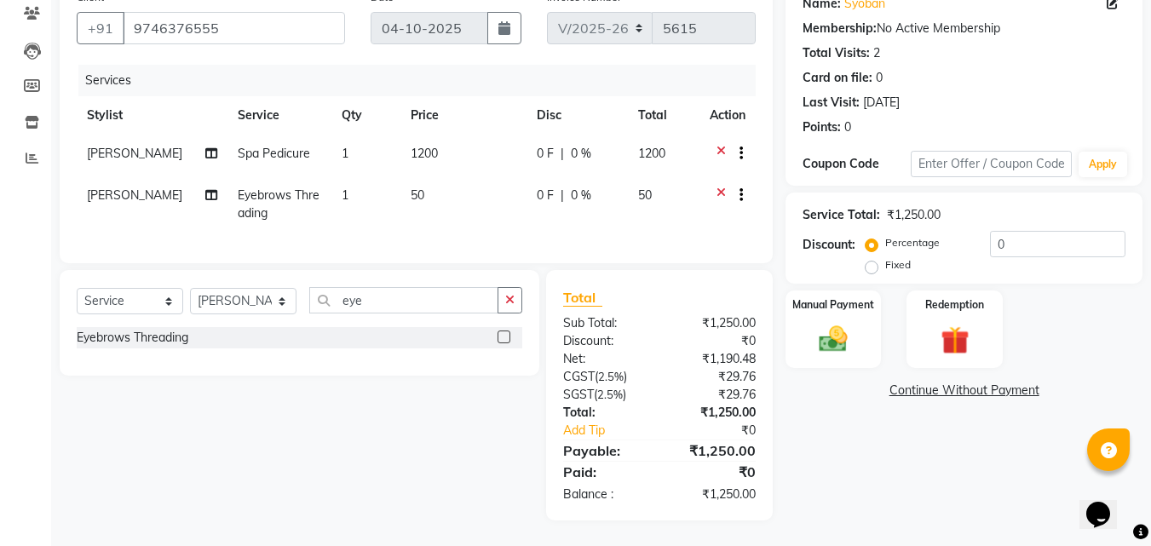
scroll to position [159, 0]
click at [371, 297] on input "eye" at bounding box center [403, 300] width 189 height 26
type input "fri"
click at [98, 356] on div "Fringes" at bounding box center [97, 363] width 40 height 18
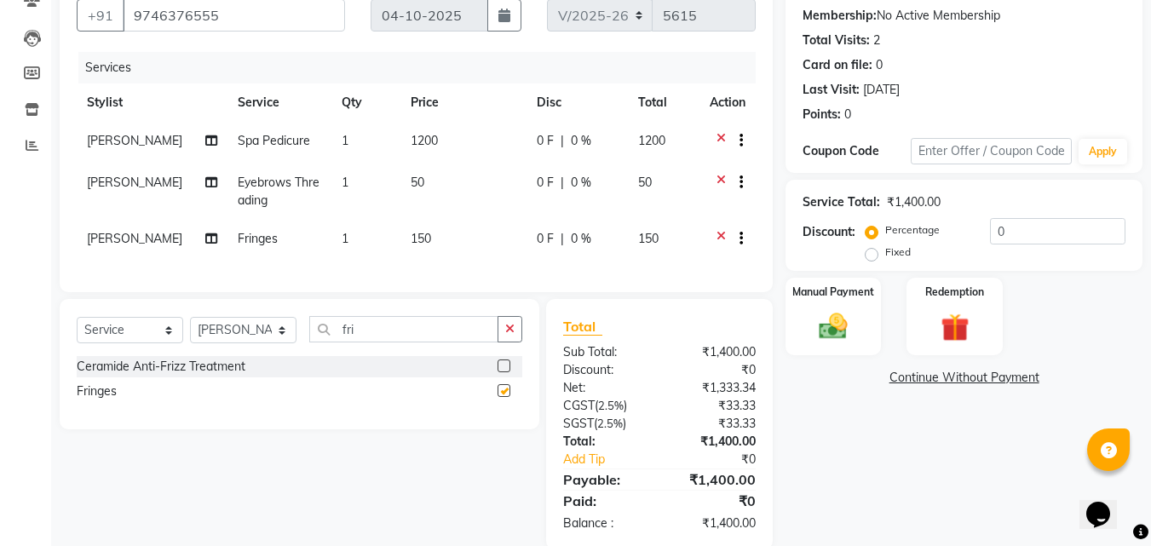
checkbox input "false"
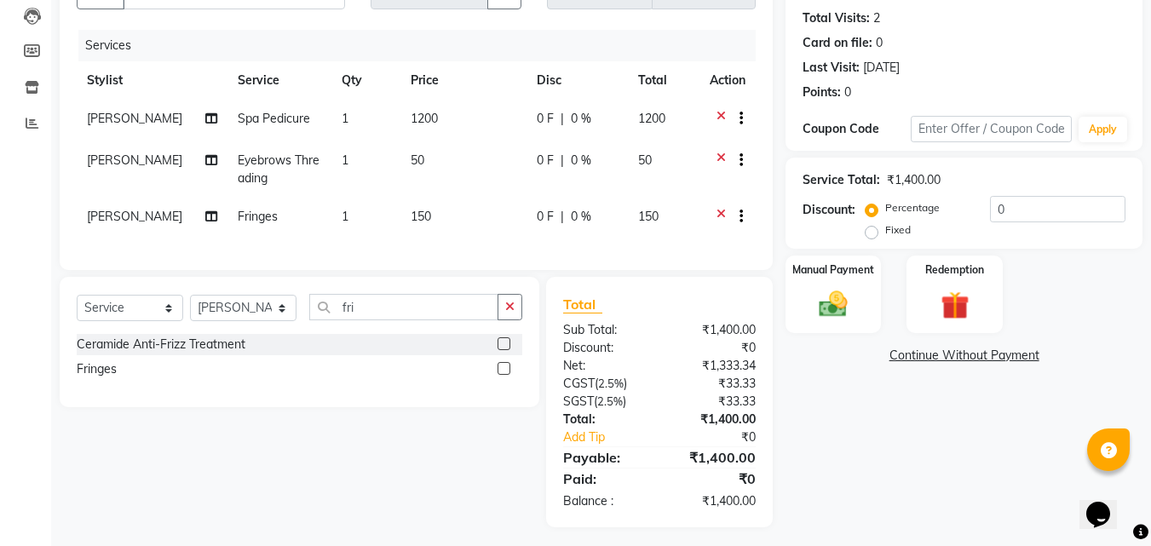
scroll to position [201, 0]
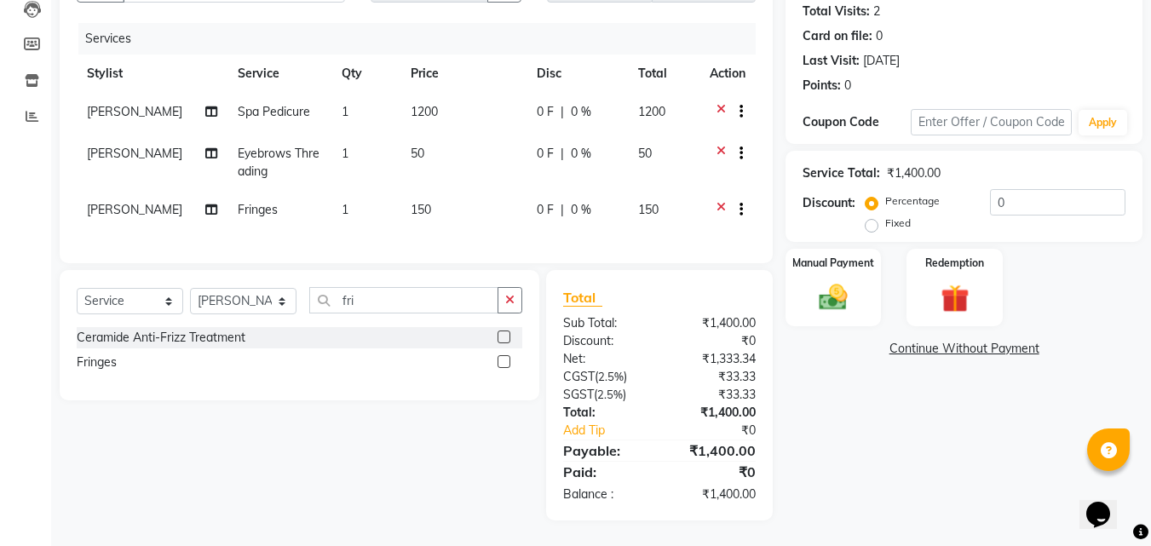
click at [722, 201] on icon at bounding box center [721, 211] width 9 height 21
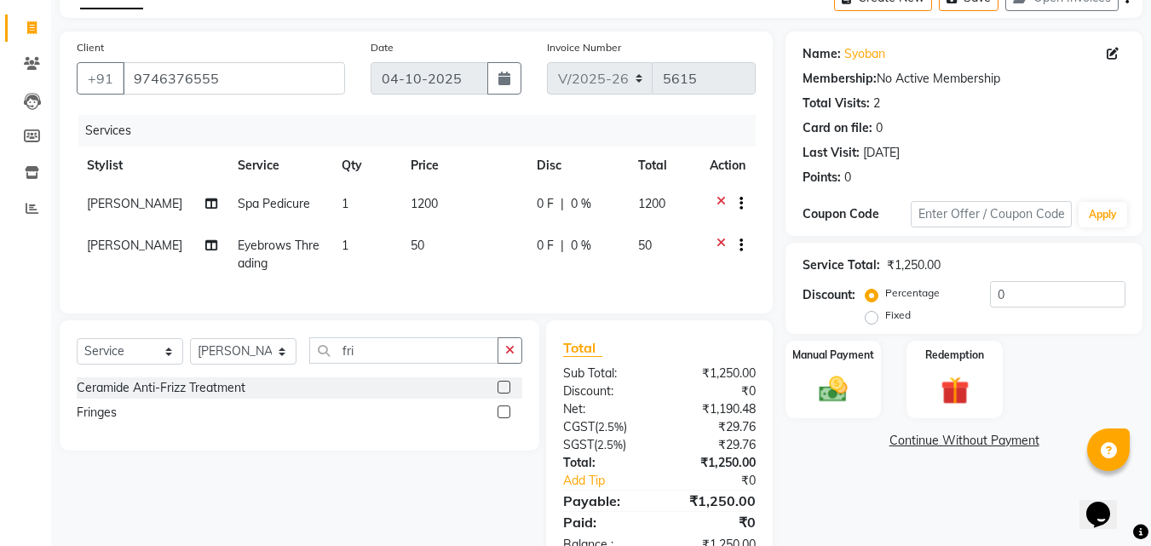
scroll to position [159, 0]
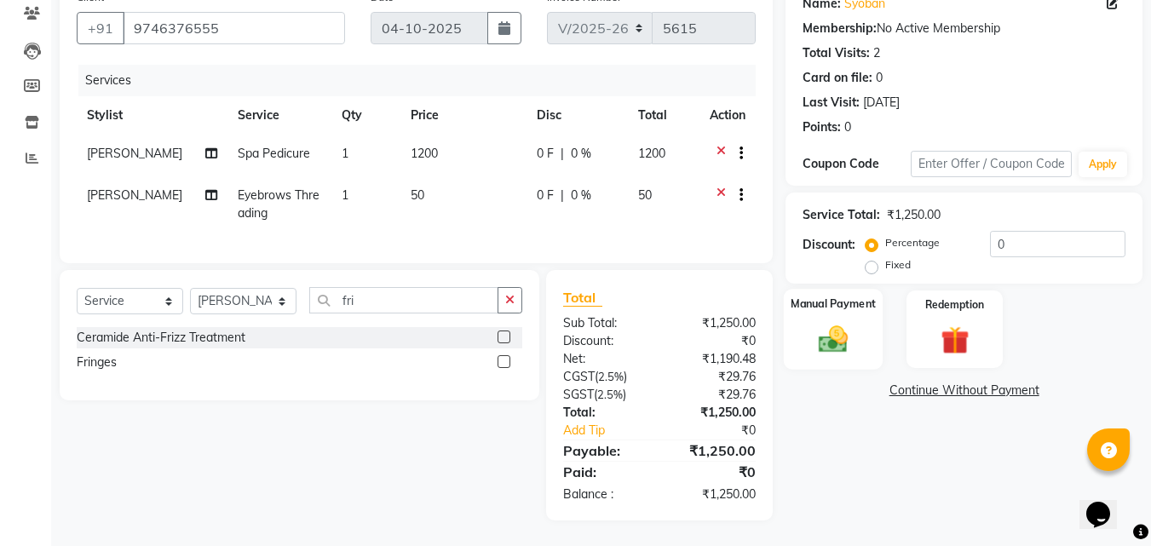
click at [810, 322] on img at bounding box center [833, 339] width 48 height 34
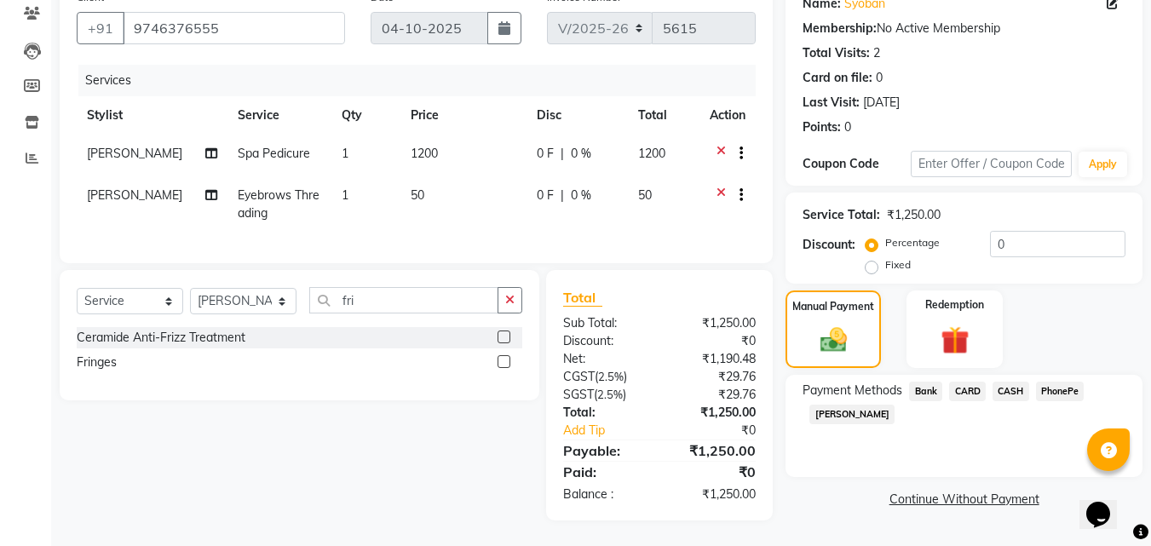
click at [1045, 384] on span "PhonePe" at bounding box center [1060, 392] width 49 height 20
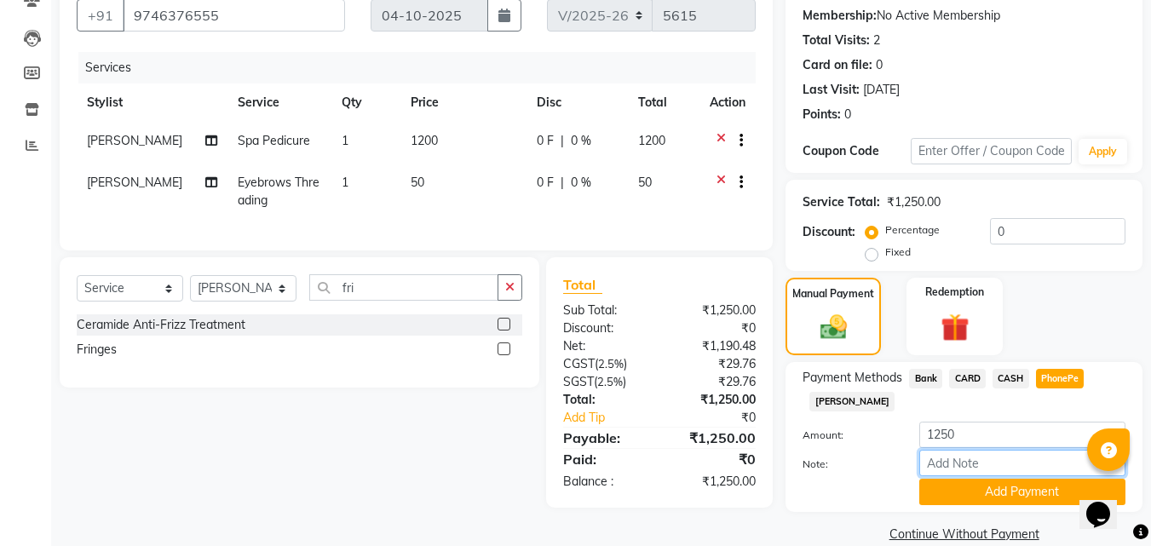
click at [973, 457] on input "Note:" at bounding box center [1022, 463] width 206 height 26
type input "[PERSON_NAME]"
click at [1016, 493] on button "Add Payment" at bounding box center [1022, 492] width 206 height 26
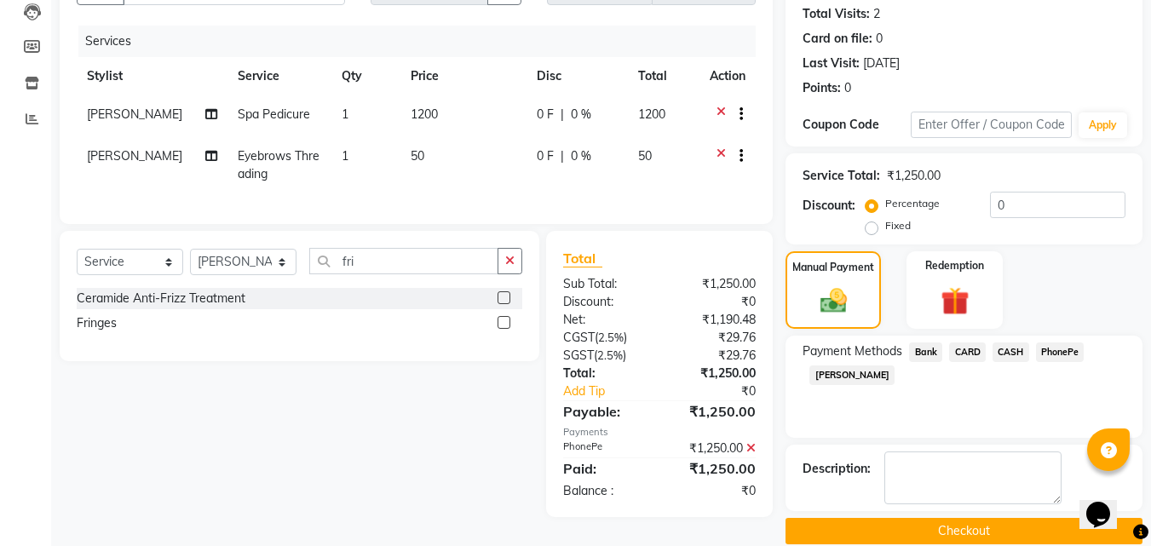
scroll to position [210, 0]
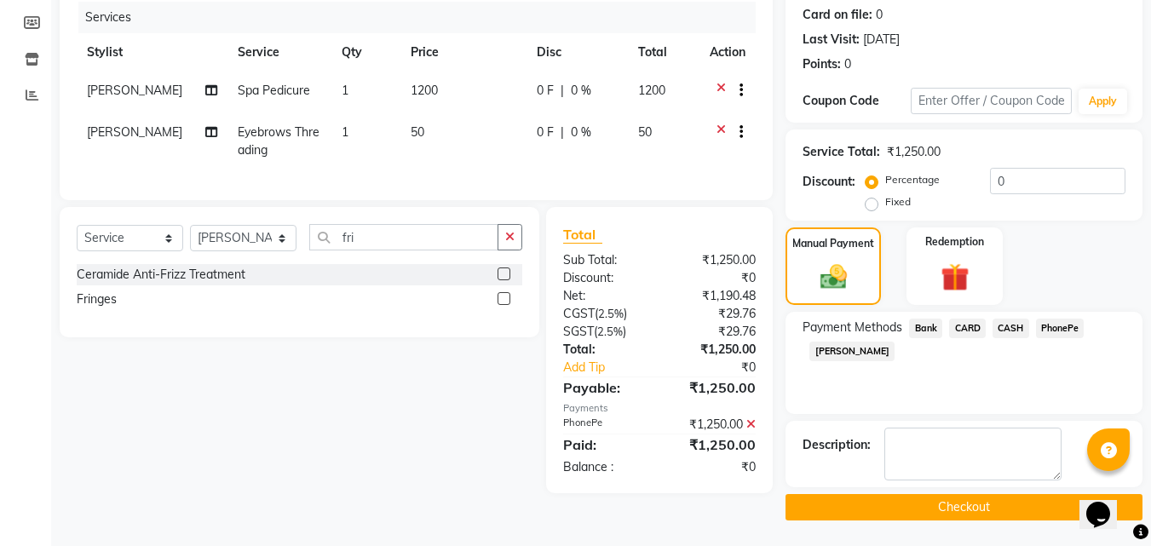
click at [982, 509] on button "Checkout" at bounding box center [964, 507] width 357 height 26
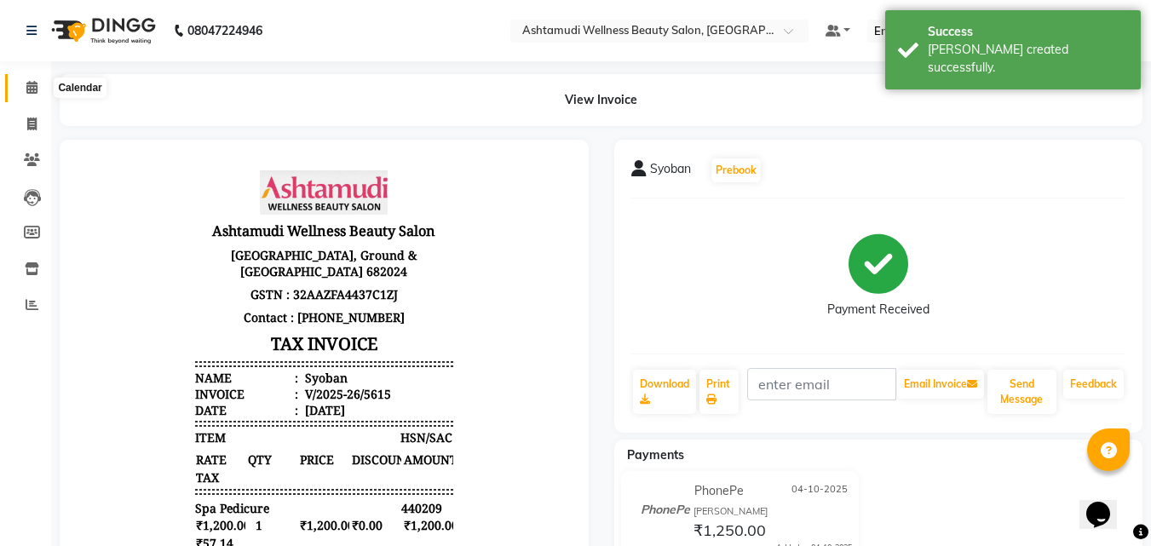
click at [25, 93] on span at bounding box center [32, 88] width 30 height 20
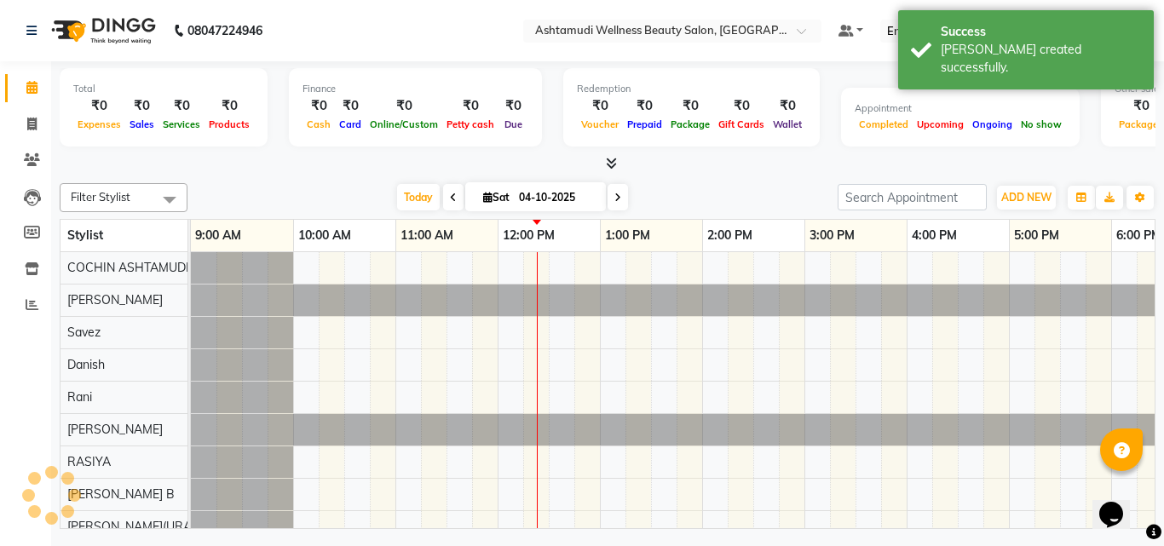
scroll to position [0, 263]
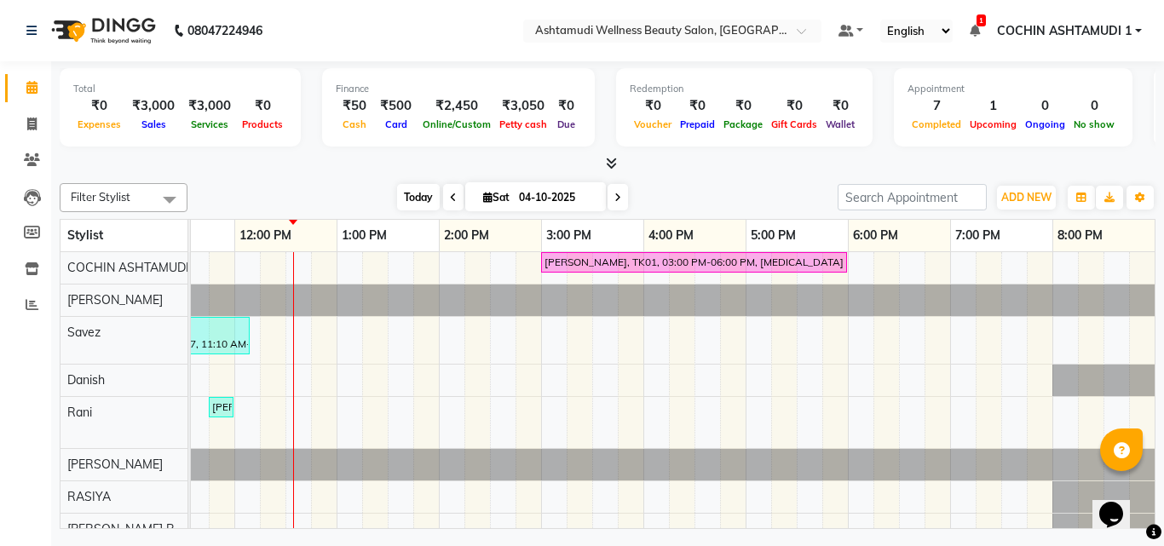
click at [432, 198] on span "Today" at bounding box center [418, 197] width 43 height 26
click at [38, 123] on span at bounding box center [32, 125] width 30 height 20
select select "4632"
select select "service"
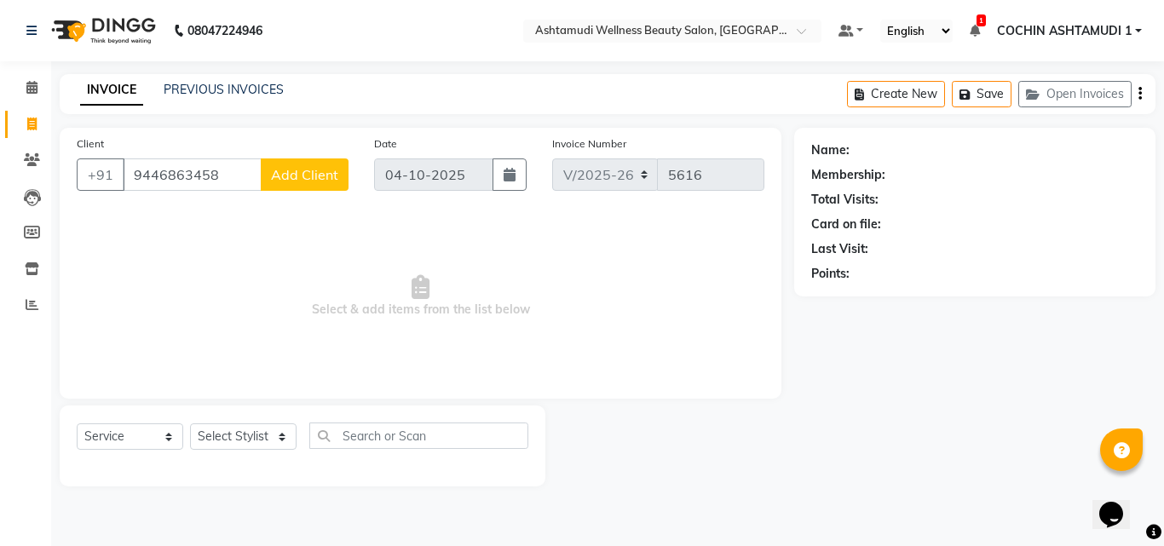
type input "9446863458"
click at [268, 178] on button "Add Client" at bounding box center [305, 174] width 88 height 32
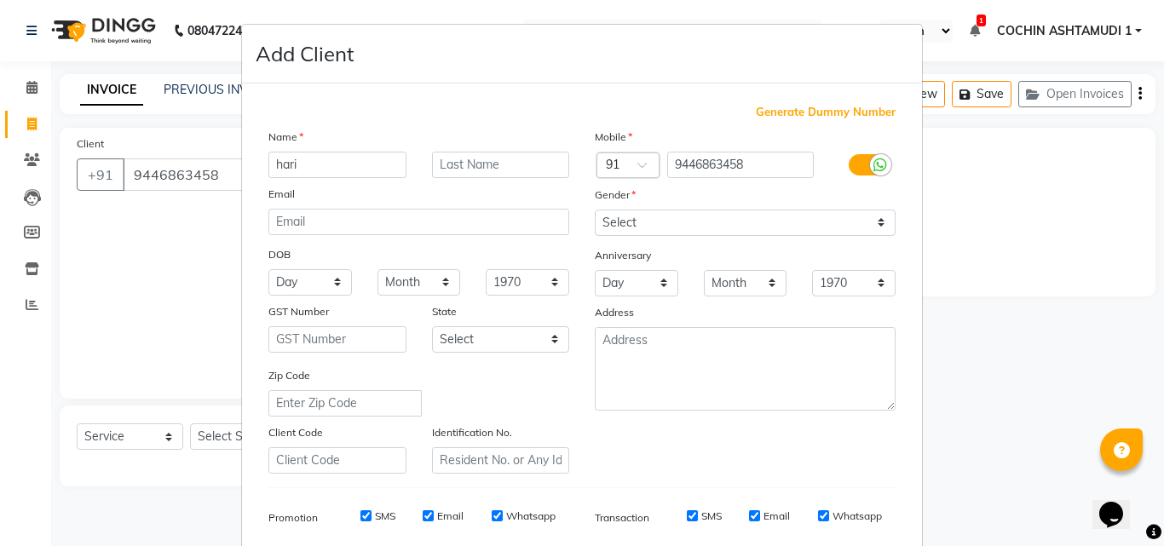
type input "hari"
click at [625, 222] on select "Select Male Female Other Prefer Not To Say" at bounding box center [745, 223] width 301 height 26
select select "male"
click at [595, 210] on select "Select Male Female Other Prefer Not To Say" at bounding box center [745, 223] width 301 height 26
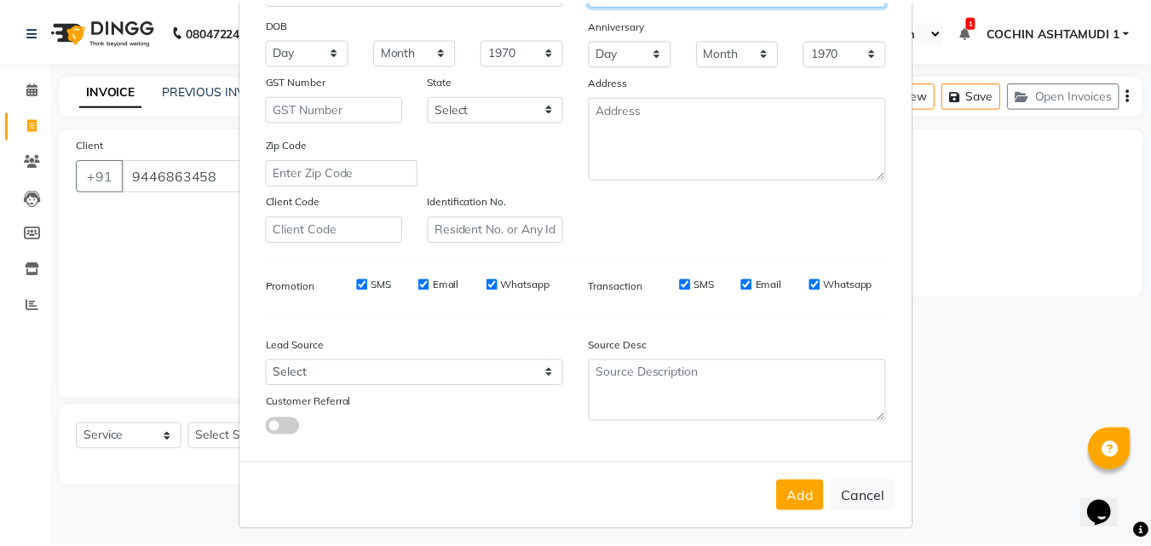
scroll to position [240, 0]
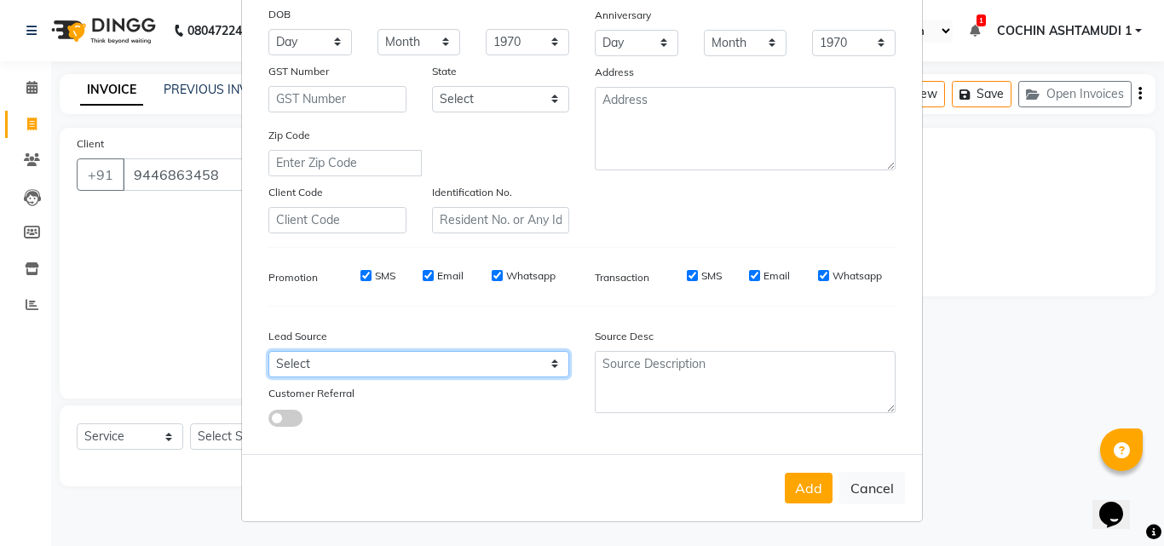
click at [399, 353] on select "Select Walk-in Referral Internet Friend Word of Mouth Advertisement Facebook Ju…" at bounding box center [418, 364] width 301 height 26
select select "31346"
click at [268, 351] on select "Select Walk-in Referral Internet Friend Word of Mouth Advertisement Facebook Ju…" at bounding box center [418, 364] width 301 height 26
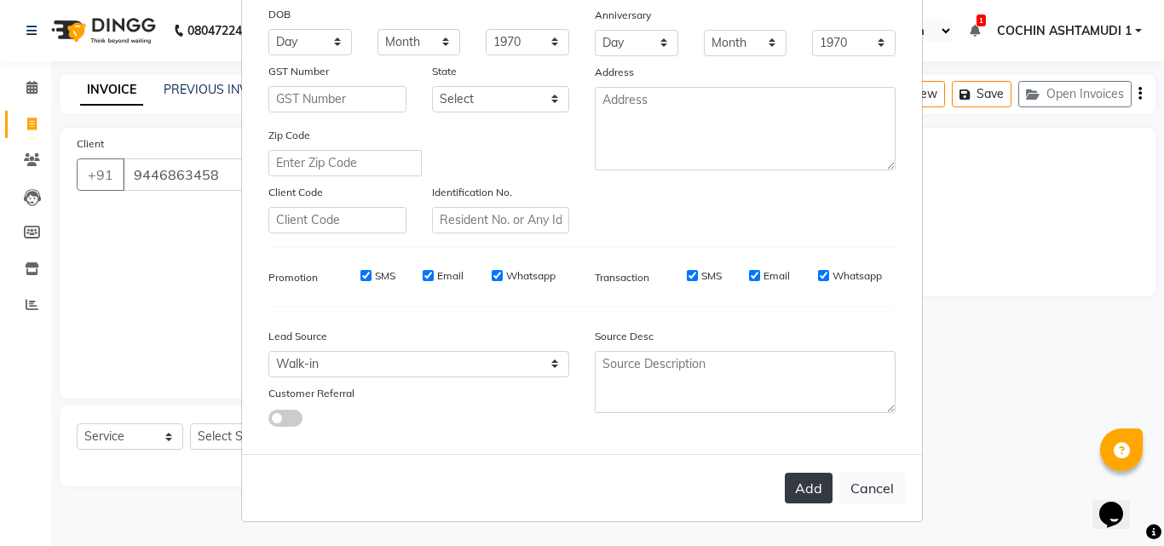
click at [803, 493] on button "Add" at bounding box center [809, 488] width 48 height 31
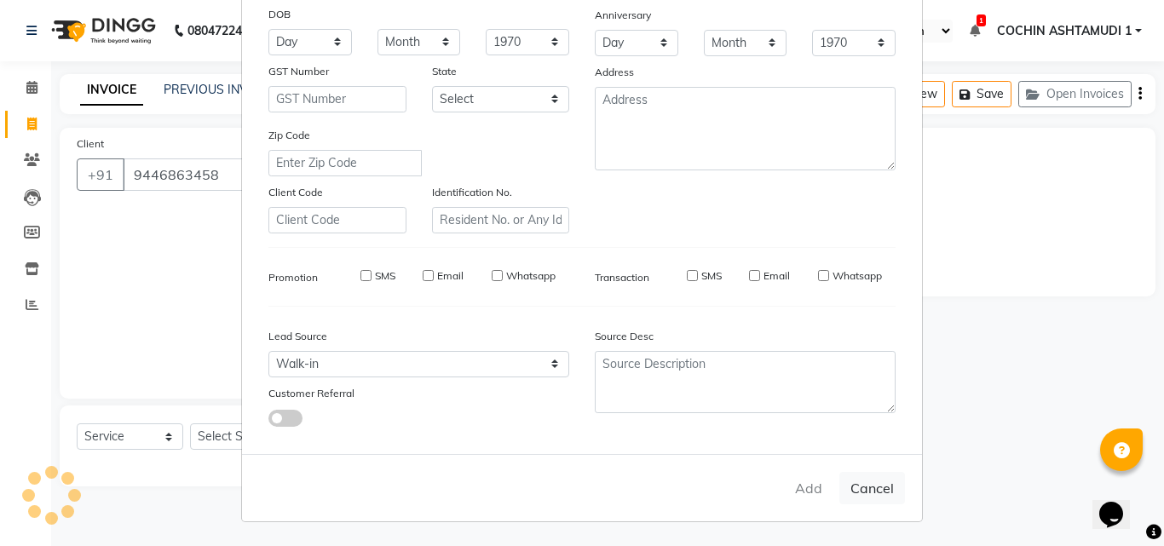
select select
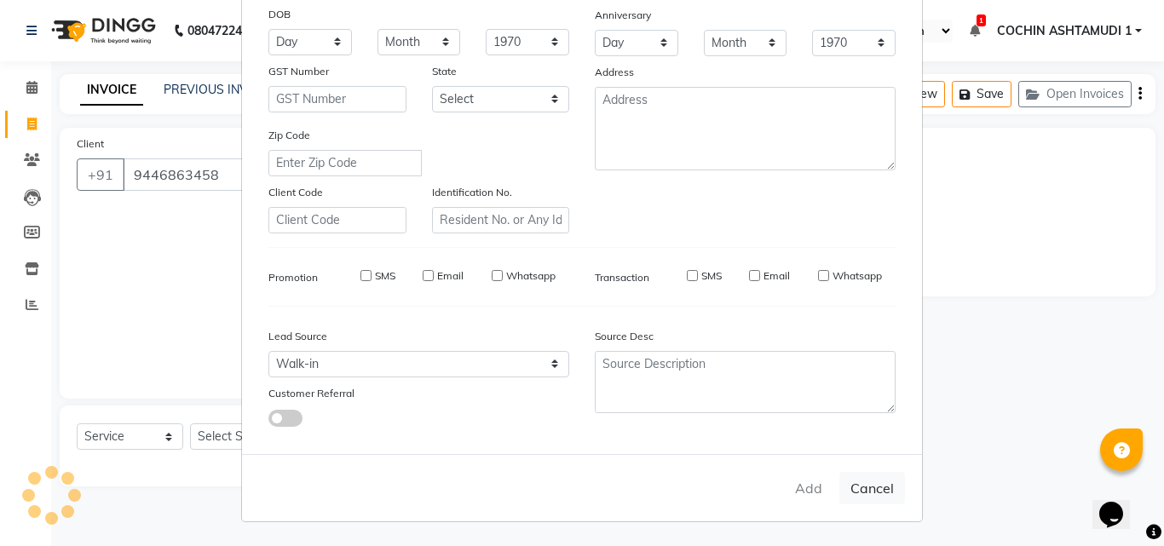
select select
checkbox input "false"
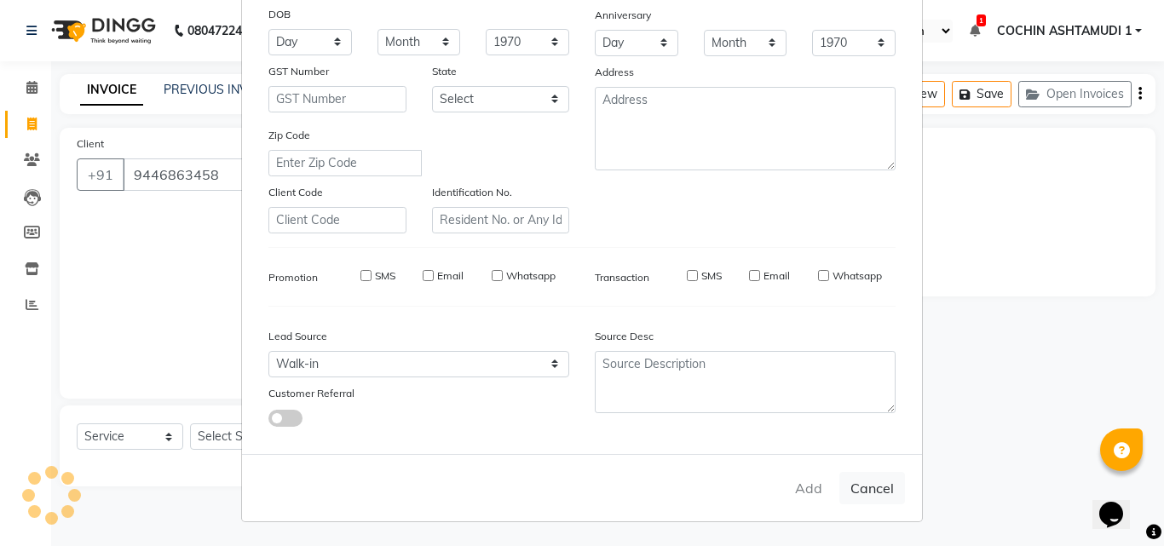
checkbox input "false"
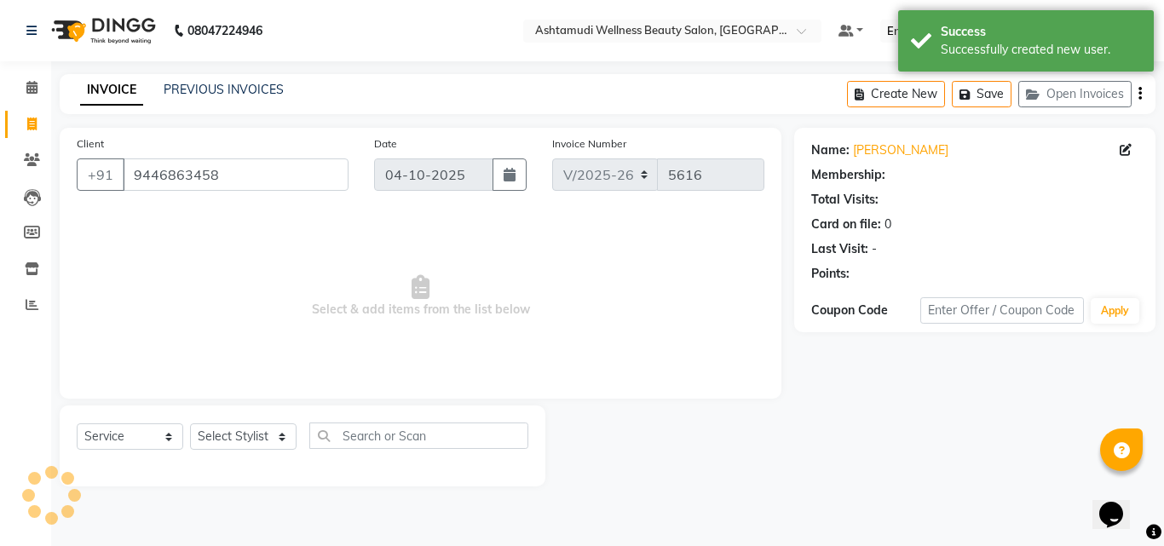
select select "1: Object"
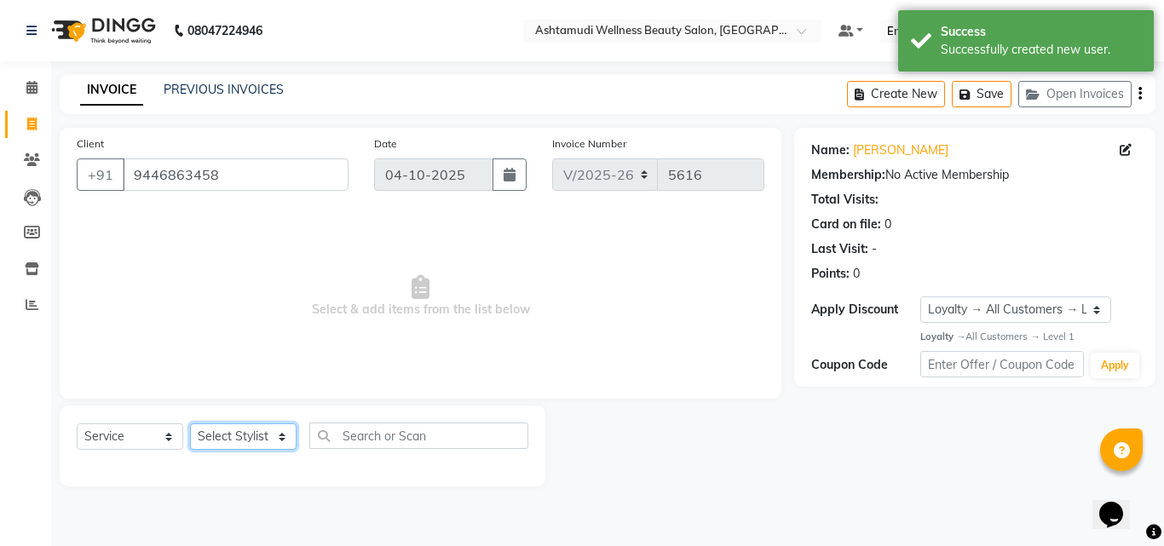
click at [262, 435] on select "Select Stylist [PERSON_NAME](URAJ) [PERSON_NAME] COCHIN ASHTAMUDI Danish Fousiy…" at bounding box center [243, 436] width 107 height 26
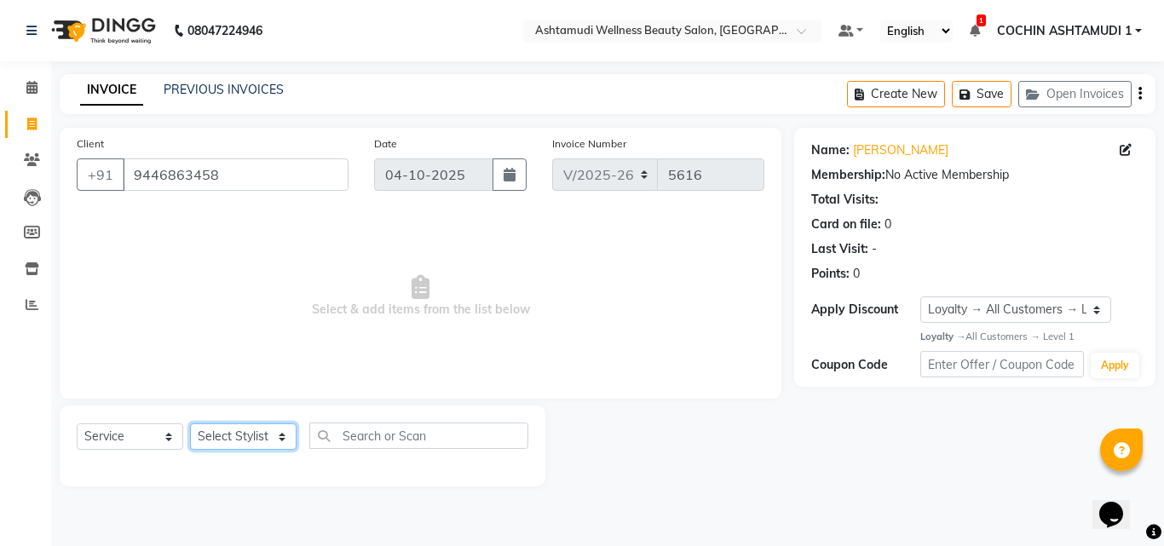
select select "80731"
click at [190, 423] on select "Select Stylist [PERSON_NAME](URAJ) [PERSON_NAME] COCHIN ASHTAMUDI Danish Fousiy…" at bounding box center [243, 436] width 107 height 26
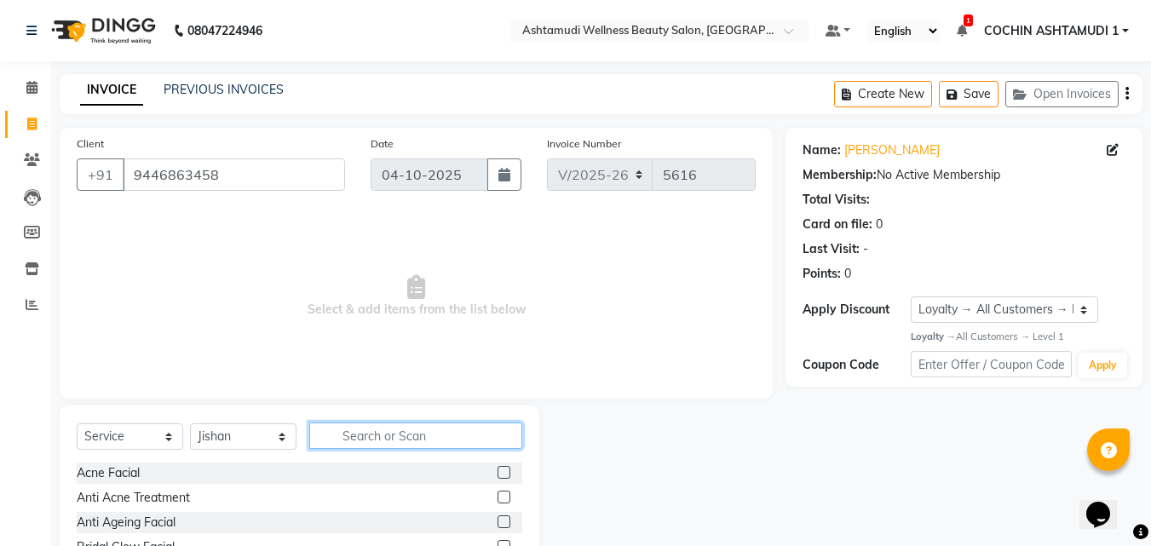
click at [351, 446] on input "text" at bounding box center [415, 436] width 213 height 26
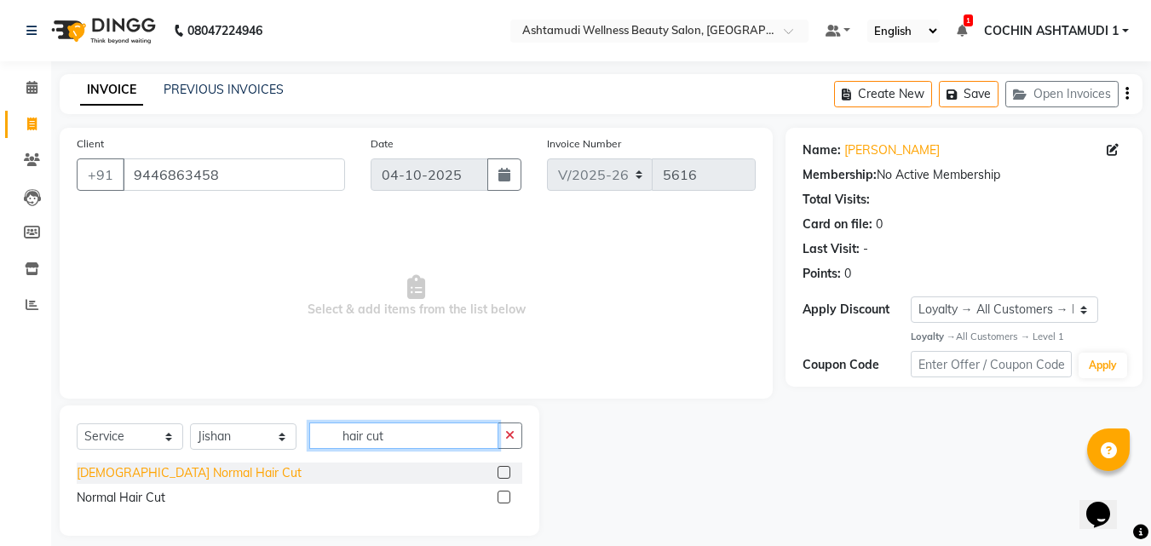
type input "hair cut"
click at [125, 476] on div "[DEMOGRAPHIC_DATA] Normal Hair Cut" at bounding box center [189, 473] width 225 height 18
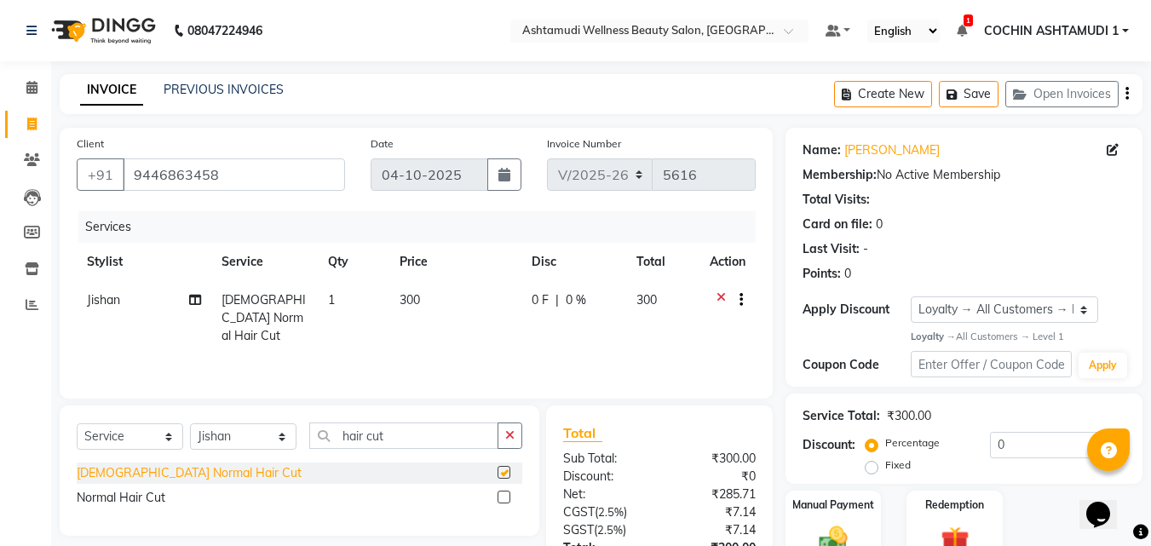
checkbox input "false"
click at [1020, 441] on input "0" at bounding box center [1057, 445] width 135 height 26
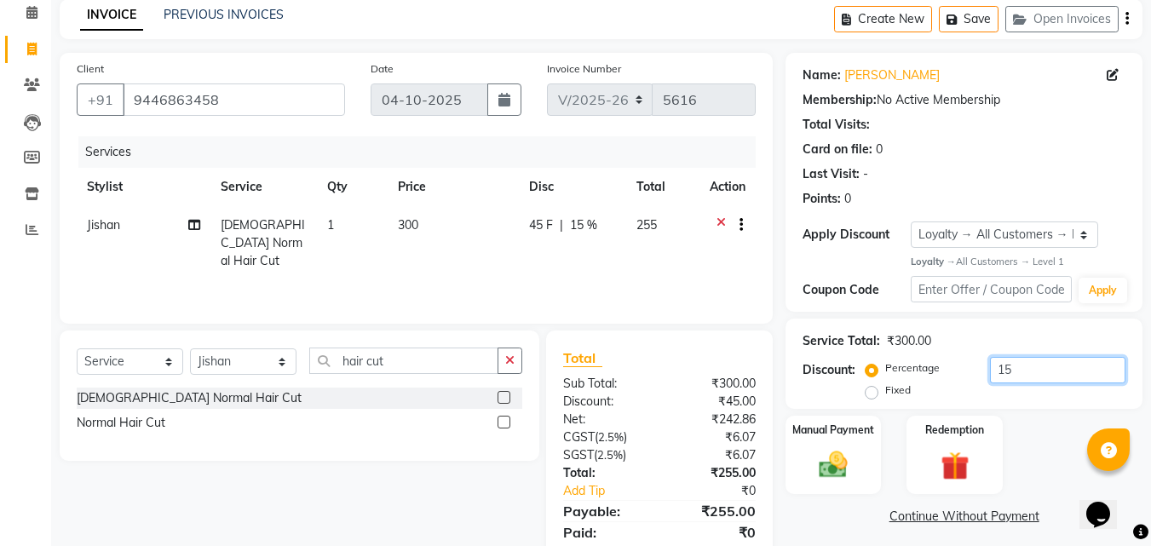
scroll to position [135, 0]
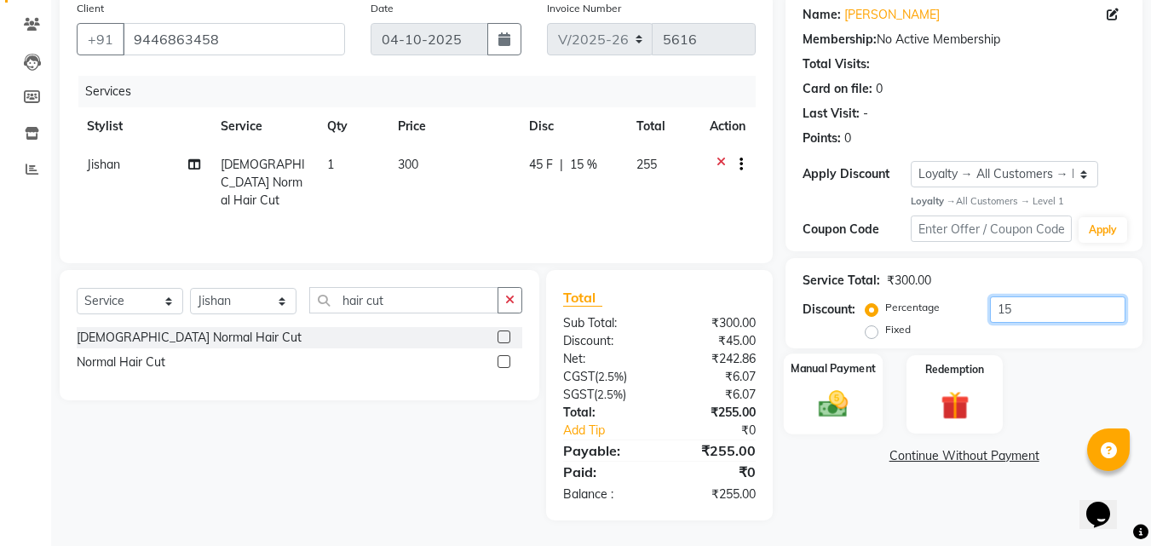
type input "15"
click at [826, 398] on img at bounding box center [833, 405] width 48 height 34
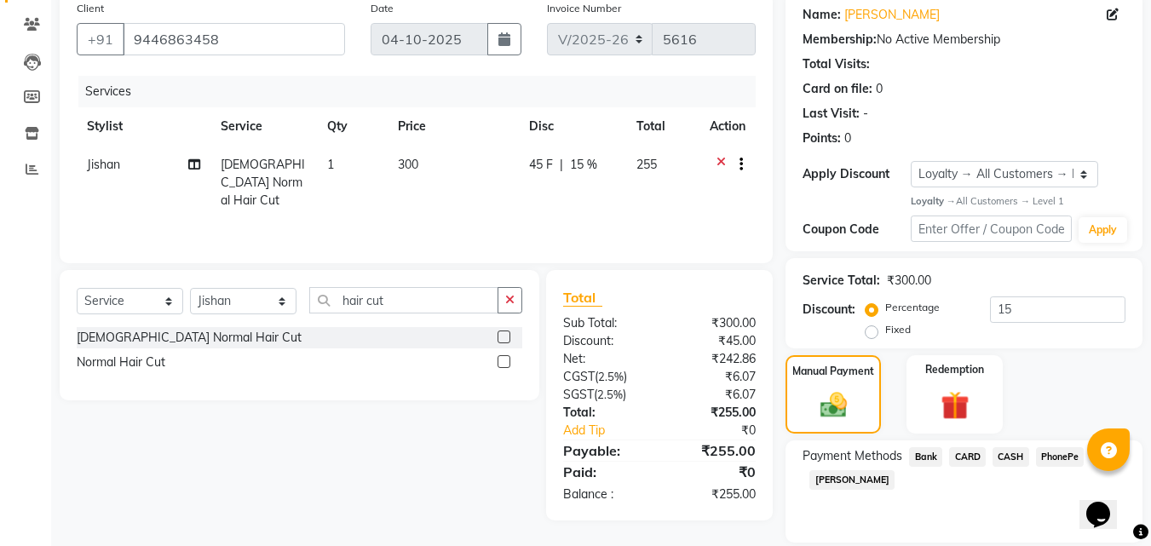
click at [1053, 458] on span "PhonePe" at bounding box center [1060, 457] width 49 height 20
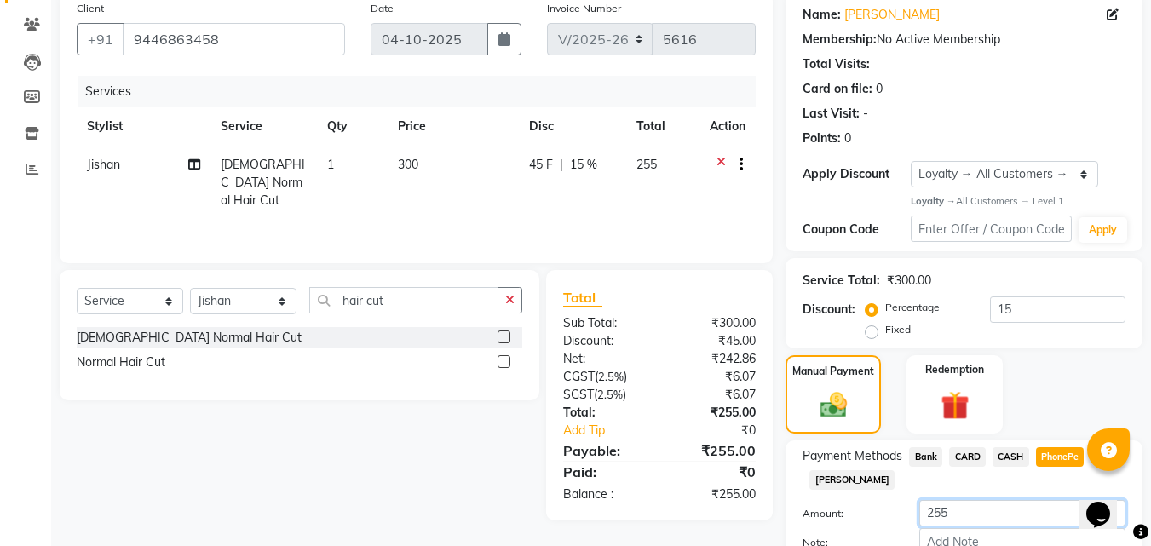
click at [979, 507] on input "255" at bounding box center [1022, 513] width 206 height 26
type input "2"
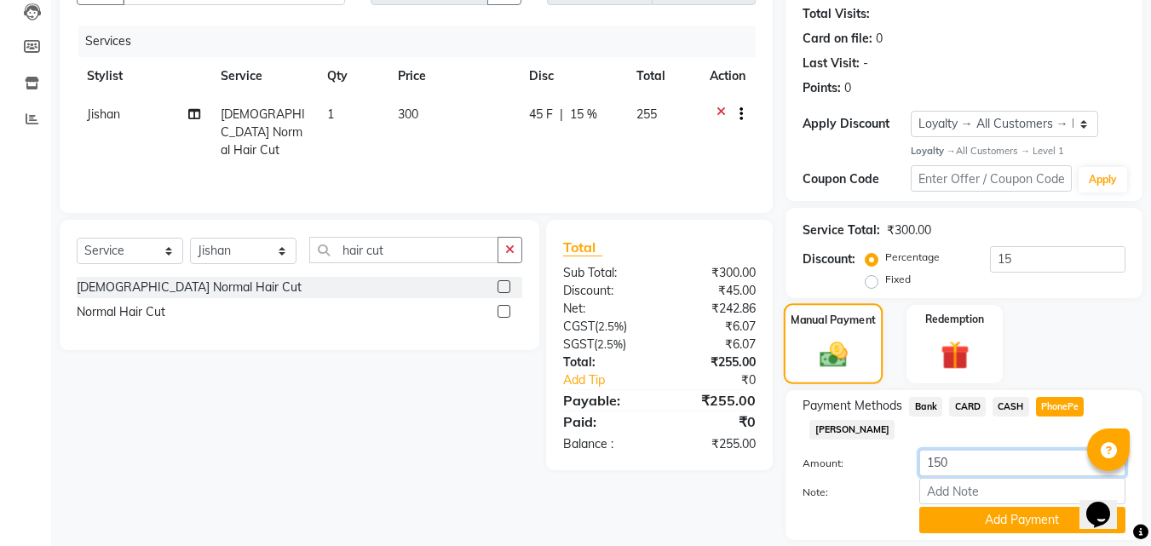
scroll to position [240, 0]
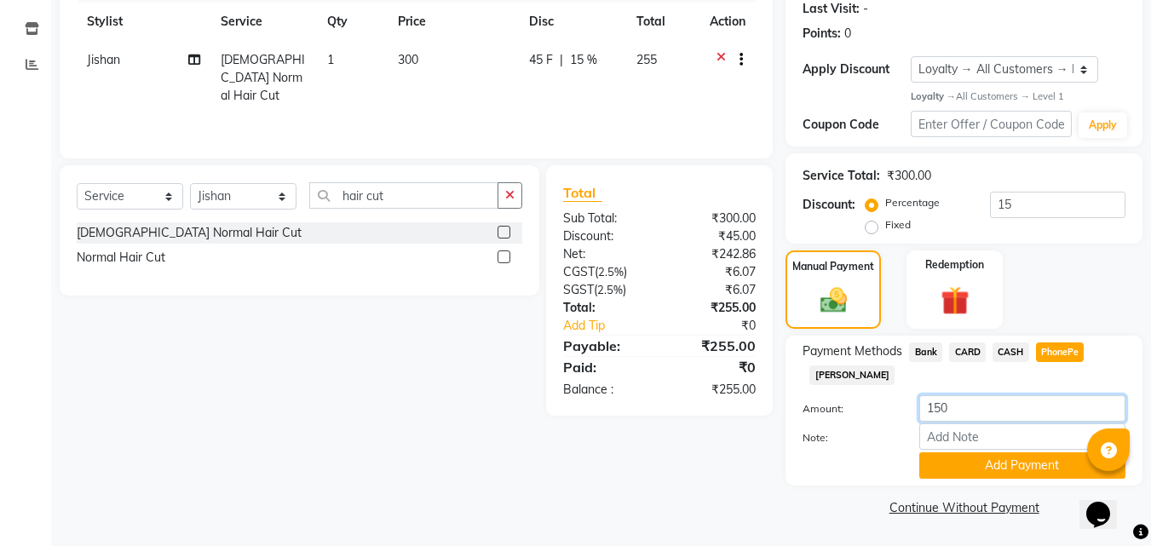
type input "150"
drag, startPoint x: 944, startPoint y: 436, endPoint x: 998, endPoint y: 399, distance: 65.5
click at [944, 436] on input "Note:" at bounding box center [1022, 436] width 206 height 26
type input "[PERSON_NAME]"
click at [987, 462] on button "Add Payment" at bounding box center [1022, 465] width 206 height 26
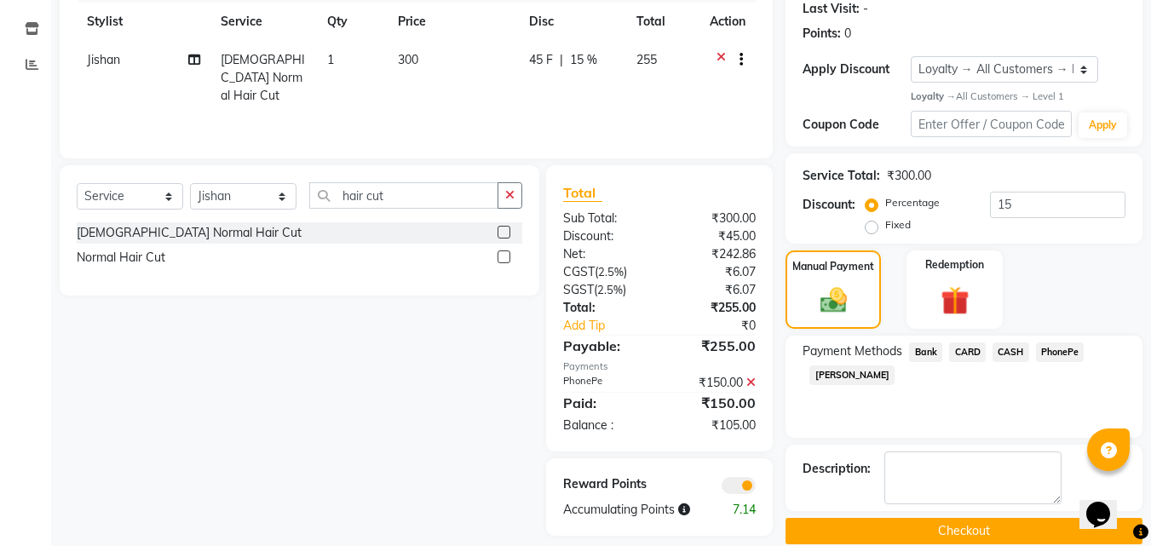
click at [1018, 352] on span "CASH" at bounding box center [1011, 353] width 37 height 20
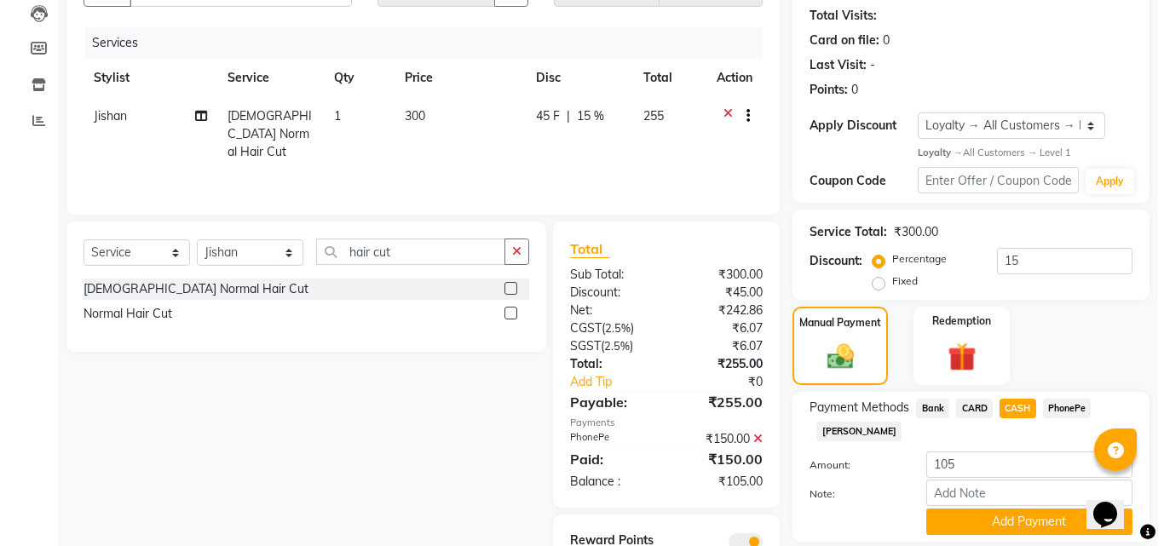
scroll to position [0, 0]
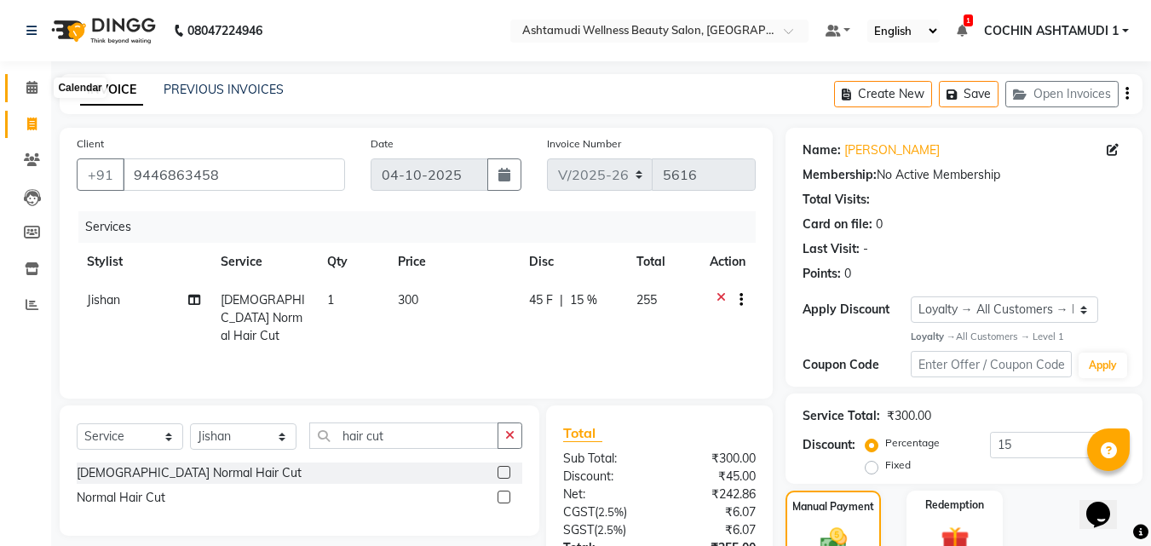
click at [32, 90] on icon at bounding box center [31, 87] width 11 height 13
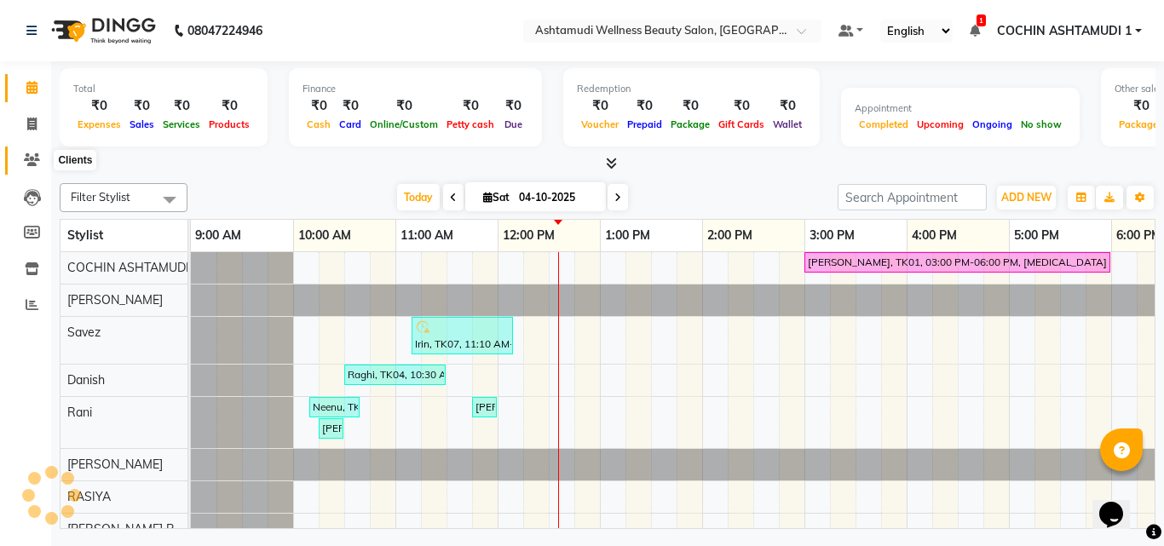
click at [39, 155] on icon at bounding box center [32, 159] width 16 height 13
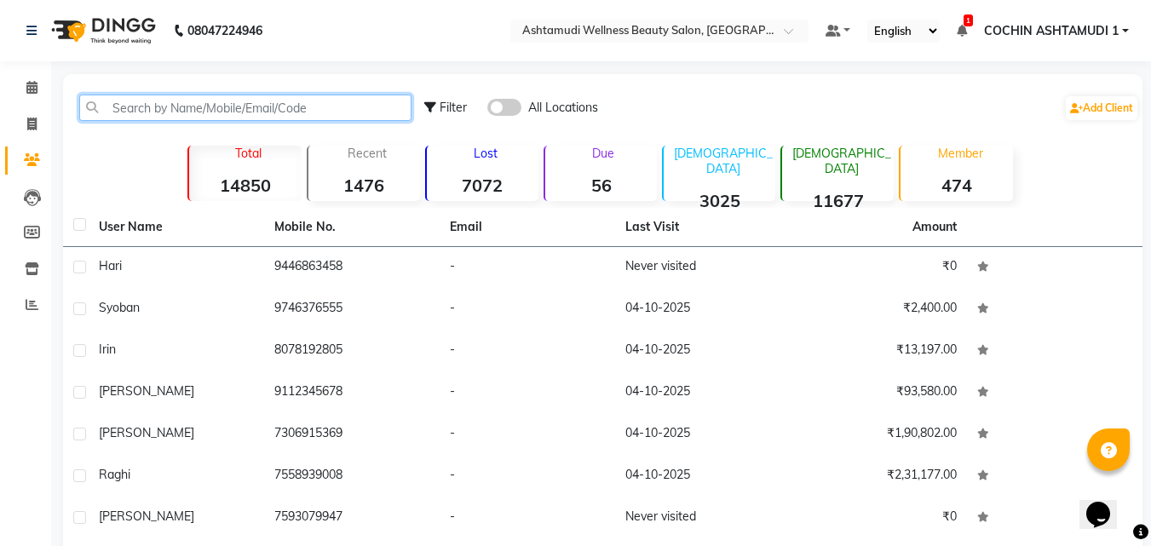
click at [151, 113] on input "text" at bounding box center [245, 108] width 332 height 26
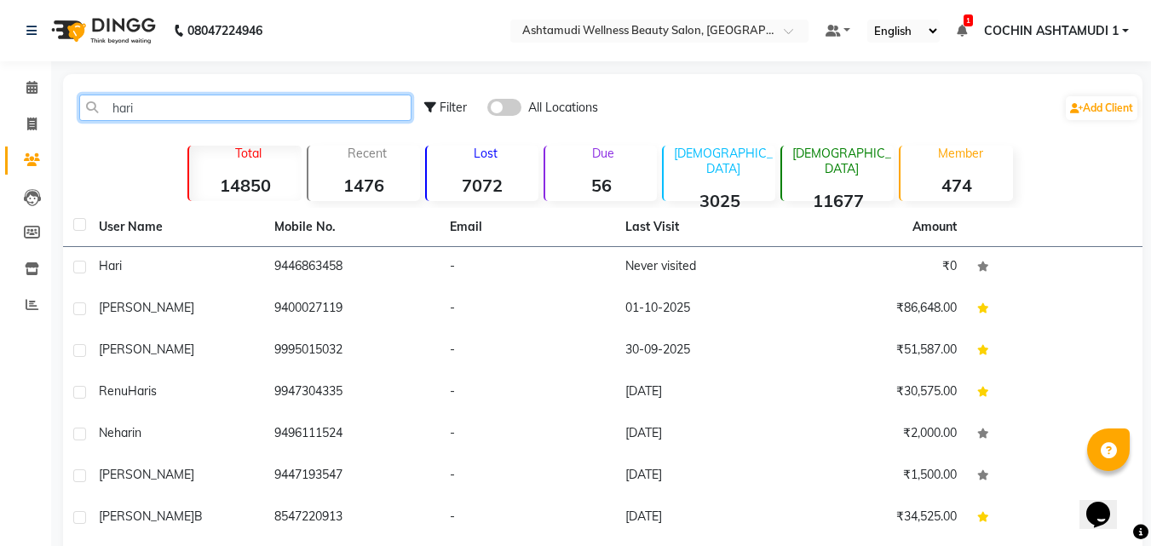
type input "hari"
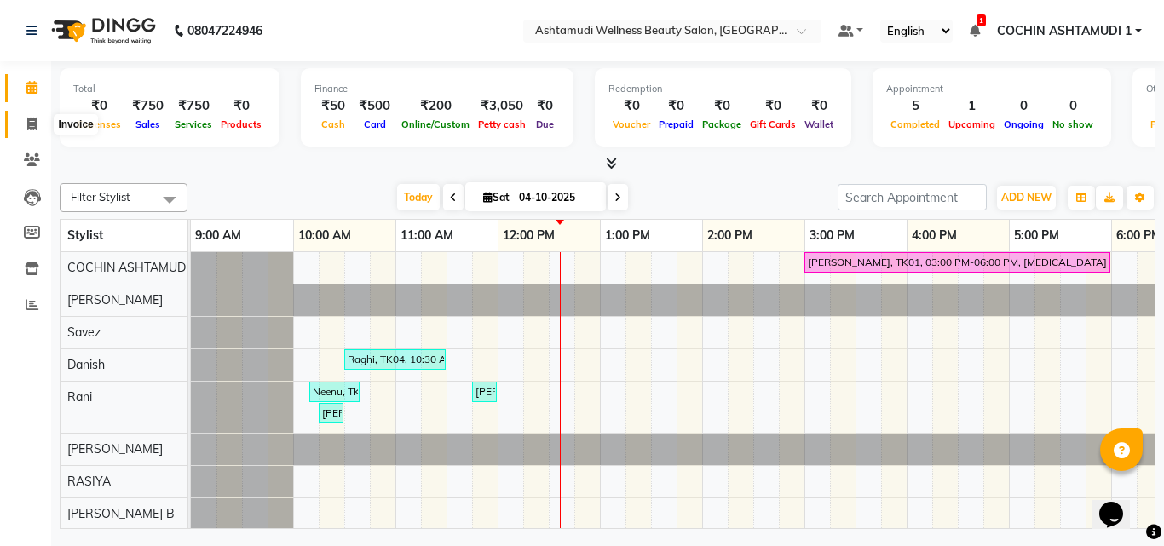
click at [37, 124] on icon at bounding box center [31, 124] width 9 height 13
select select "4632"
select select "service"
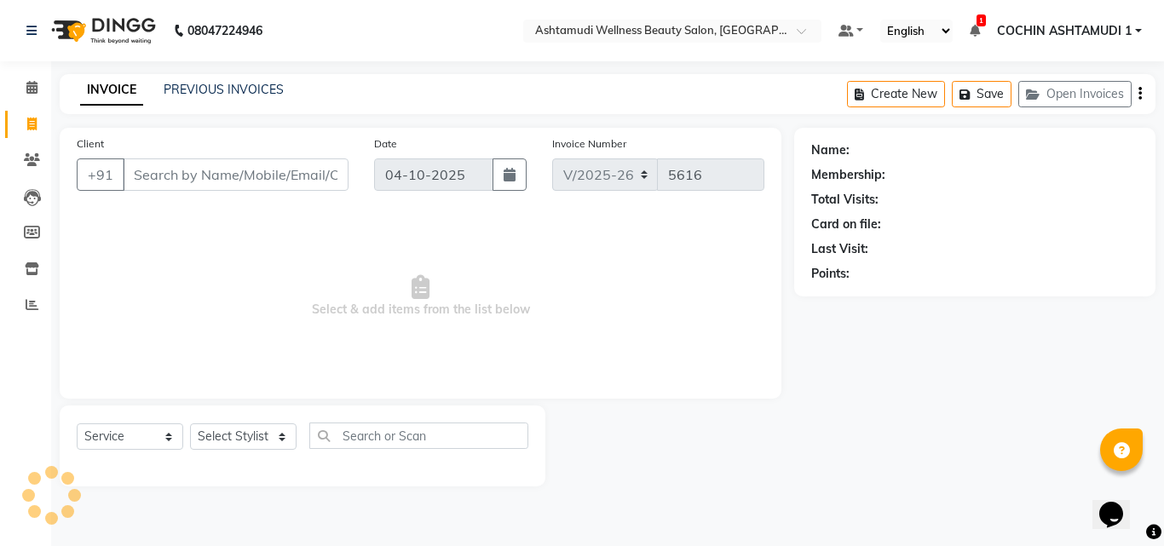
click at [143, 161] on input "Client" at bounding box center [236, 174] width 226 height 32
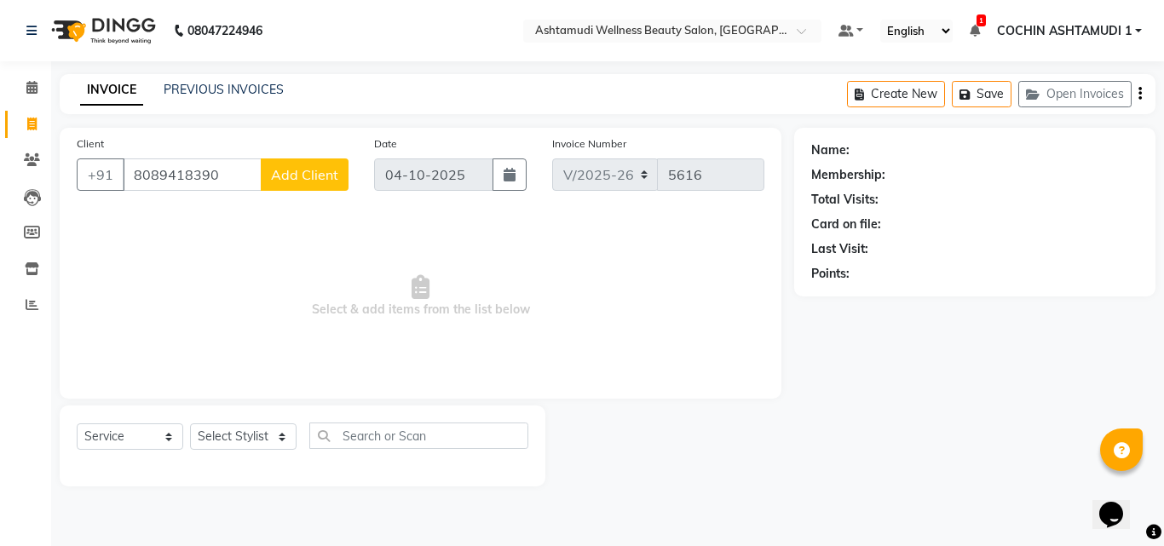
click at [223, 177] on input "8089418390" at bounding box center [192, 174] width 139 height 32
type input "8089418397"
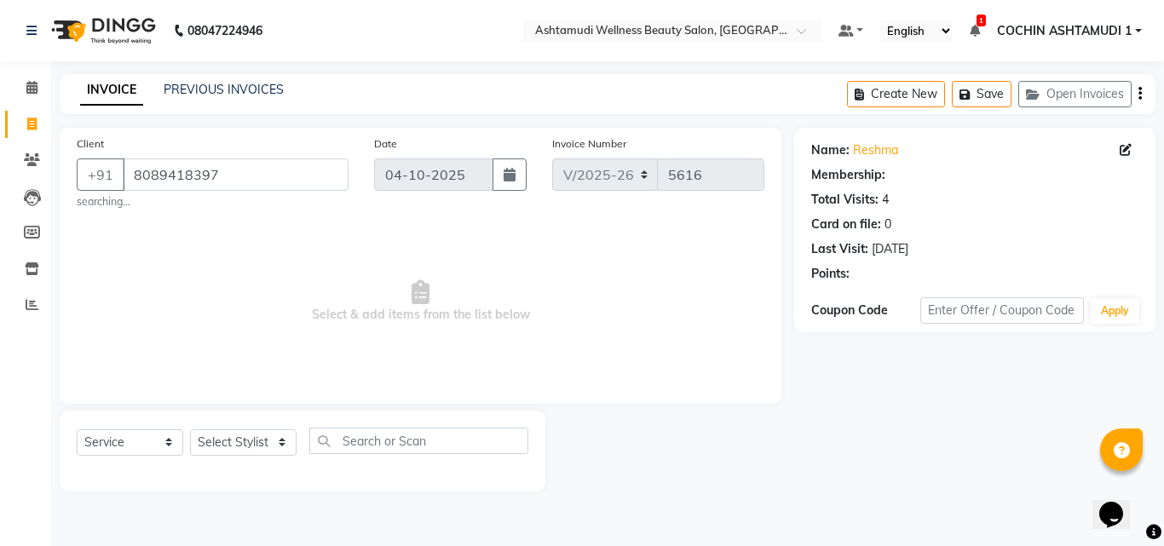
select select "1: Object"
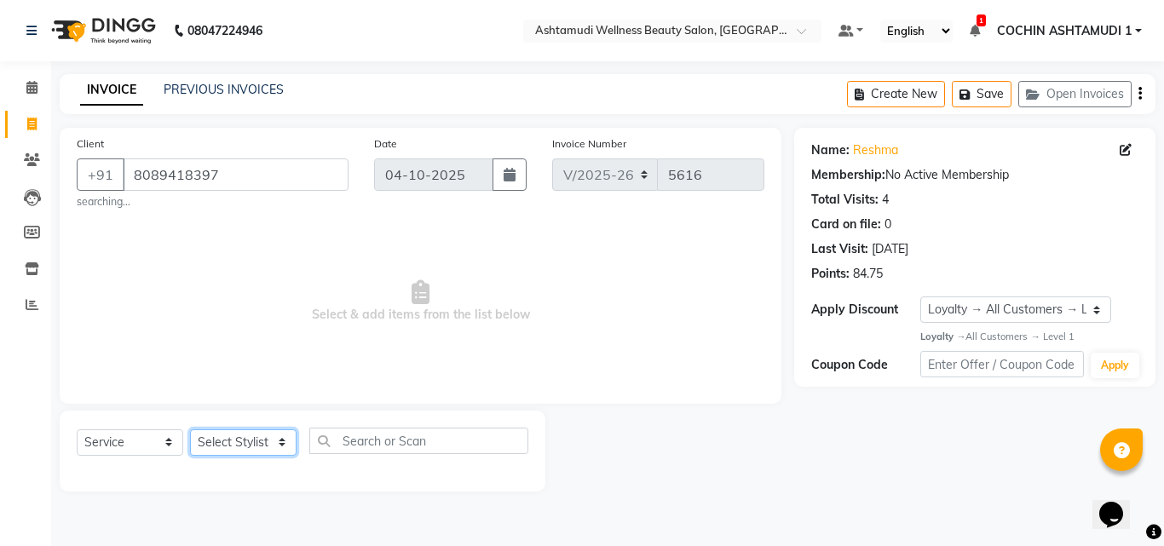
click at [234, 444] on select "Select Stylist [PERSON_NAME](URAJ) [PERSON_NAME] COCHIN ASHTAMUDI Danish Fousiy…" at bounding box center [243, 442] width 107 height 26
select select "88466"
click at [190, 429] on select "Select Stylist [PERSON_NAME](URAJ) [PERSON_NAME] COCHIN ASHTAMUDI Danish Fousiy…" at bounding box center [243, 442] width 107 height 26
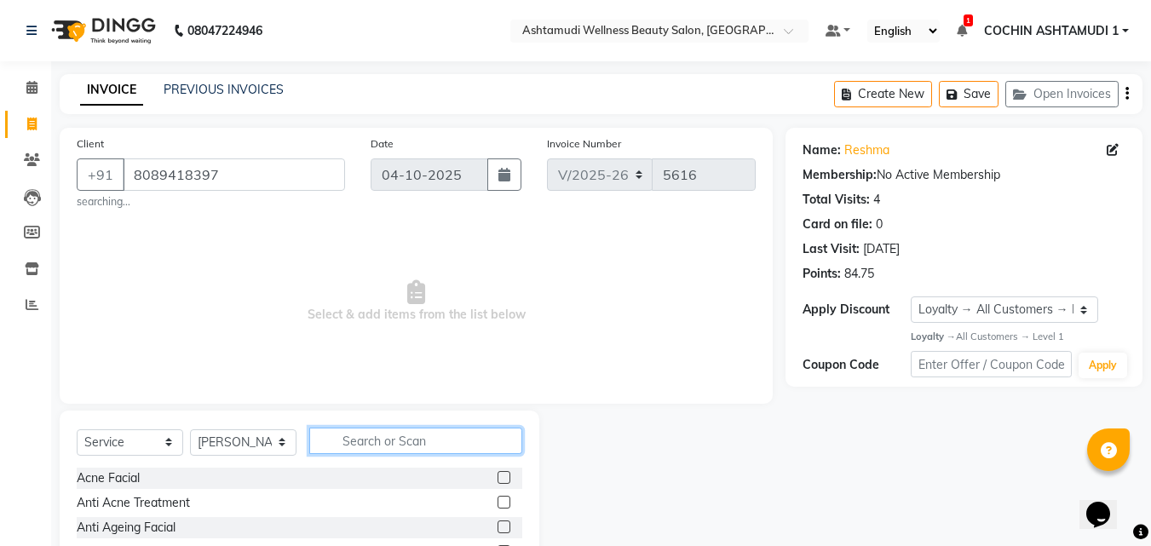
click at [366, 434] on input "text" at bounding box center [415, 441] width 213 height 26
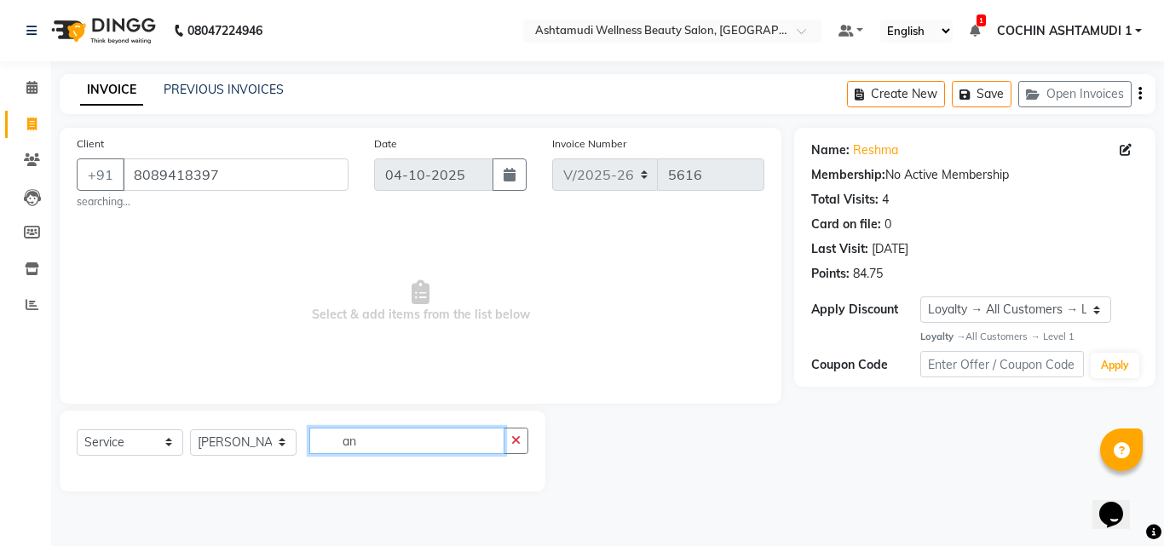
type input "a"
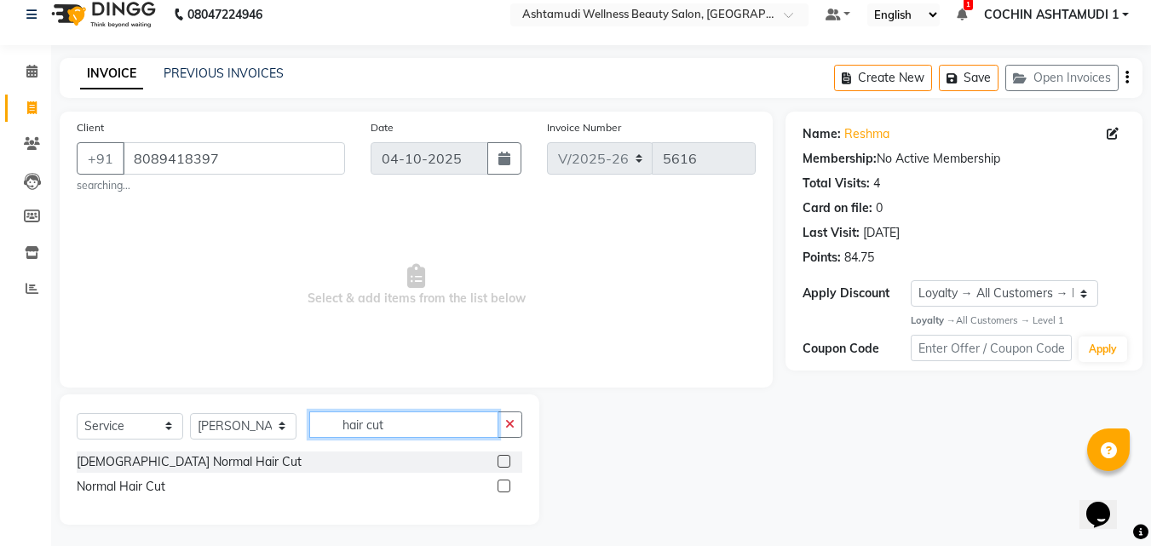
scroll to position [20, 0]
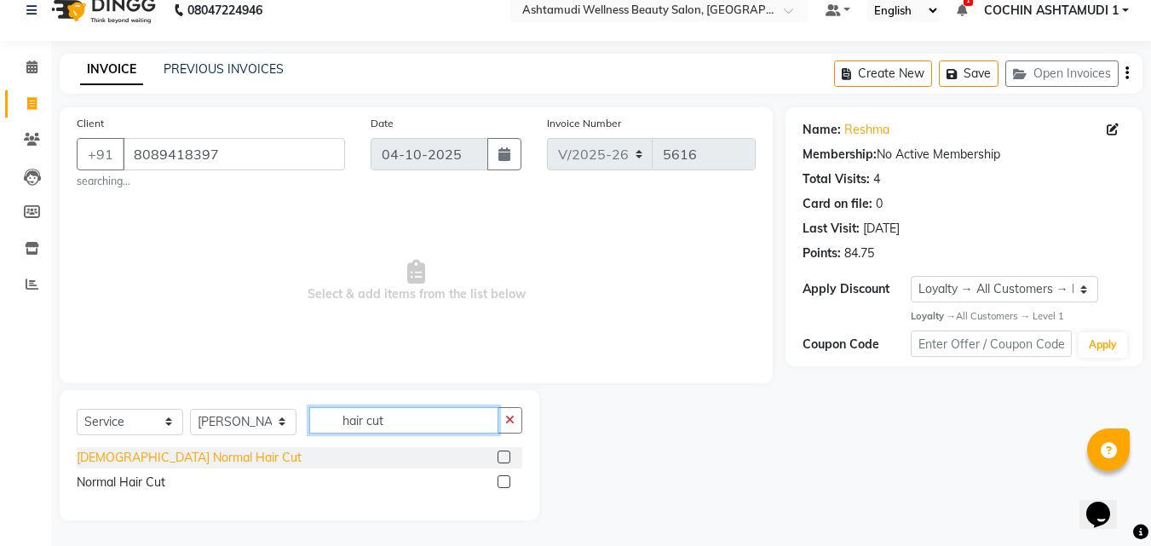
type input "hair cut"
click at [133, 453] on div "[DEMOGRAPHIC_DATA] Normal Hair Cut" at bounding box center [189, 458] width 225 height 18
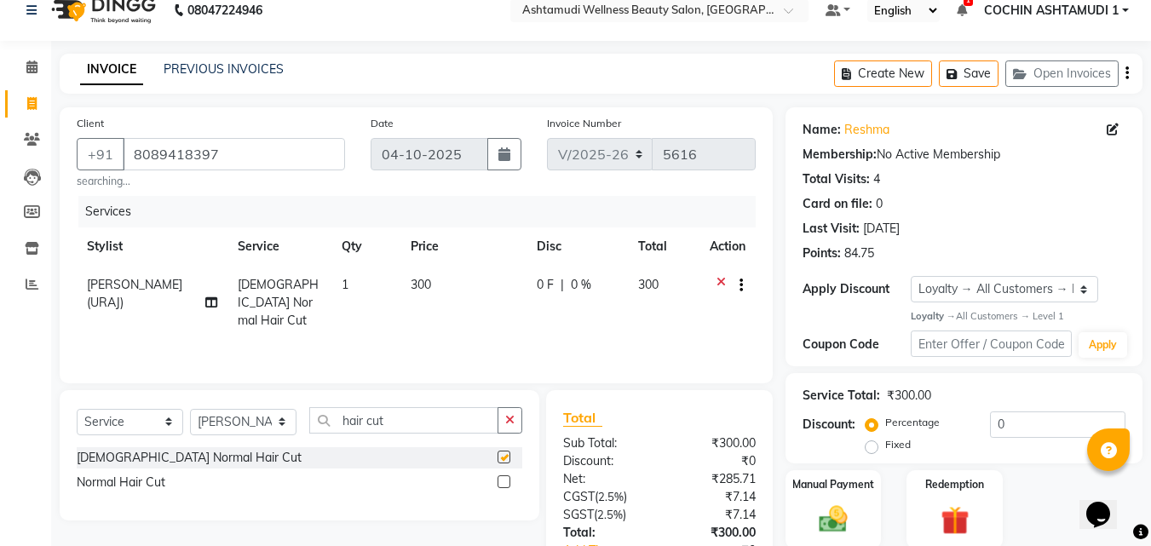
checkbox input "false"
drag, startPoint x: 411, startPoint y: 422, endPoint x: 227, endPoint y: 425, distance: 184.1
click at [227, 425] on div "Select Service Product Membership Package Voucher Prepaid Gift Card Select Styl…" at bounding box center [300, 427] width 446 height 40
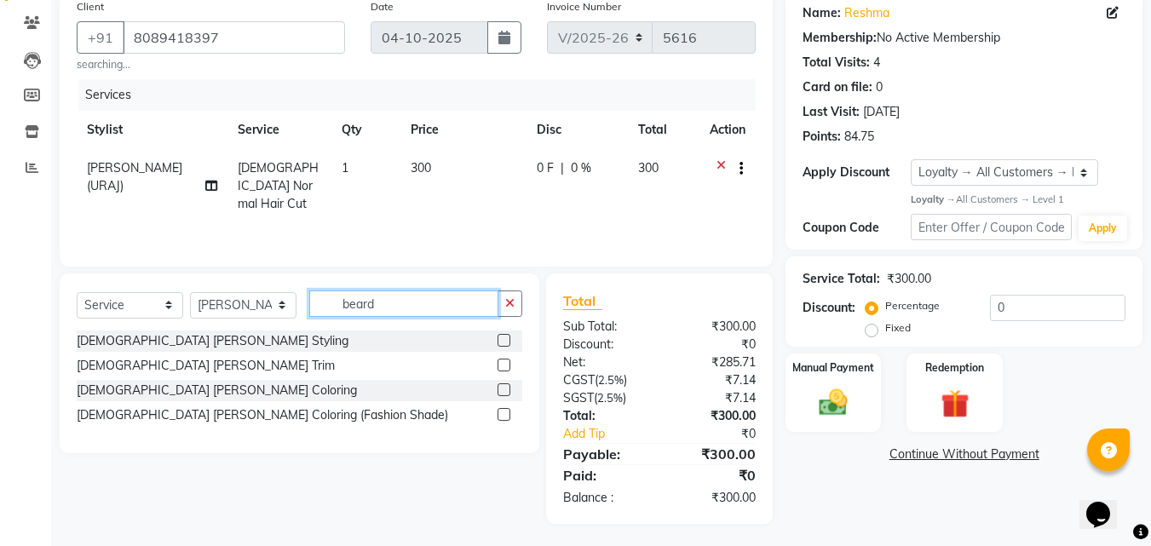
scroll to position [141, 0]
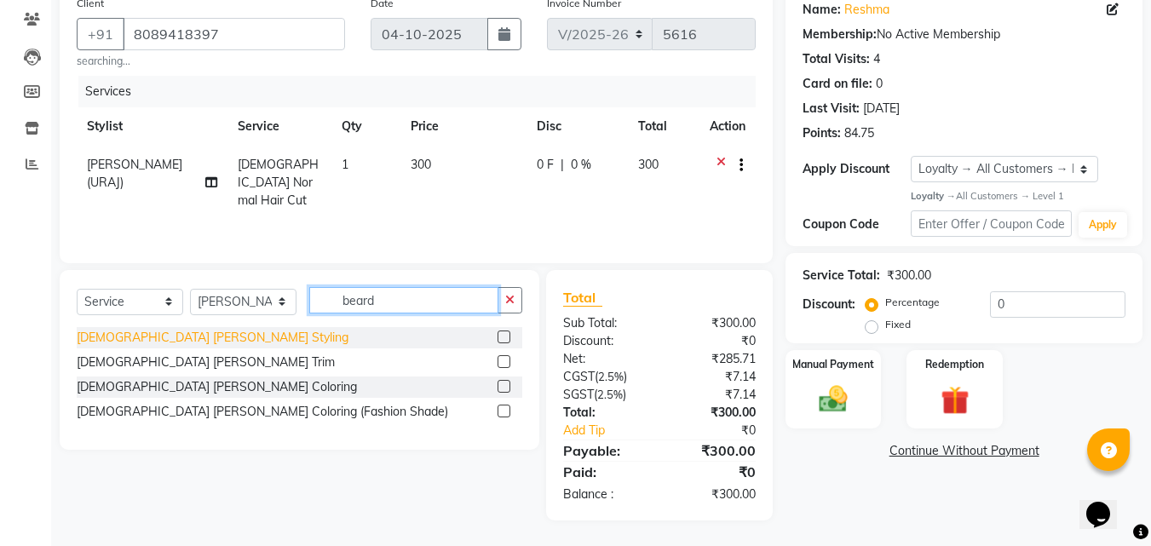
type input "beard"
click at [134, 342] on div "[DEMOGRAPHIC_DATA] [PERSON_NAME] Styling" at bounding box center [213, 338] width 272 height 18
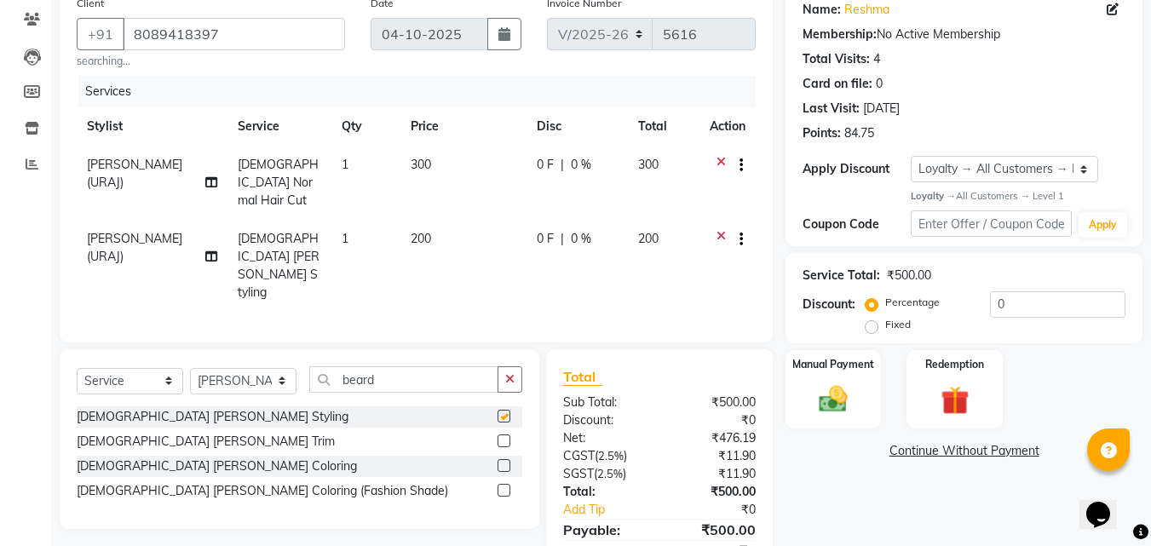
checkbox input "false"
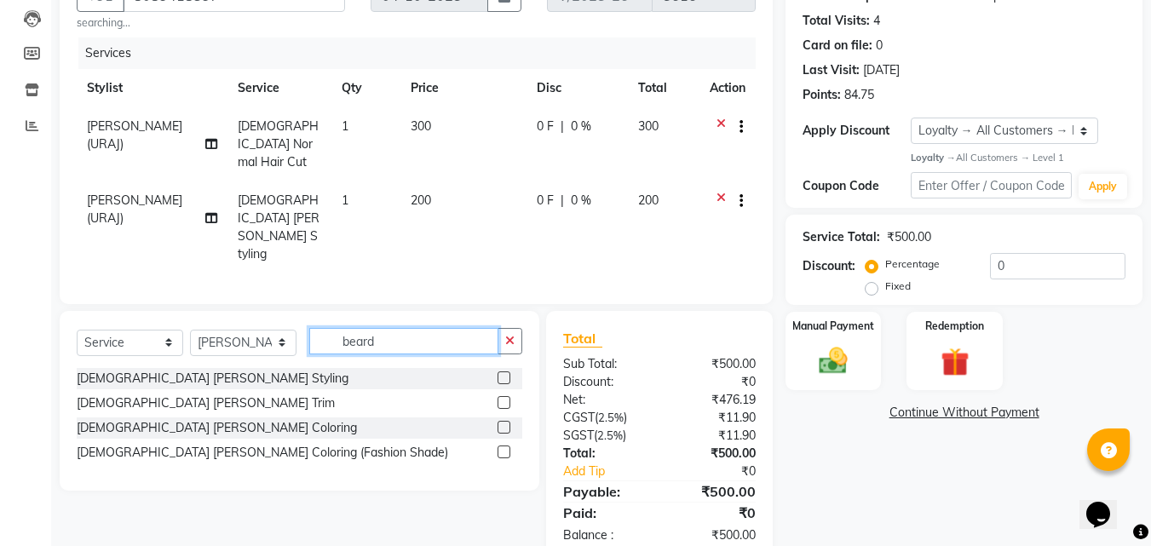
click at [407, 328] on input "beard" at bounding box center [403, 341] width 189 height 26
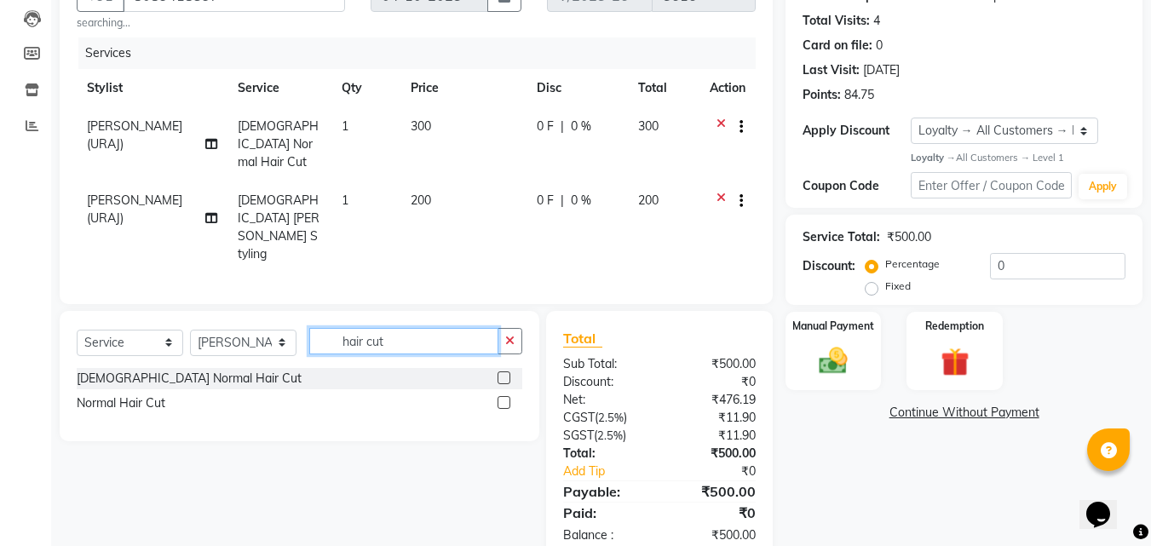
type input "hair cut"
click at [164, 328] on div "Select Service Product Membership Package Voucher Prepaid Gift Card Select Styl…" at bounding box center [300, 348] width 446 height 40
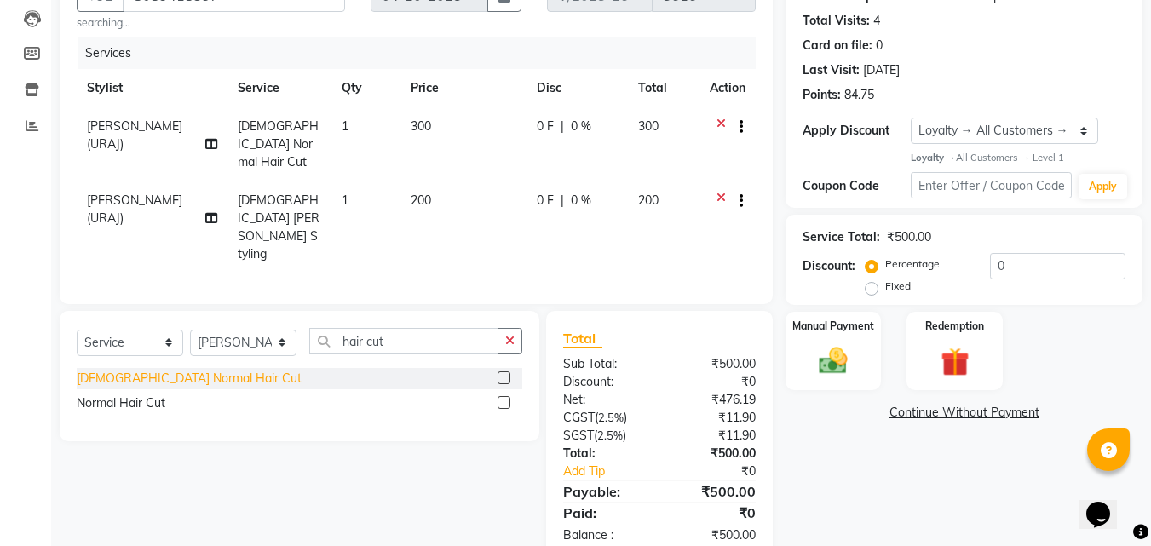
click at [189, 370] on div "[DEMOGRAPHIC_DATA] Normal Hair Cut" at bounding box center [189, 379] width 225 height 18
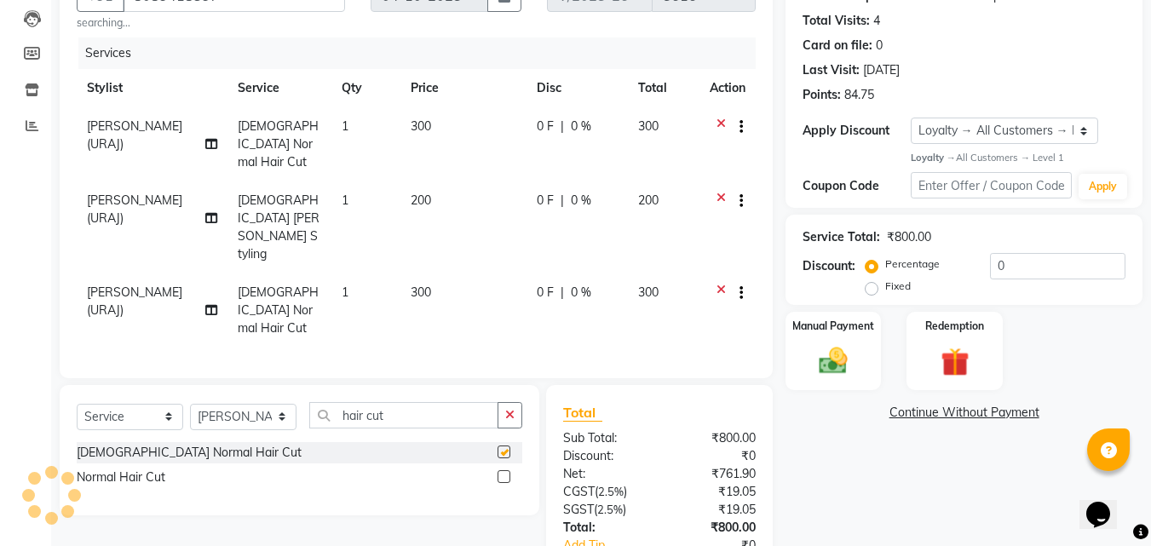
checkbox input "false"
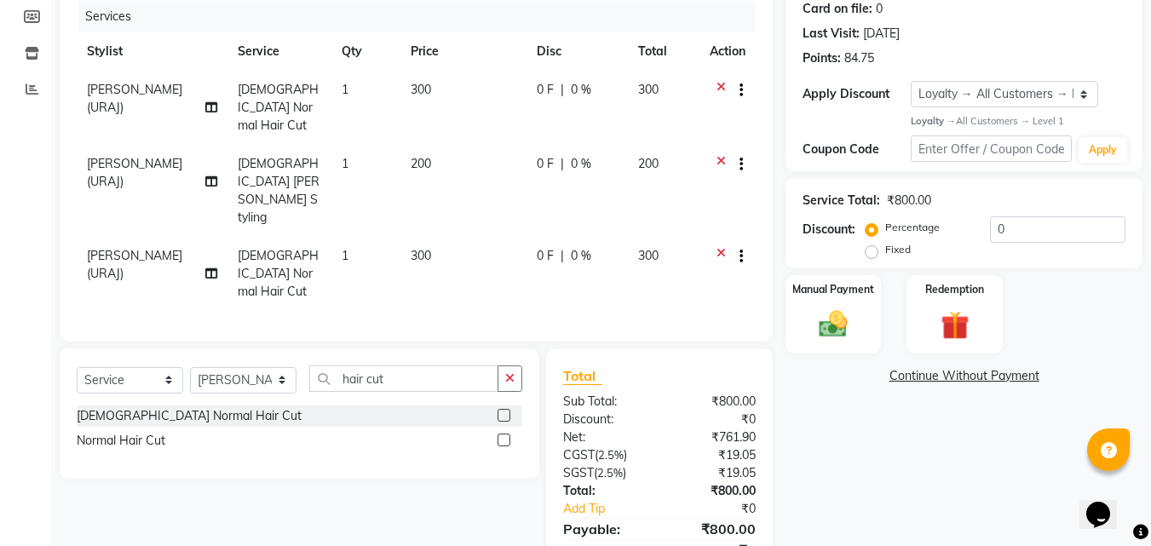
scroll to position [235, 0]
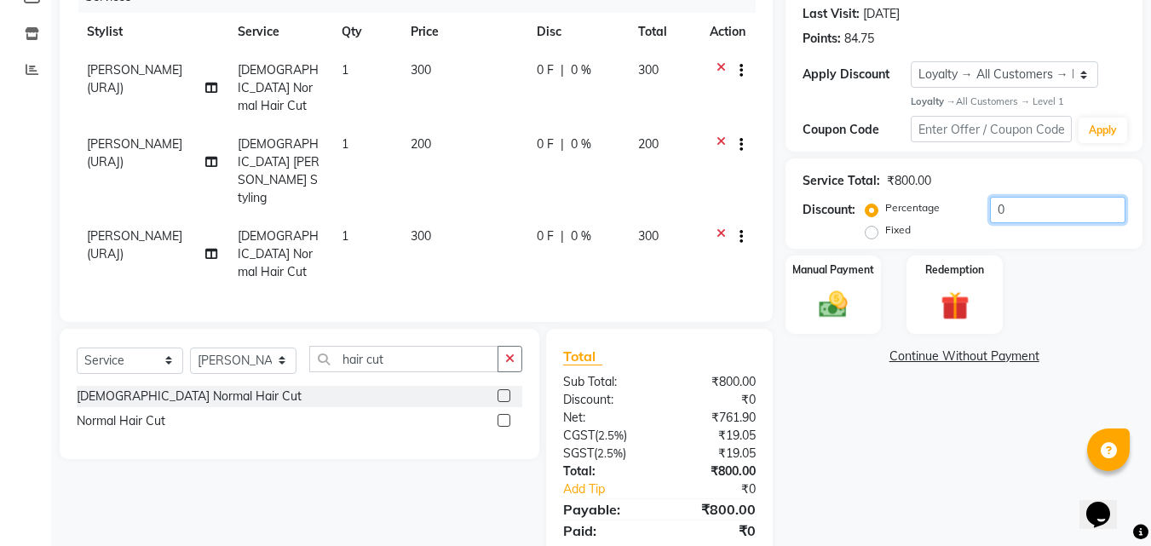
click at [1052, 212] on input "0" at bounding box center [1057, 210] width 135 height 26
click at [1052, 212] on input "15" at bounding box center [1057, 210] width 135 height 26
type input "1"
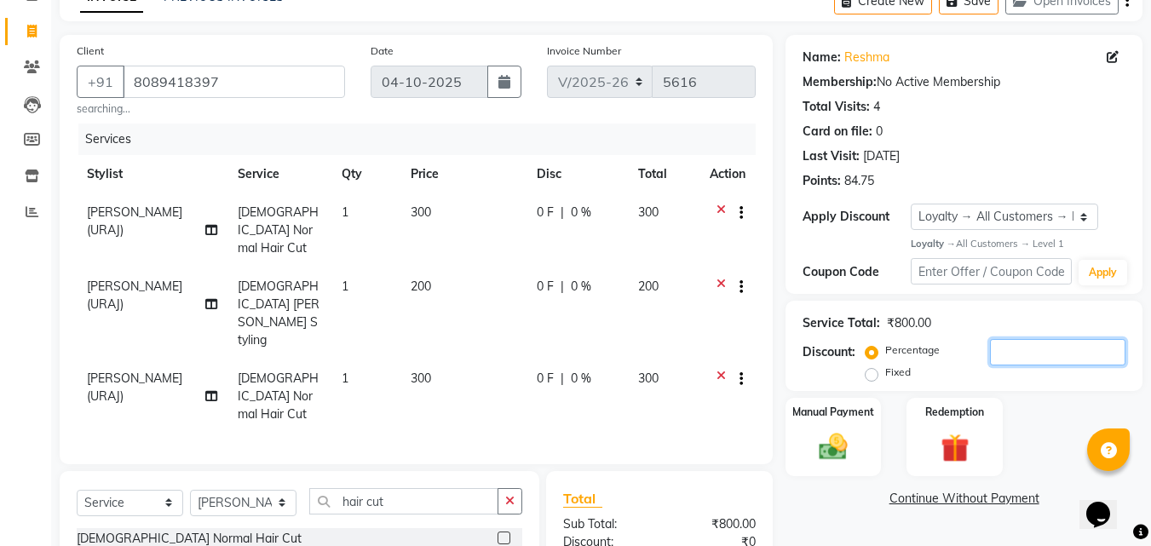
scroll to position [0, 0]
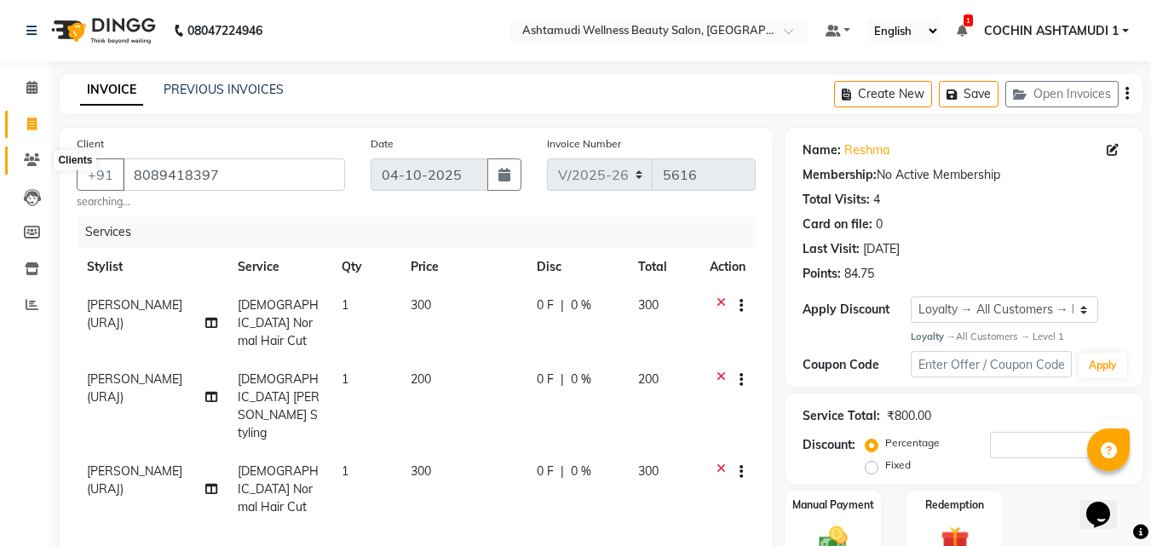
click at [30, 152] on span at bounding box center [32, 161] width 30 height 20
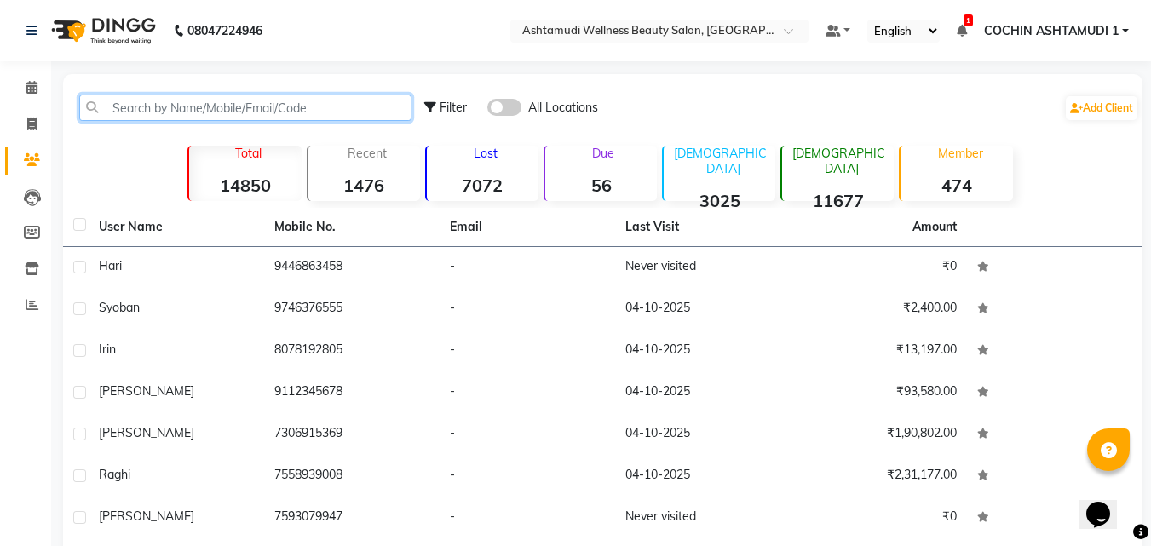
click at [195, 119] on input "text" at bounding box center [245, 108] width 332 height 26
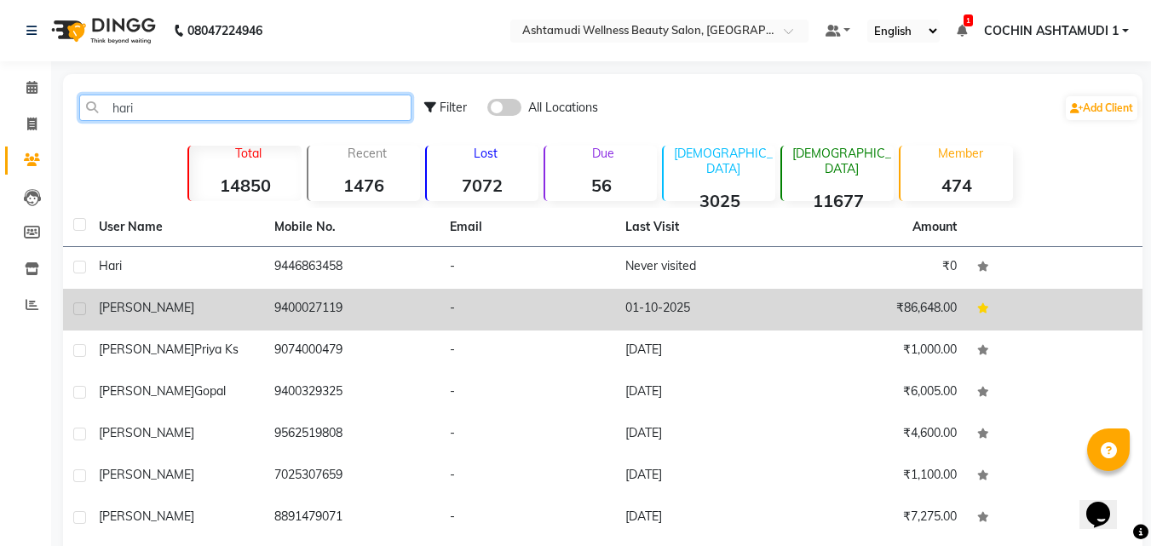
type input "hari"
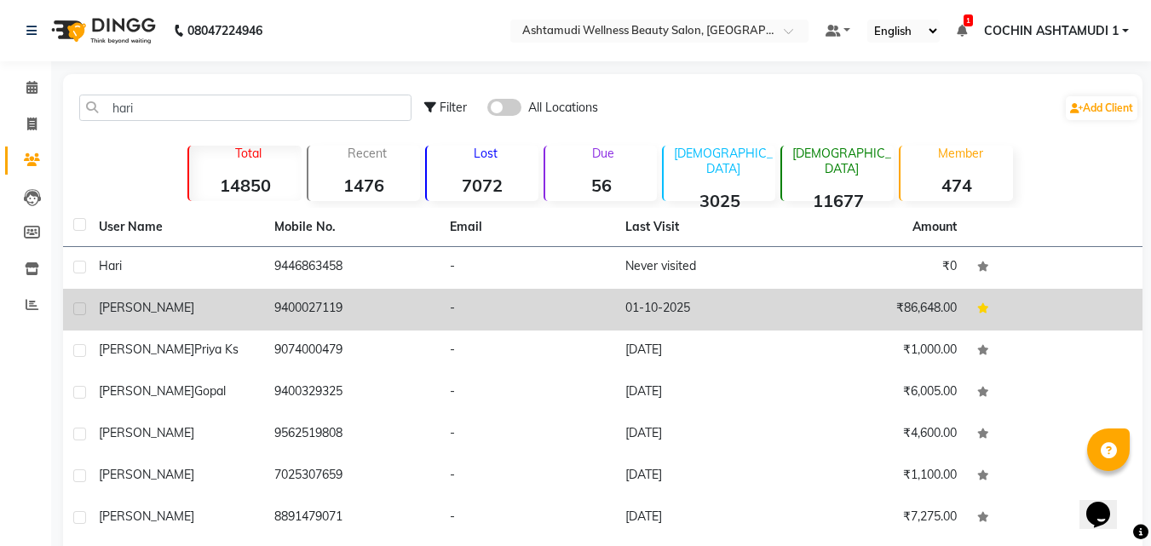
copy td "9400027119"
drag, startPoint x: 268, startPoint y: 304, endPoint x: 352, endPoint y: 304, distance: 83.5
click at [352, 304] on td "9400027119" at bounding box center [352, 310] width 176 height 42
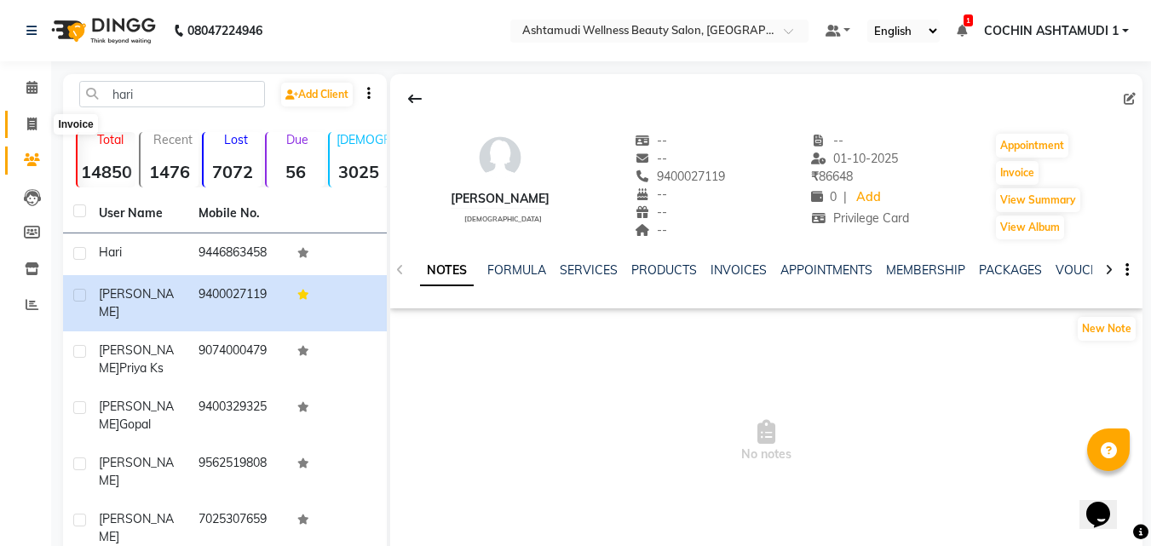
click at [34, 116] on span at bounding box center [32, 125] width 30 height 20
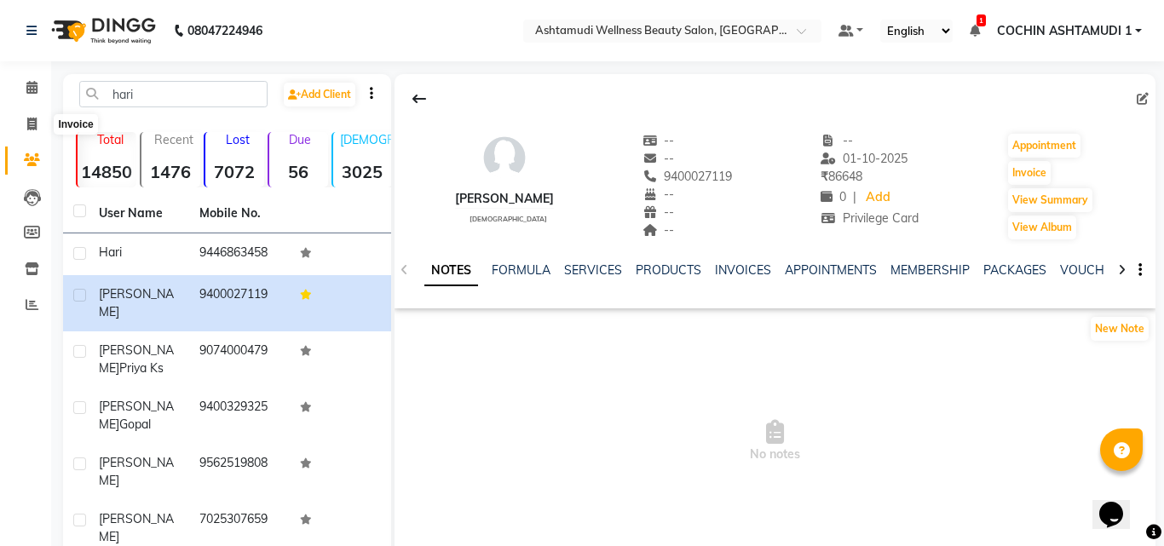
select select "4632"
select select "service"
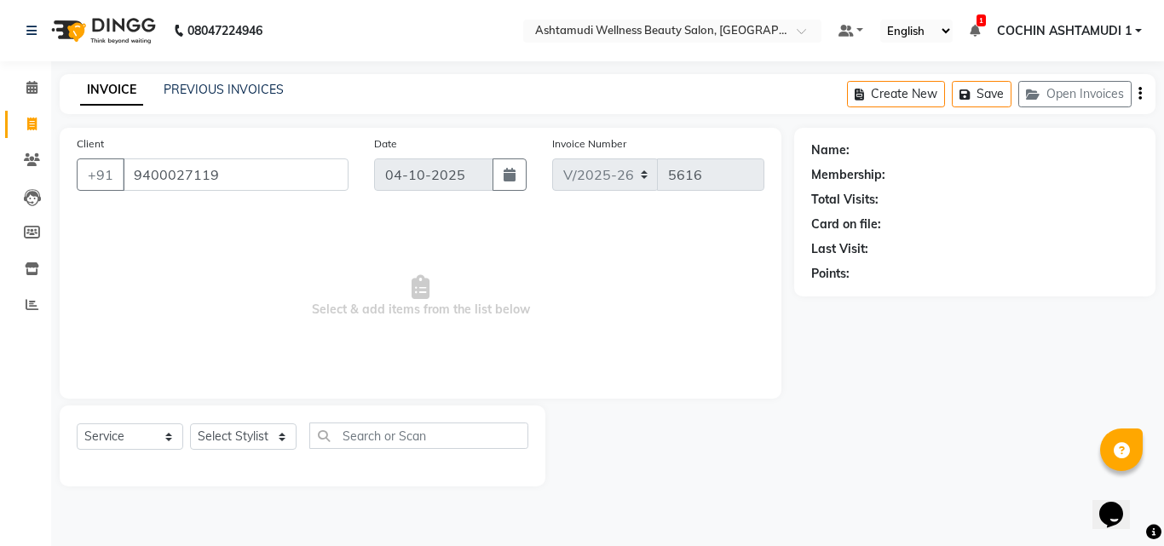
type input "9400027119"
select select "2: Object"
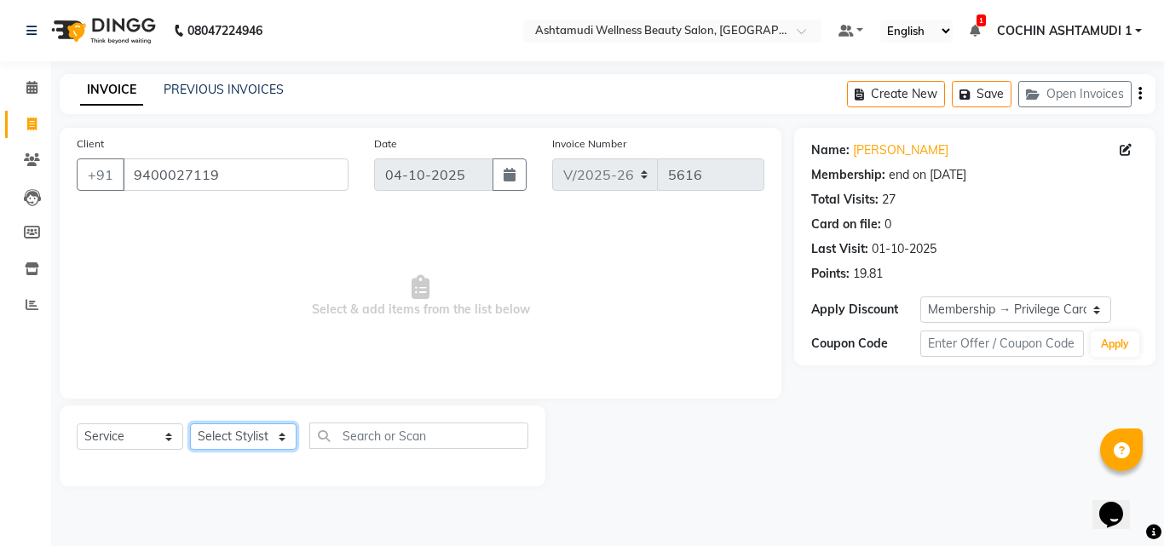
click at [242, 429] on select "Select Stylist [PERSON_NAME](URAJ) [PERSON_NAME] COCHIN ASHTAMUDI Danish Fousiy…" at bounding box center [243, 436] width 107 height 26
select select "88466"
click at [190, 423] on select "Select Stylist [PERSON_NAME](URAJ) [PERSON_NAME] COCHIN ASHTAMUDI Danish Fousiy…" at bounding box center [243, 436] width 107 height 26
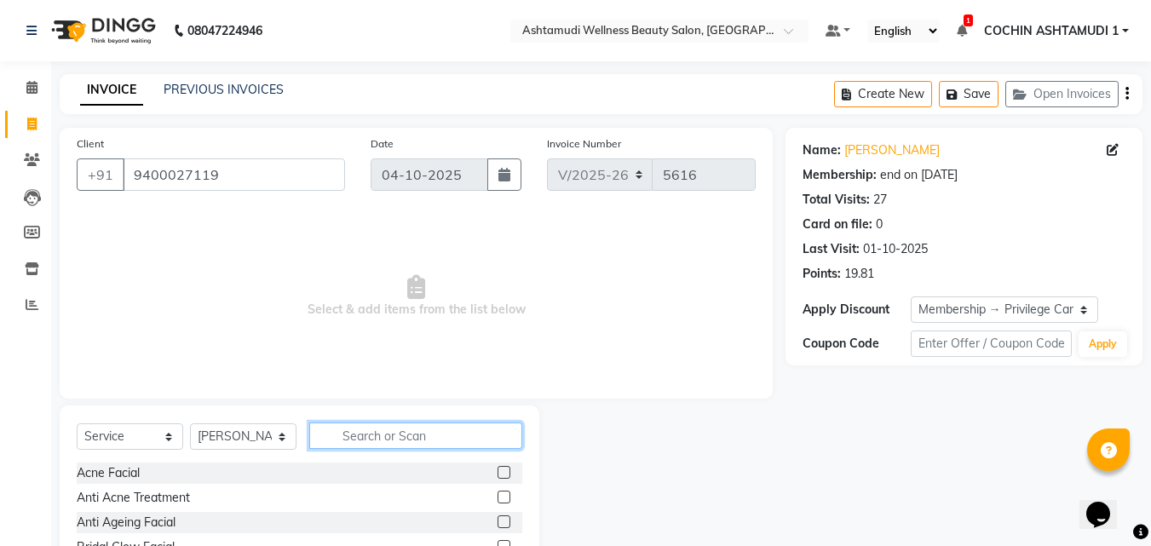
click at [369, 441] on input "text" at bounding box center [415, 436] width 213 height 26
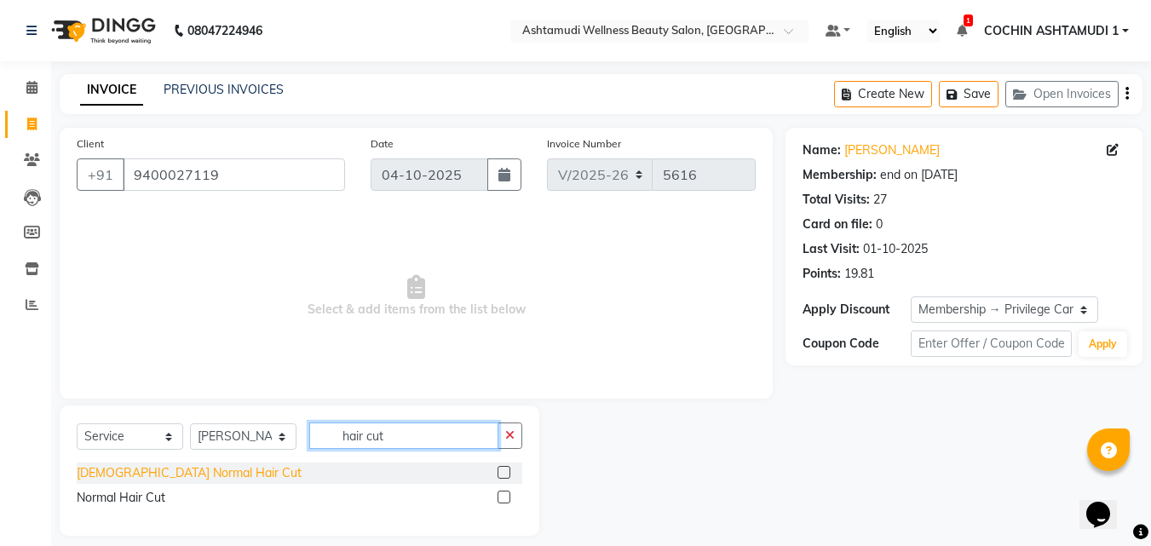
type input "hair cut"
click at [120, 475] on div "[DEMOGRAPHIC_DATA] Normal Hair Cut" at bounding box center [189, 473] width 225 height 18
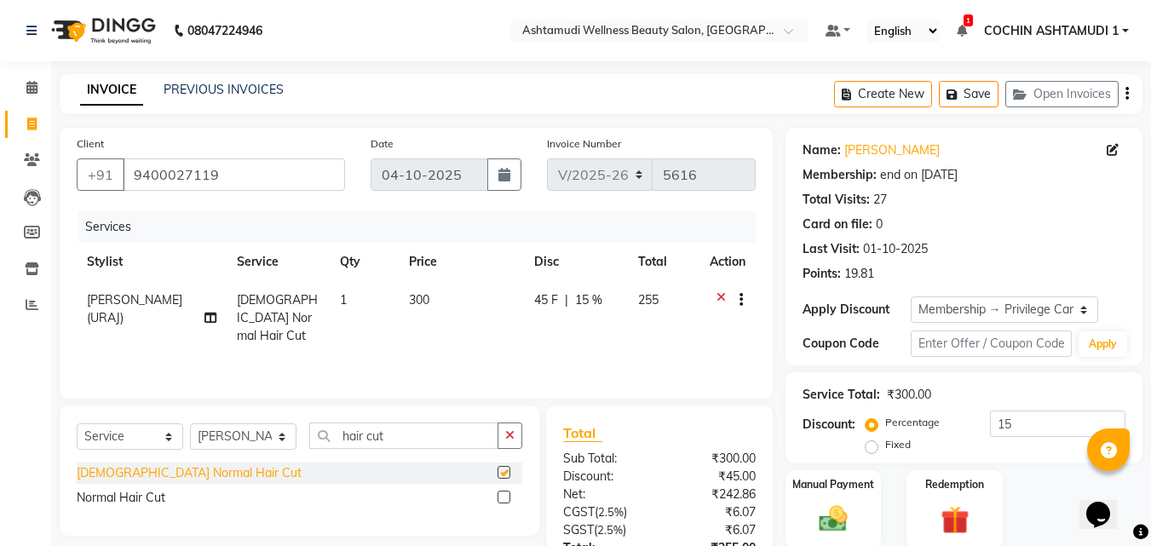
checkbox input "false"
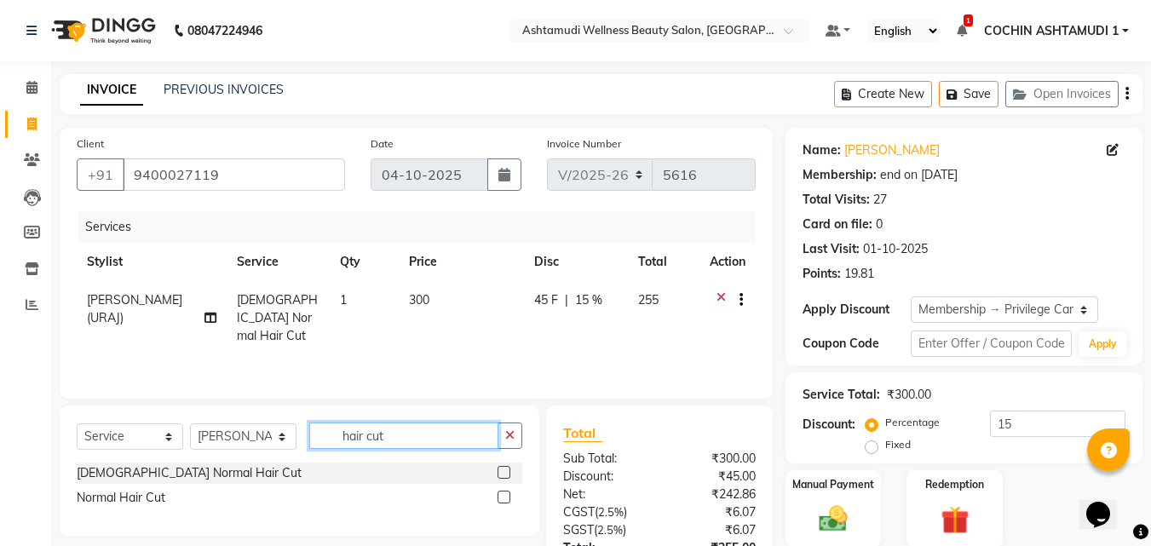
drag, startPoint x: 404, startPoint y: 444, endPoint x: 307, endPoint y: 452, distance: 97.5
click at [307, 452] on div "Select Service Product Membership Package Voucher Prepaid Gift Card Select Styl…" at bounding box center [300, 443] width 446 height 40
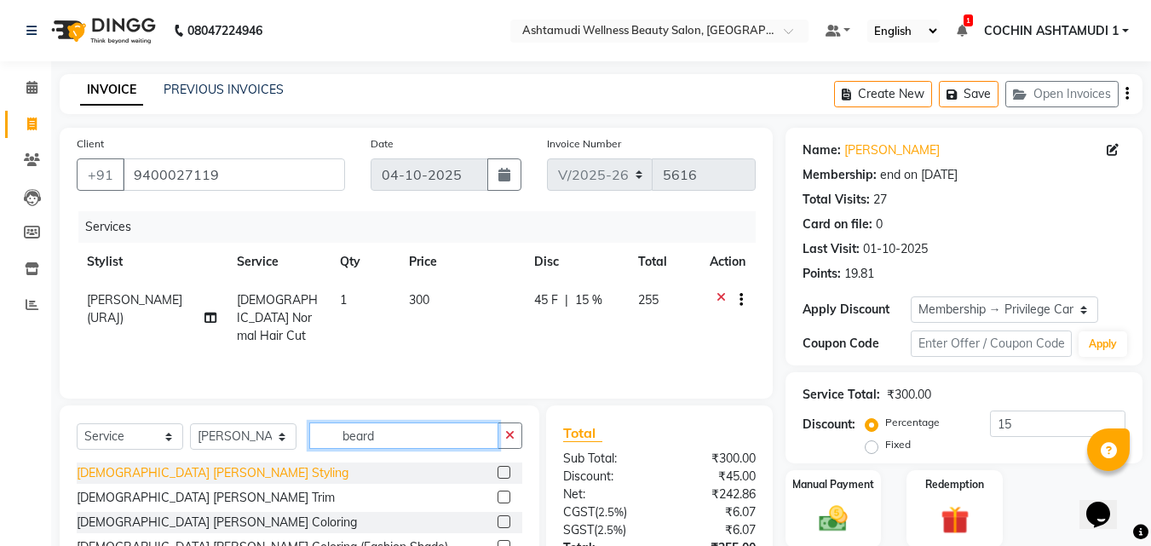
type input "beard"
click at [112, 472] on div "[DEMOGRAPHIC_DATA] [PERSON_NAME] Styling" at bounding box center [213, 473] width 272 height 18
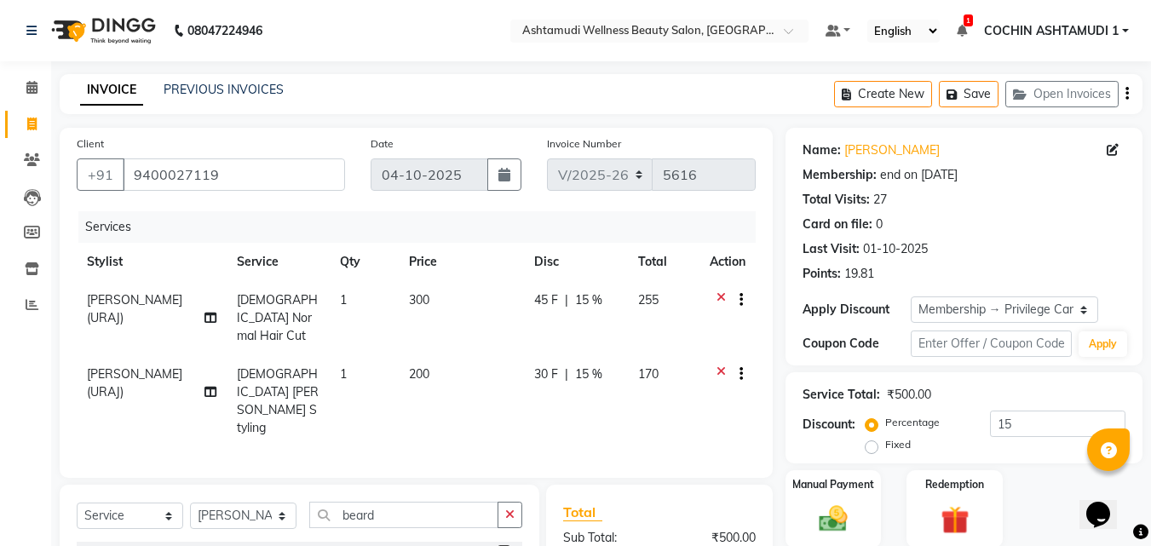
checkbox input "false"
click at [210, 503] on select "Select Stylist [PERSON_NAME](URAJ) [PERSON_NAME] COCHIN ASHTAMUDI Danish Fousiy…" at bounding box center [243, 516] width 107 height 26
select select "80731"
click at [190, 503] on select "Select Stylist [PERSON_NAME](URAJ) [PERSON_NAME] COCHIN ASHTAMUDI Danish Fousiy…" at bounding box center [243, 516] width 107 height 26
click at [429, 502] on input "beard" at bounding box center [403, 515] width 189 height 26
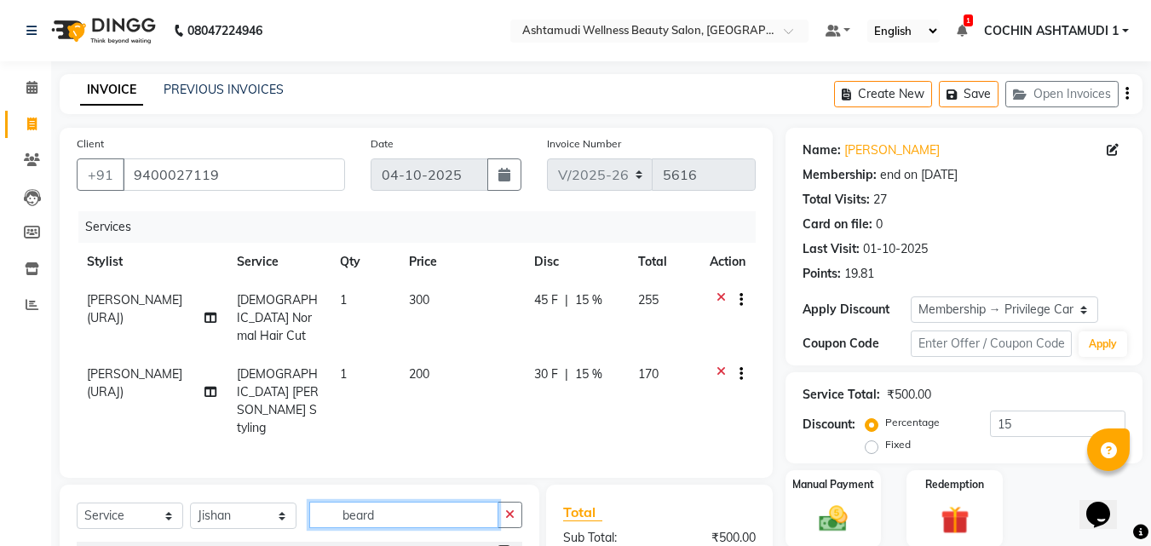
click at [429, 502] on input "beard" at bounding box center [403, 515] width 189 height 26
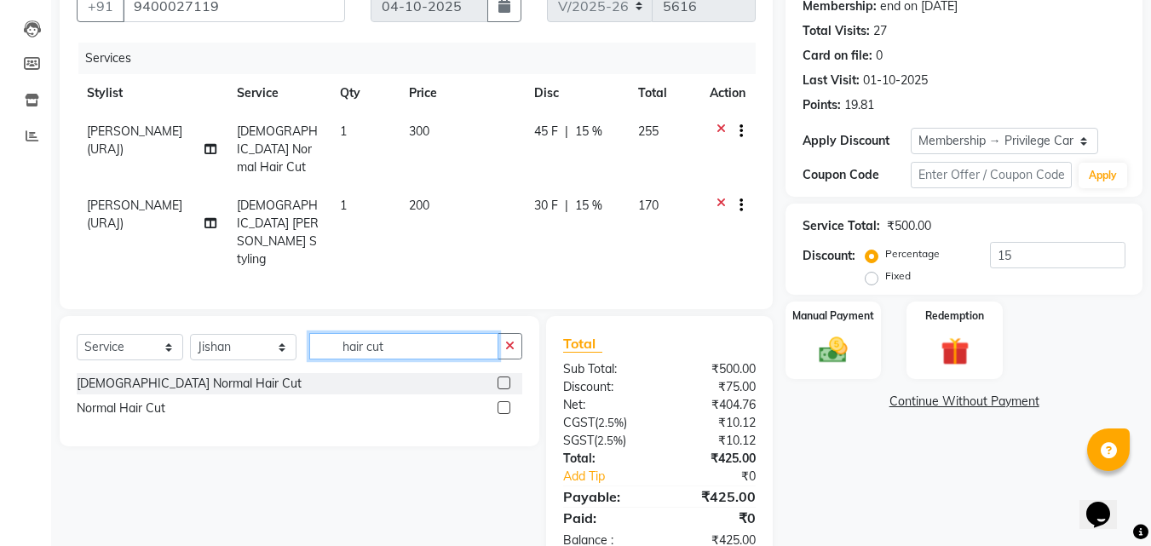
scroll to position [174, 0]
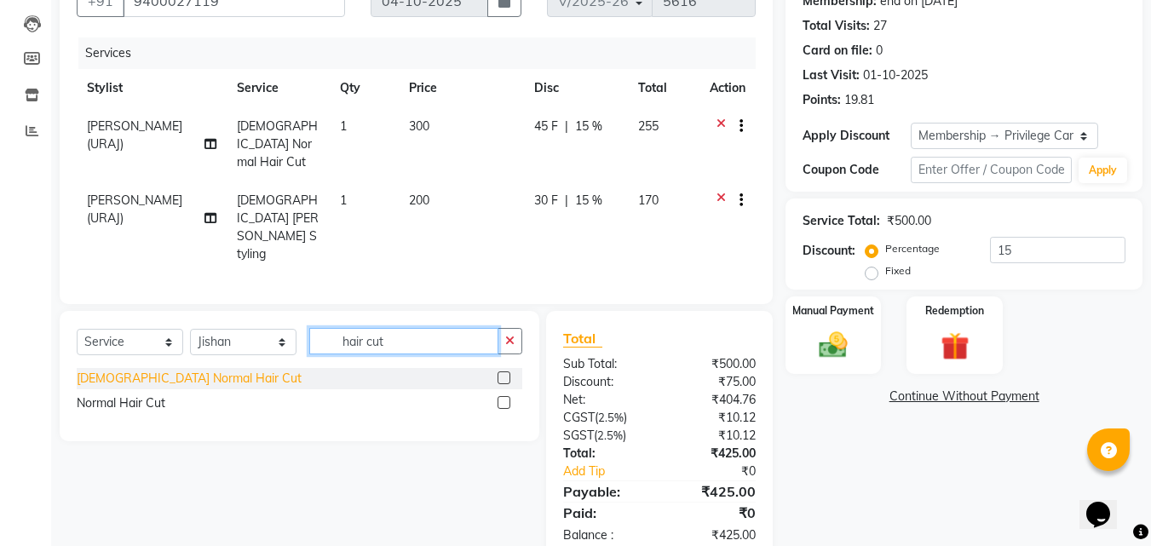
type input "hair cut"
click at [119, 370] on div "[DEMOGRAPHIC_DATA] Normal Hair Cut" at bounding box center [189, 379] width 225 height 18
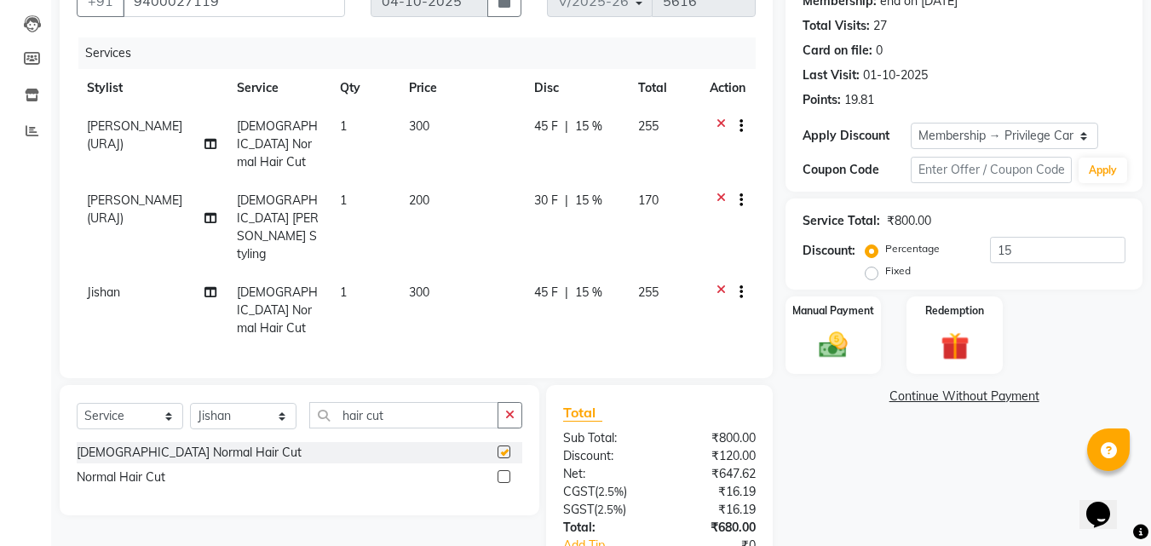
checkbox input "false"
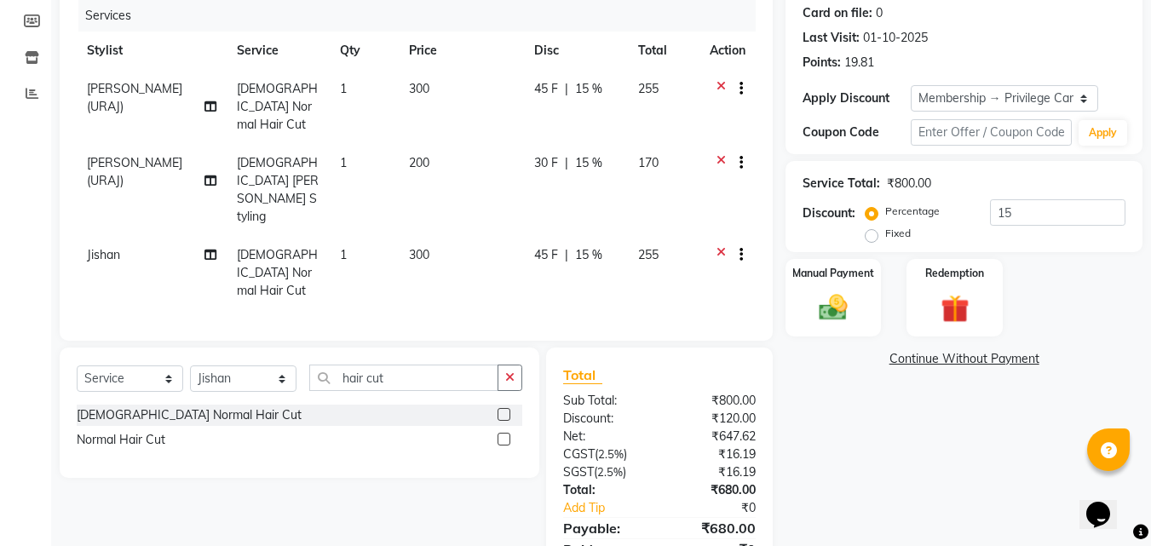
scroll to position [230, 0]
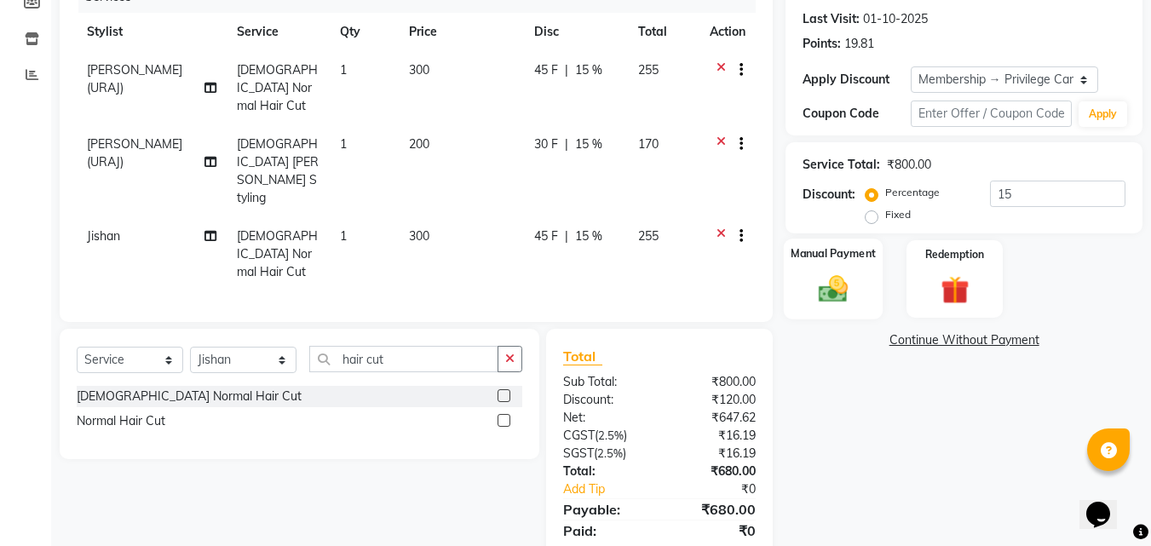
click at [835, 281] on img at bounding box center [833, 289] width 48 height 34
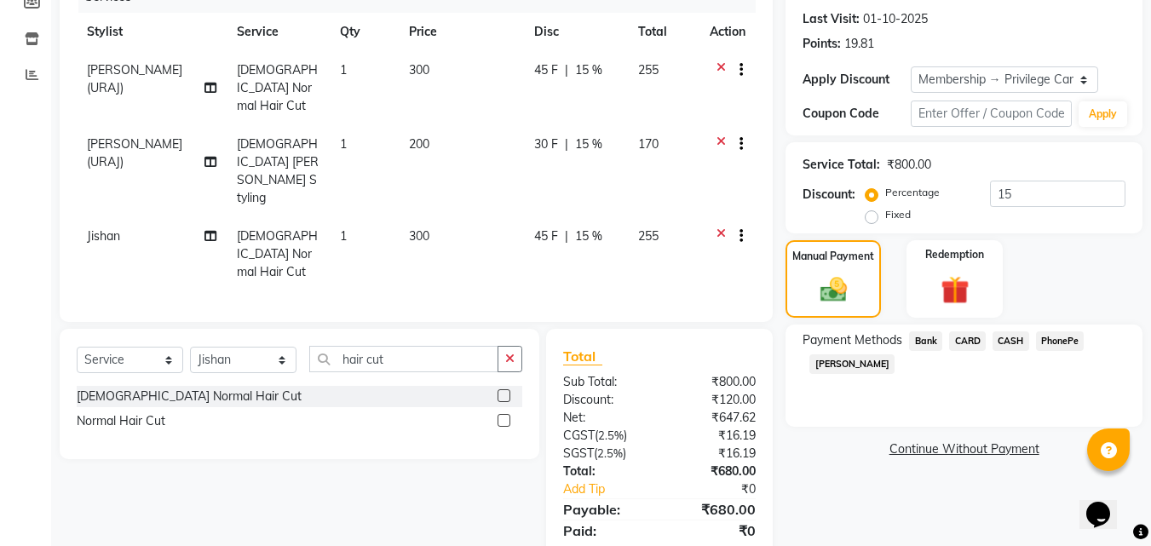
click at [1052, 345] on span "PhonePe" at bounding box center [1060, 341] width 49 height 20
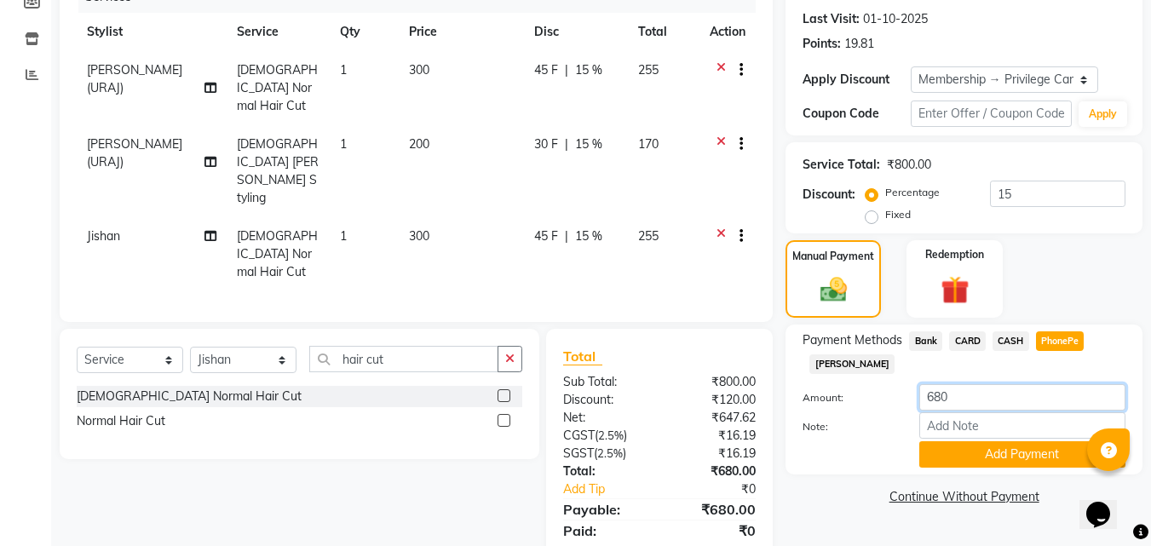
click at [942, 402] on input "680" at bounding box center [1022, 397] width 206 height 26
type input "650"
click at [943, 423] on input "Note:" at bounding box center [1022, 425] width 206 height 26
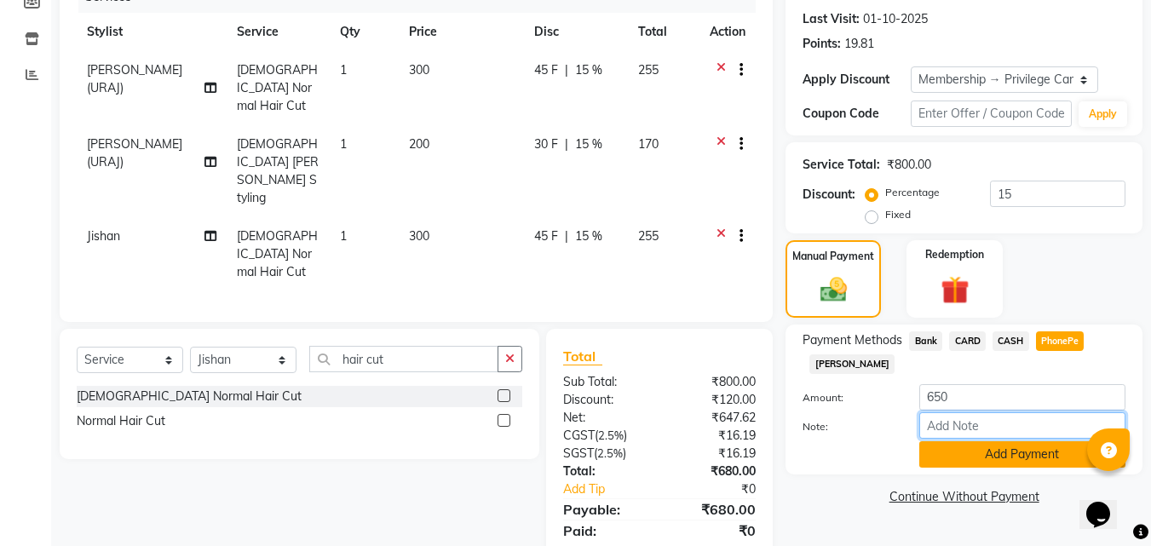
type input "[PERSON_NAME]"
click at [1013, 458] on button "Add Payment" at bounding box center [1022, 454] width 206 height 26
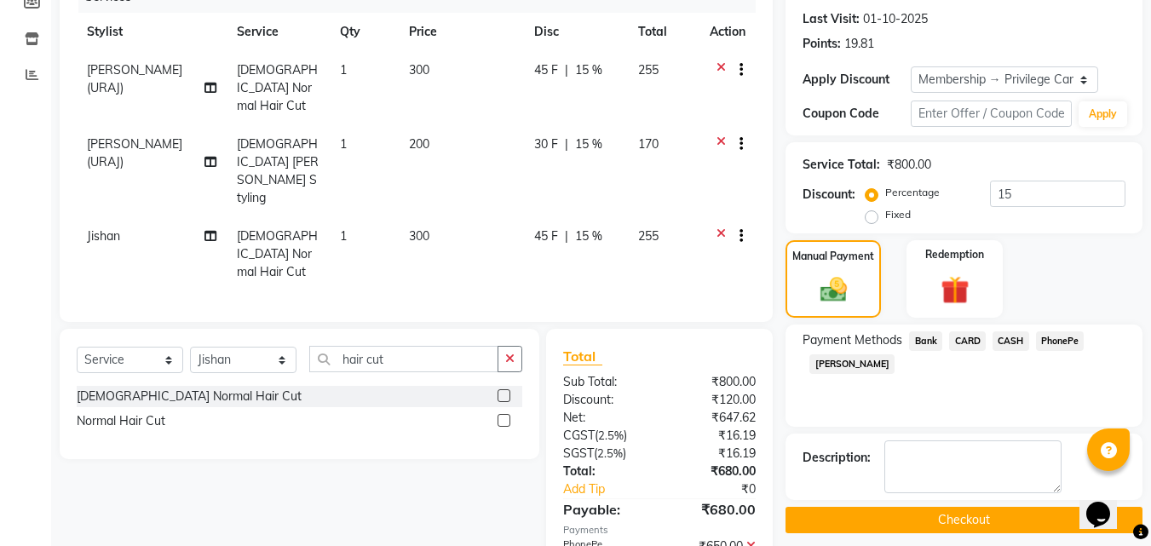
click at [1010, 343] on span "CASH" at bounding box center [1011, 341] width 37 height 20
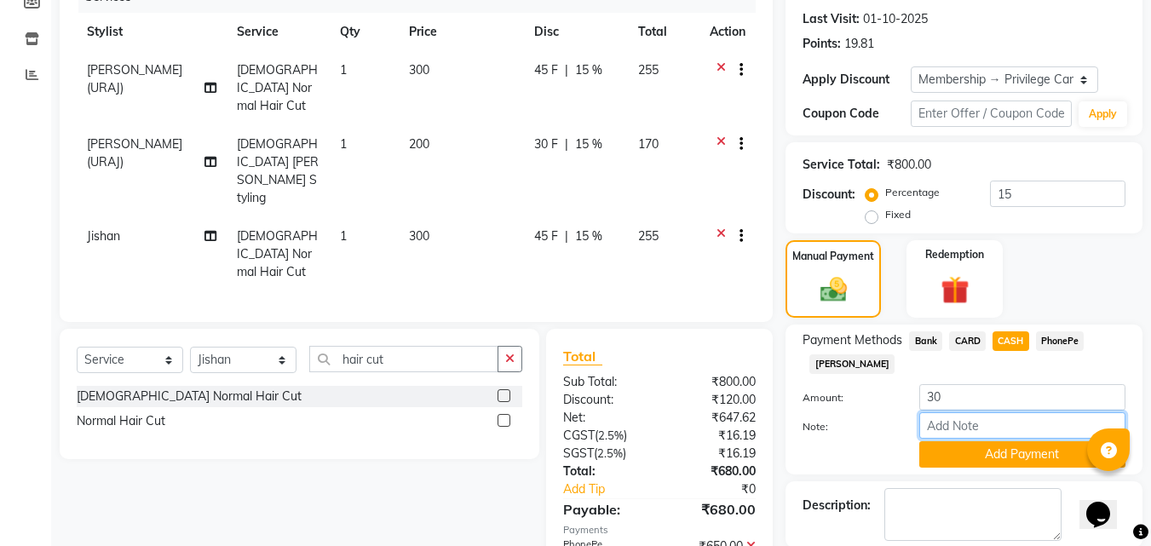
click at [974, 420] on input "Note:" at bounding box center [1022, 425] width 206 height 26
type input "[PERSON_NAME]"
click at [1011, 463] on button "Add Payment" at bounding box center [1022, 454] width 206 height 26
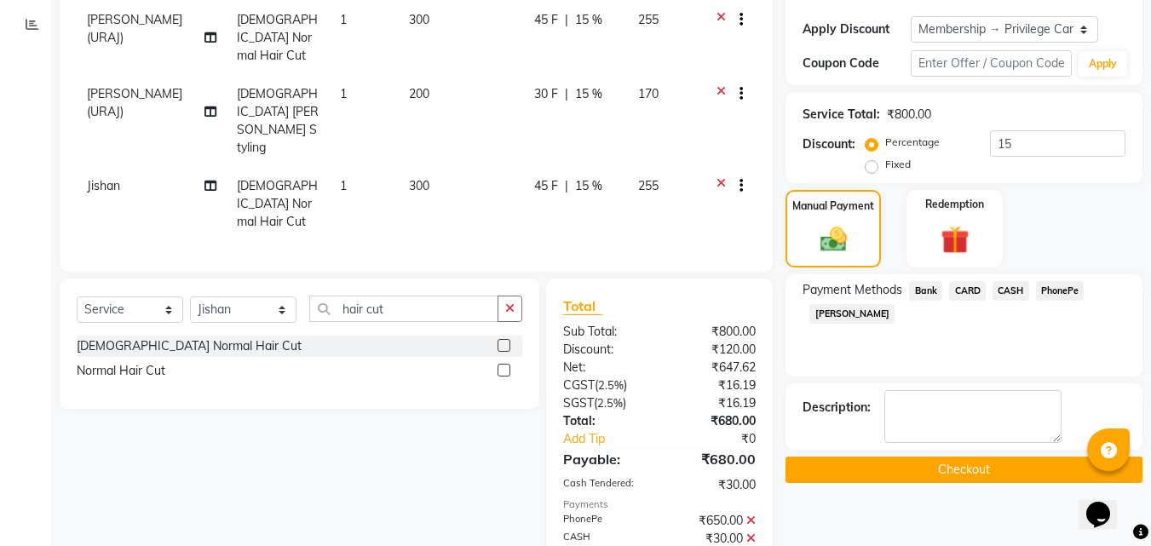
scroll to position [368, 0]
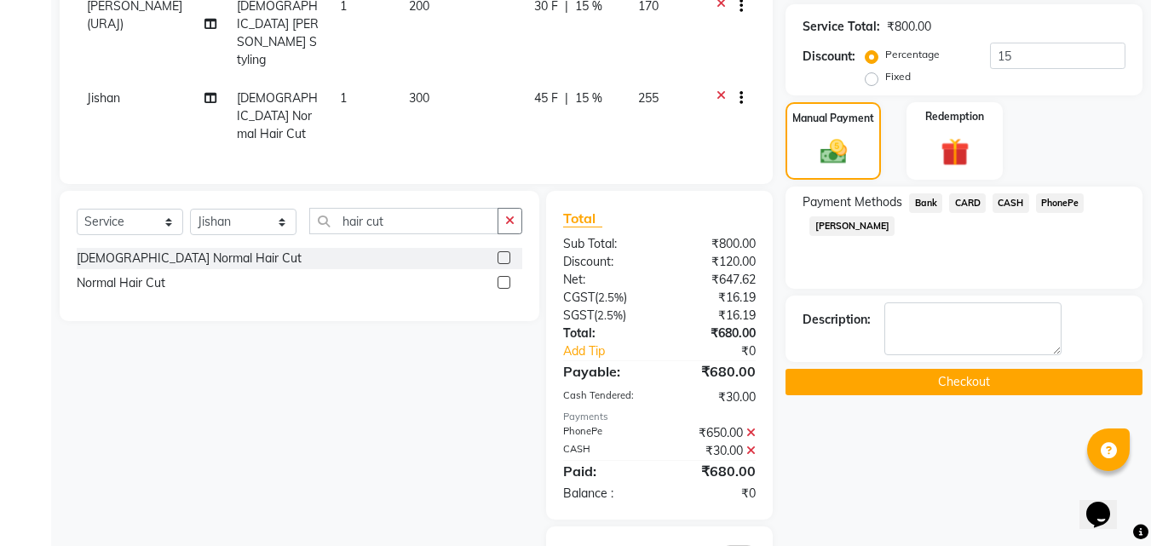
click at [982, 379] on button "Checkout" at bounding box center [964, 382] width 357 height 26
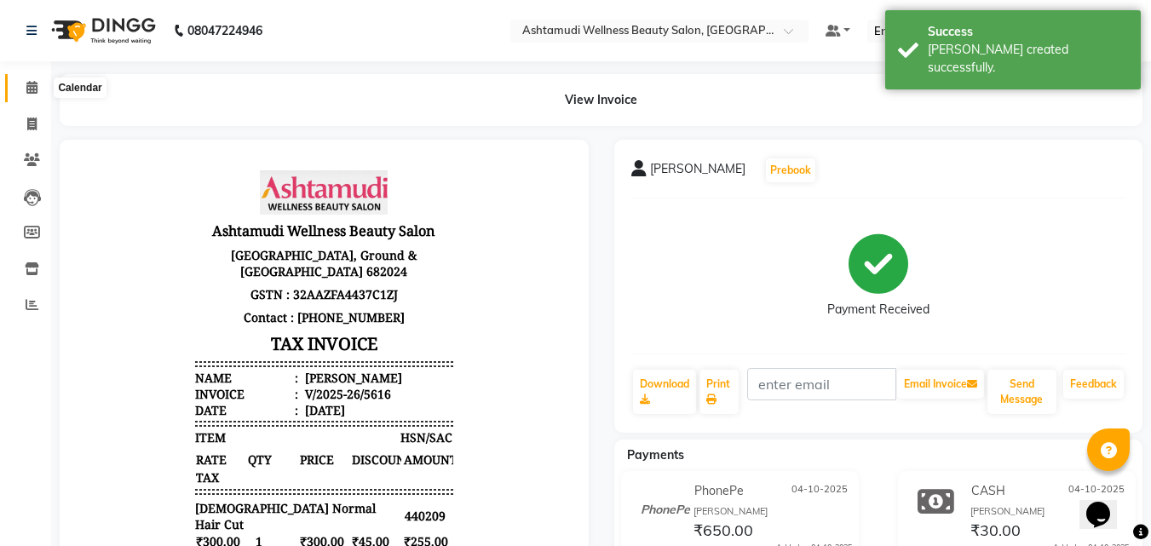
click at [24, 91] on span at bounding box center [32, 88] width 30 height 20
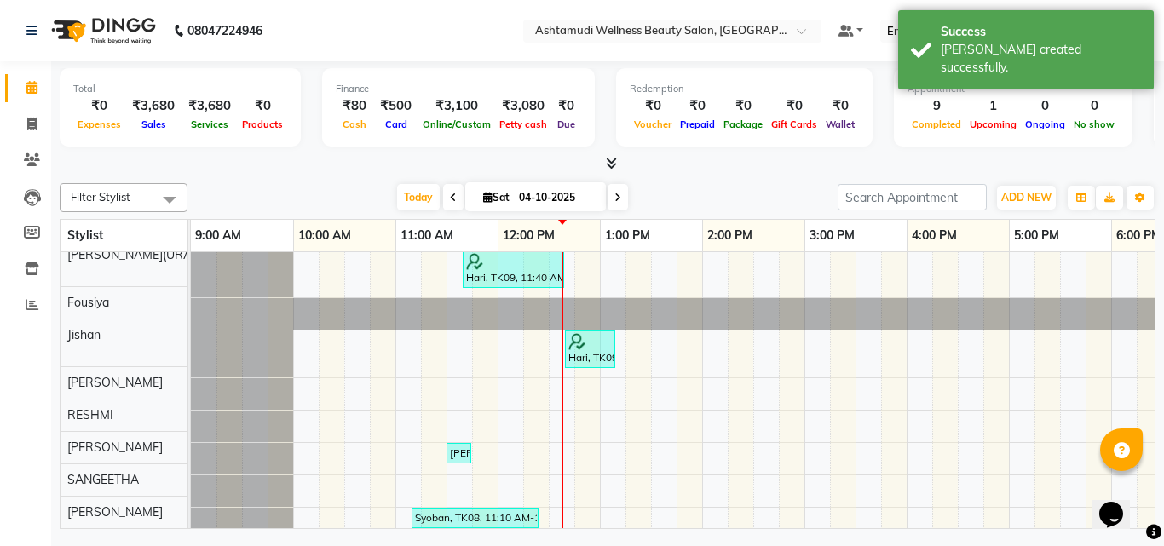
scroll to position [320, 0]
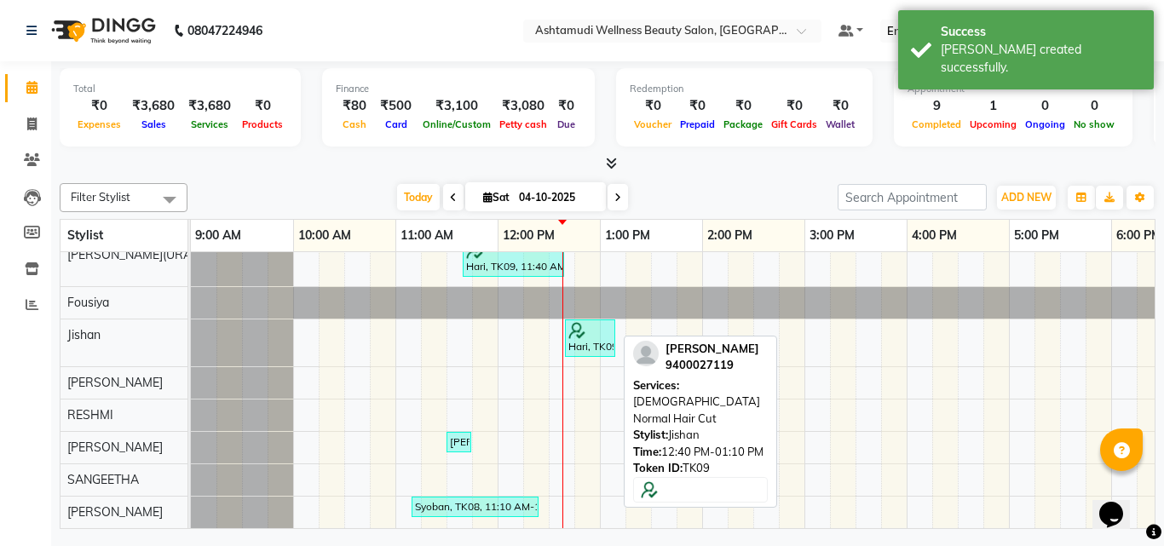
click at [576, 332] on div "Hari, TK09, 12:40 PM-01:10 PM, [DEMOGRAPHIC_DATA] Normal Hair Cut" at bounding box center [590, 338] width 47 height 32
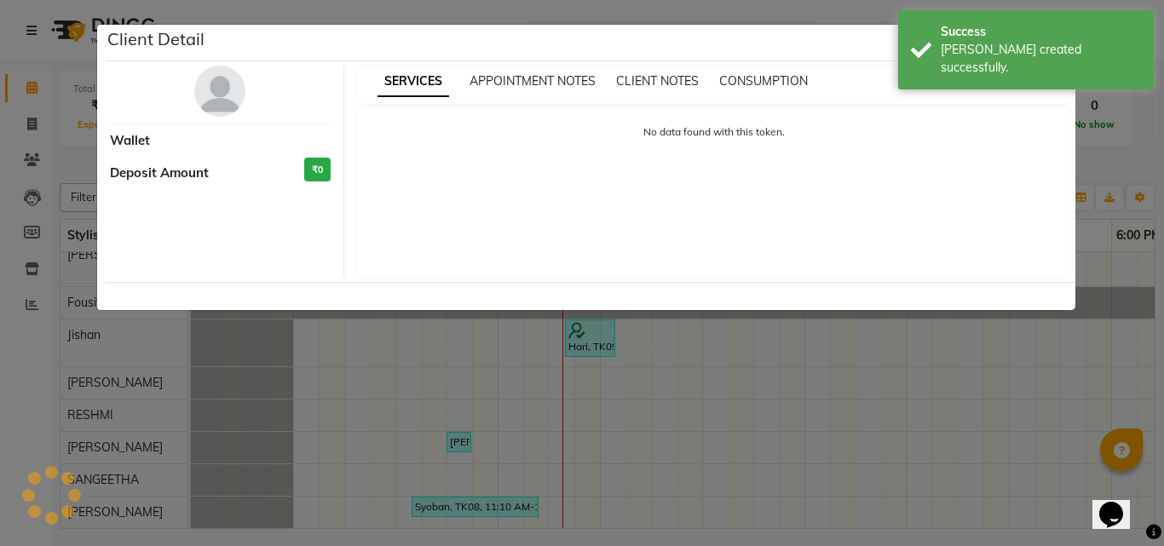
select select "3"
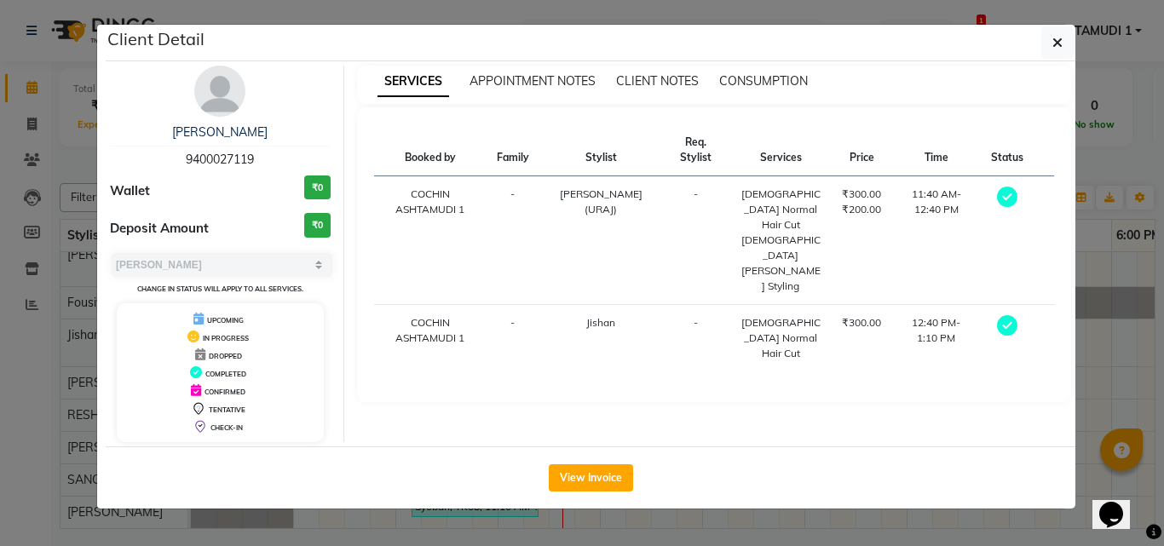
click at [1085, 339] on ngb-modal-window "Client Detail Hari 9400027119 Wallet ₹0 Deposit Amount ₹0 Select MARK DONE UPCO…" at bounding box center [582, 273] width 1164 height 546
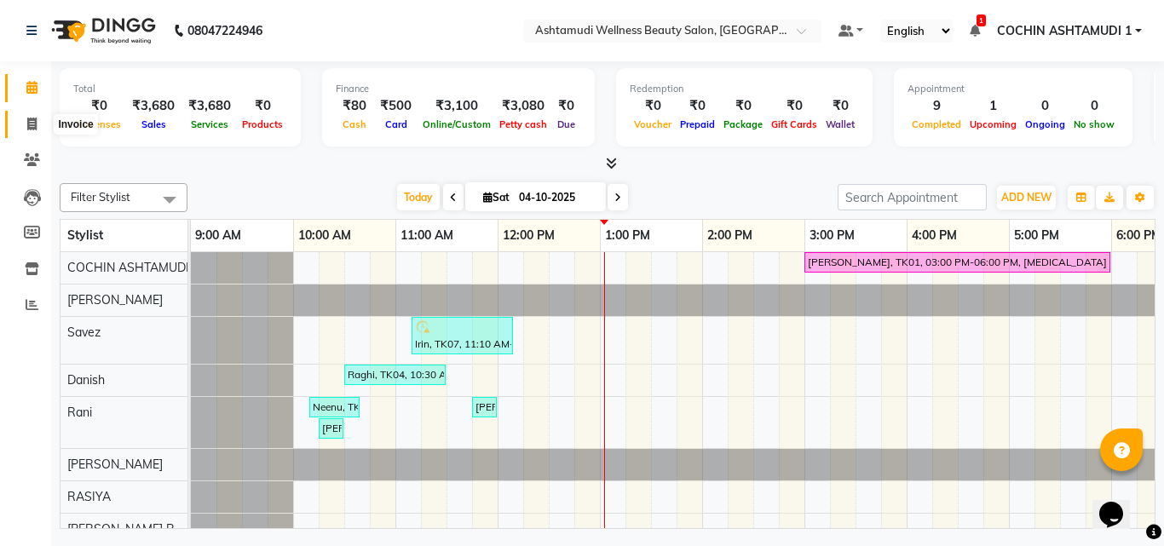
click at [29, 119] on icon at bounding box center [31, 124] width 9 height 13
select select "service"
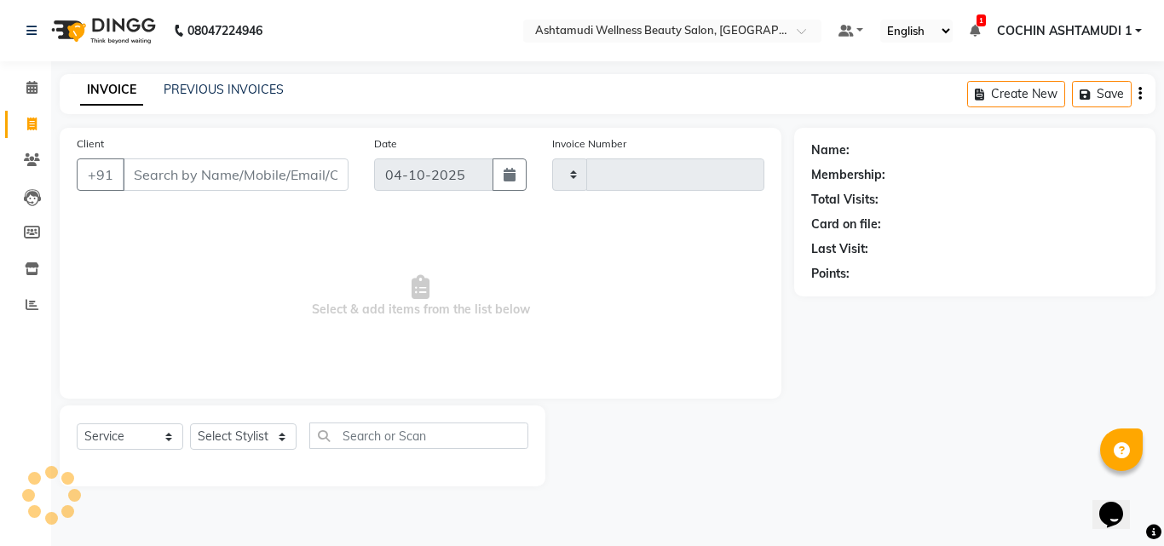
type input "5617"
select select "4632"
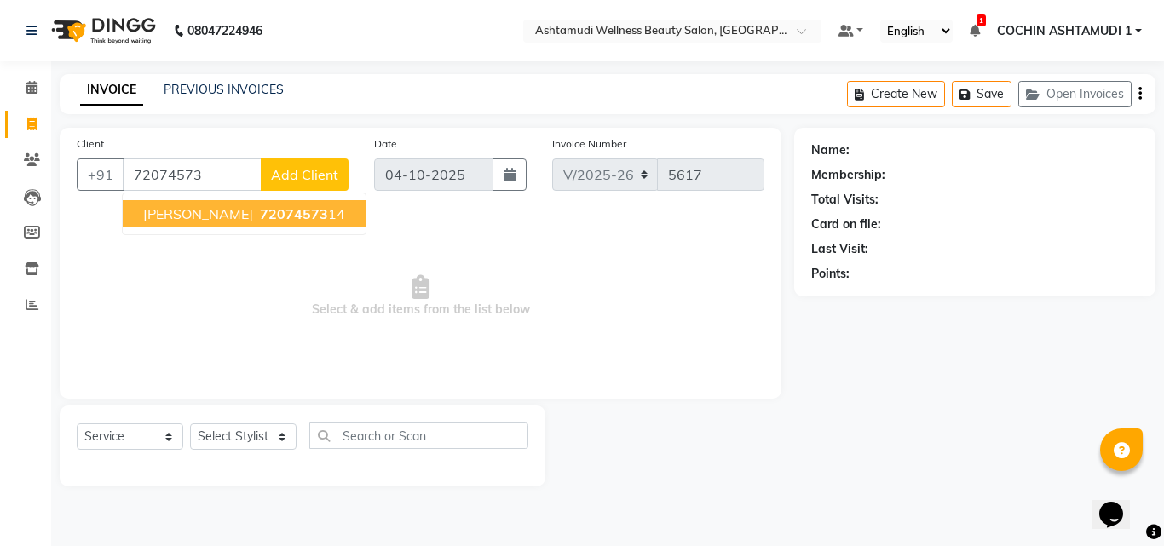
click at [260, 218] on span "72074573" at bounding box center [294, 213] width 68 height 17
type input "7207457314"
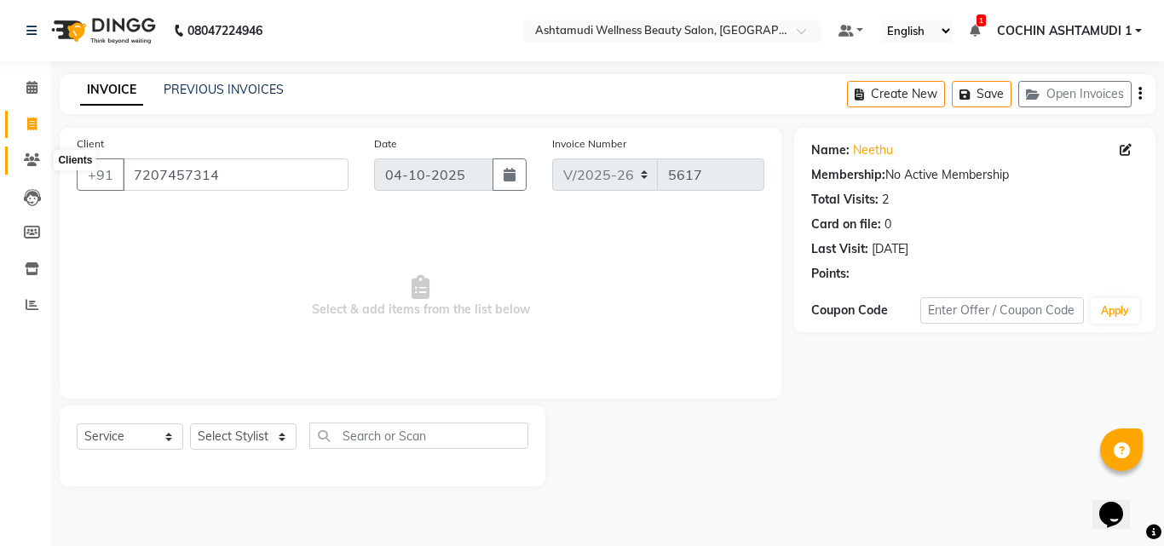
click at [35, 160] on icon at bounding box center [32, 159] width 16 height 13
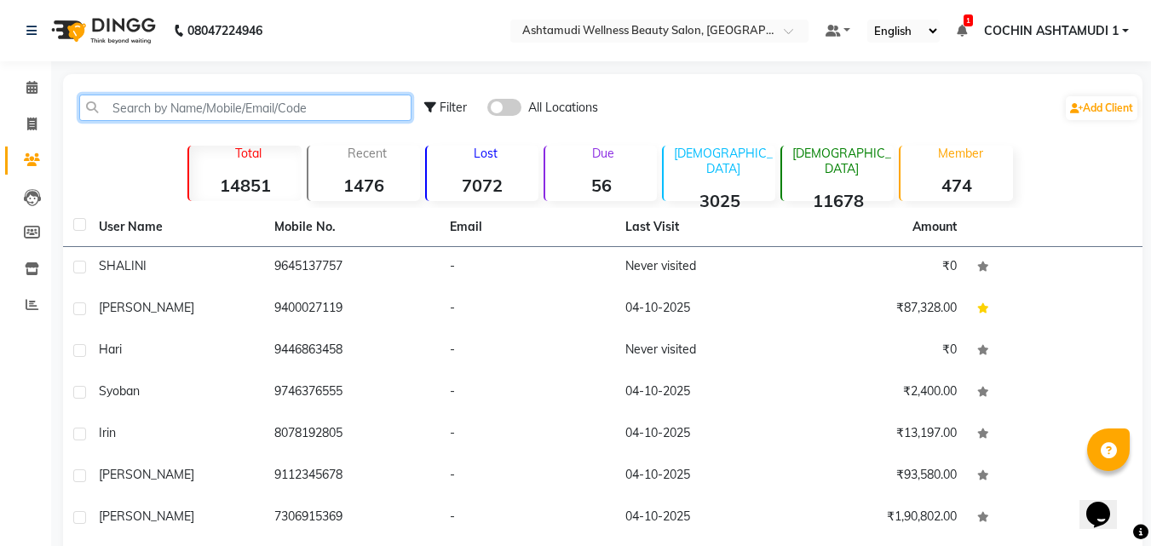
click at [148, 107] on input "text" at bounding box center [245, 108] width 332 height 26
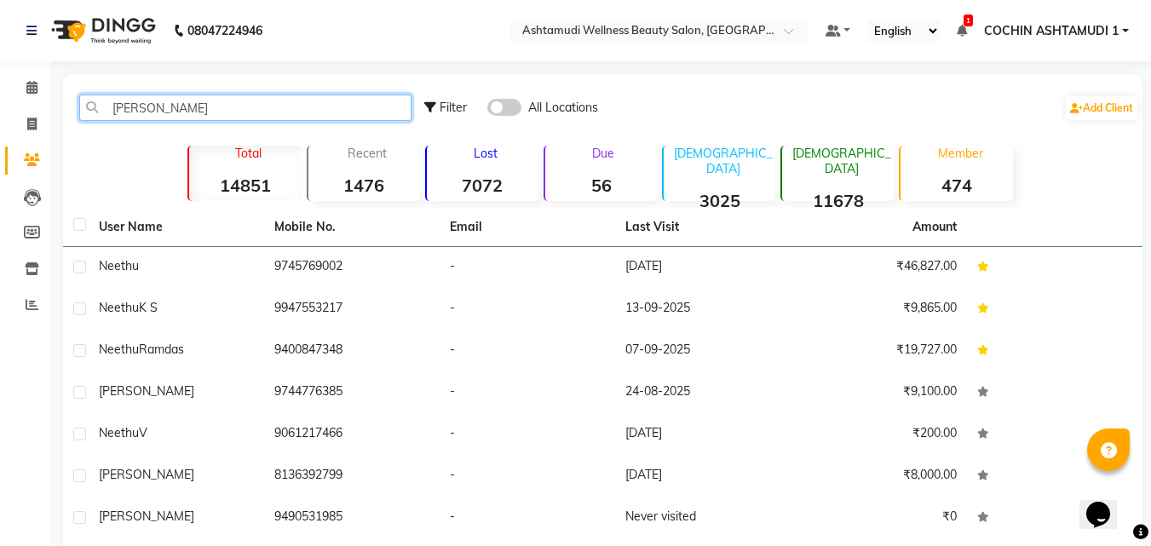
scroll to position [192, 0]
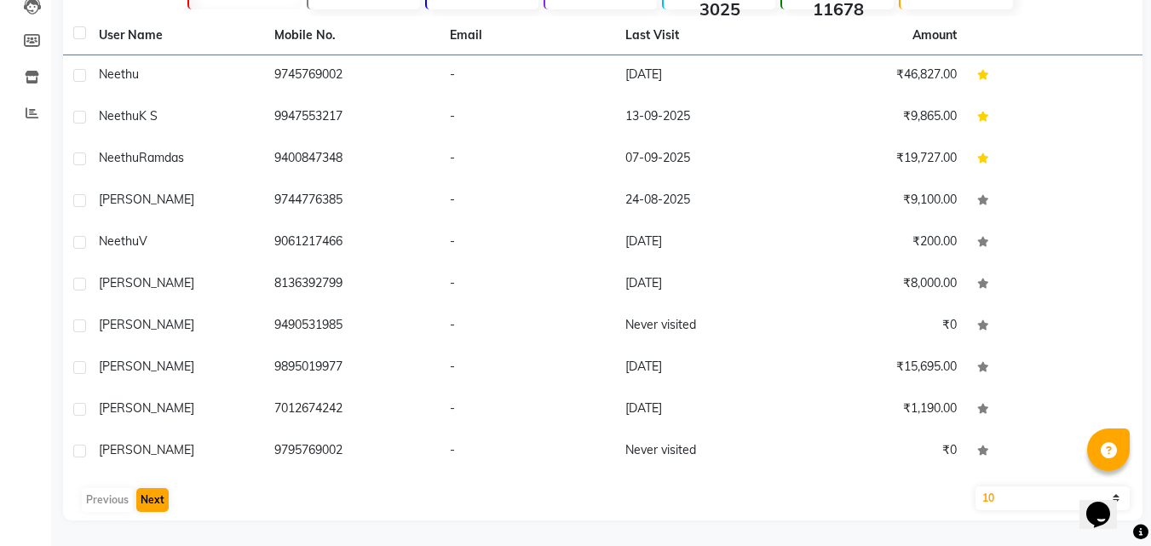
type input "[PERSON_NAME]"
click at [148, 491] on button "Next" at bounding box center [152, 500] width 32 height 24
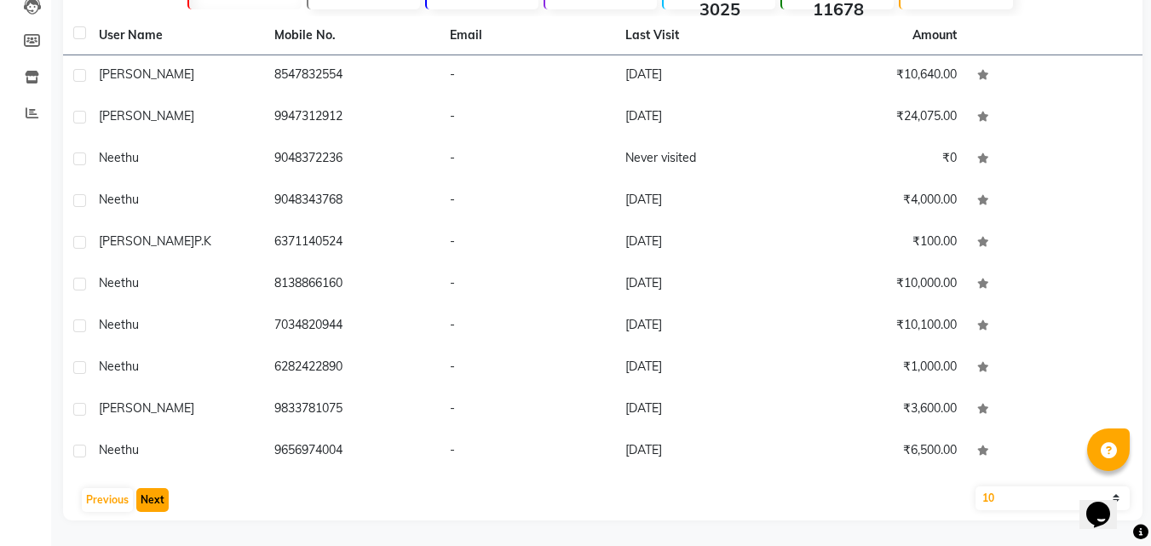
click at [150, 492] on button "Next" at bounding box center [152, 500] width 32 height 24
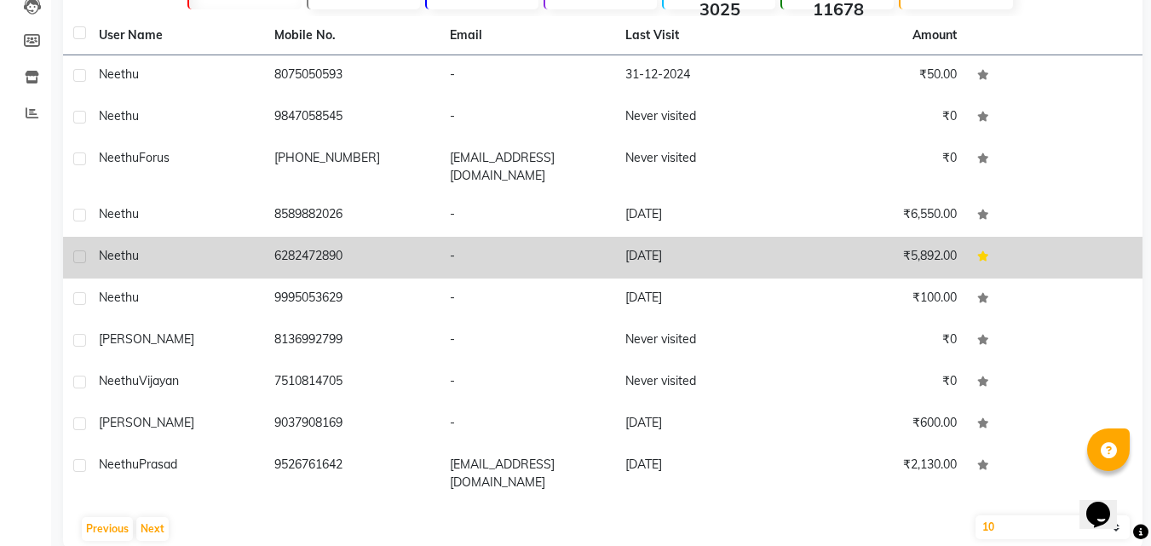
copy td "6282472890"
drag, startPoint x: 276, startPoint y: 240, endPoint x: 377, endPoint y: 241, distance: 101.4
click at [377, 241] on td "6282472890" at bounding box center [352, 258] width 176 height 42
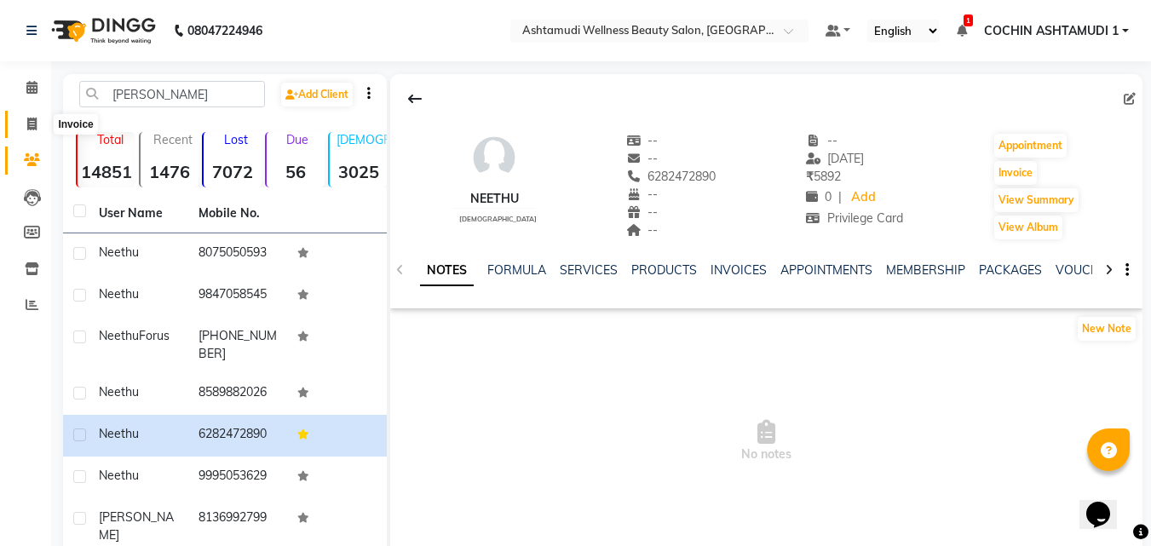
click at [28, 126] on icon at bounding box center [31, 124] width 9 height 13
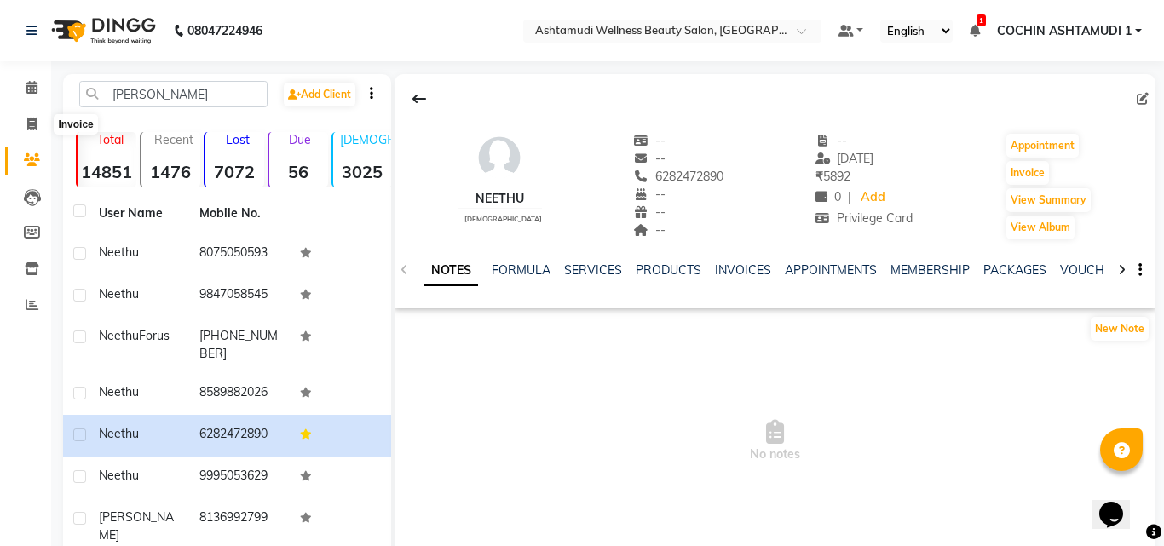
select select "4632"
select select "service"
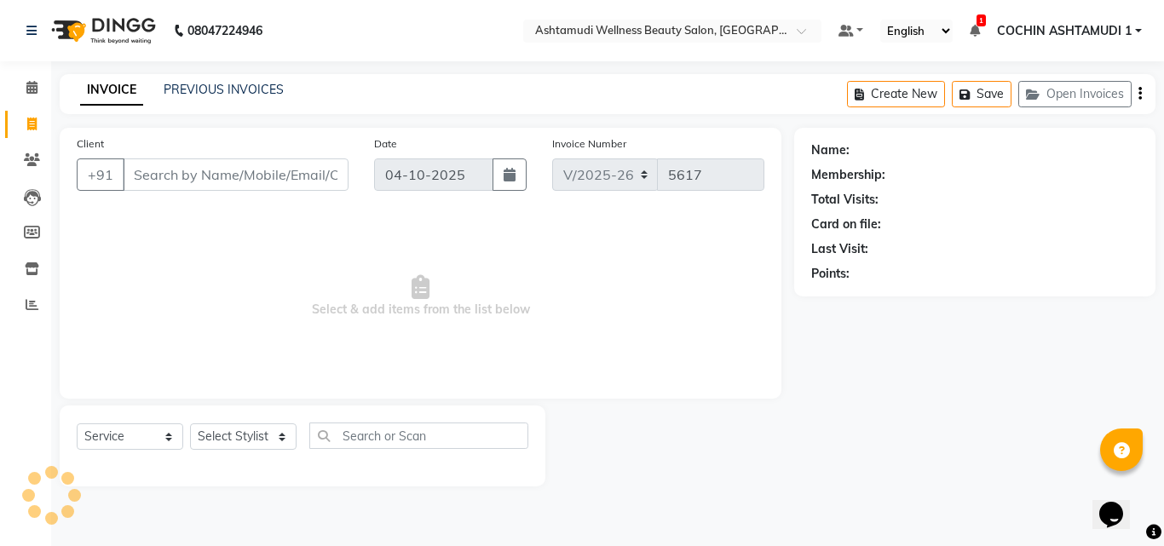
click at [161, 180] on input "Client" at bounding box center [236, 174] width 226 height 32
type input "6282472890"
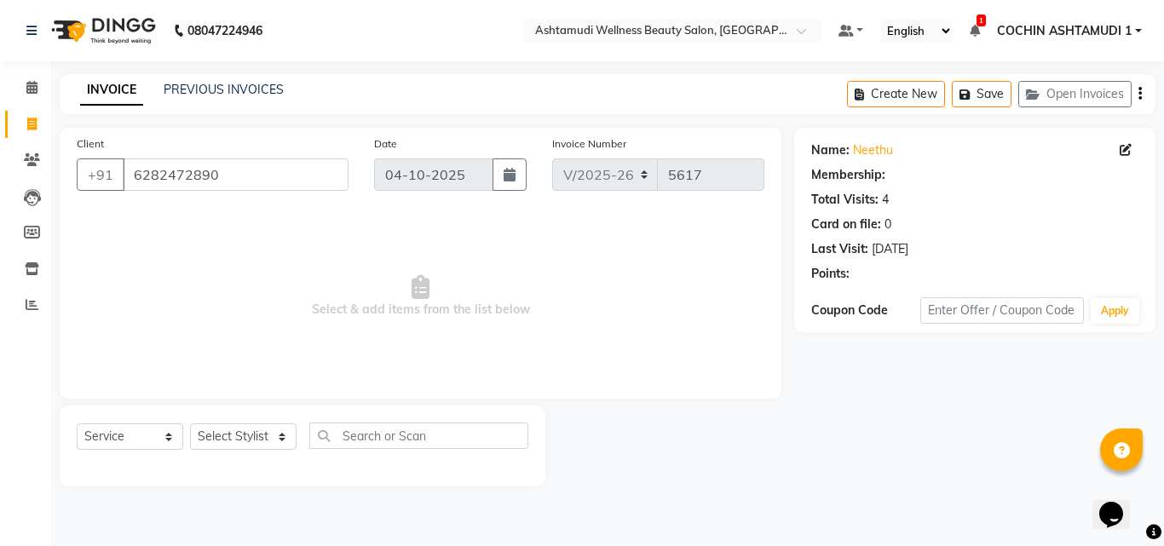
select select "1: Object"
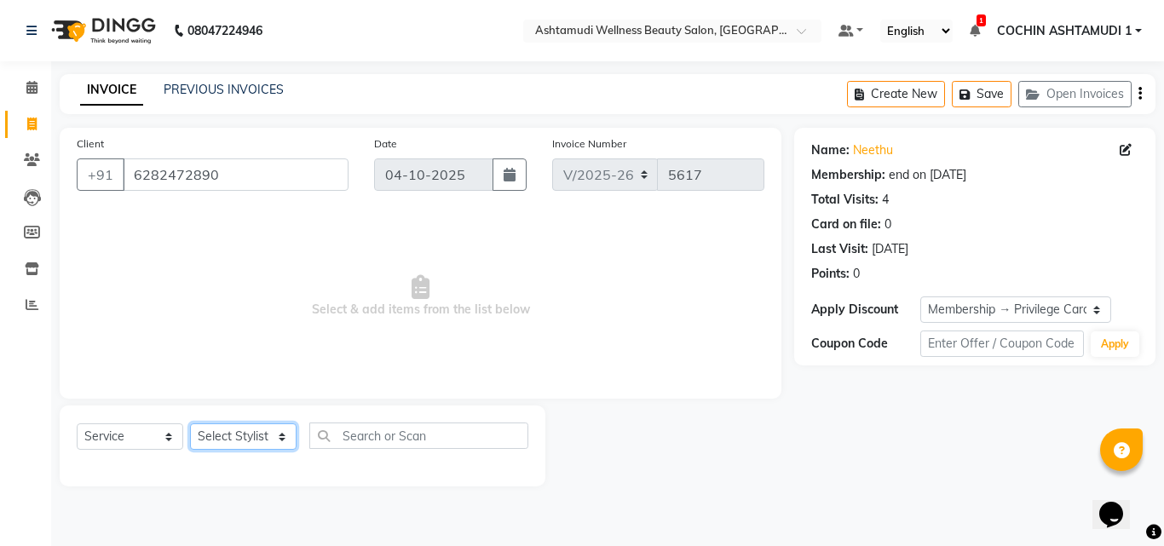
click at [222, 440] on select "Select Stylist [PERSON_NAME](URAJ) [PERSON_NAME] COCHIN ASHTAMUDI Danish Fousiy…" at bounding box center [243, 436] width 107 height 26
select select "44402"
click at [190, 423] on select "Select Stylist [PERSON_NAME](URAJ) [PERSON_NAME] COCHIN ASHTAMUDI Danish Fousiy…" at bounding box center [243, 436] width 107 height 26
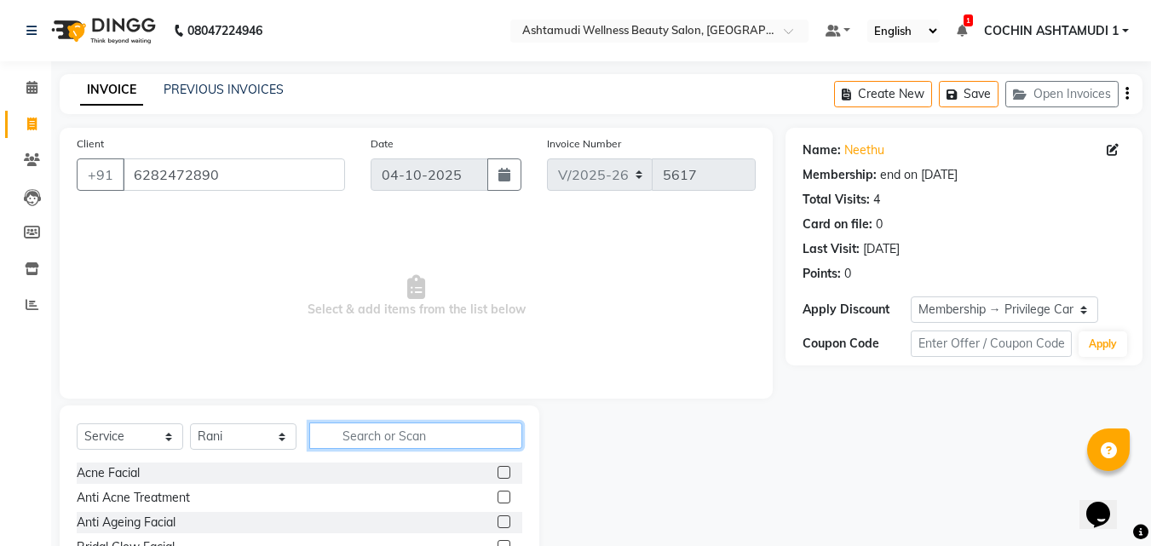
click at [392, 434] on input "text" at bounding box center [415, 436] width 213 height 26
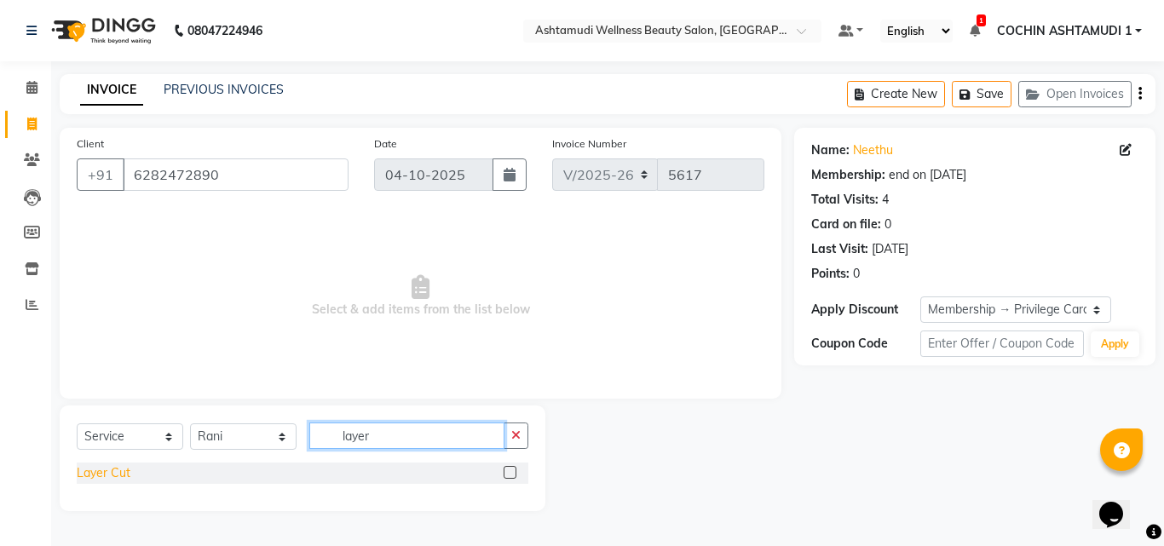
type input "layer"
click at [118, 478] on div "Layer Cut" at bounding box center [104, 473] width 54 height 18
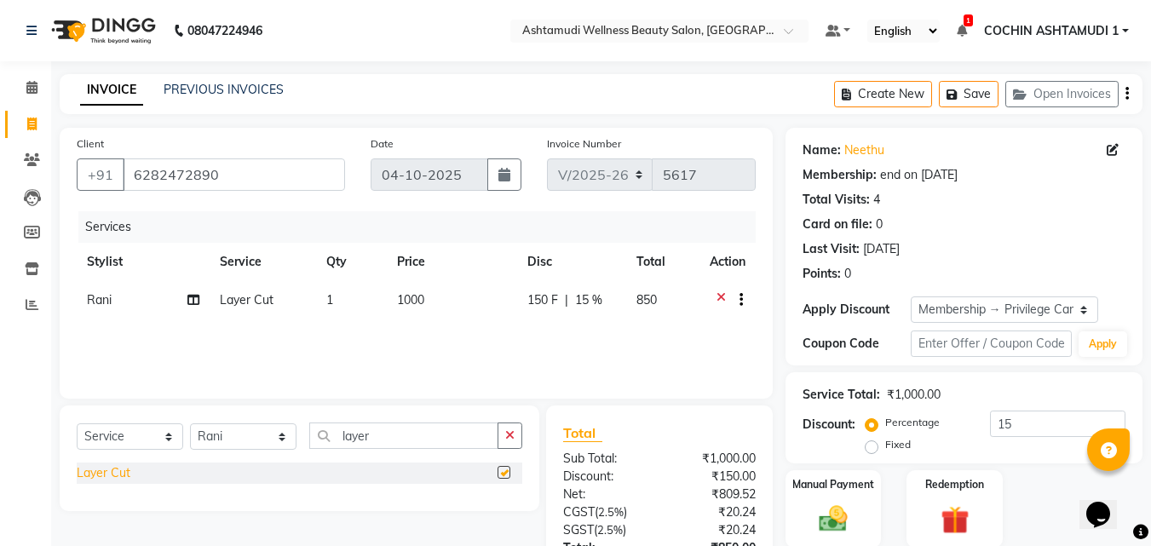
checkbox input "false"
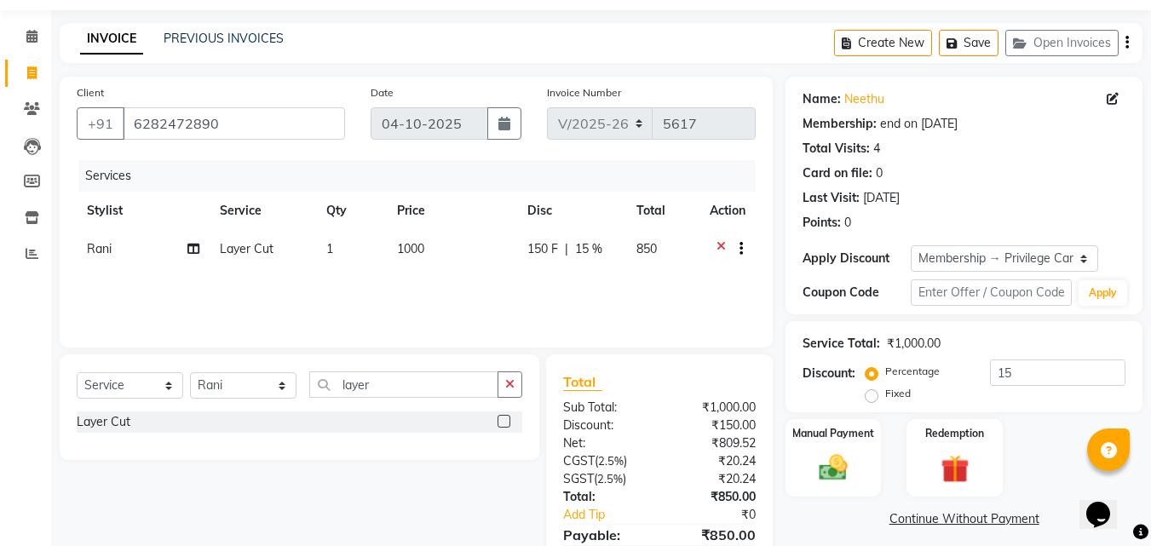
scroll to position [135, 0]
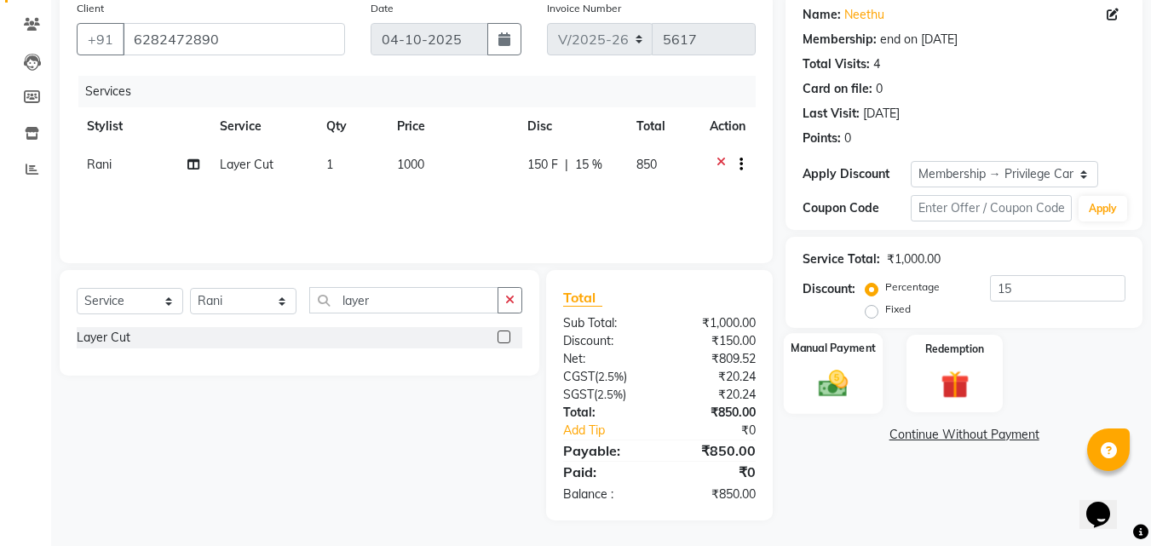
click at [844, 384] on img at bounding box center [833, 383] width 48 height 34
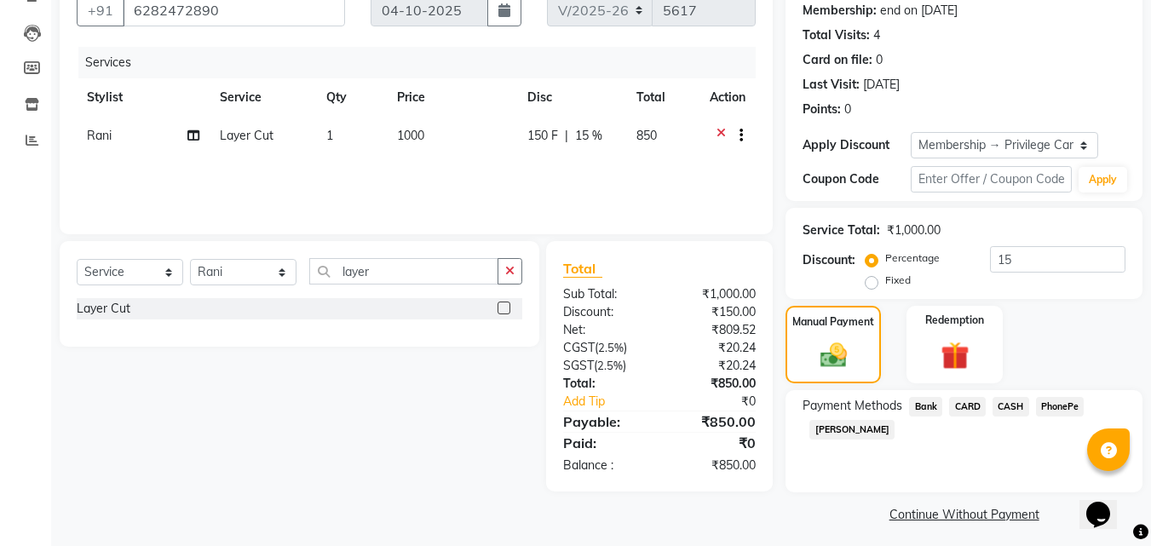
scroll to position [171, 0]
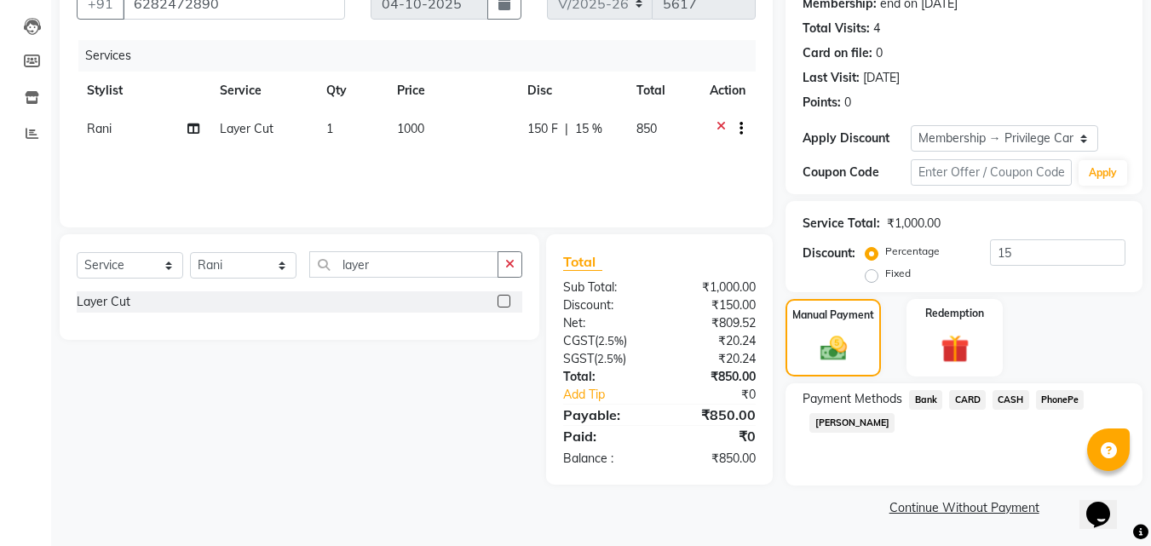
click at [1057, 406] on span "PhonePe" at bounding box center [1060, 400] width 49 height 20
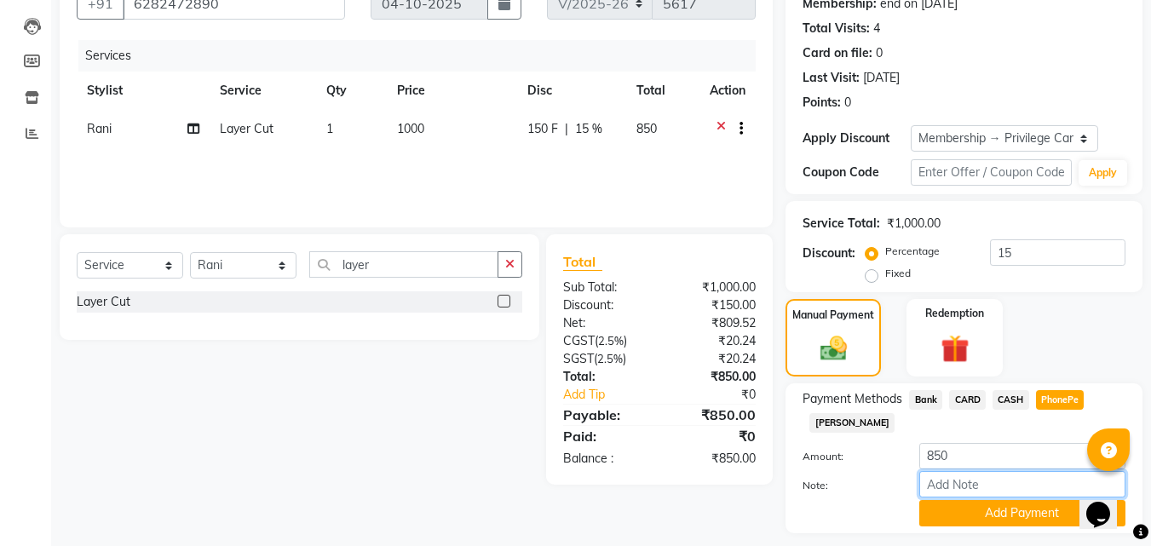
click at [993, 475] on input "Note:" at bounding box center [1022, 484] width 206 height 26
type input "Aiswarya"
click at [976, 507] on button "Add Payment" at bounding box center [1022, 513] width 206 height 26
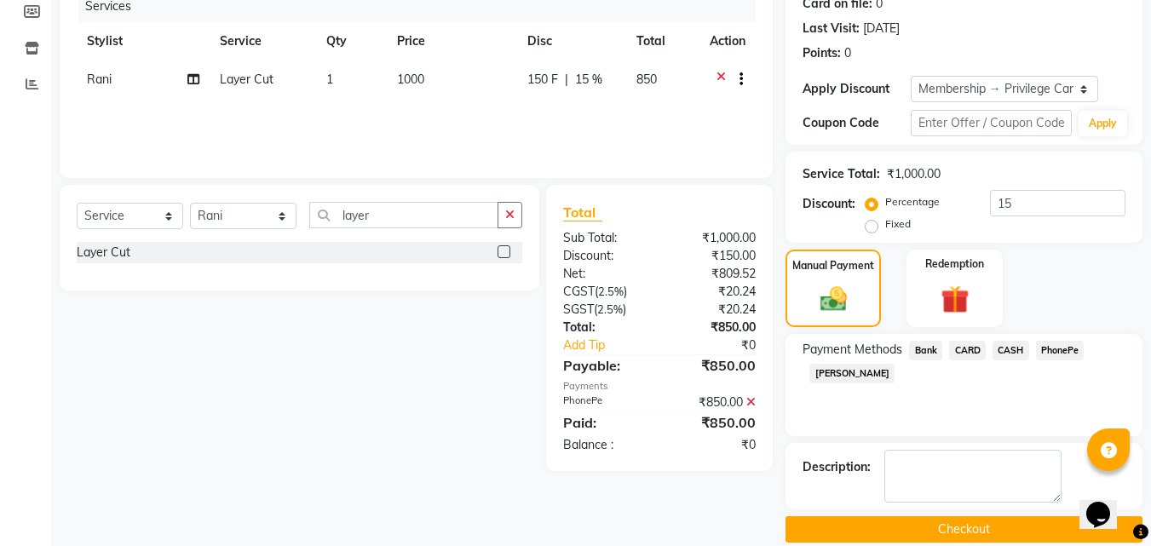
scroll to position [243, 0]
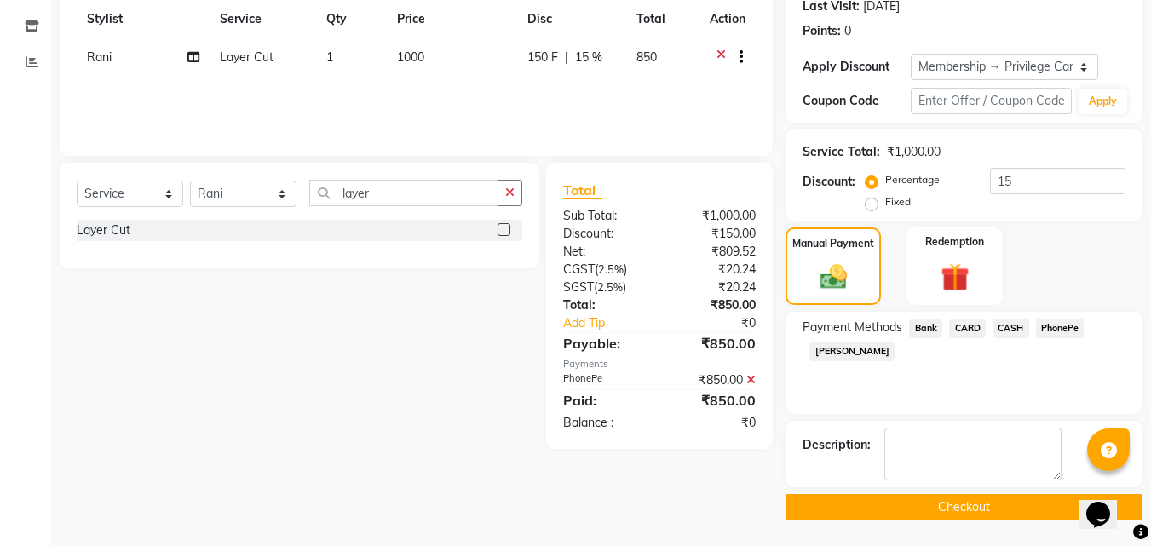
click at [953, 506] on button "Checkout" at bounding box center [964, 507] width 357 height 26
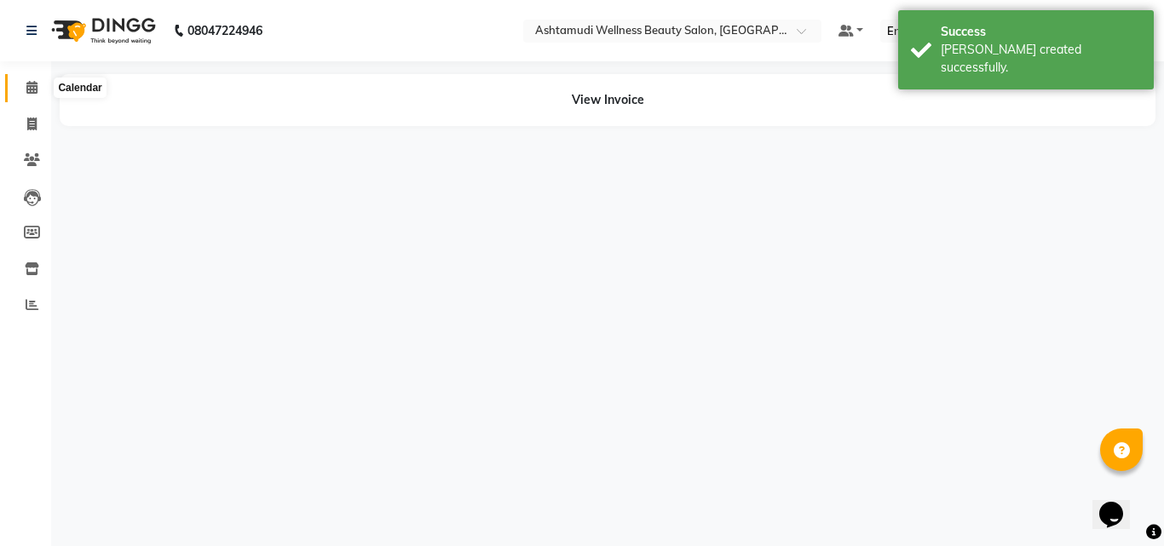
click at [26, 85] on icon at bounding box center [31, 87] width 11 height 13
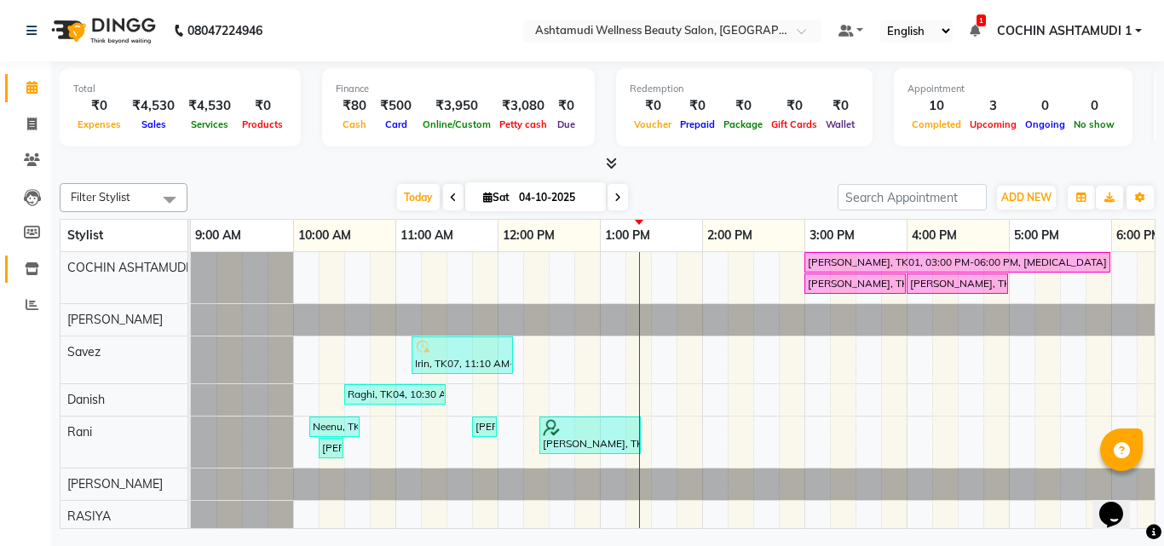
click at [16, 268] on link "Inventory" at bounding box center [25, 270] width 41 height 28
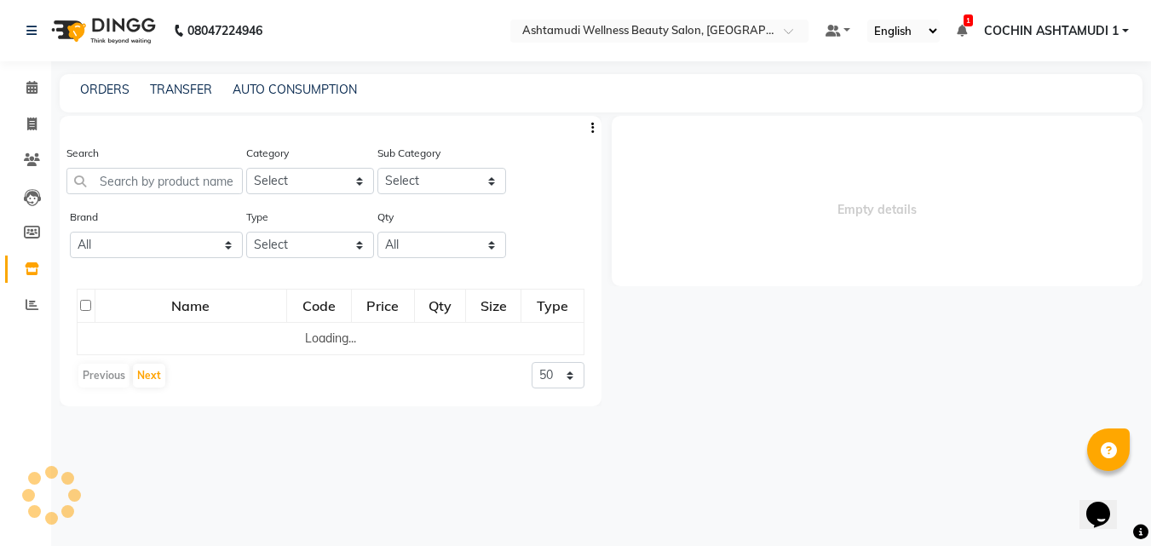
select select
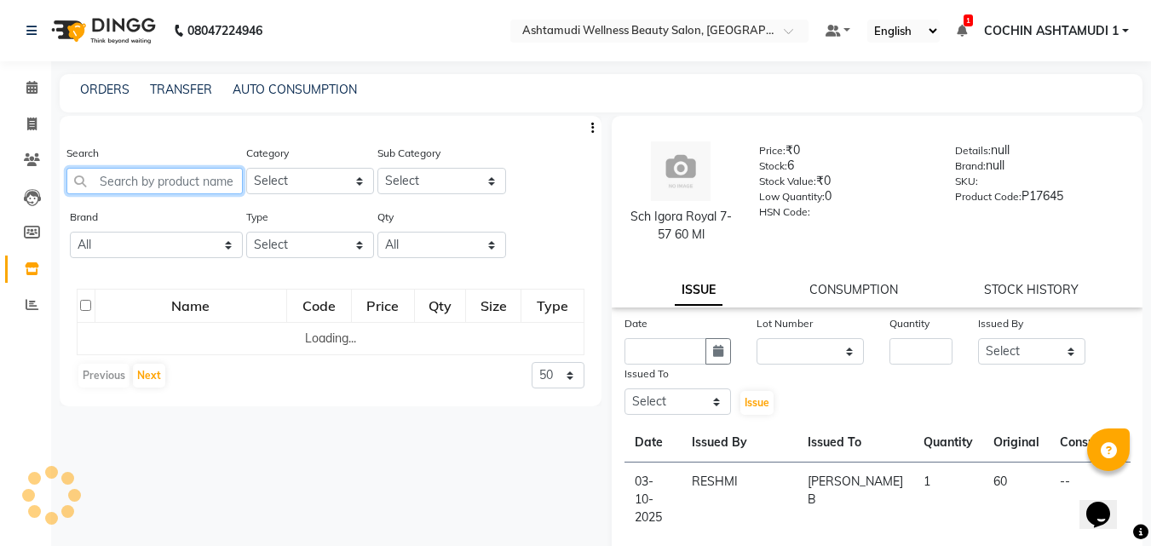
click at [144, 186] on input "text" at bounding box center [154, 181] width 176 height 26
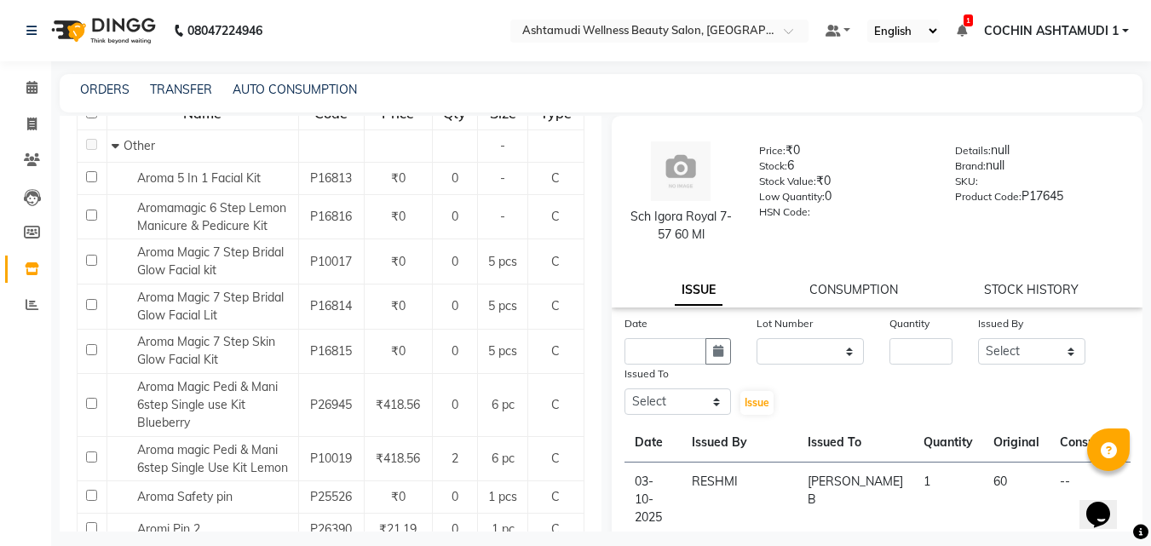
scroll to position [256, 0]
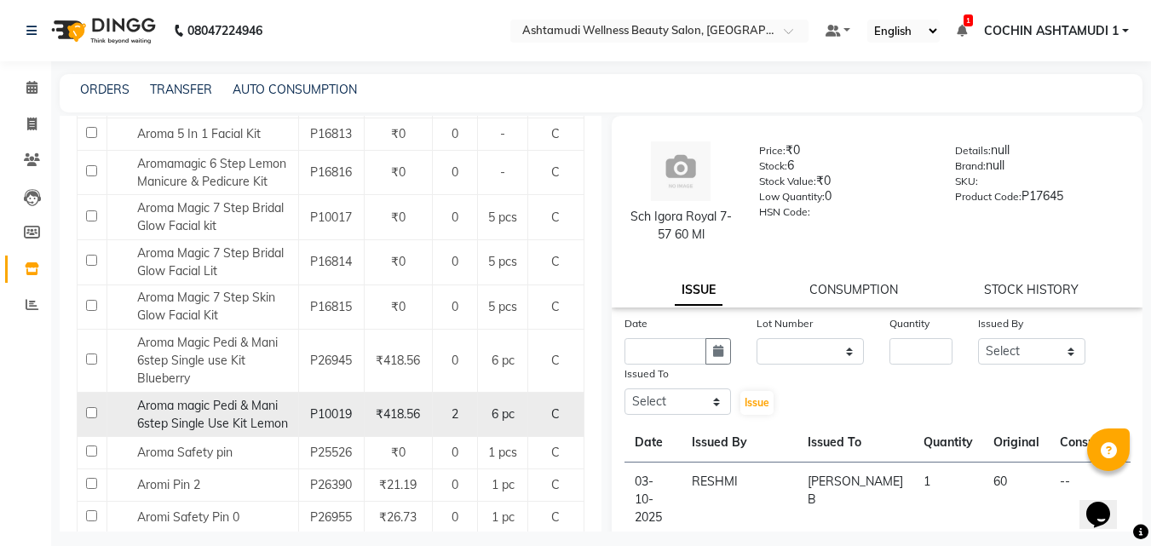
type input "arom"
click at [199, 409] on span "Aroma magic Pedi & Mani 6step Single Use Kit Lemon" at bounding box center [212, 414] width 151 height 33
select select
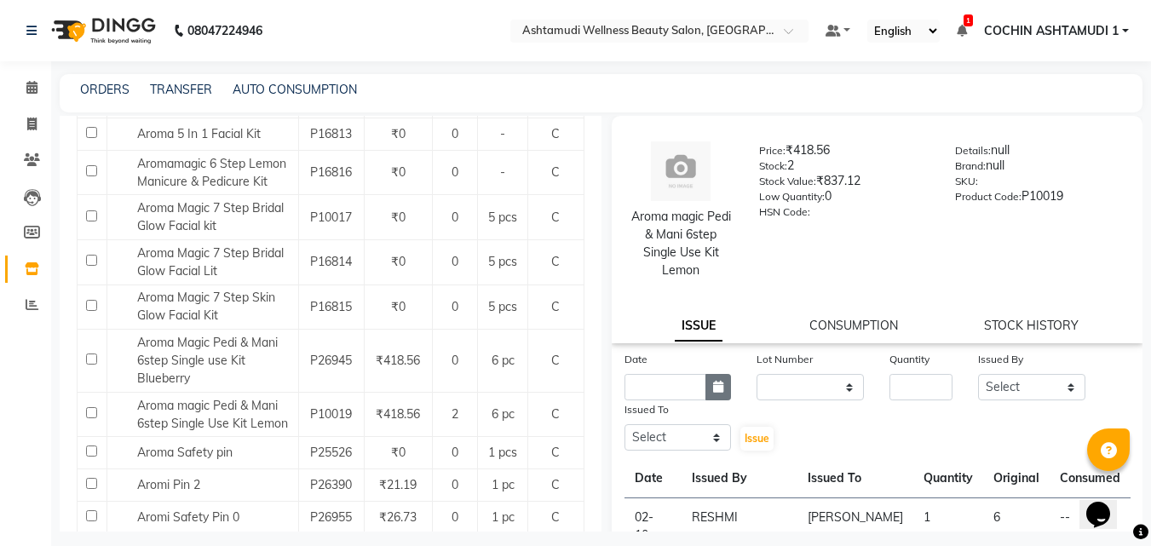
click at [714, 394] on button "button" at bounding box center [718, 387] width 26 height 26
select select "10"
select select "2025"
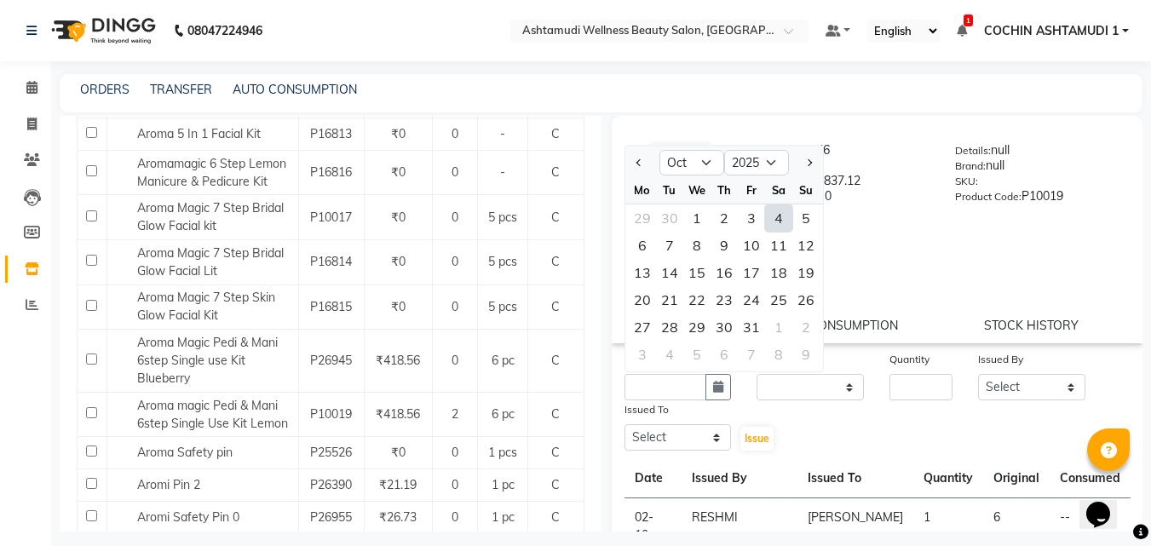
click at [779, 217] on div "4" at bounding box center [778, 217] width 27 height 27
type input "04-10-2025"
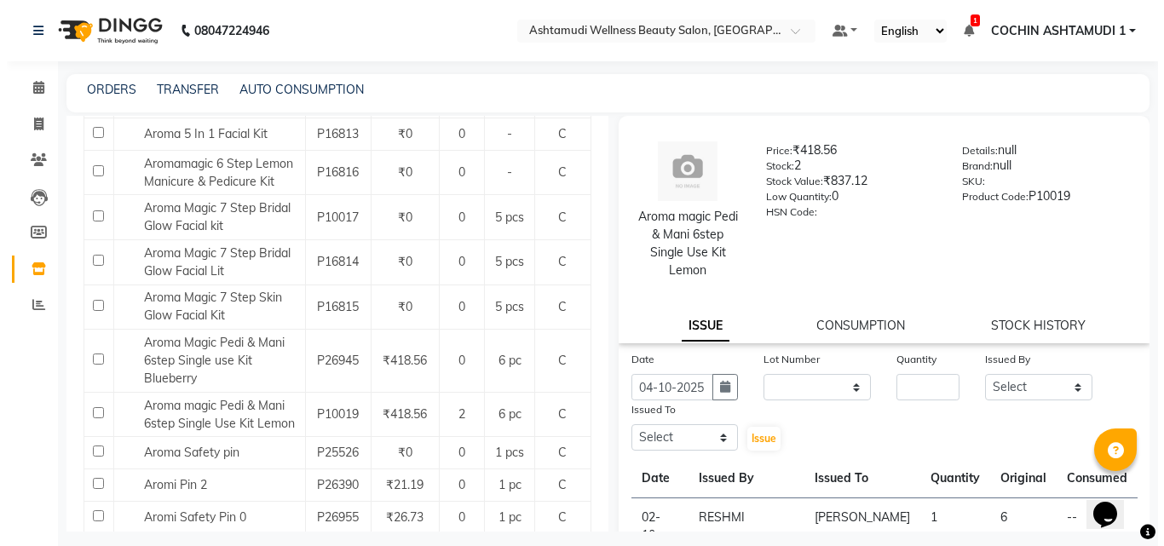
scroll to position [0, 0]
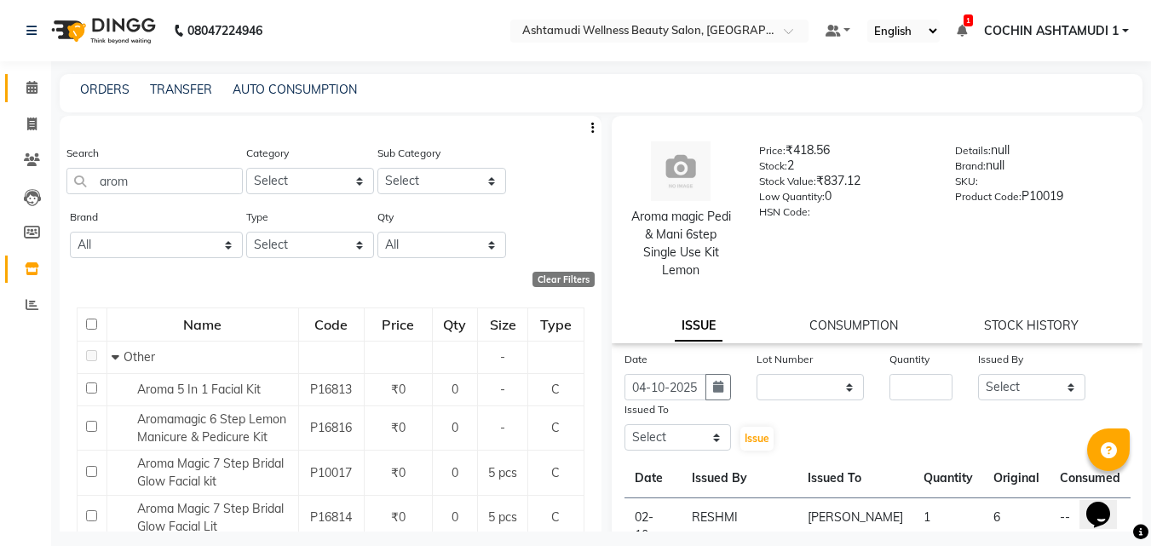
drag, startPoint x: 35, startPoint y: 75, endPoint x: 28, endPoint y: 86, distance: 13.0
click at [35, 76] on link "Calendar" at bounding box center [25, 88] width 41 height 28
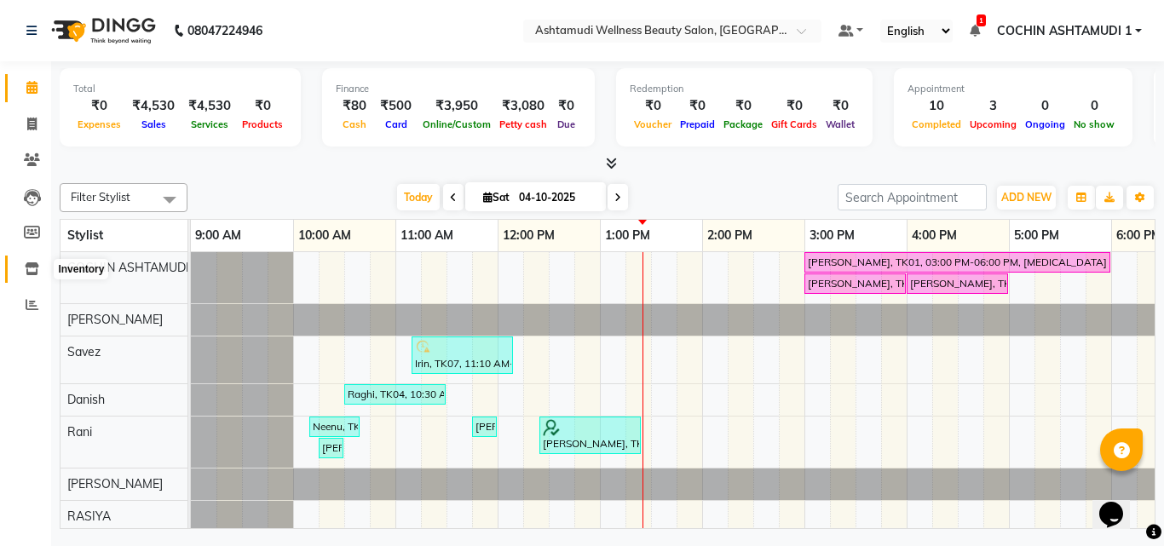
click at [30, 261] on span at bounding box center [32, 270] width 30 height 20
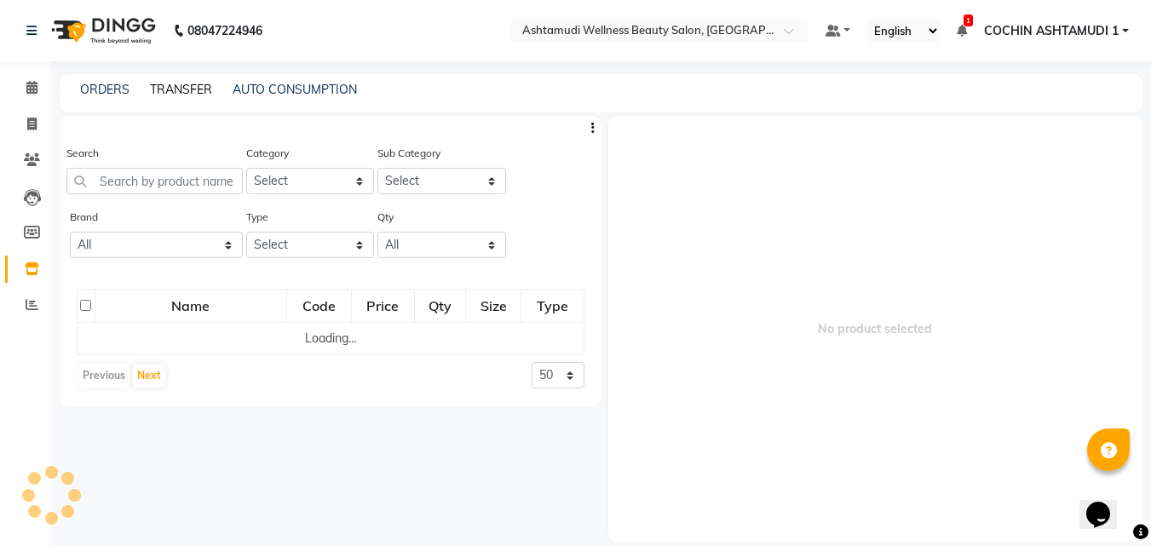
click at [181, 84] on link "TRANSFER" at bounding box center [181, 89] width 62 height 15
select select "sender"
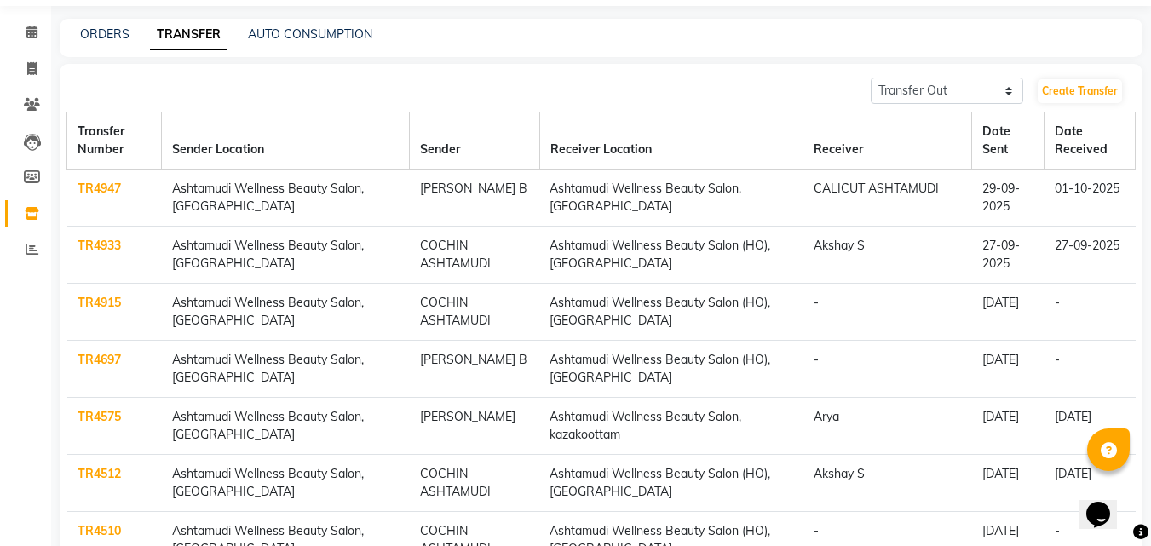
scroll to position [85, 0]
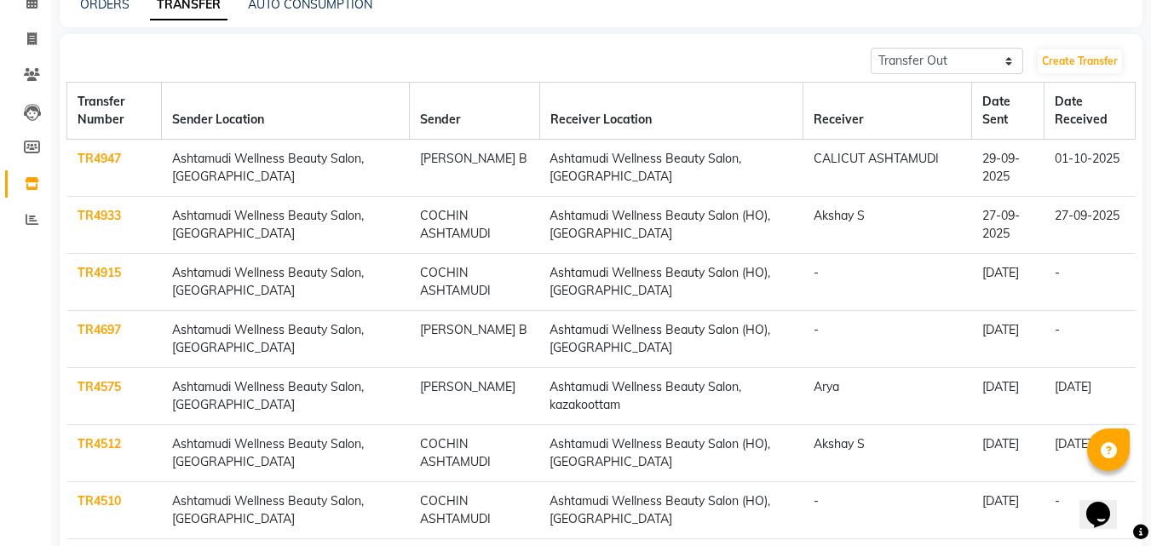
click at [111, 331] on link "TR4697" at bounding box center [99, 329] width 43 height 15
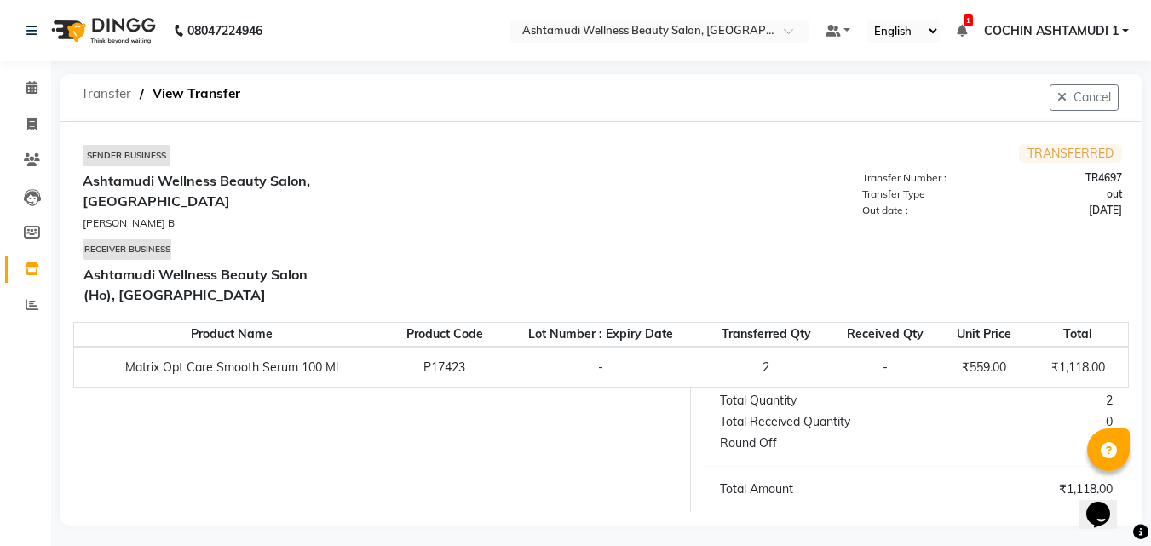
click at [107, 88] on span "Transfer" at bounding box center [105, 93] width 67 height 31
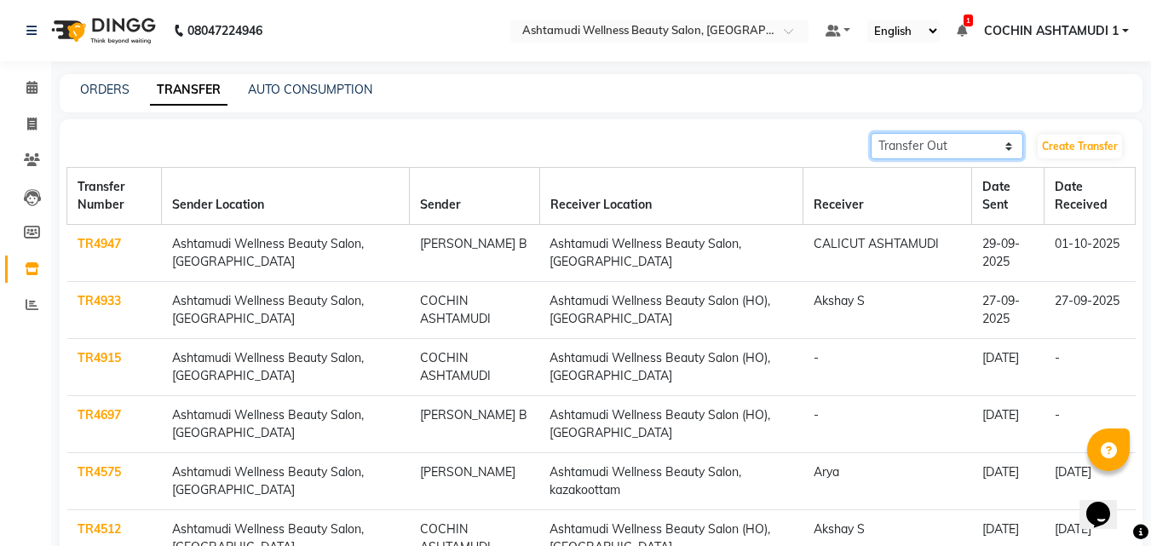
click at [901, 139] on select "Transfer In Transfer Out" at bounding box center [947, 146] width 153 height 26
select select "receiving"
click at [871, 133] on select "Transfer In Transfer Out" at bounding box center [947, 146] width 153 height 26
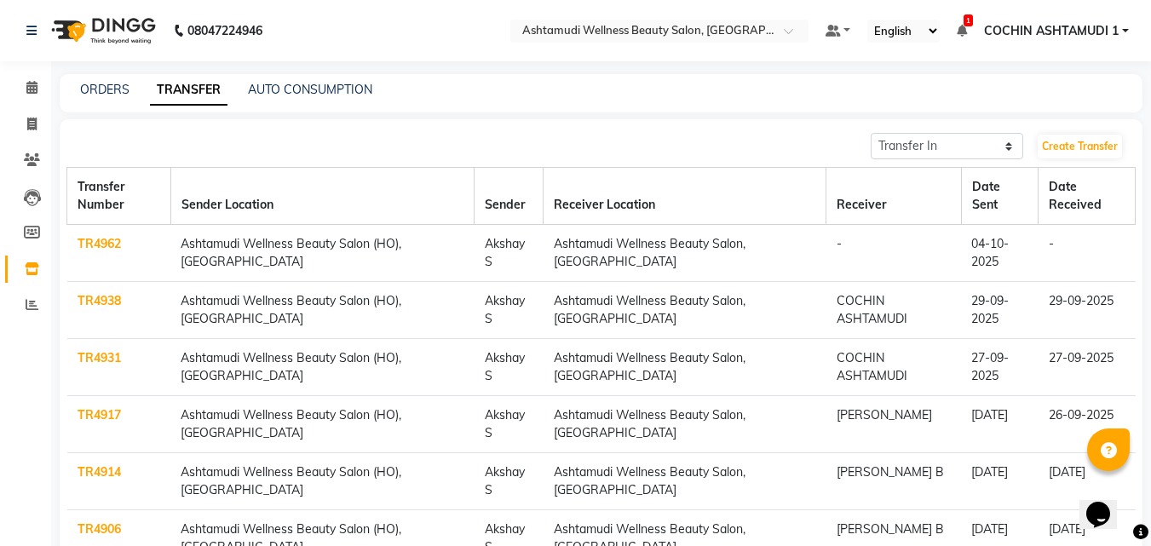
click at [117, 250] on link "TR4962" at bounding box center [99, 243] width 43 height 15
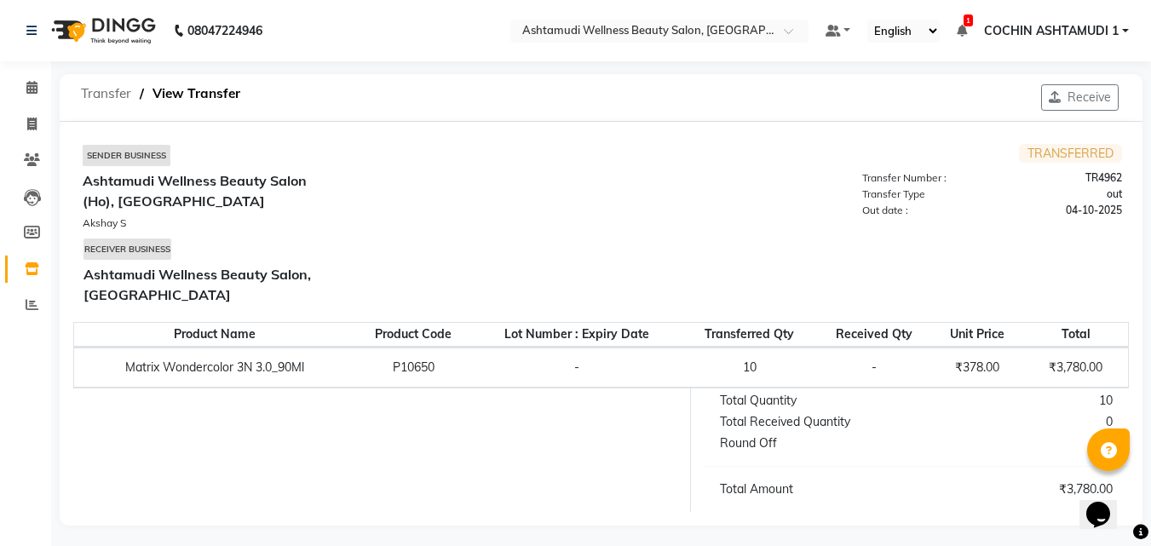
click at [122, 97] on span "Transfer" at bounding box center [105, 93] width 67 height 31
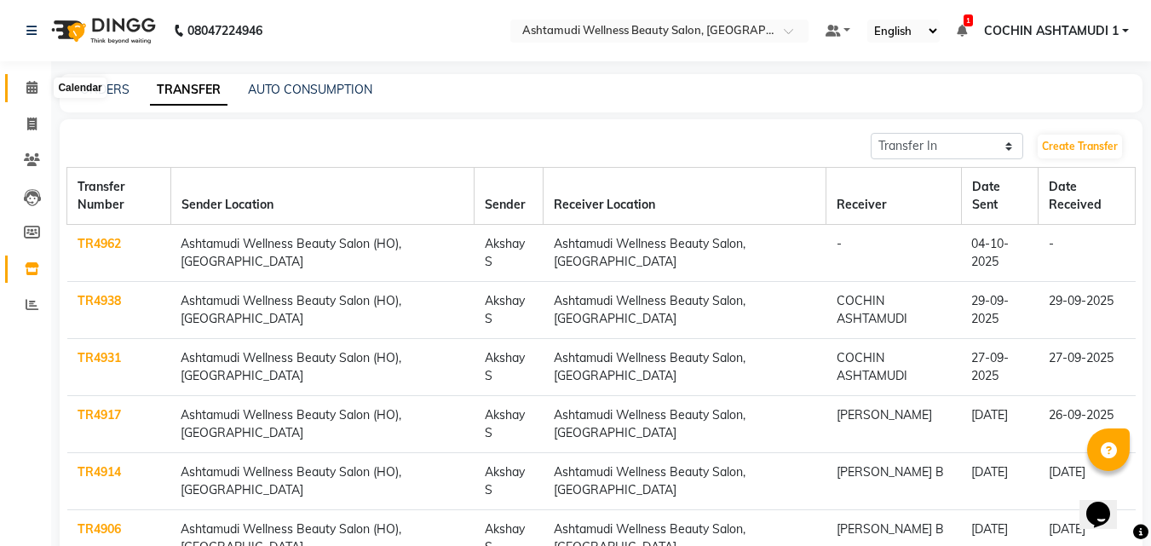
click at [30, 89] on icon at bounding box center [31, 87] width 11 height 13
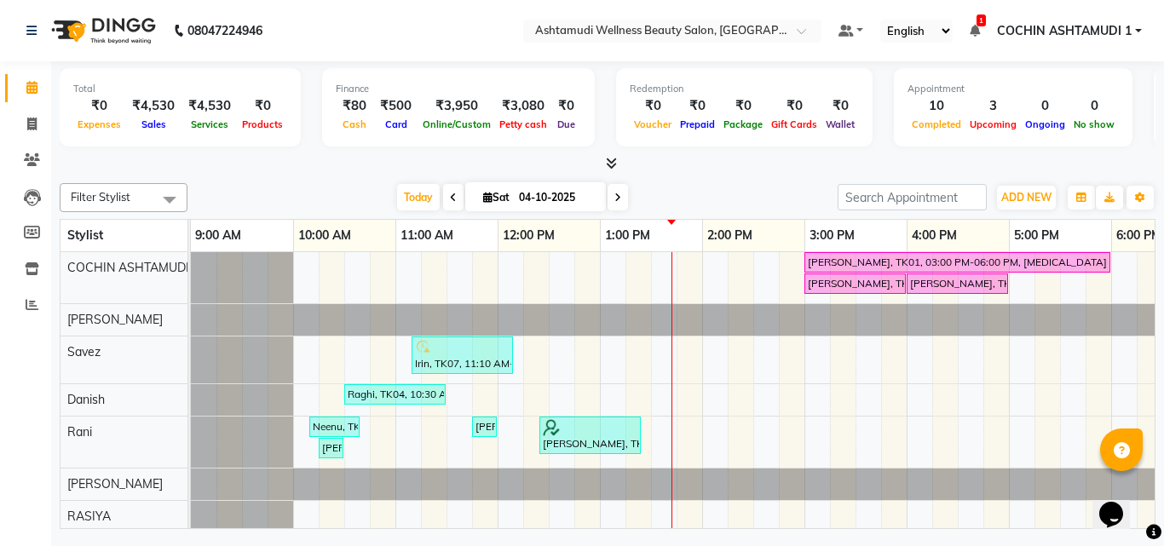
click at [614, 193] on icon at bounding box center [617, 198] width 7 height 10
type input "05-10-2025"
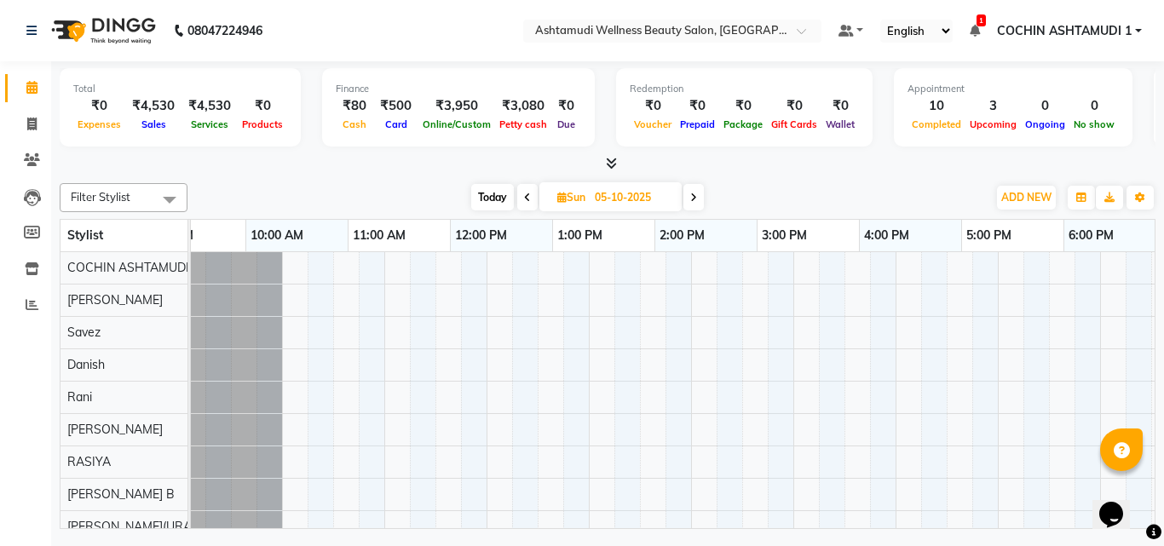
scroll to position [0, 11]
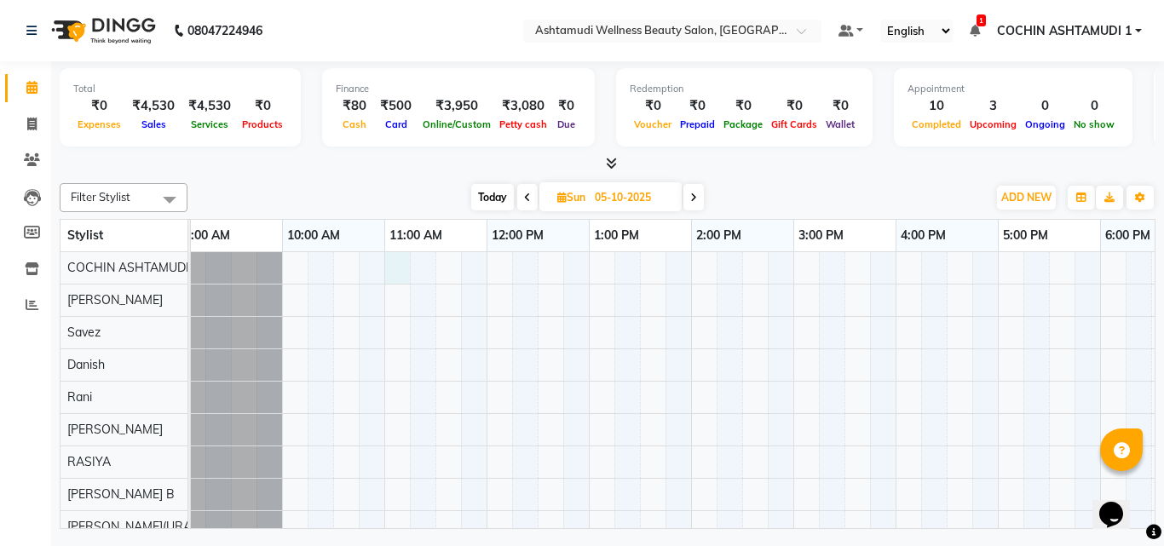
click at [398, 256] on div at bounding box center [793, 510] width 1227 height 517
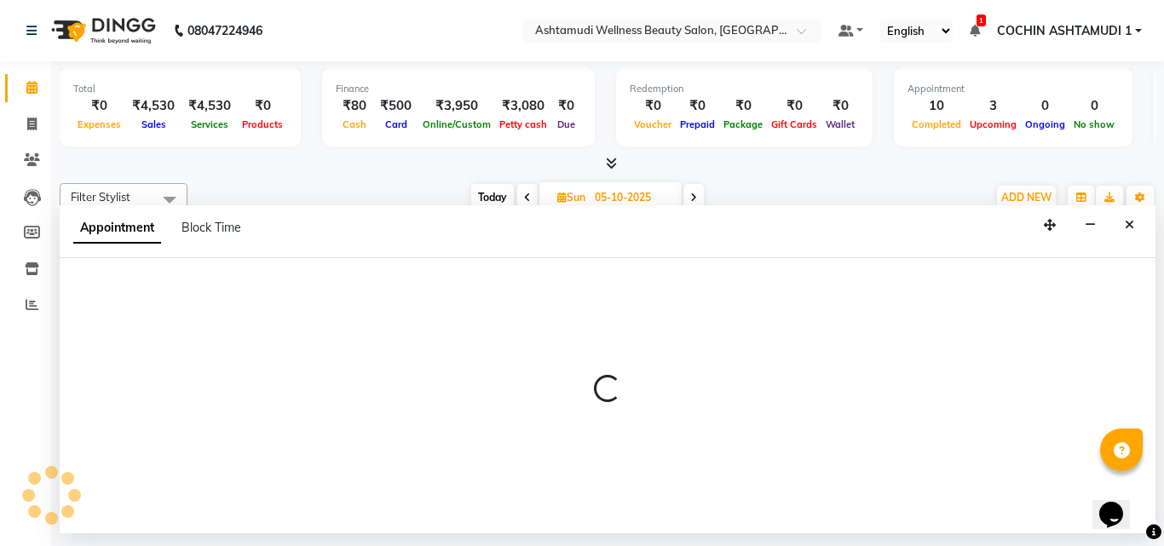
select select "27313"
select select "tentative"
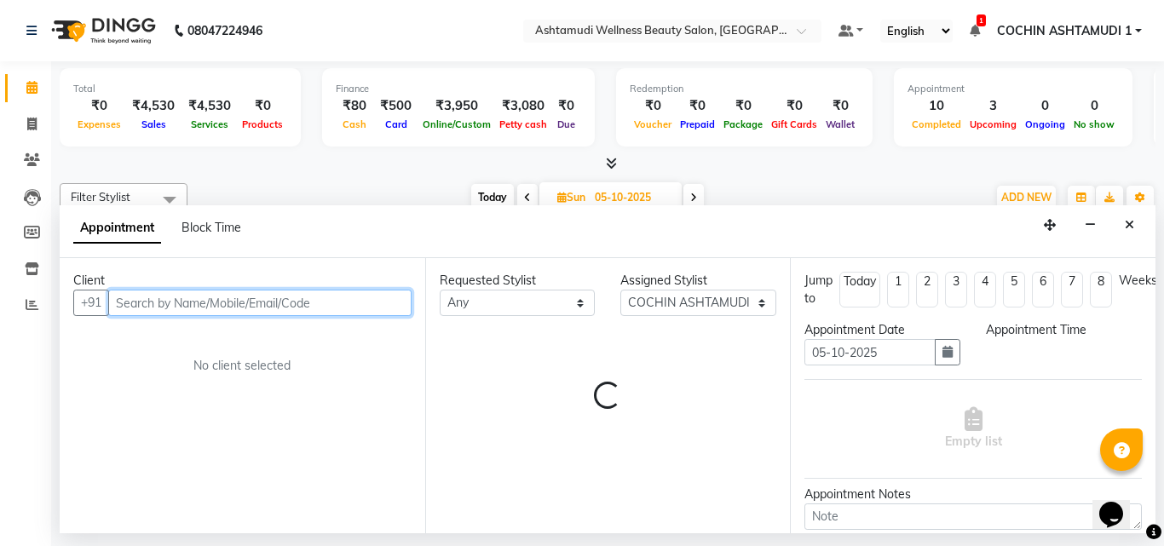
select select "660"
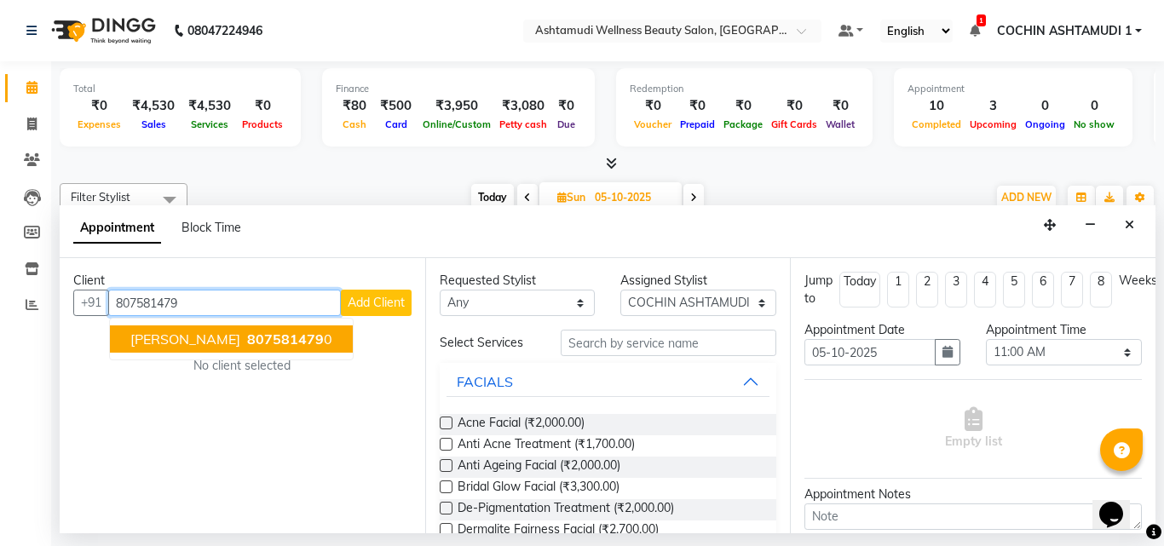
click at [247, 336] on span "807581479" at bounding box center [285, 339] width 77 height 17
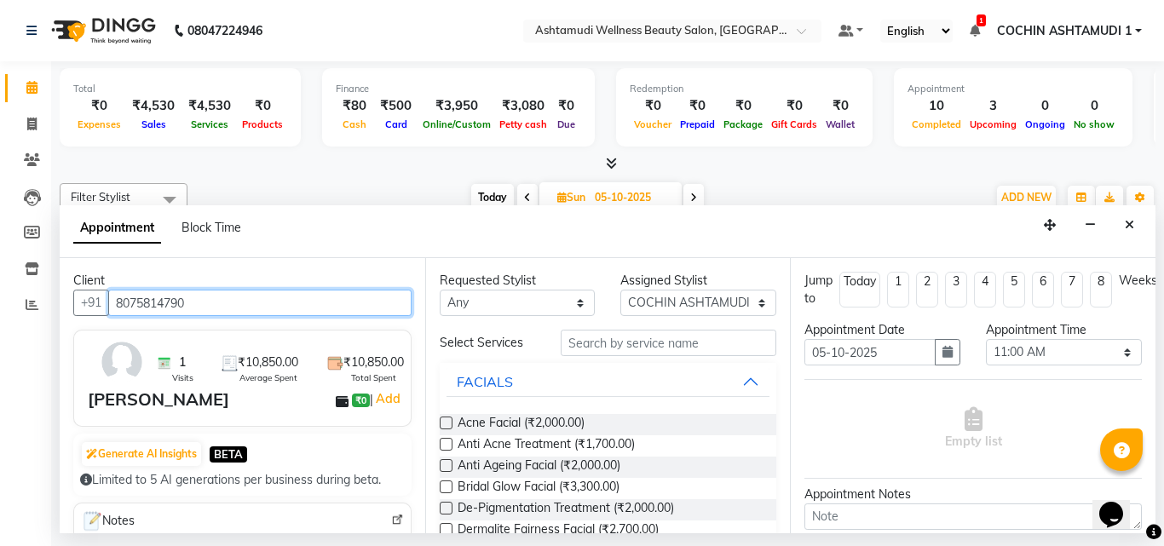
type input "8075814790"
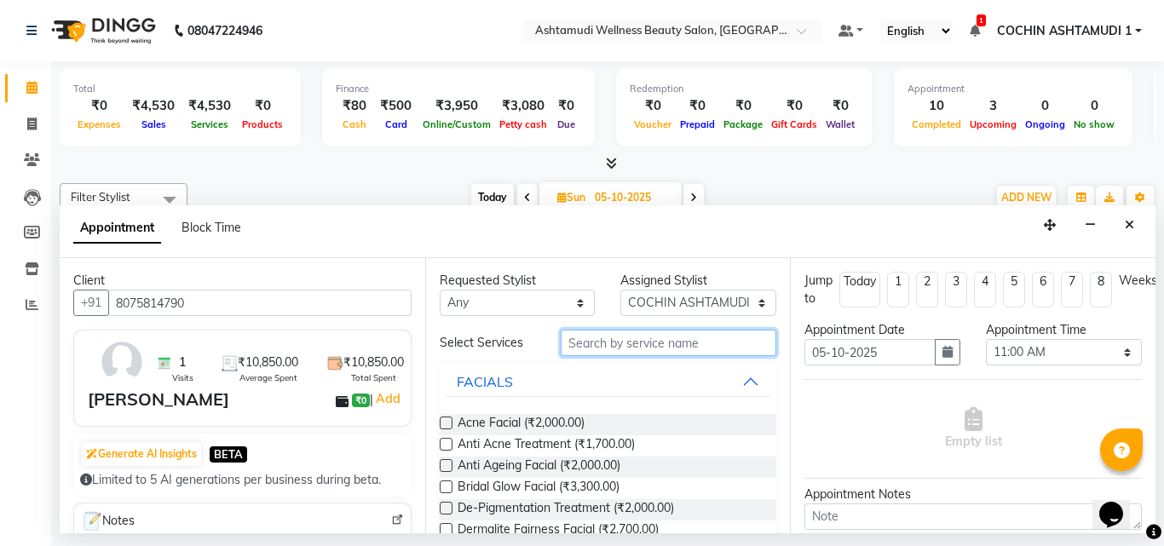
click at [584, 340] on input "text" at bounding box center [669, 343] width 216 height 26
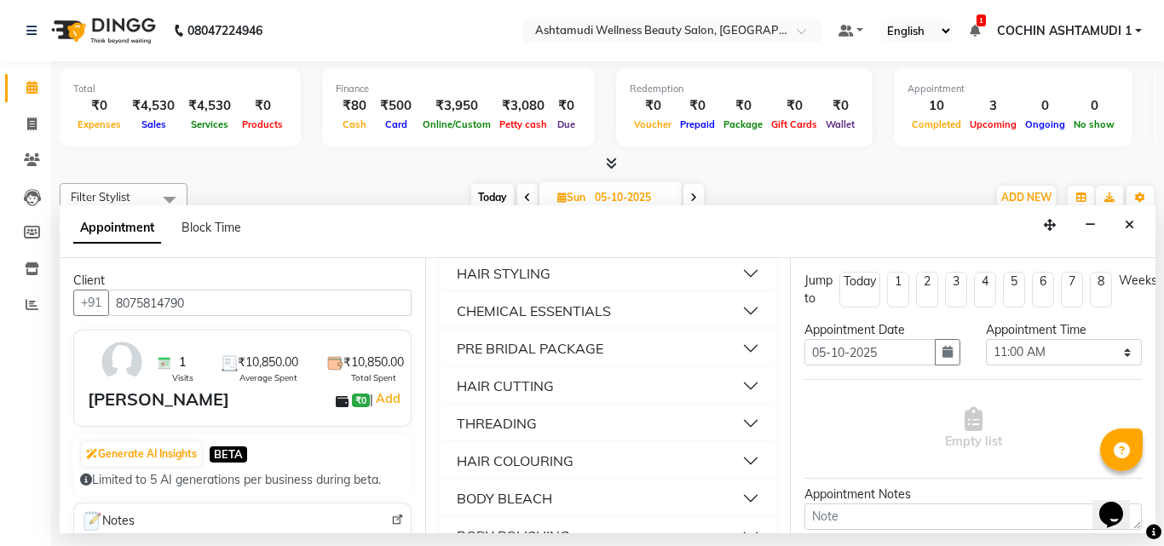
scroll to position [2031, 0]
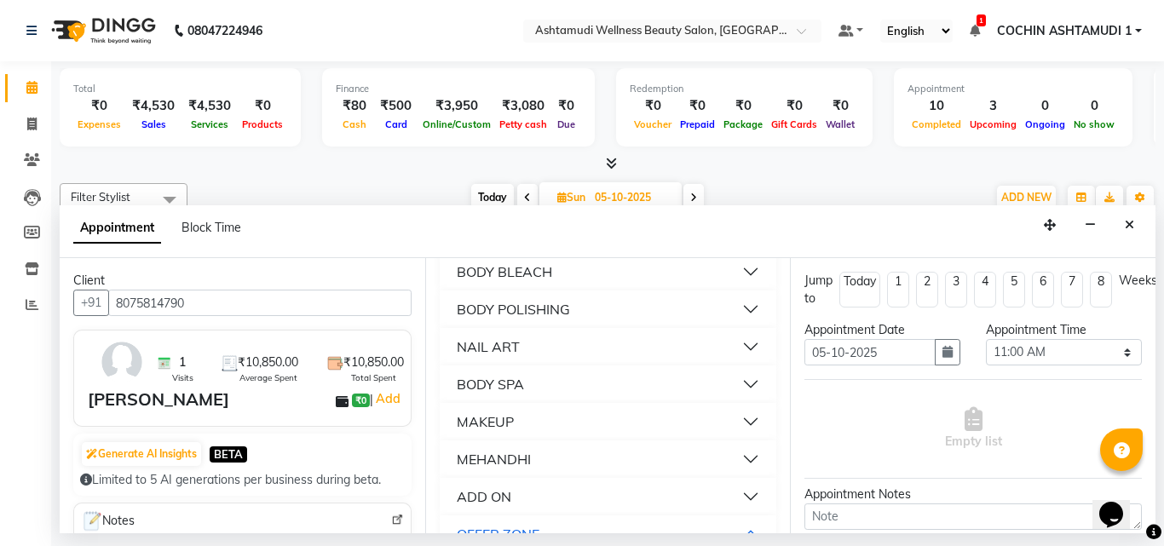
click at [496, 487] on div "ADD ON" at bounding box center [484, 497] width 55 height 20
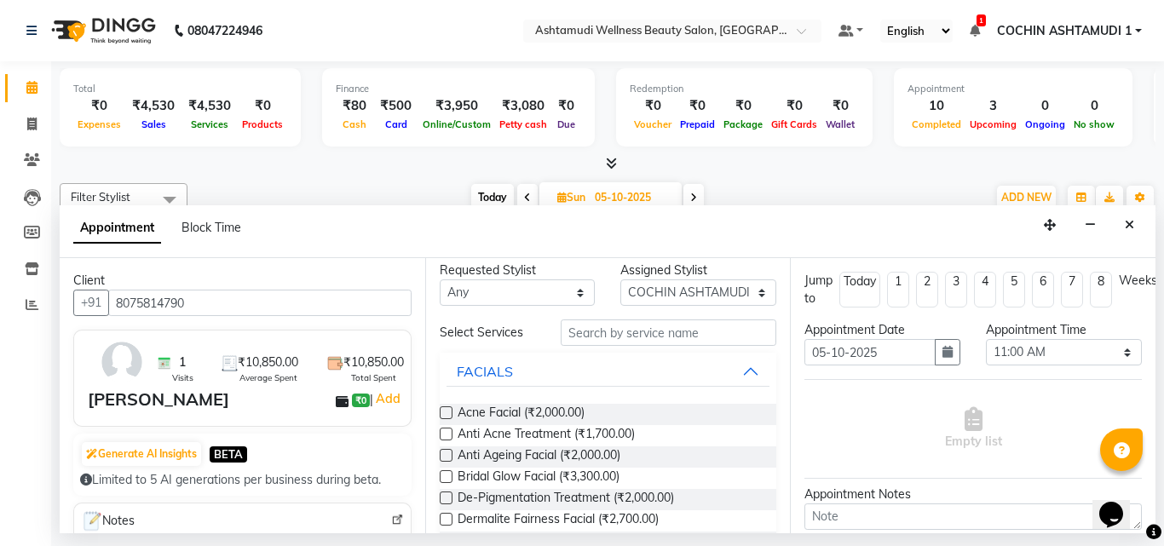
scroll to position [0, 0]
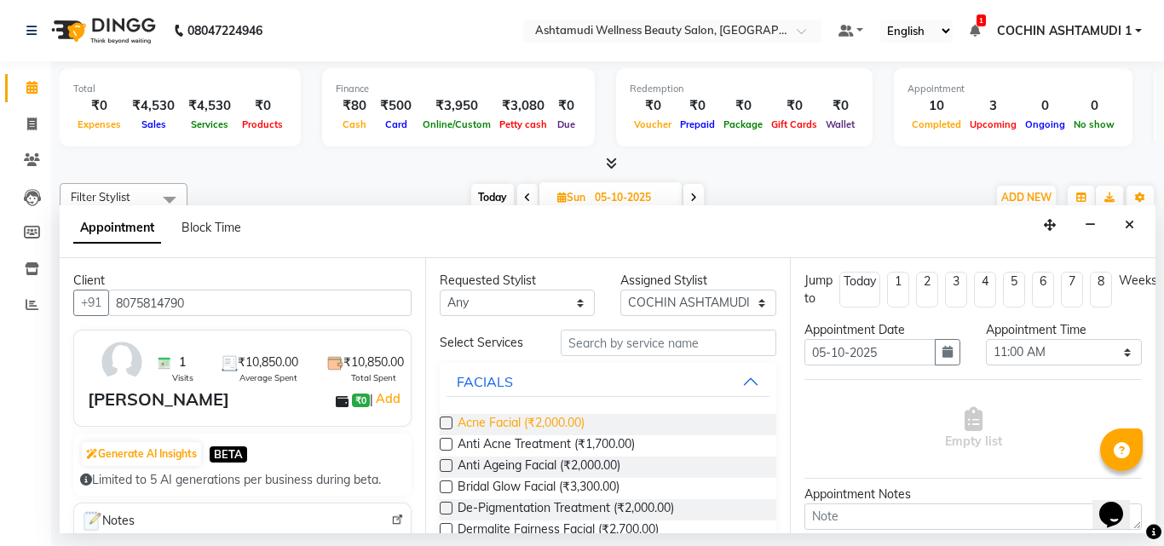
click at [514, 425] on span "Acne Facial (₹2,000.00)" at bounding box center [521, 424] width 127 height 21
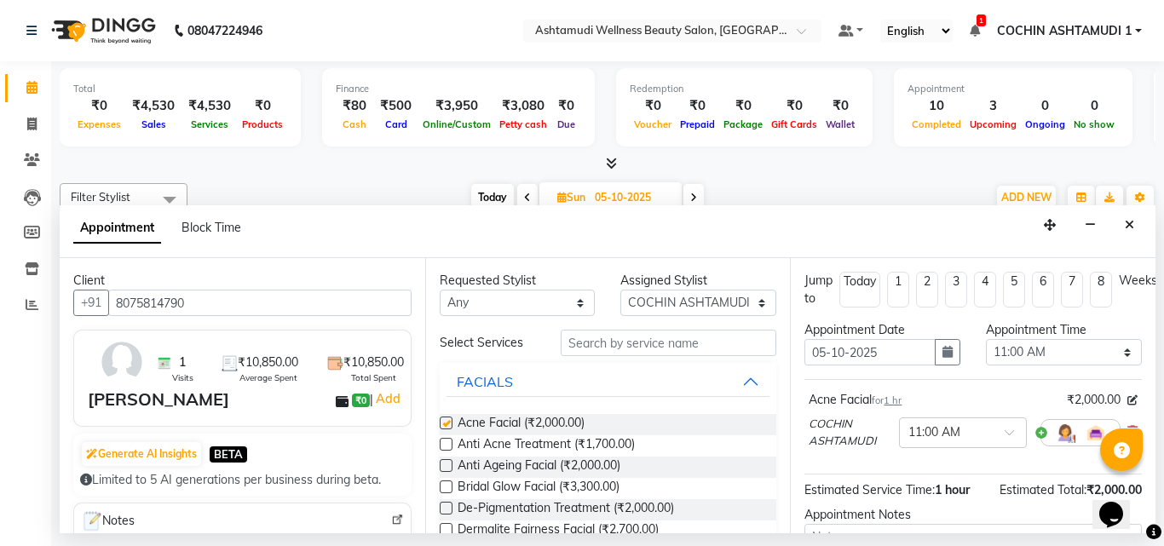
checkbox input "false"
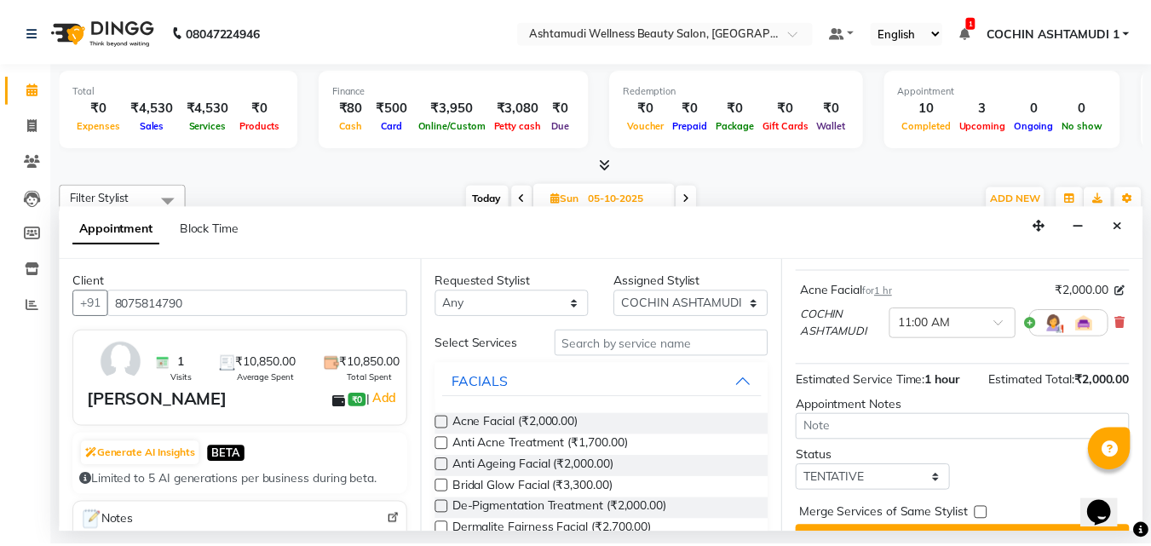
scroll to position [160, 0]
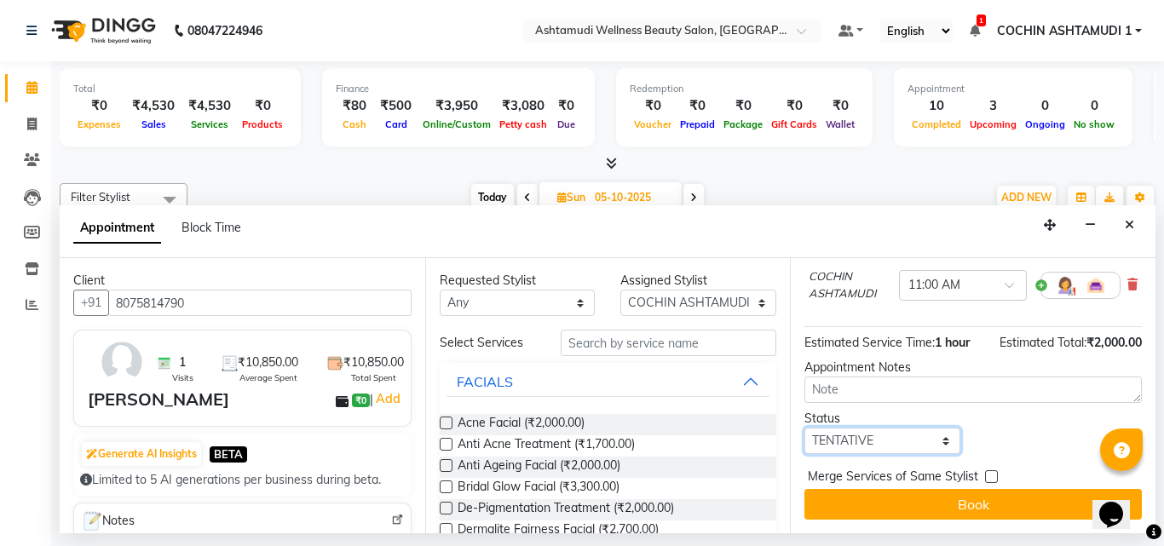
click at [876, 440] on select "Select TENTATIVE CONFIRM UPCOMING" at bounding box center [882, 441] width 156 height 26
select select "confirm booking"
click at [804, 428] on select "Select TENTATIVE CONFIRM UPCOMING" at bounding box center [882, 441] width 156 height 26
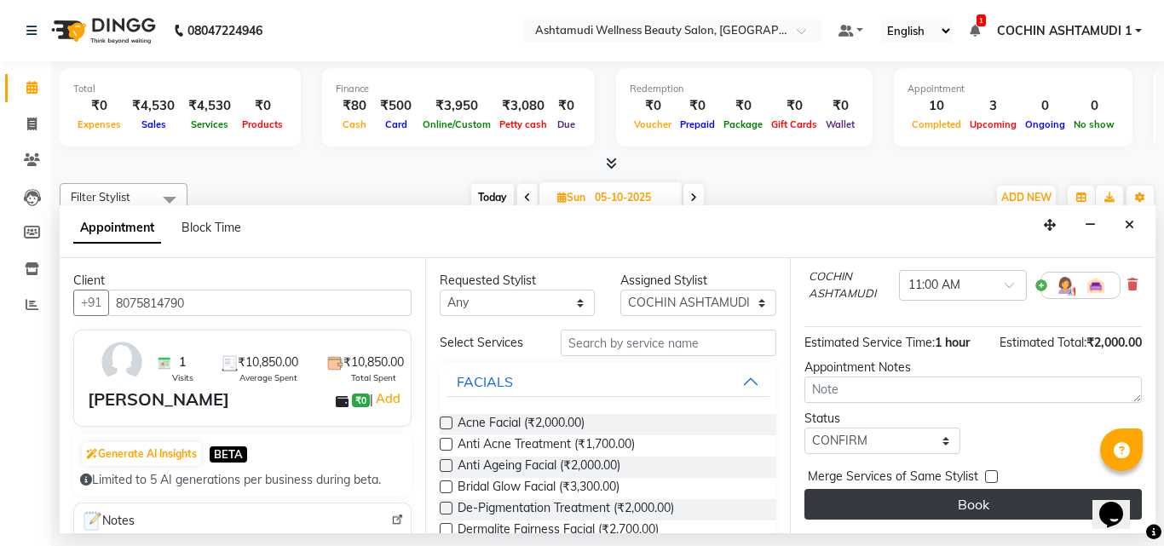
click at [913, 500] on button "Book" at bounding box center [972, 504] width 337 height 31
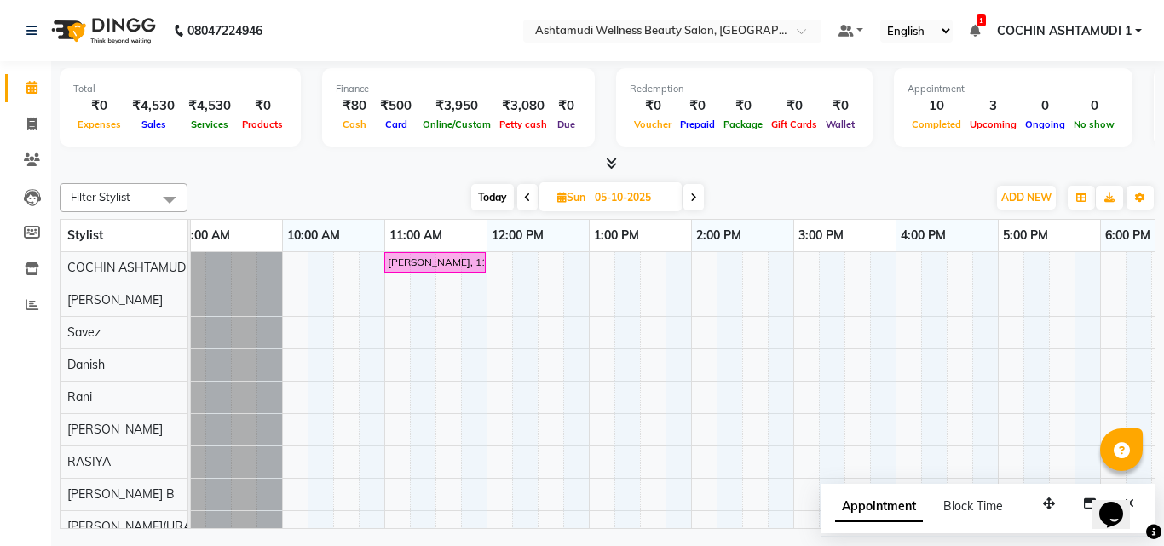
click at [31, 289] on li "Reports" at bounding box center [25, 305] width 51 height 37
click at [31, 297] on span at bounding box center [32, 306] width 30 height 20
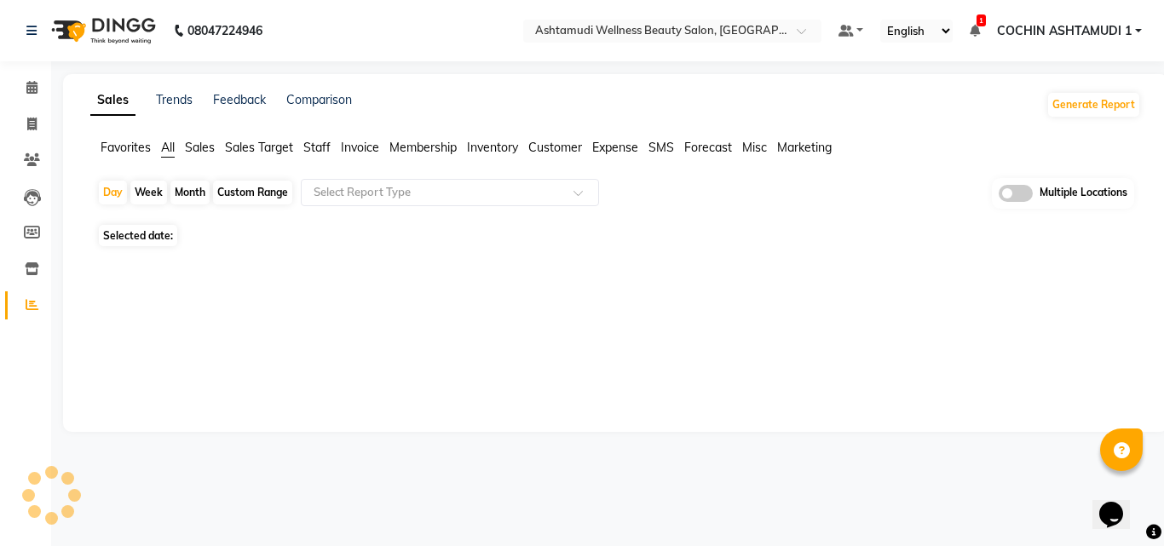
click at [319, 148] on span "Staff" at bounding box center [316, 147] width 27 height 15
click at [382, 194] on input "text" at bounding box center [432, 192] width 245 height 17
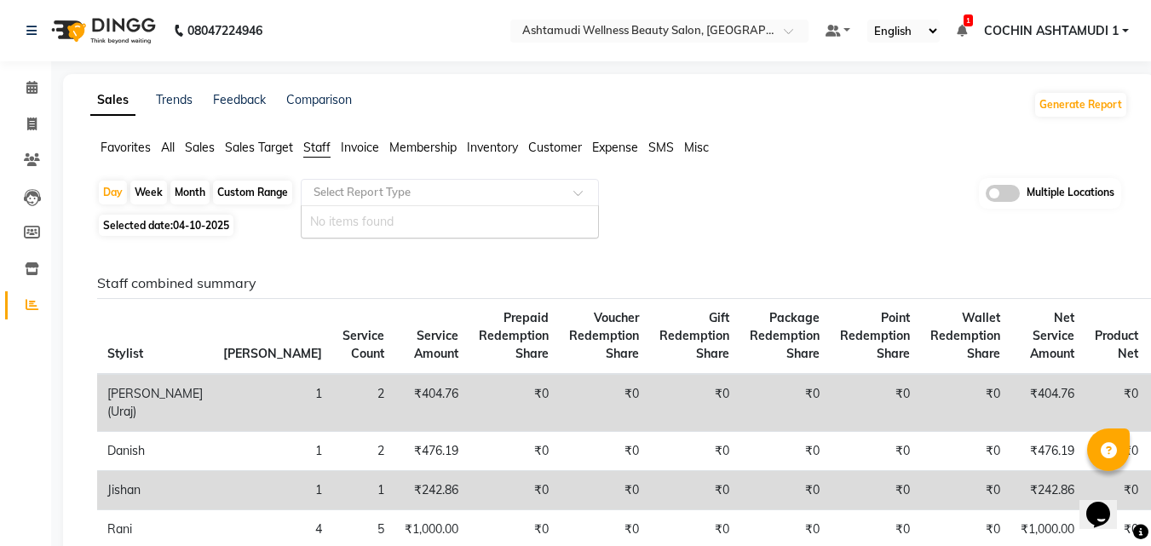
click at [420, 195] on input "text" at bounding box center [432, 192] width 245 height 17
click at [192, 222] on span "04-10-2025" at bounding box center [201, 225] width 56 height 13
select select "10"
select select "2025"
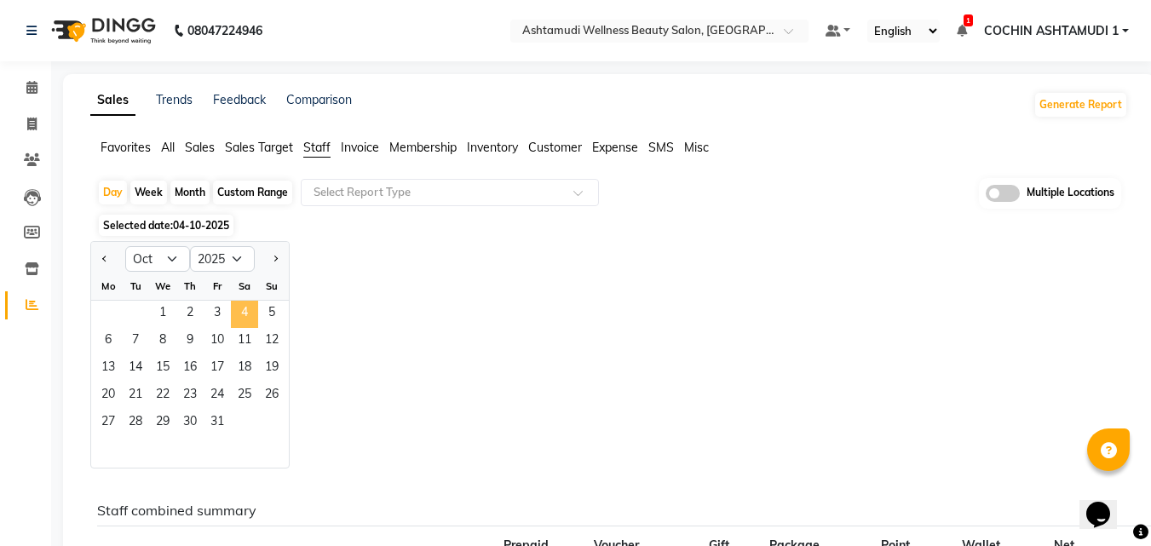
click at [240, 310] on span "4" at bounding box center [244, 314] width 27 height 27
click at [328, 203] on div "Select Report Type" at bounding box center [450, 192] width 298 height 27
click at [277, 146] on span "Sales Target" at bounding box center [259, 147] width 68 height 15
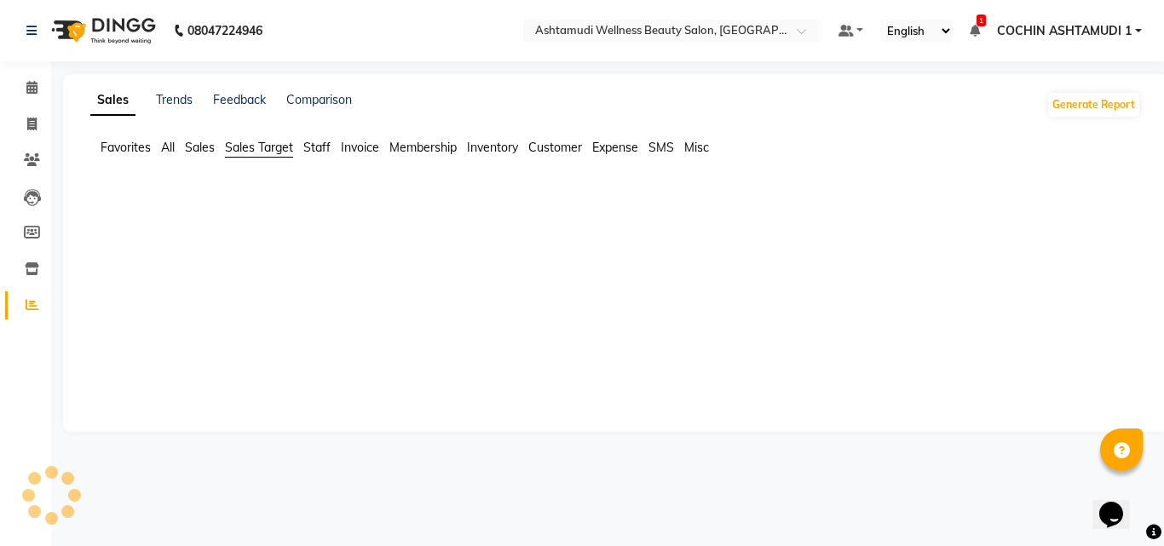
click at [336, 141] on ul "Favorites All Sales Sales Target Staff Invoice Membership Inventory Customer Ex…" at bounding box center [615, 148] width 1051 height 19
click at [318, 147] on span "Staff" at bounding box center [316, 147] width 27 height 15
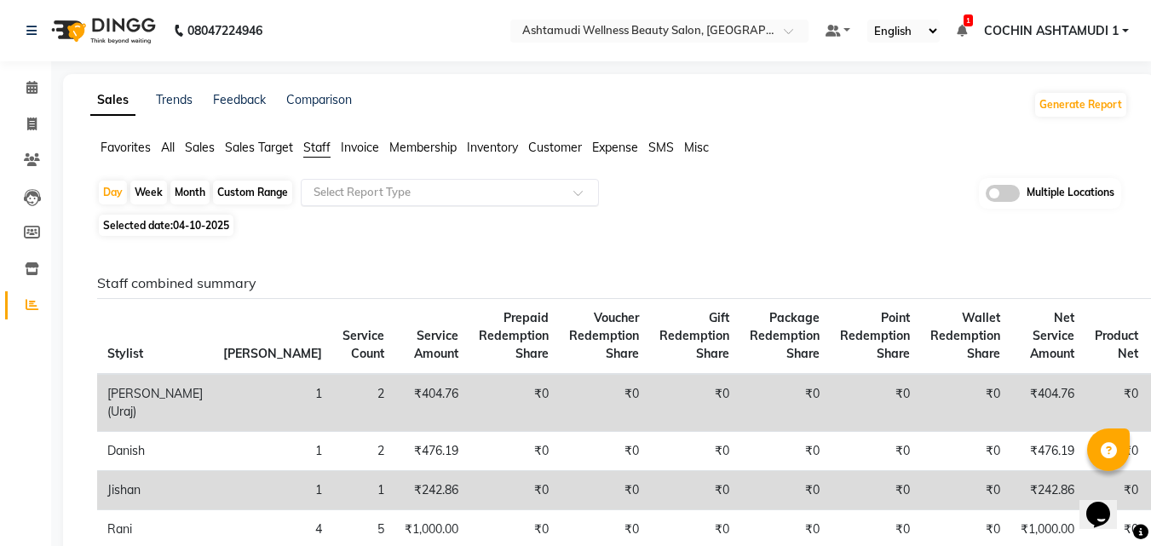
click at [387, 192] on input "text" at bounding box center [432, 192] width 245 height 17
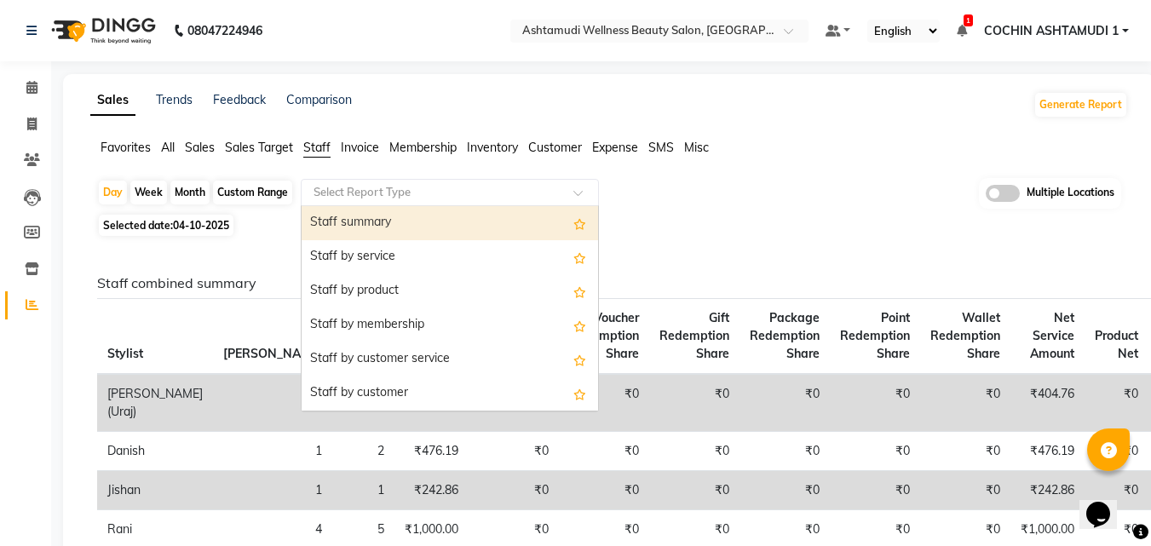
click at [373, 226] on div "Staff summary" at bounding box center [450, 223] width 297 height 34
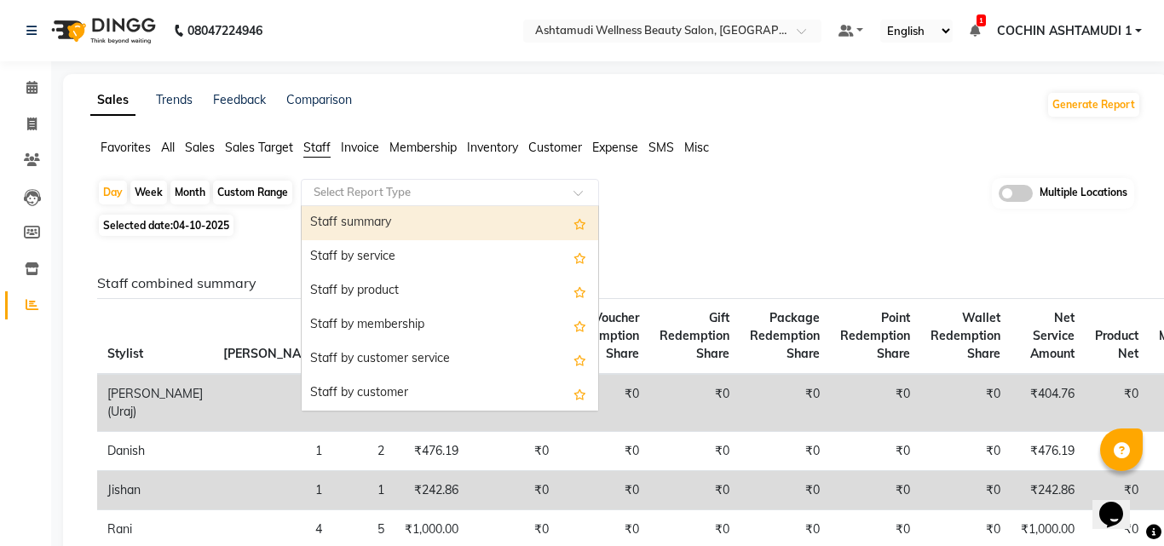
select select "full_report"
select select "csv"
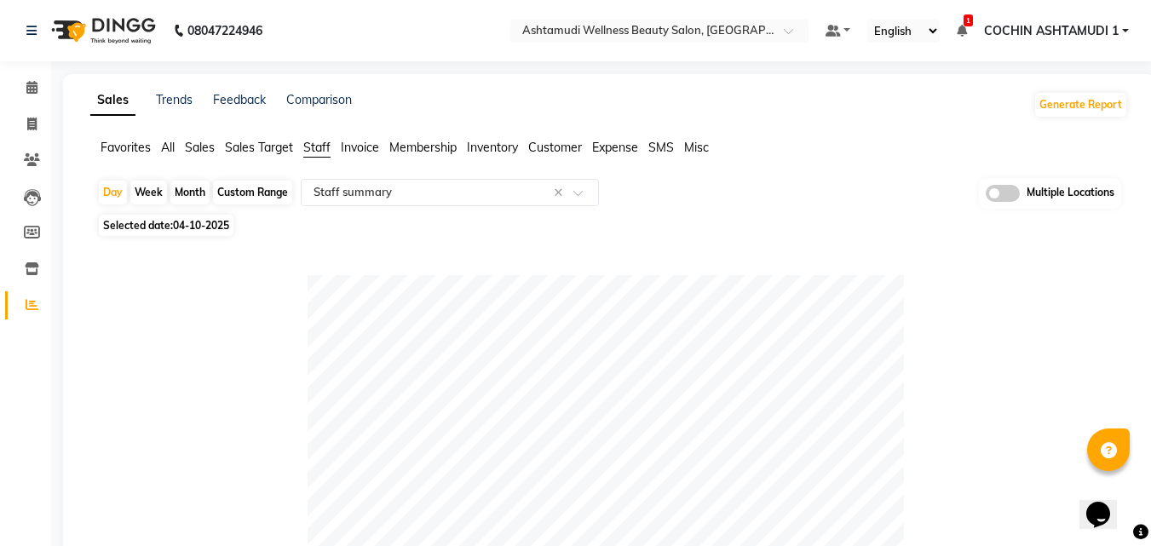
click at [223, 228] on span "04-10-2025" at bounding box center [201, 225] width 56 height 13
select select "10"
select select "2025"
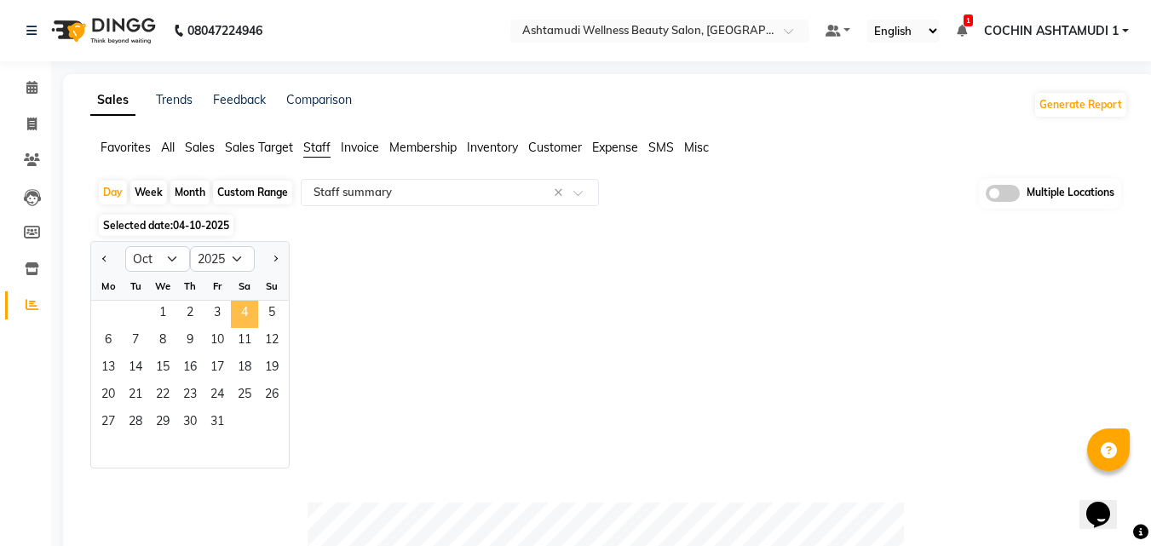
click at [250, 308] on span "4" at bounding box center [244, 314] width 27 height 27
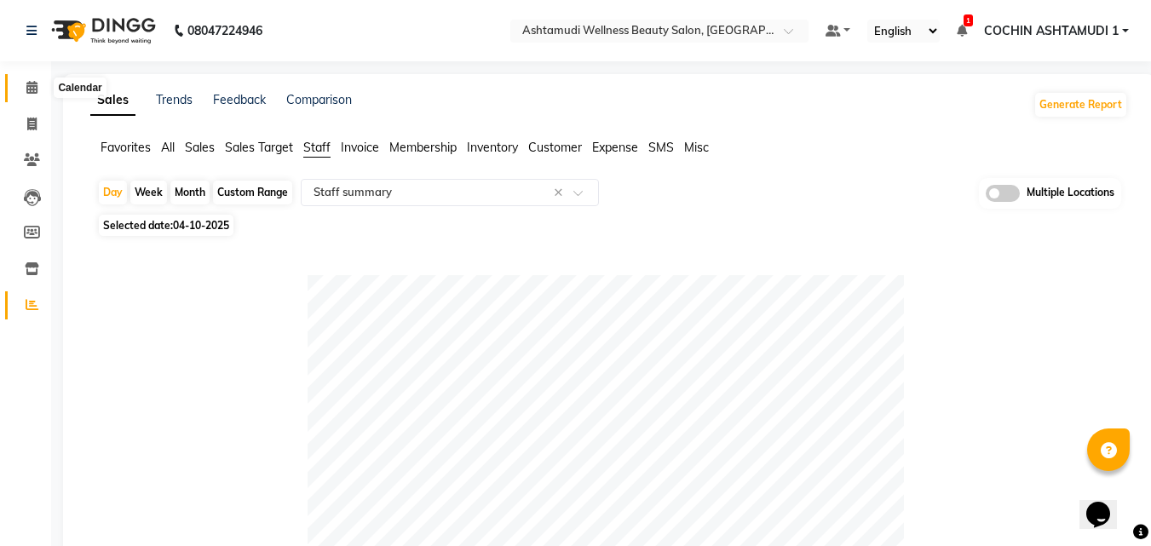
click at [25, 88] on span at bounding box center [32, 88] width 30 height 20
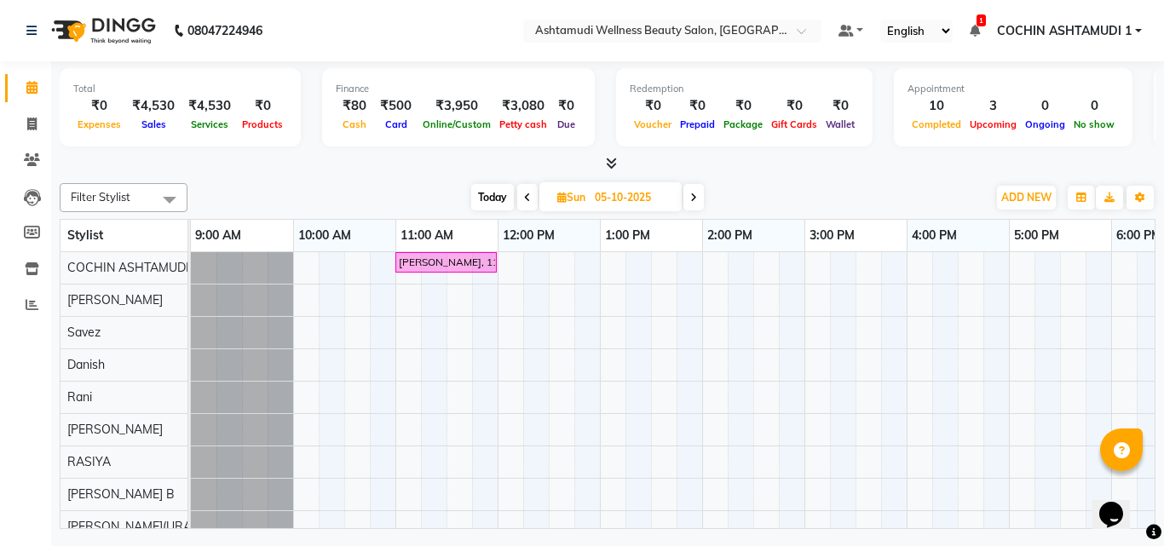
click at [504, 194] on span "Today" at bounding box center [492, 197] width 43 height 26
type input "04-10-2025"
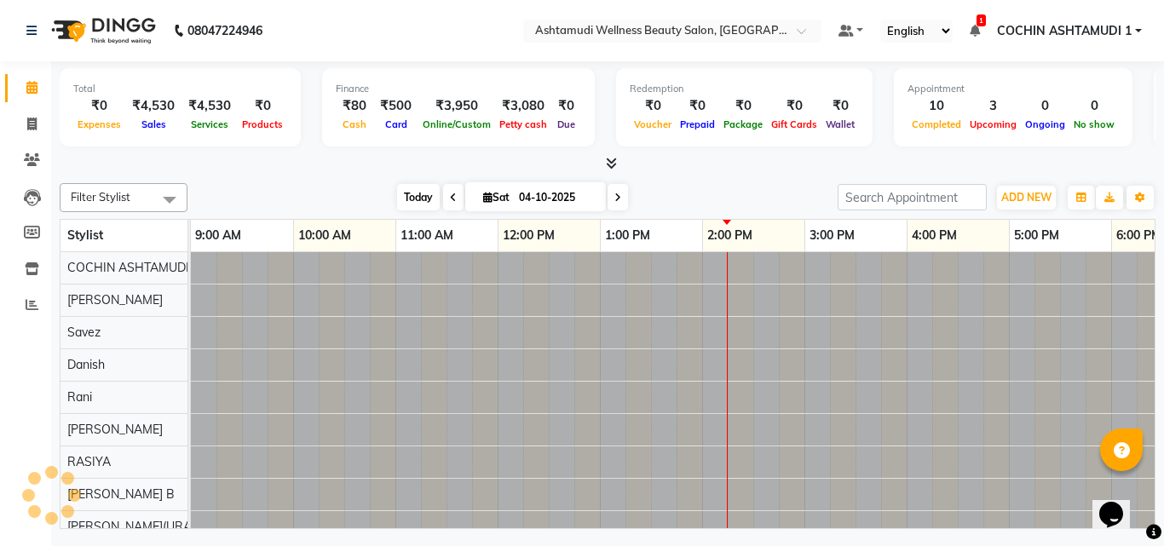
scroll to position [0, 263]
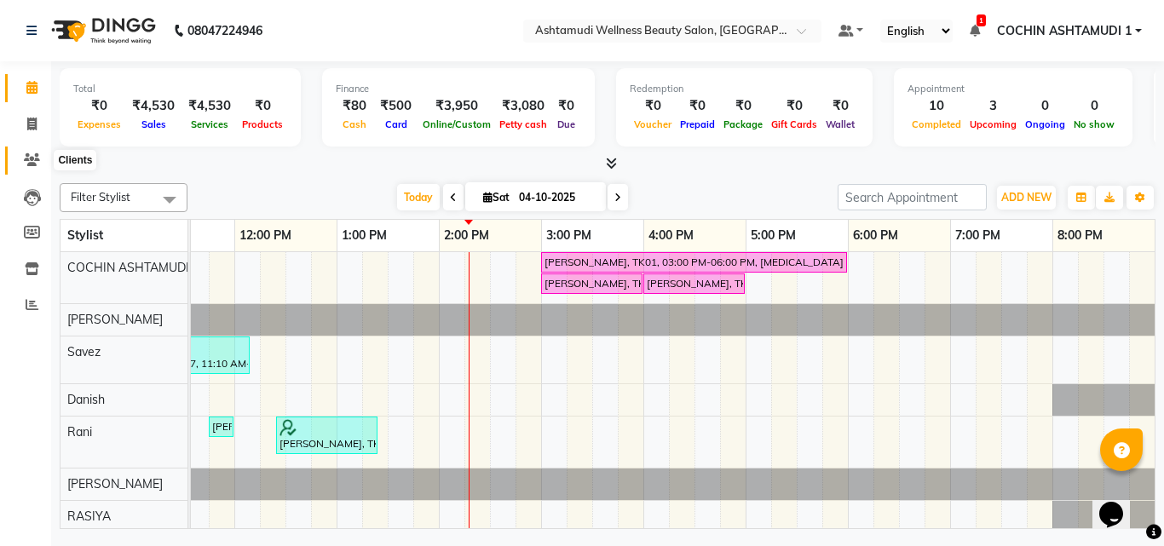
click at [30, 162] on icon at bounding box center [32, 159] width 16 height 13
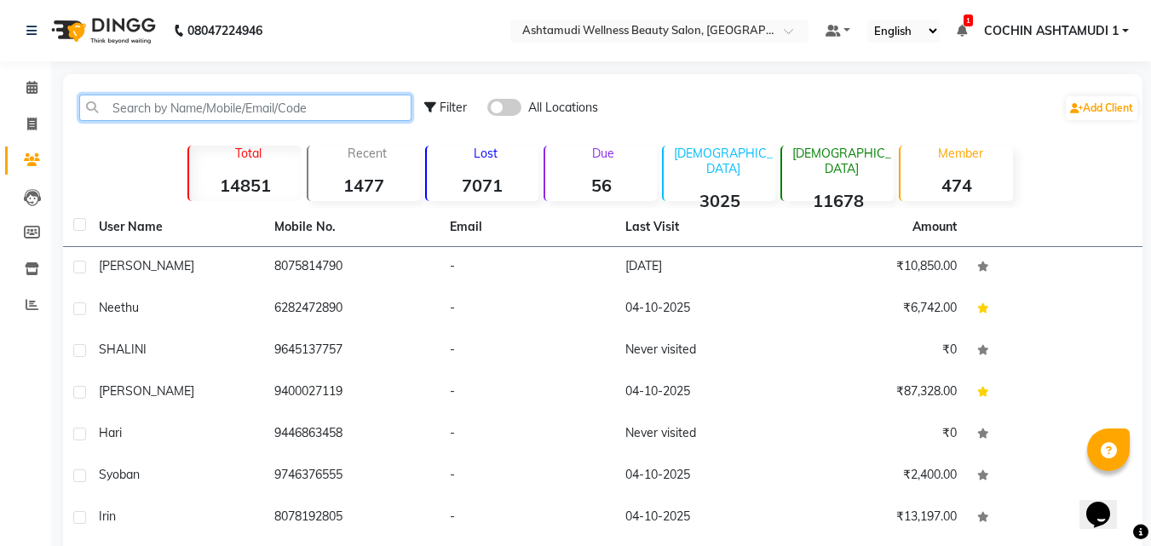
click at [158, 110] on input "text" at bounding box center [245, 108] width 332 height 26
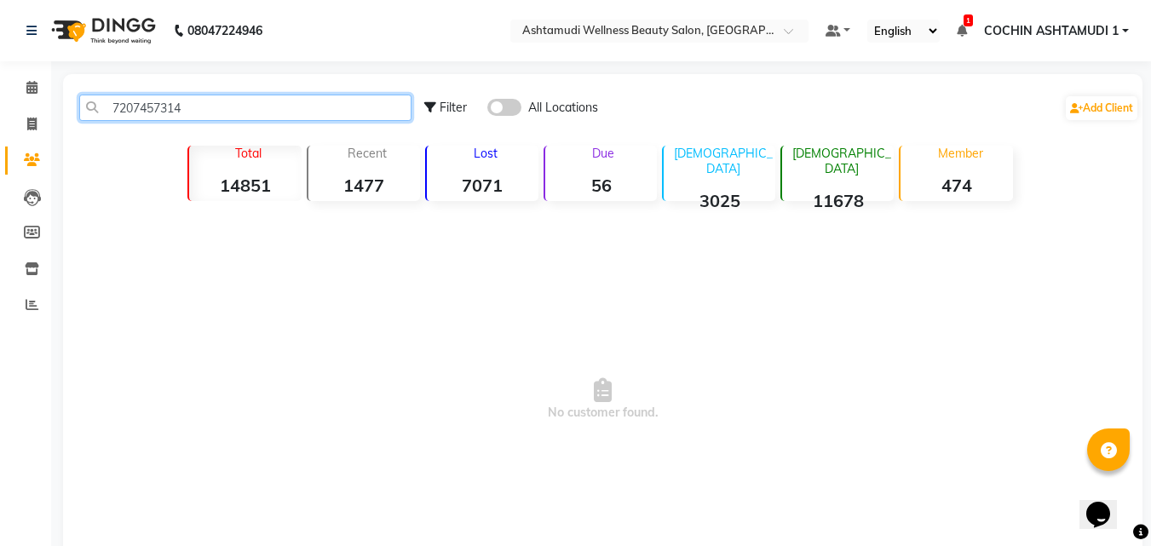
click at [236, 108] on input "7207457314" at bounding box center [245, 108] width 332 height 26
type input "7207457314"
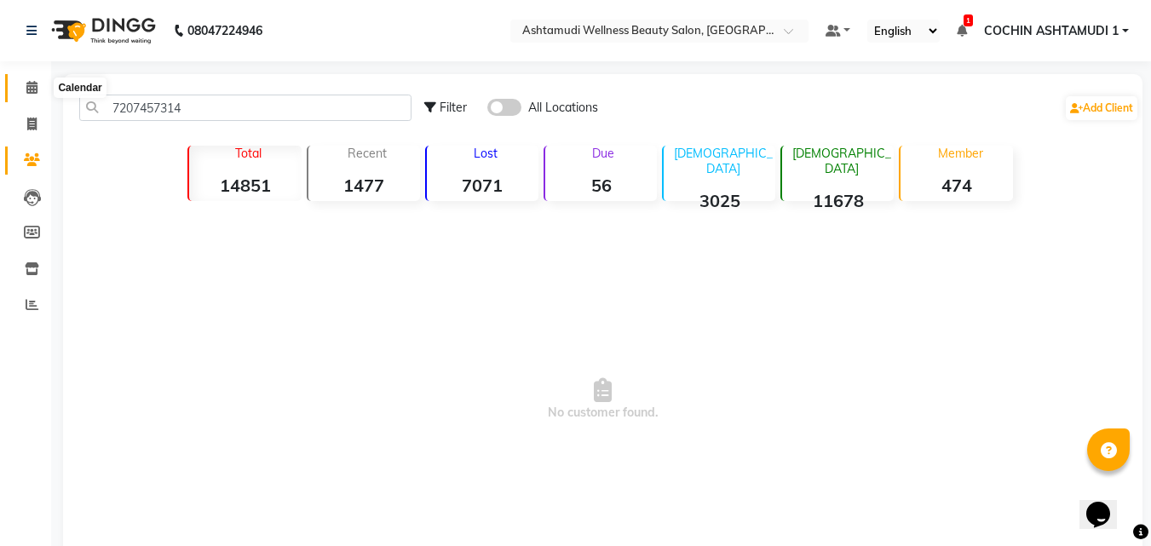
click at [32, 84] on icon at bounding box center [31, 87] width 11 height 13
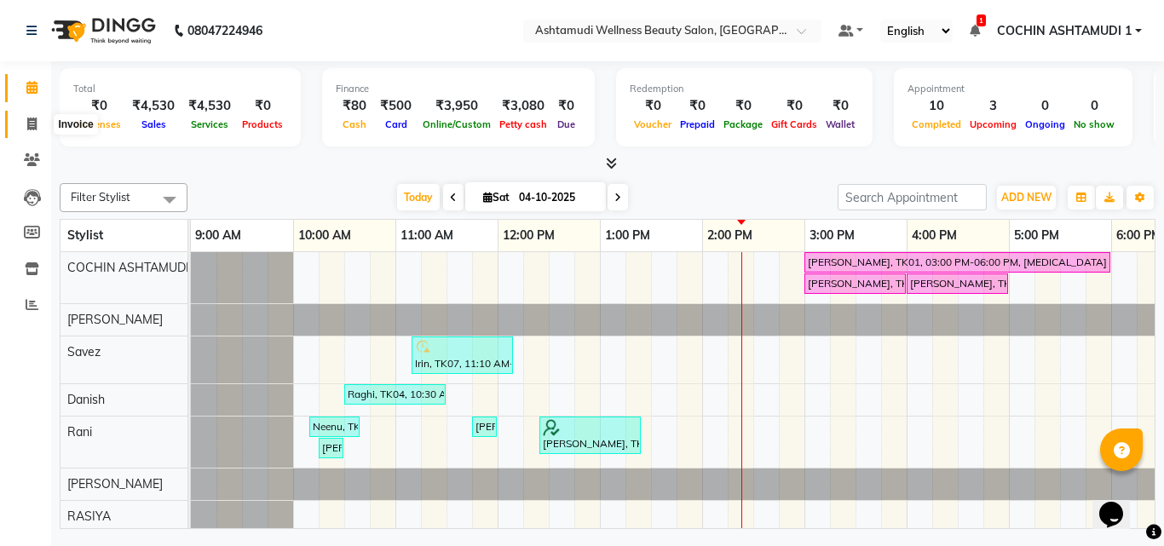
click at [35, 116] on span at bounding box center [32, 125] width 30 height 20
select select "service"
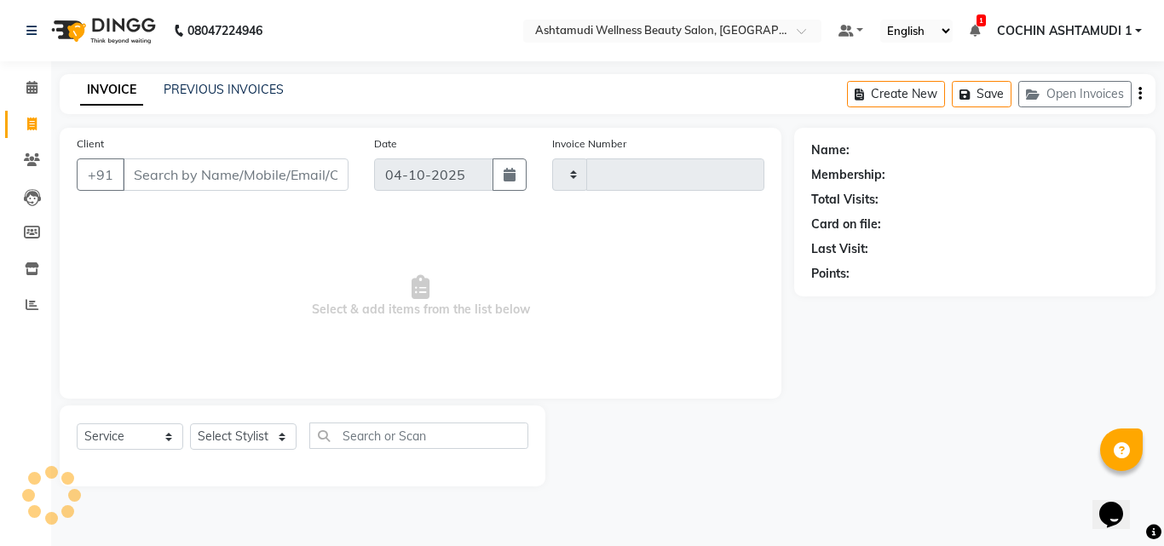
type input "5618"
select select "4632"
click at [216, 427] on select "Select Stylist" at bounding box center [243, 436] width 107 height 26
select select "61969"
click at [190, 423] on select "Select Stylist Aiswarya B Ankith(URAJ) BINU MANGAR COCHIN ASHTAMUDI Danish Fous…" at bounding box center [243, 436] width 107 height 26
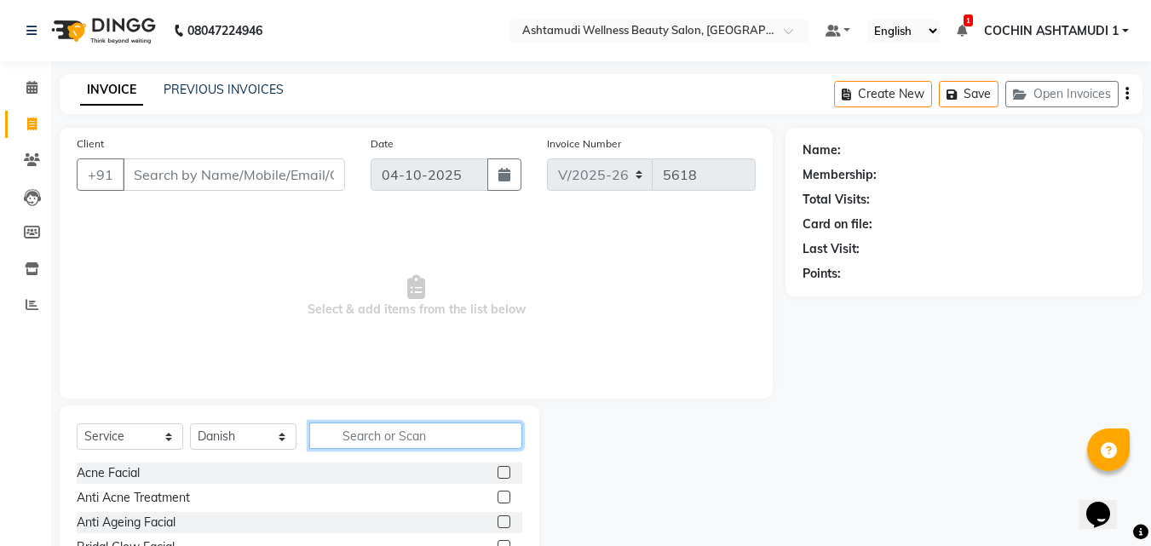
click at [393, 426] on input "text" at bounding box center [415, 436] width 213 height 26
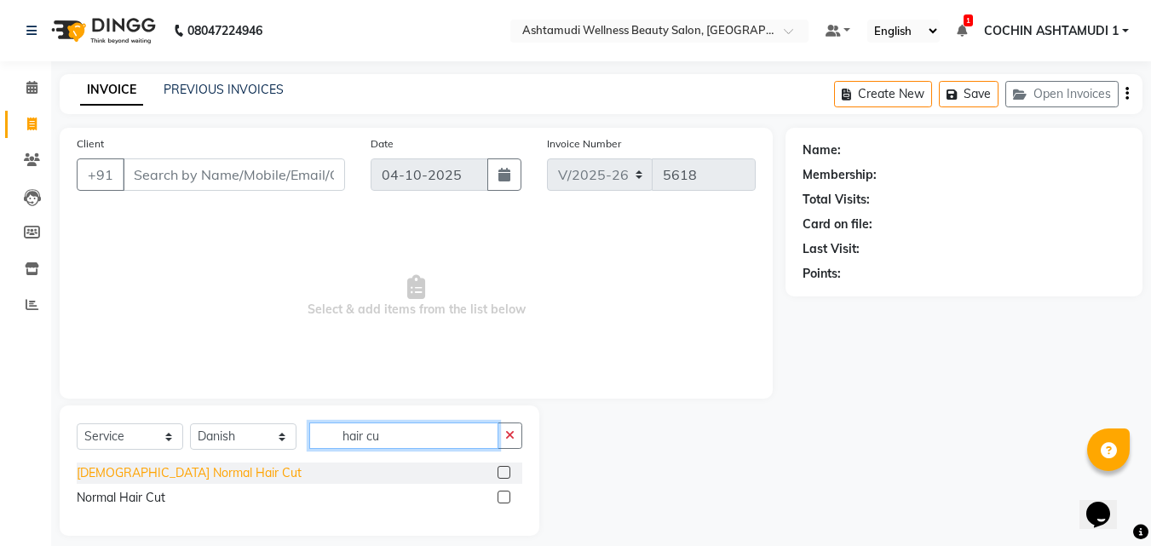
type input "hair cu"
click at [145, 473] on div "Gents Normal Hair Cut" at bounding box center [189, 473] width 225 height 18
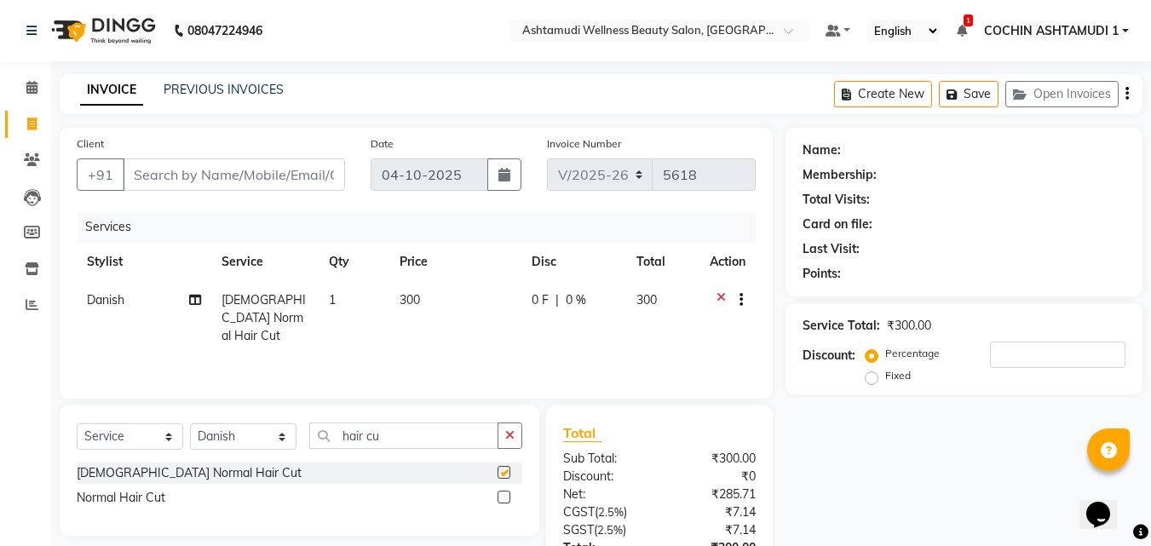
checkbox input "false"
drag, startPoint x: 403, startPoint y: 429, endPoint x: 254, endPoint y: 435, distance: 149.2
click at [254, 435] on div "Select Service Product Membership Package Voucher Prepaid Gift Card Select Styl…" at bounding box center [300, 443] width 446 height 40
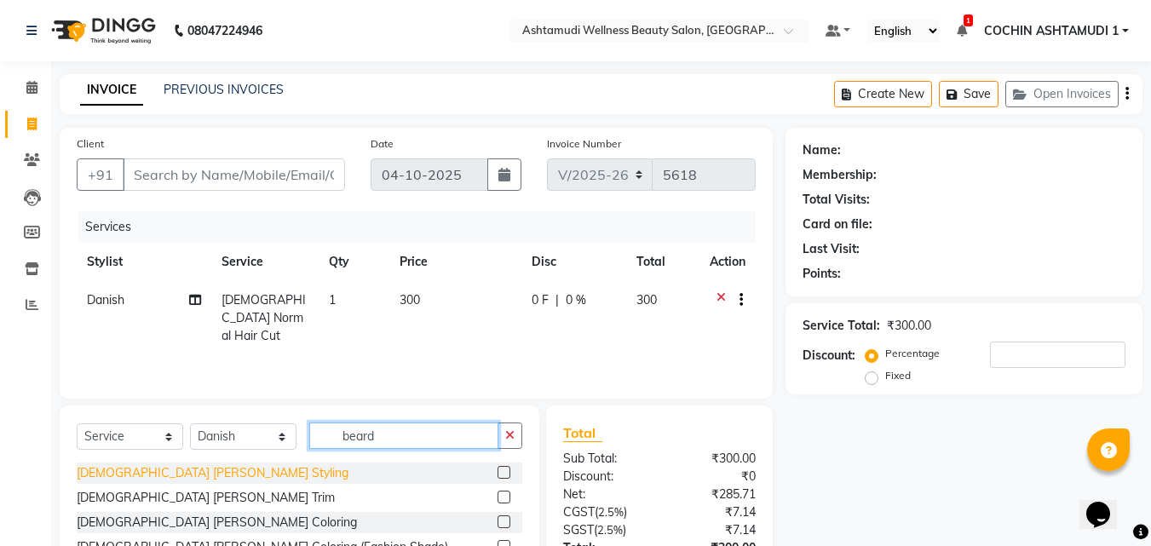
type input "beard"
click at [170, 478] on div "Gents Beard Styling" at bounding box center [213, 473] width 272 height 18
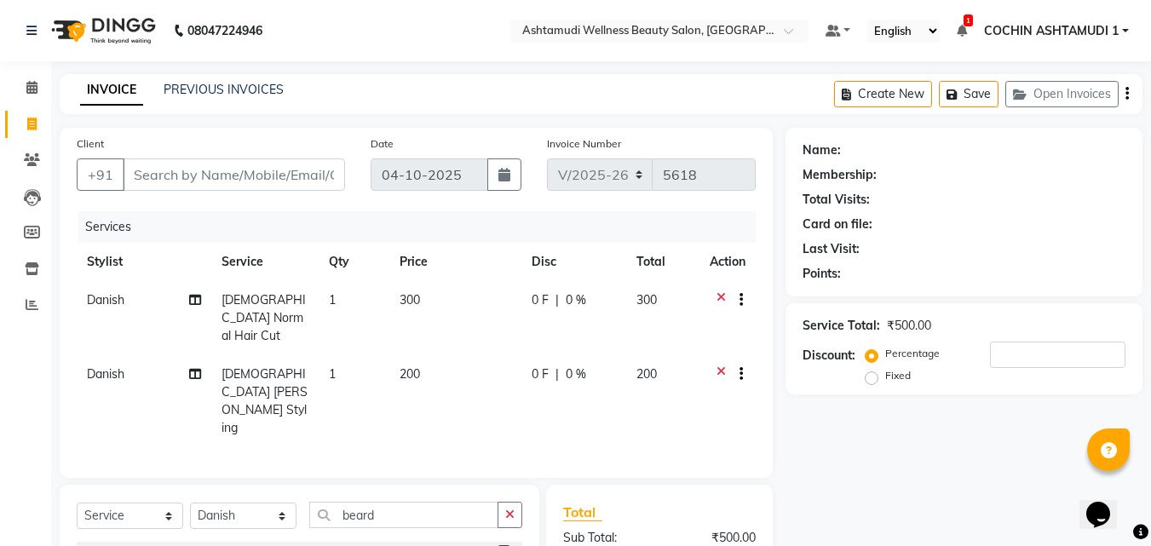
checkbox input "false"
click at [193, 165] on input "Client" at bounding box center [234, 174] width 222 height 32
type input "8"
type input "0"
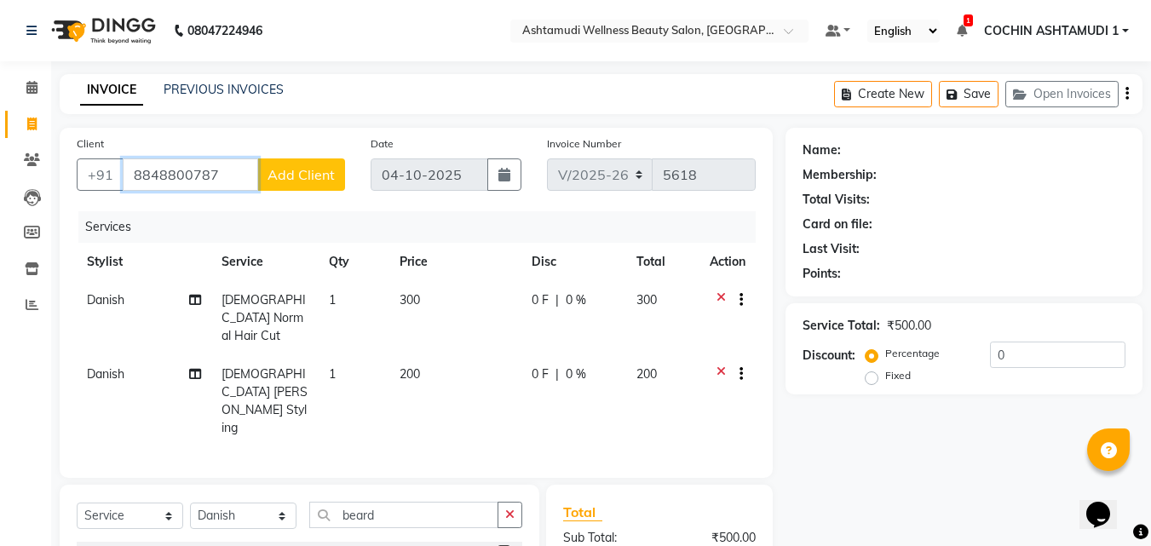
type input "8848800787"
click at [279, 179] on span "Add Client" at bounding box center [301, 174] width 67 height 17
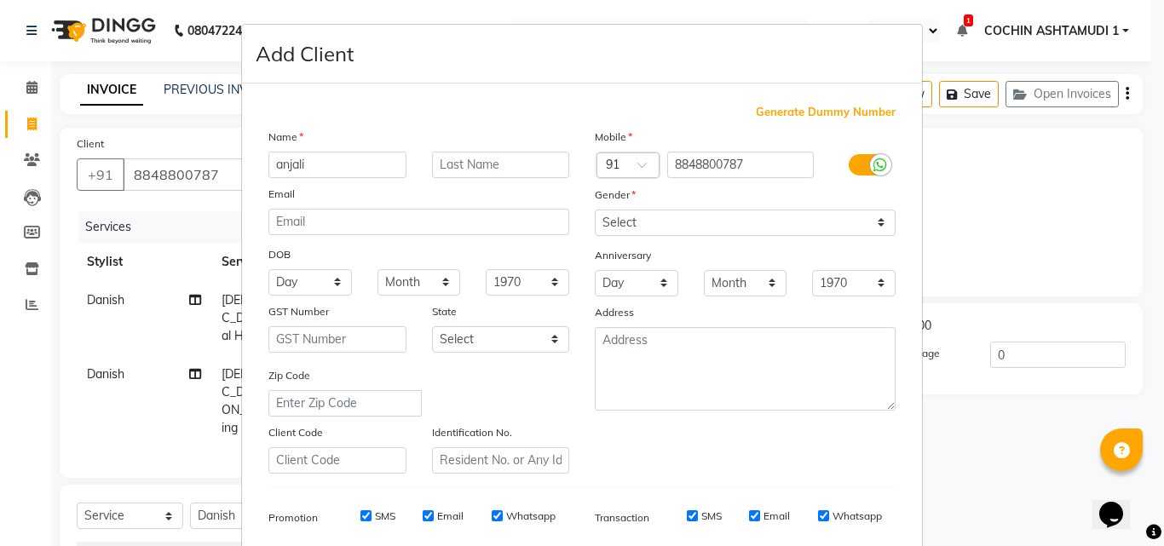
type input "anjali"
click at [648, 226] on select "Select Male Female Other Prefer Not To Say" at bounding box center [745, 223] width 301 height 26
select select "female"
click at [595, 210] on select "Select Male Female Other Prefer Not To Say" at bounding box center [745, 223] width 301 height 26
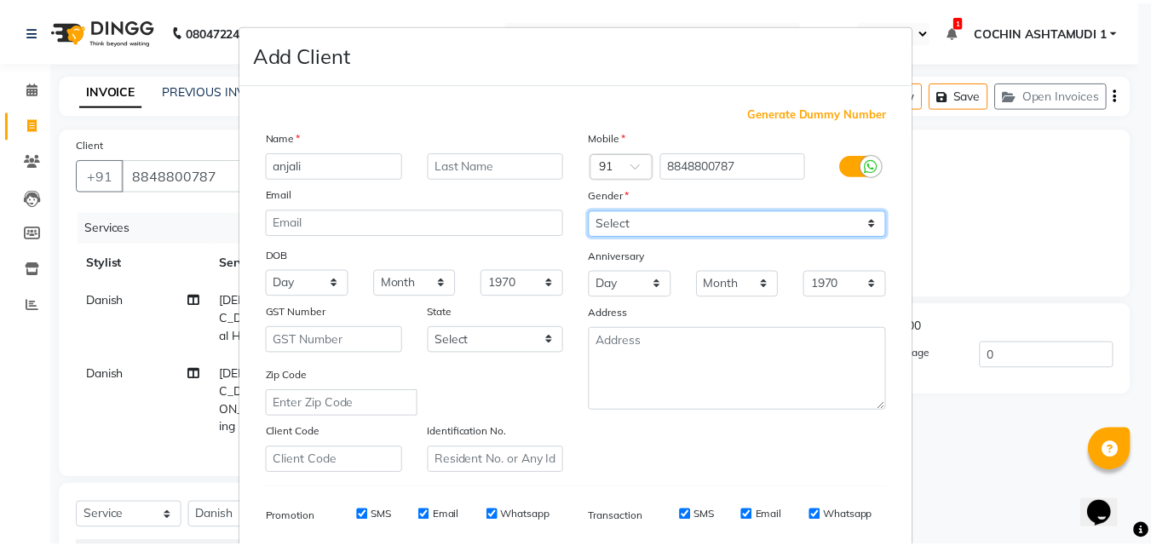
scroll to position [240, 0]
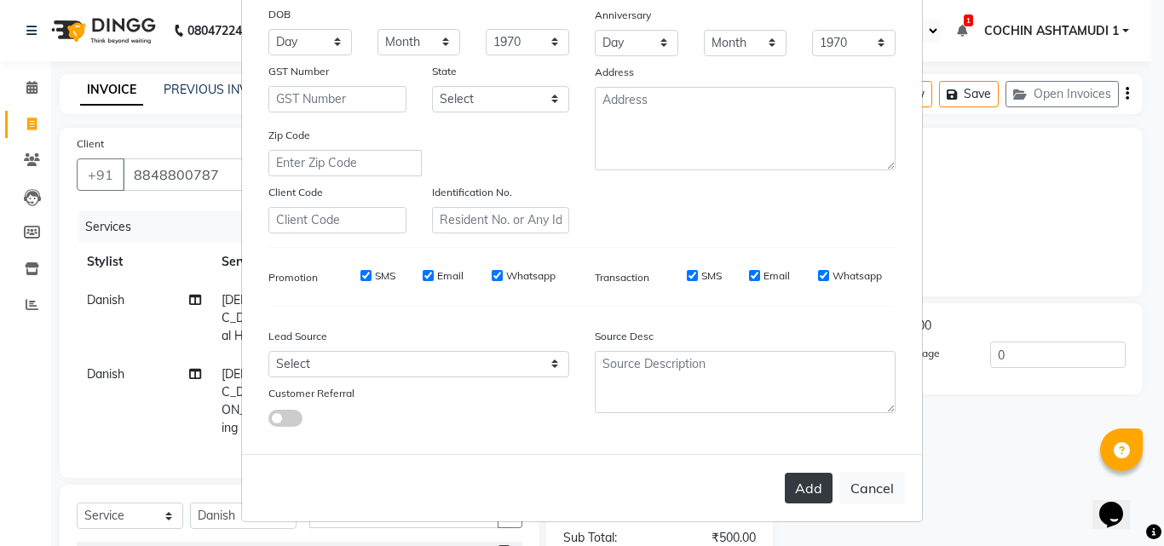
click at [806, 485] on button "Add" at bounding box center [809, 488] width 48 height 31
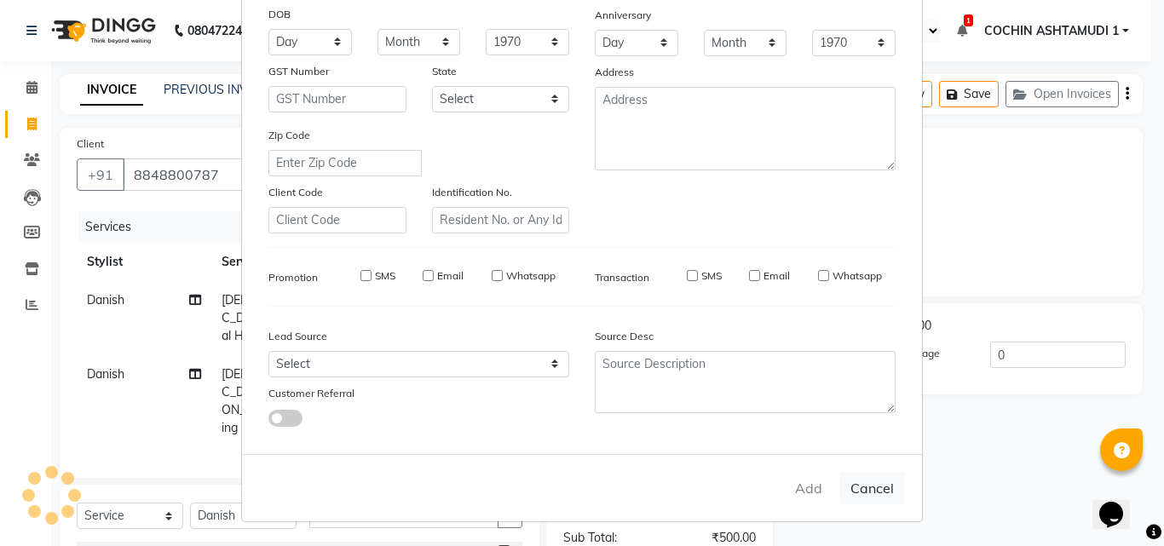
select select
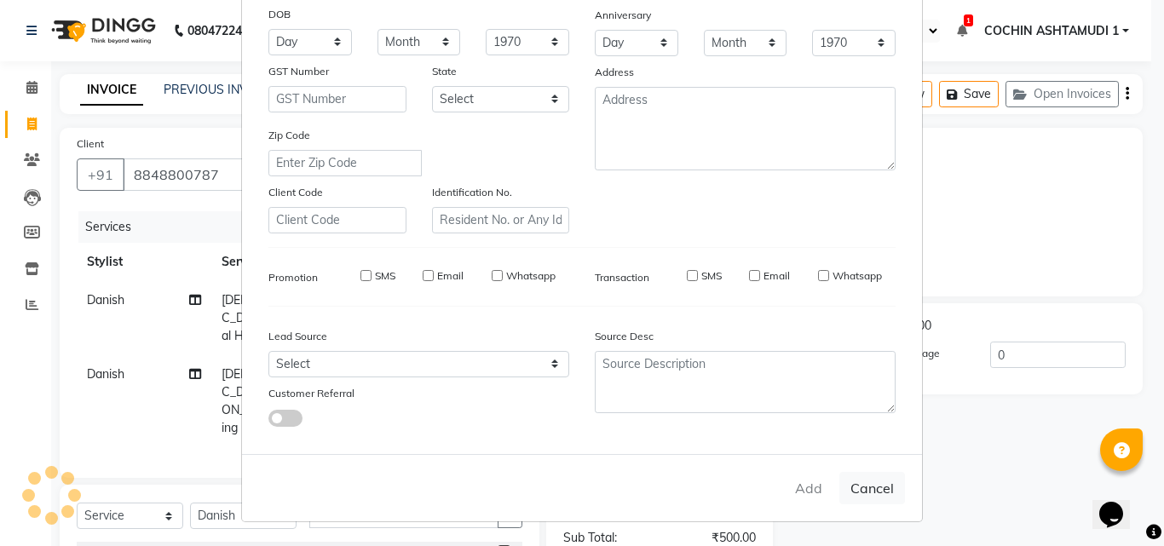
select select
checkbox input "false"
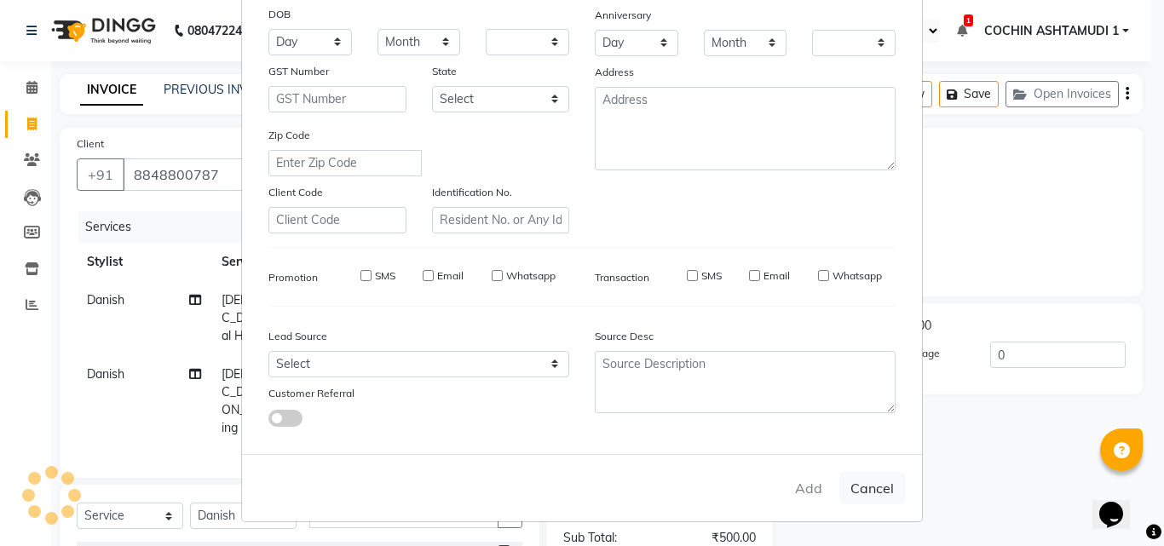
checkbox input "false"
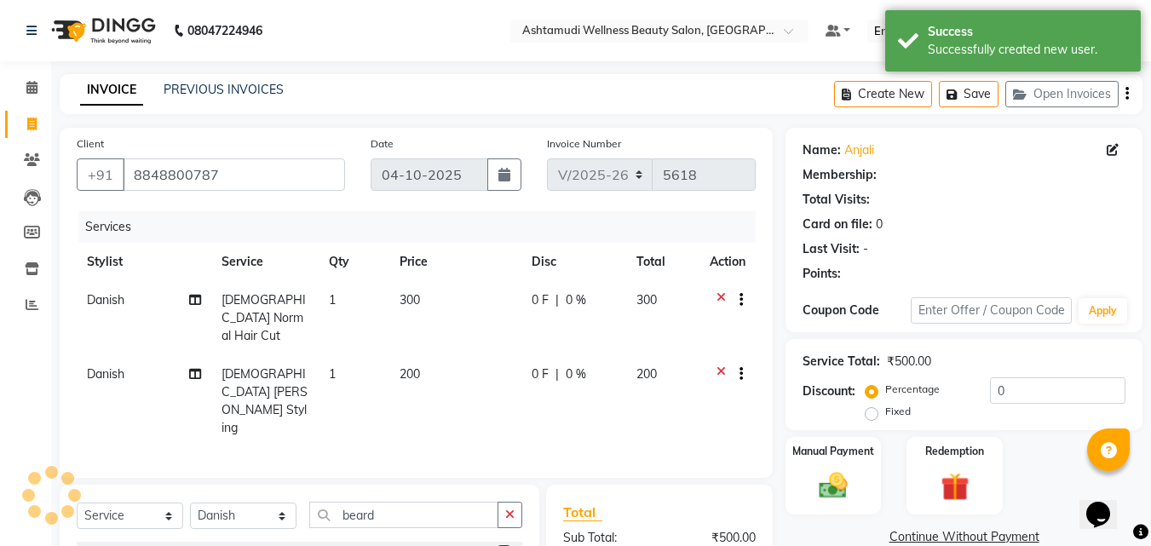
select select "1: Object"
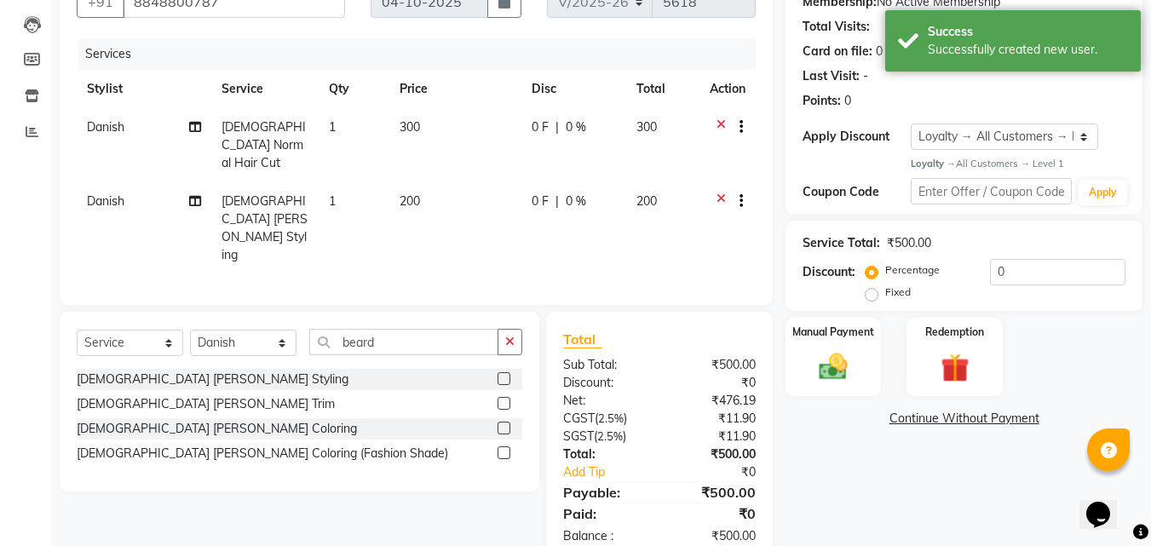
scroll to position [174, 0]
click at [834, 374] on img at bounding box center [833, 366] width 48 height 34
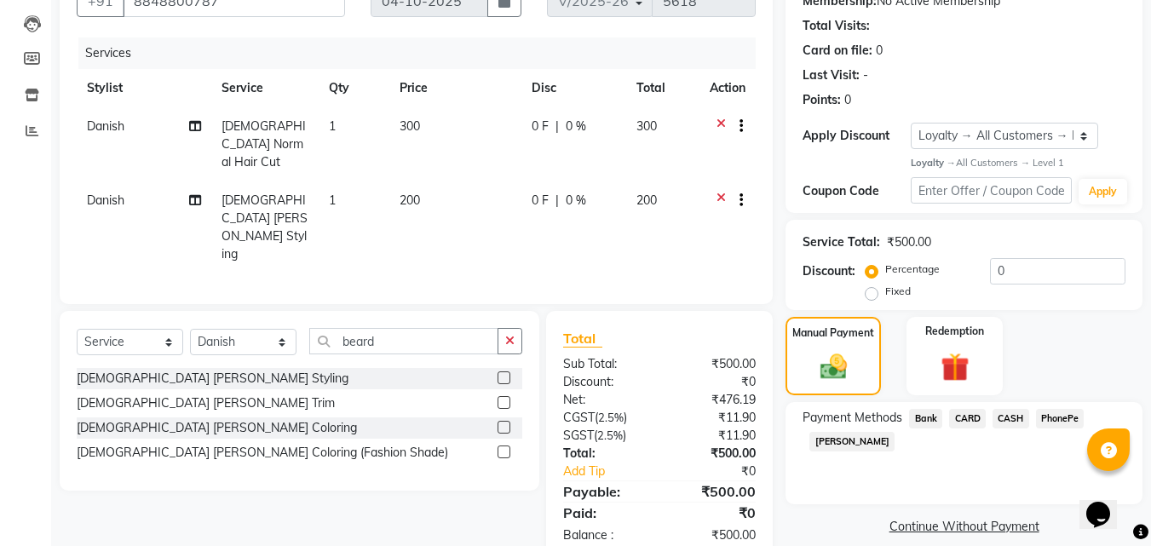
click at [1051, 417] on span "PhonePe" at bounding box center [1060, 419] width 49 height 20
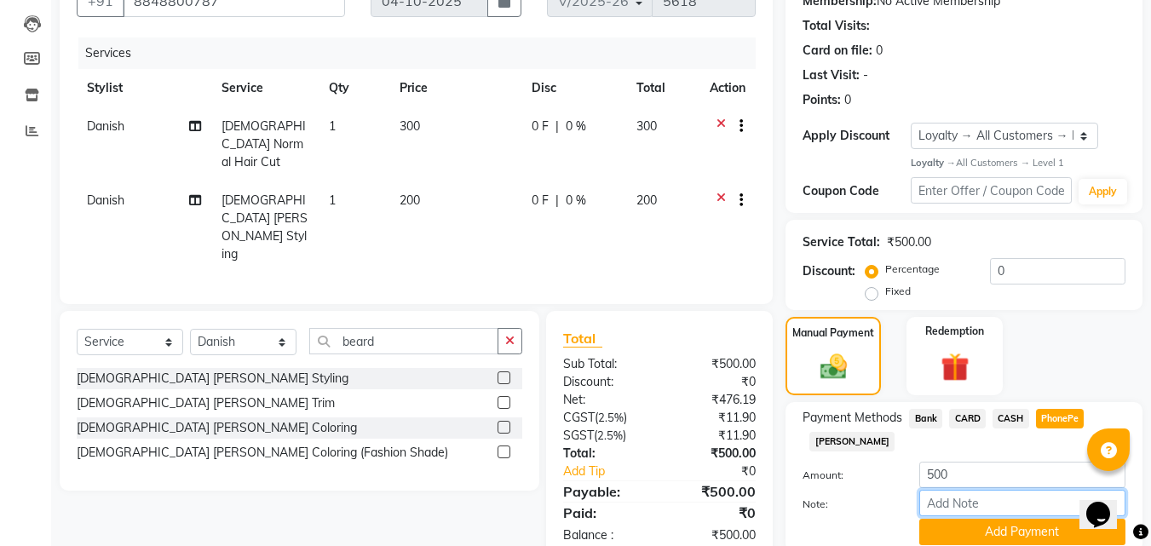
click at [961, 500] on input "Note:" at bounding box center [1022, 503] width 206 height 26
type input "Aiswarya"
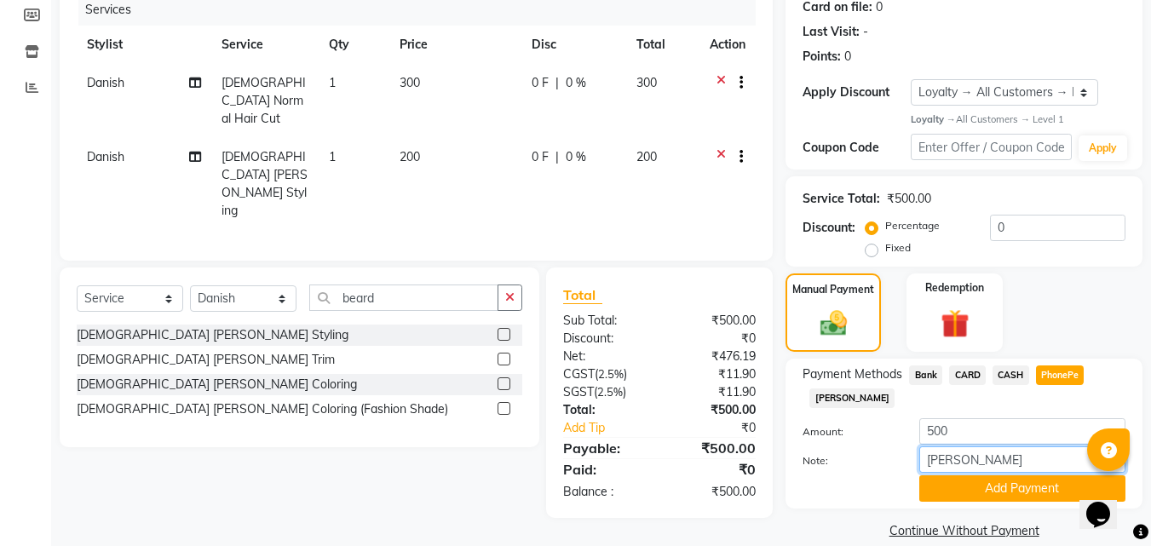
scroll to position [240, 0]
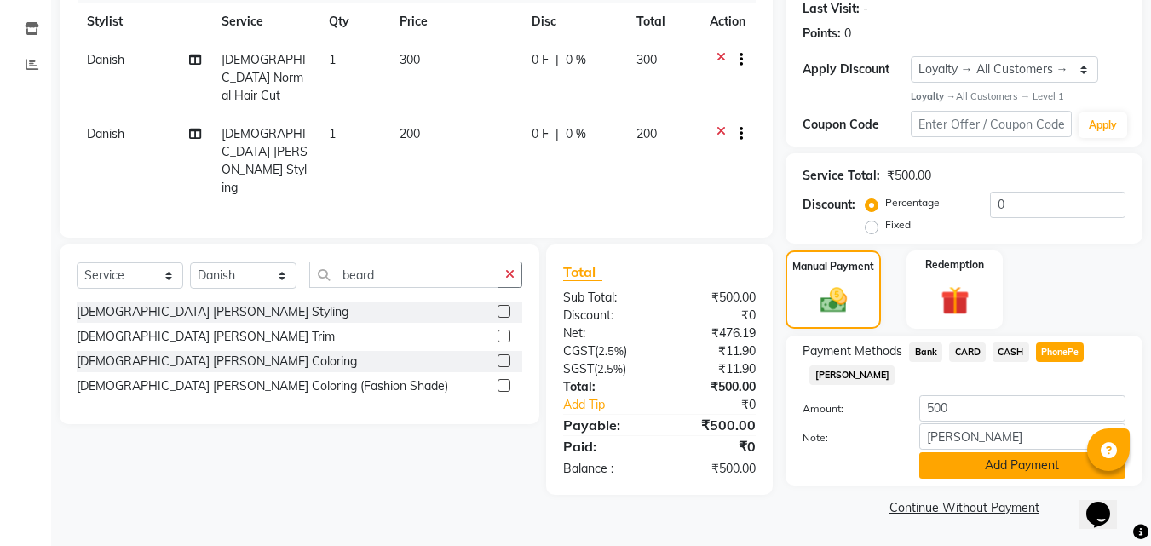
click at [960, 458] on button "Add Payment" at bounding box center [1022, 465] width 206 height 26
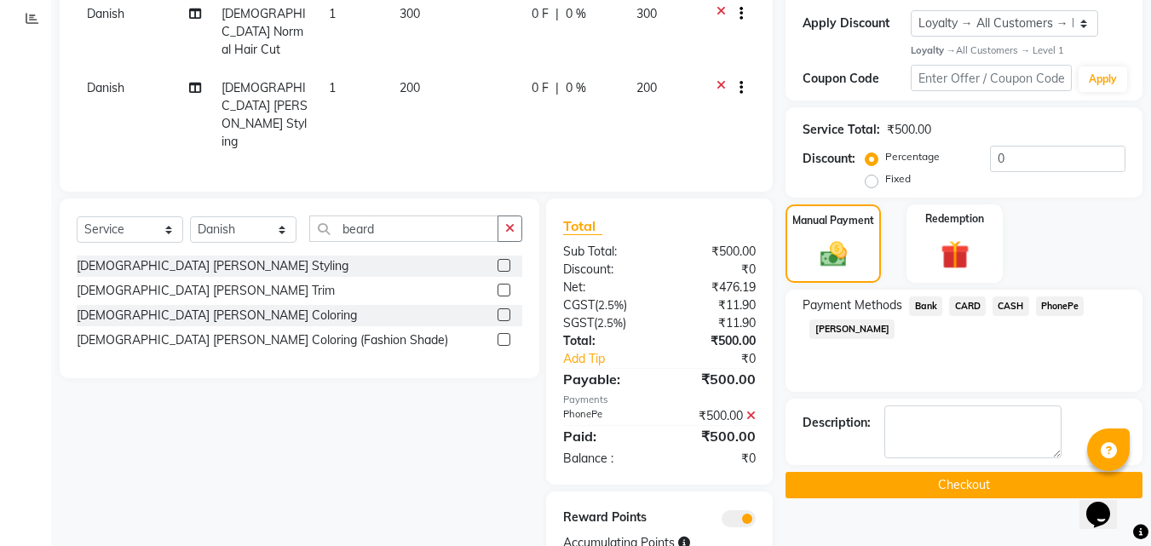
scroll to position [312, 0]
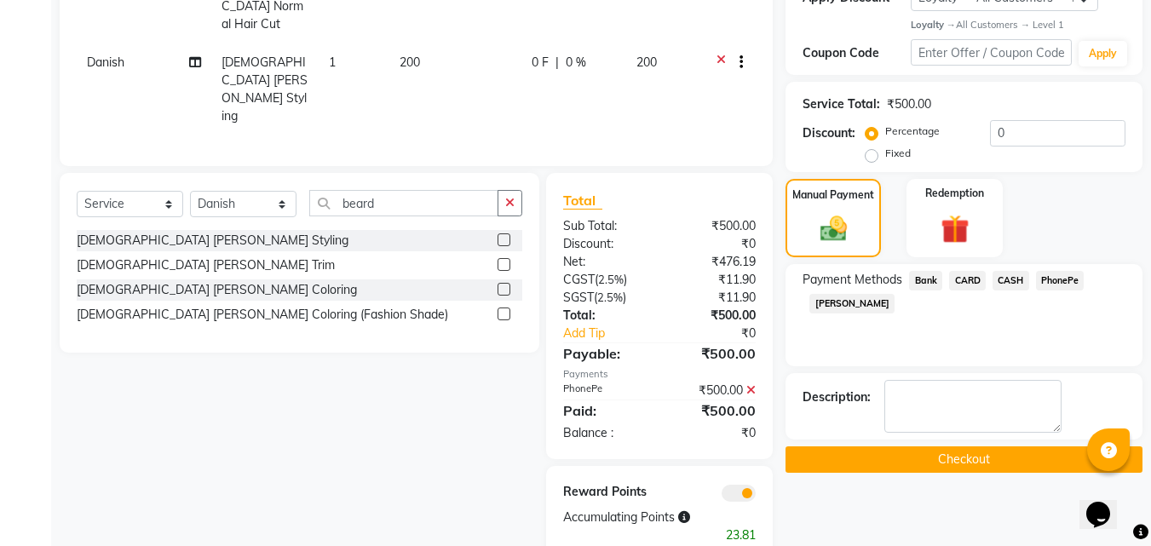
click at [945, 459] on button "Checkout" at bounding box center [964, 459] width 357 height 26
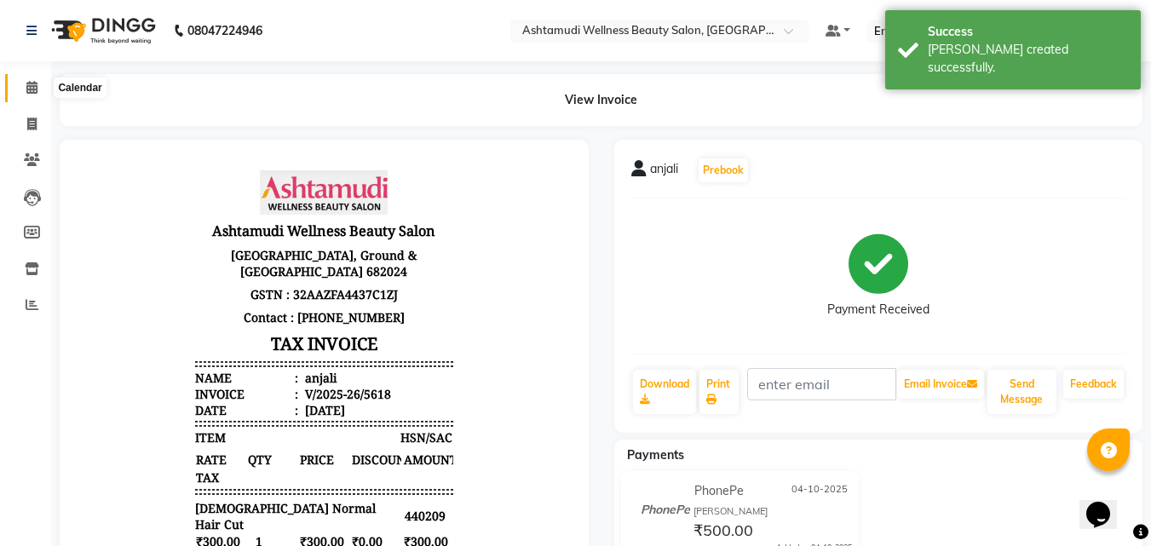
click at [32, 86] on icon at bounding box center [31, 87] width 11 height 13
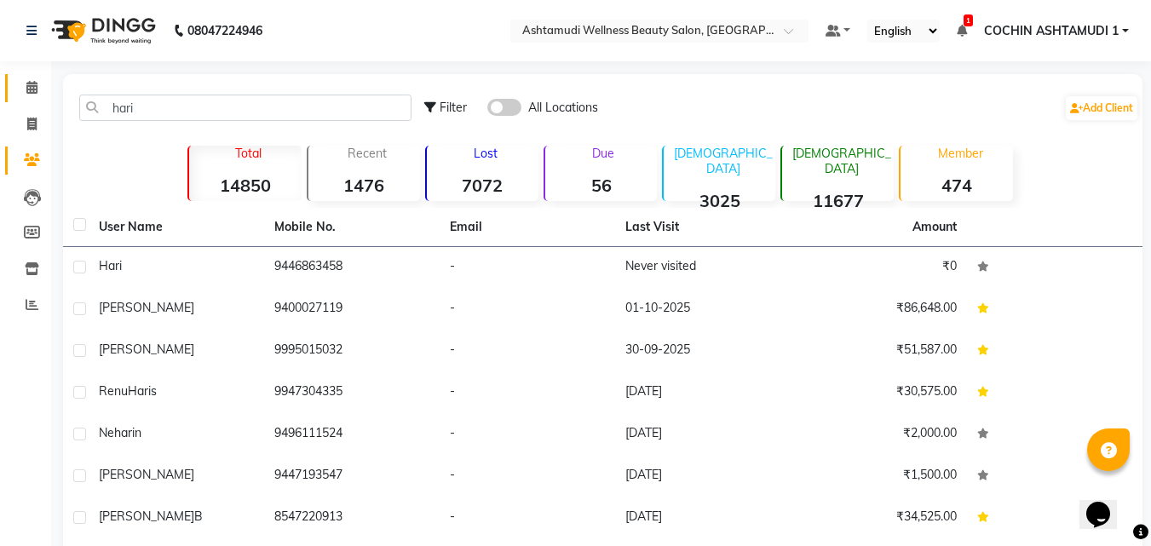
click at [28, 78] on link "Calendar" at bounding box center [25, 88] width 41 height 28
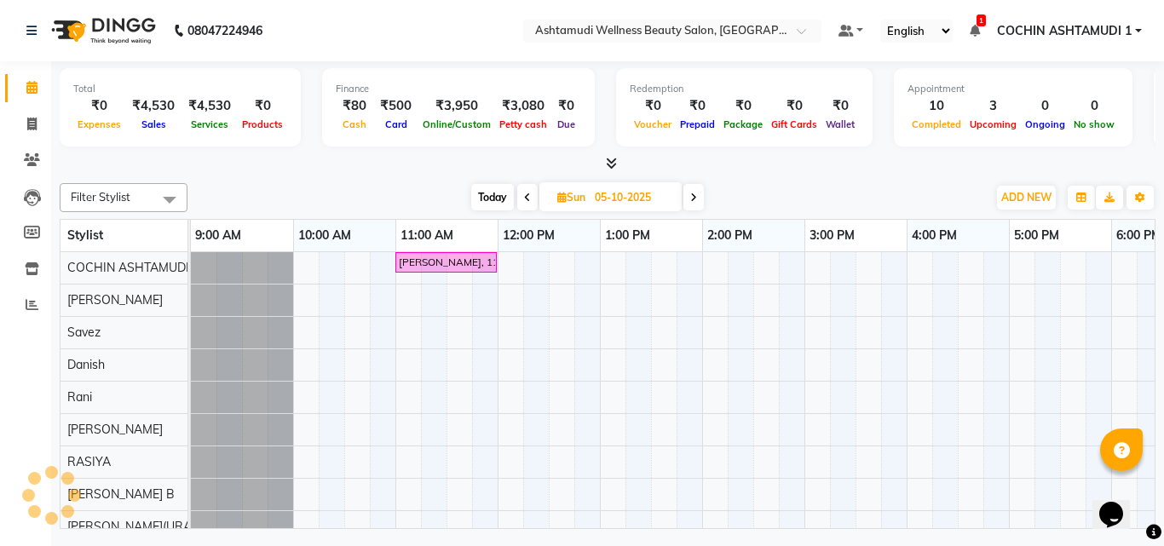
scroll to position [0, 263]
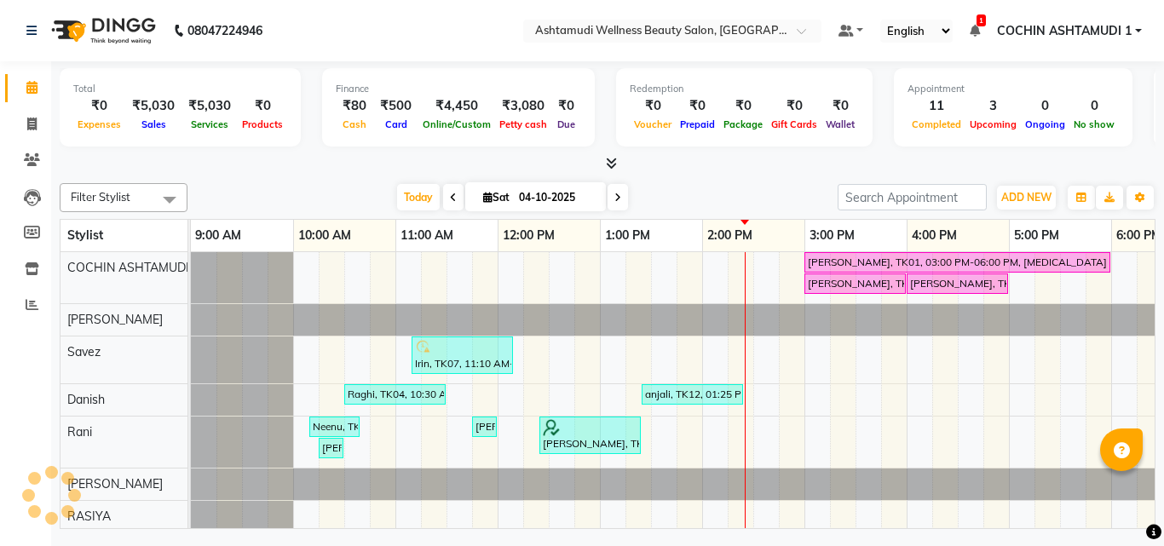
select select "en"
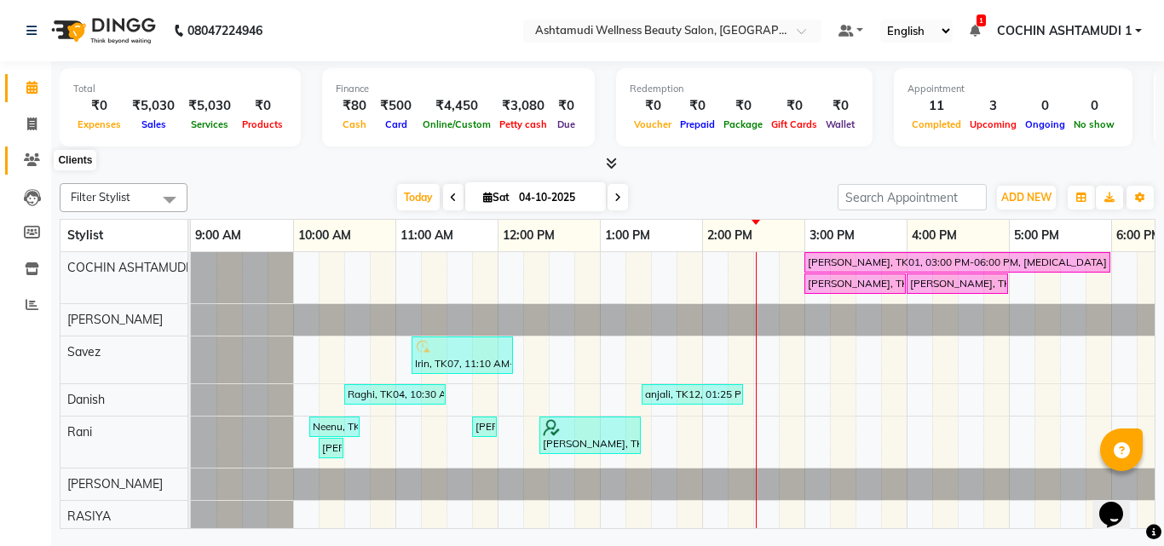
click at [32, 164] on icon at bounding box center [32, 159] width 16 height 13
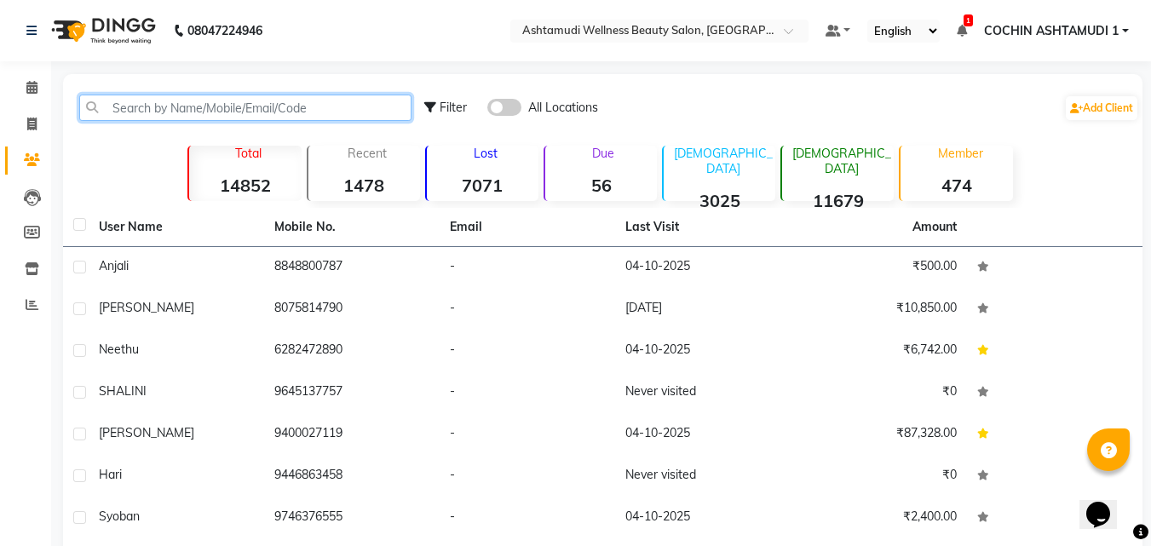
click at [120, 109] on input "text" at bounding box center [245, 108] width 332 height 26
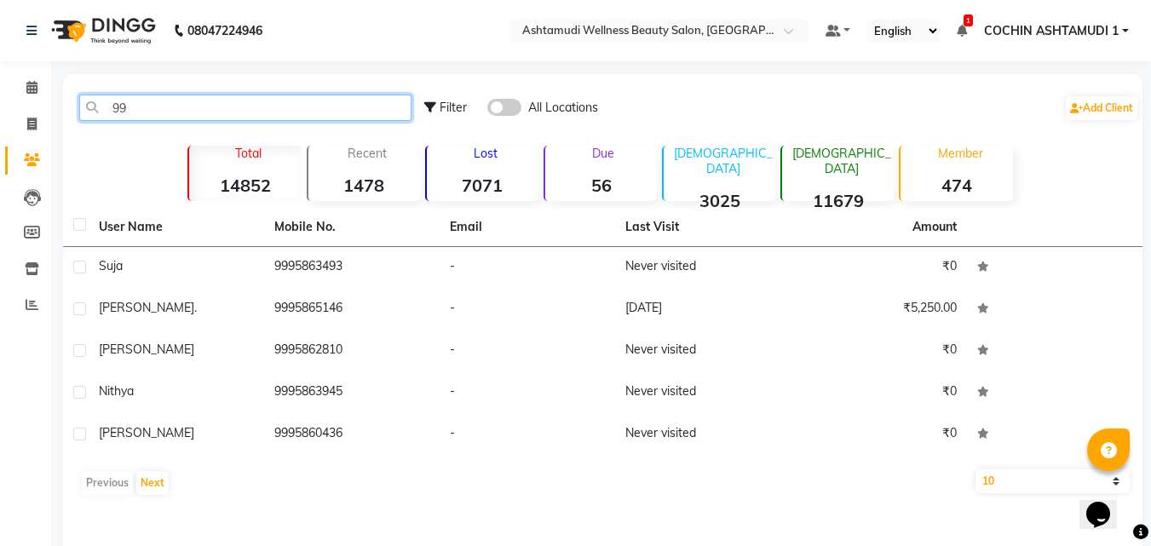
type input "9"
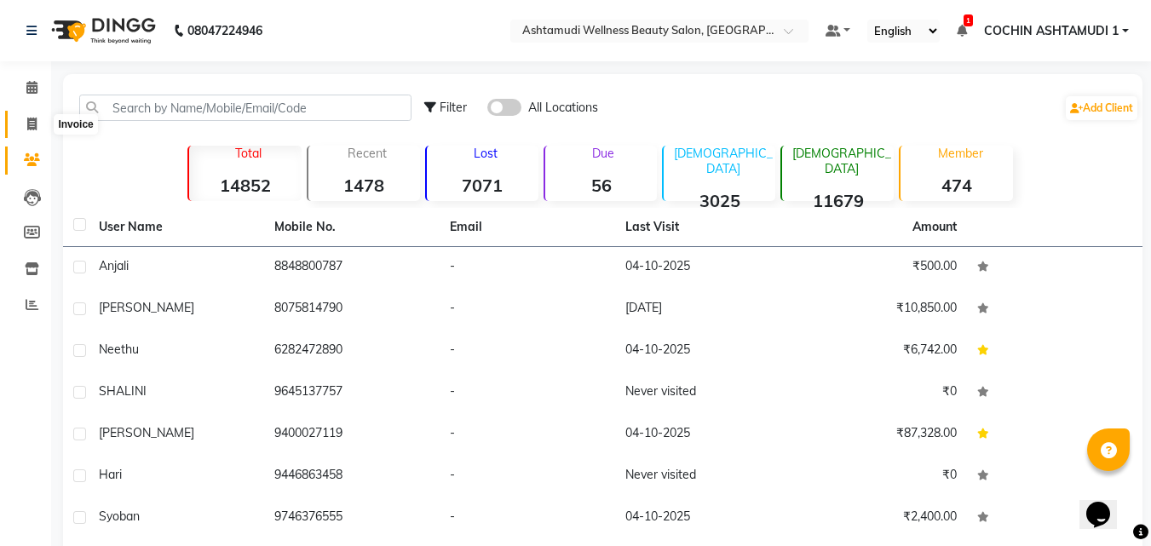
click at [24, 124] on span at bounding box center [32, 125] width 30 height 20
select select "service"
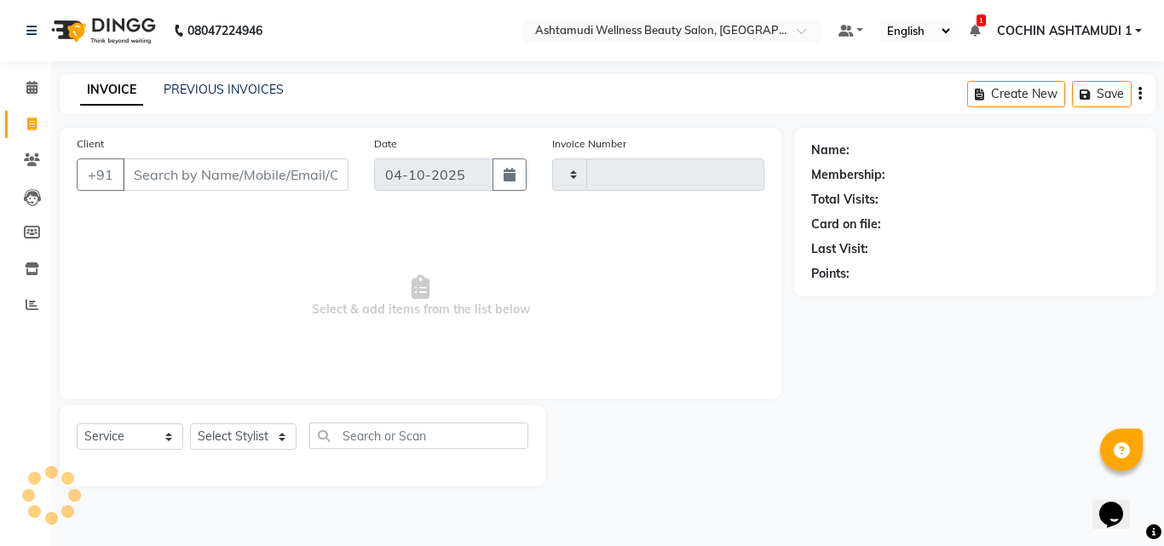
type input "5619"
select select "4632"
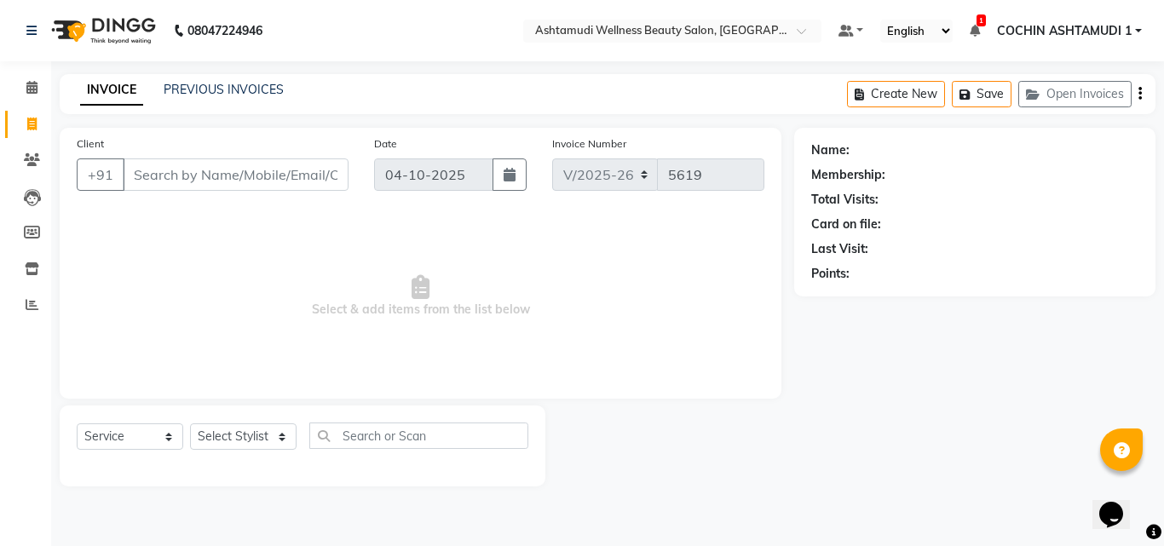
click at [167, 170] on input "Client" at bounding box center [236, 174] width 226 height 32
type input "9995863049"
